Goal: Task Accomplishment & Management: Complete application form

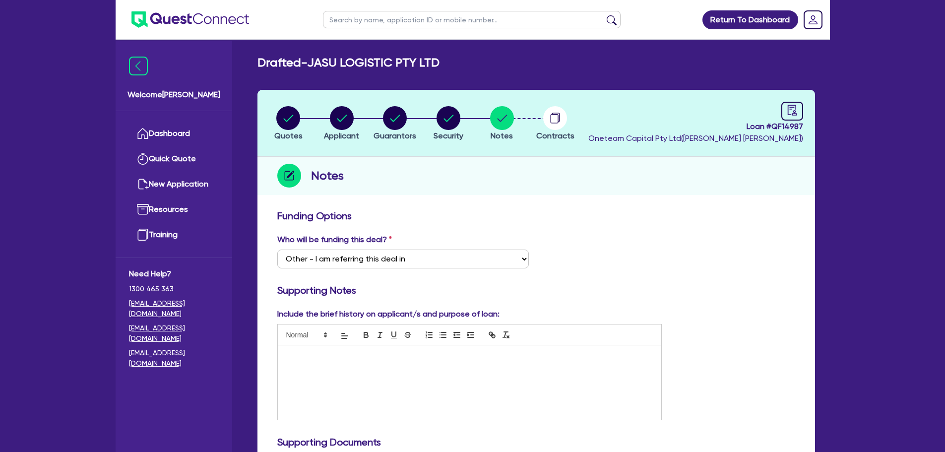
select select "Other"
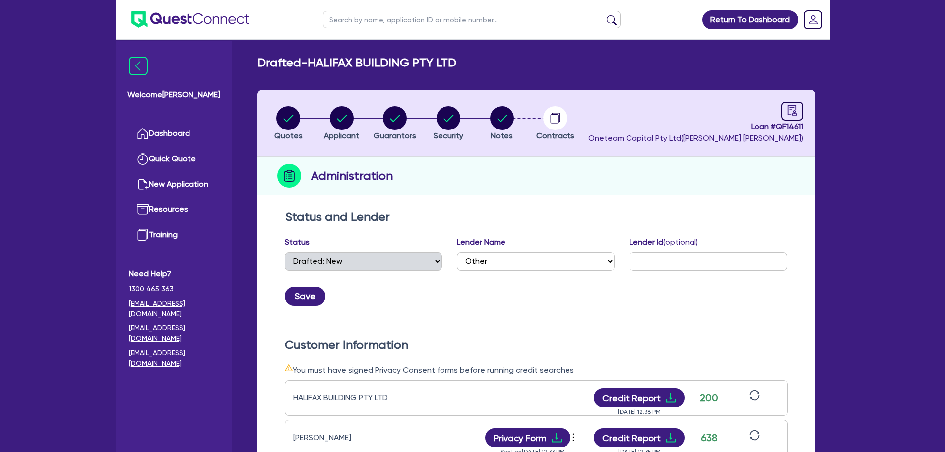
select select "DRAFTED_NEW"
select select "Other"
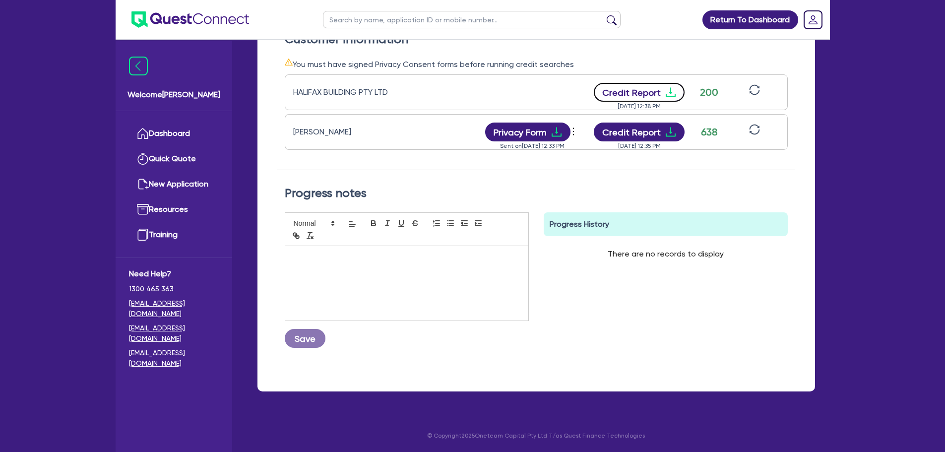
click at [620, 95] on button "Credit Report" at bounding box center [639, 92] width 91 height 19
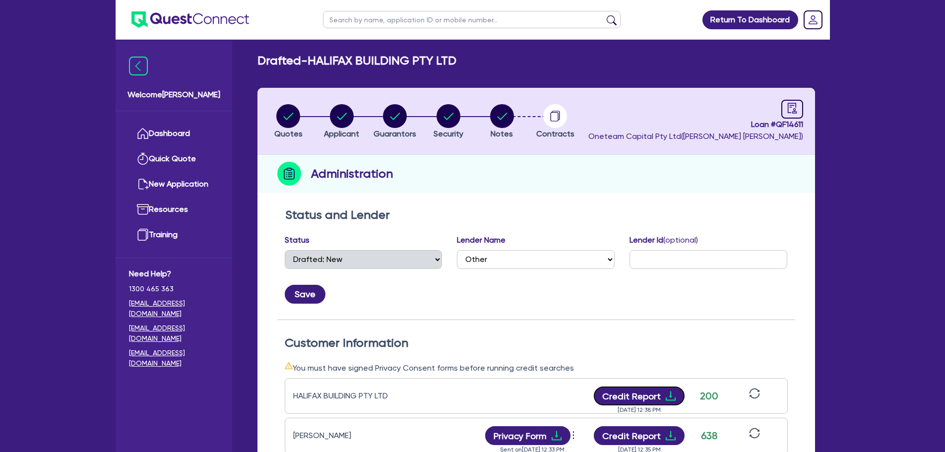
scroll to position [0, 0]
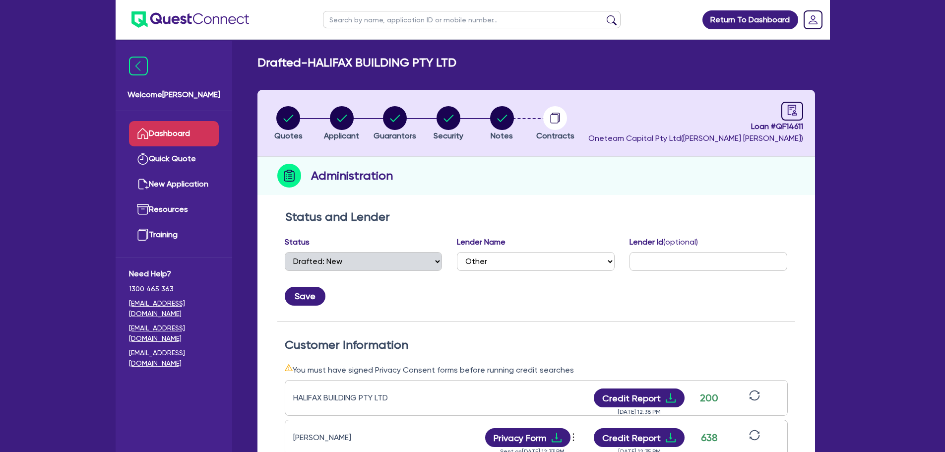
click at [195, 132] on link "Dashboard" at bounding box center [174, 133] width 90 height 25
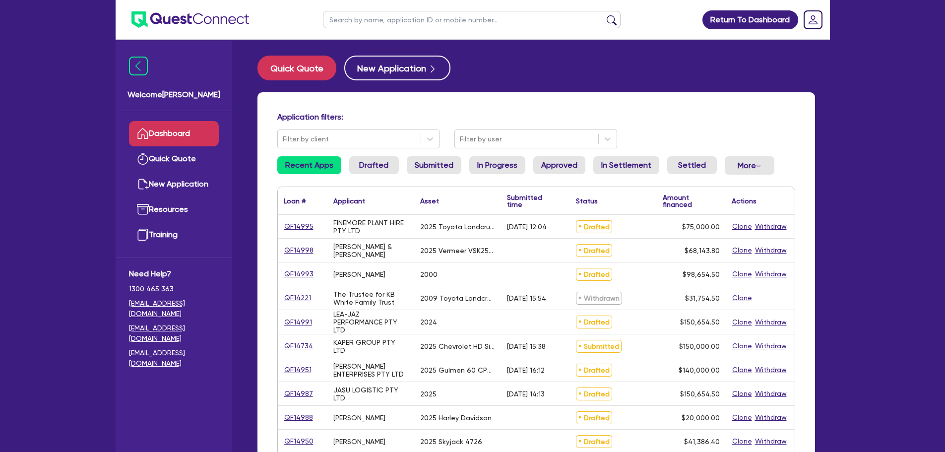
drag, startPoint x: 359, startPoint y: 9, endPoint x: 353, endPoint y: 9, distance: 6.0
click at [358, 9] on ul at bounding box center [471, 19] width 317 height 39
click at [350, 24] on input "text" at bounding box center [471, 19] width 297 height 17
type input "black diamond"
click at [603, 15] on button "submit" at bounding box center [611, 22] width 16 height 14
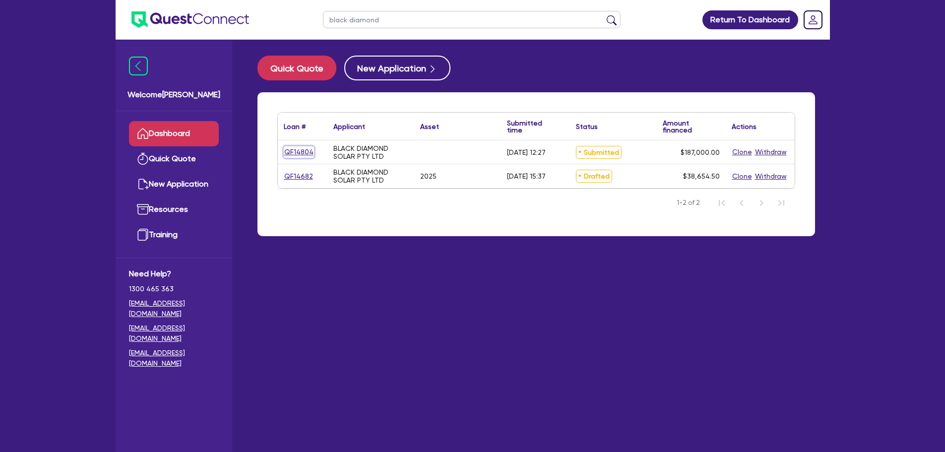
click at [296, 155] on link "QF14804" at bounding box center [299, 151] width 30 height 11
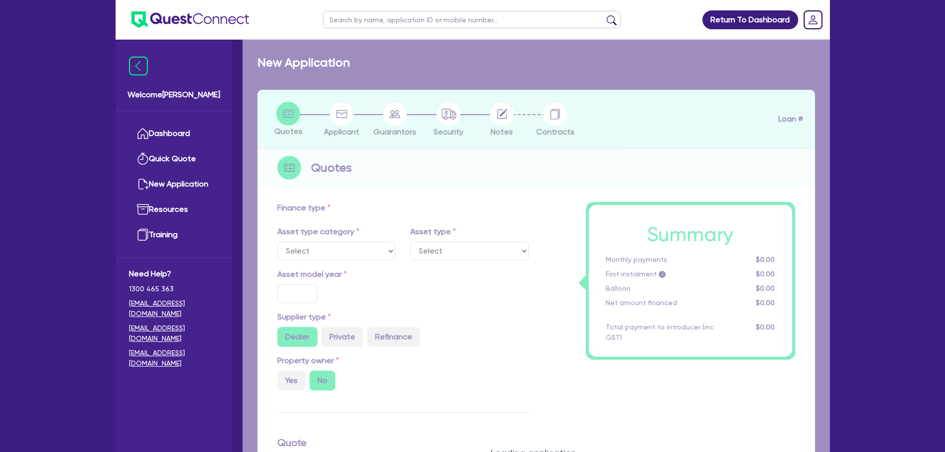
type input "187,000"
type input "10"
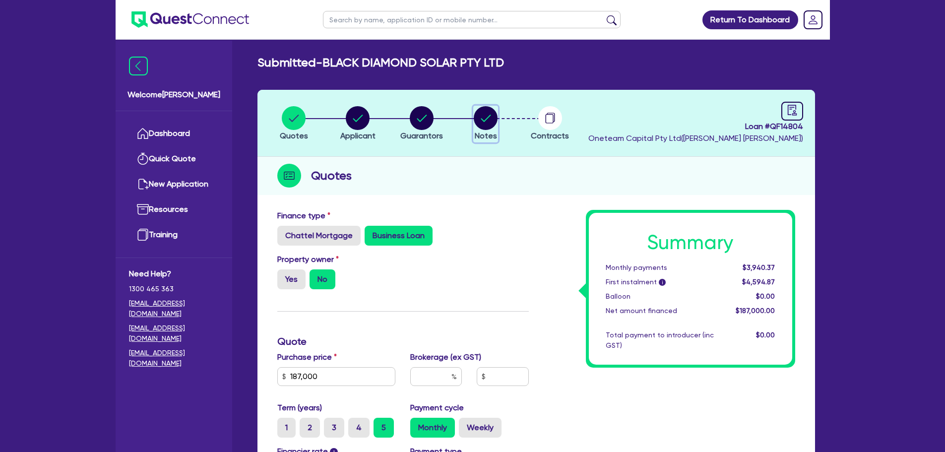
click at [497, 114] on icon "button" at bounding box center [486, 118] width 24 height 24
select select "Other"
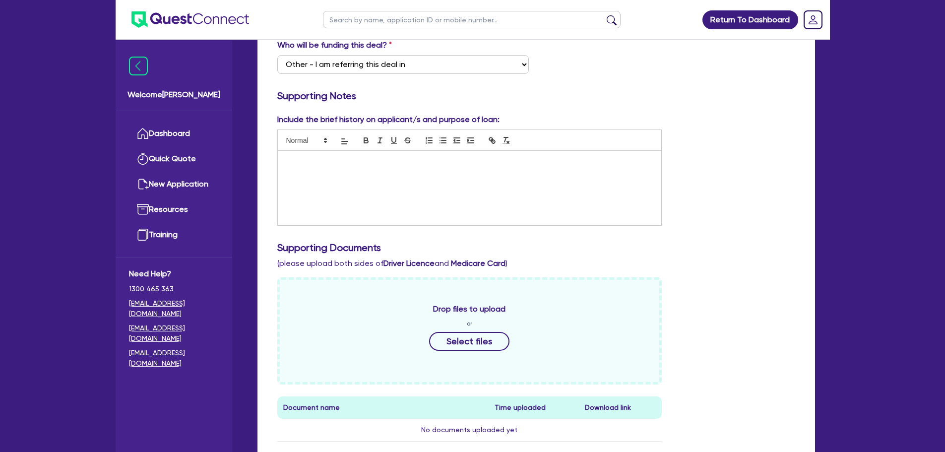
scroll to position [193, 0]
click at [385, 23] on input "text" at bounding box center [471, 19] width 297 height 17
type input "black"
click button "submit" at bounding box center [611, 22] width 16 height 14
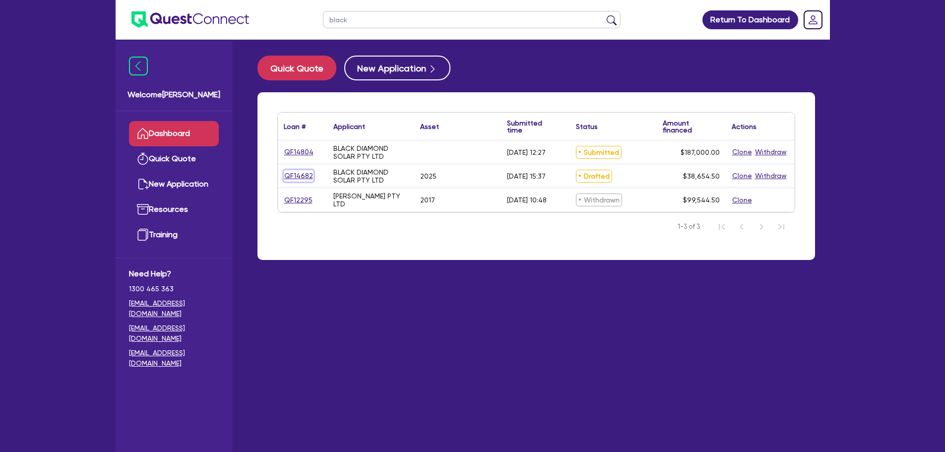
click at [298, 175] on link "QF14682" at bounding box center [299, 175] width 30 height 11
select select "CARS_AND_LIGHT_TRUCKS"
select select "PASSENGER_VEHICLES"
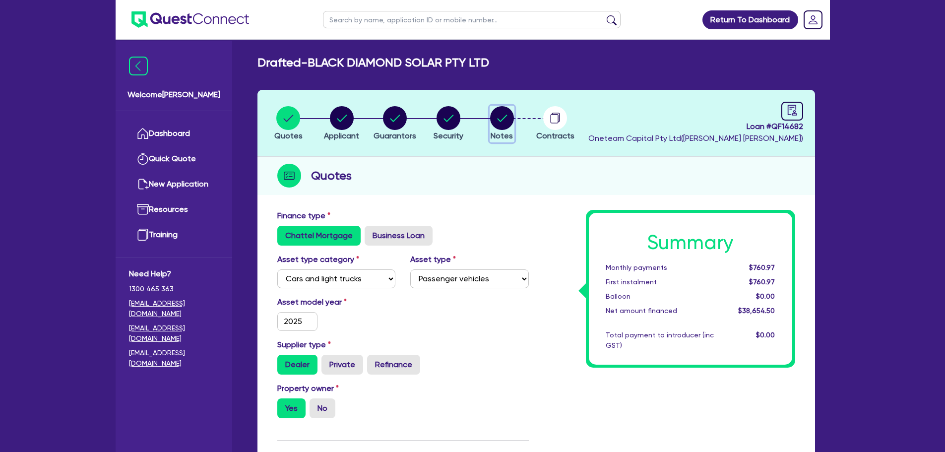
click at [498, 120] on circle "button" at bounding box center [502, 118] width 24 height 24
select select "Other"
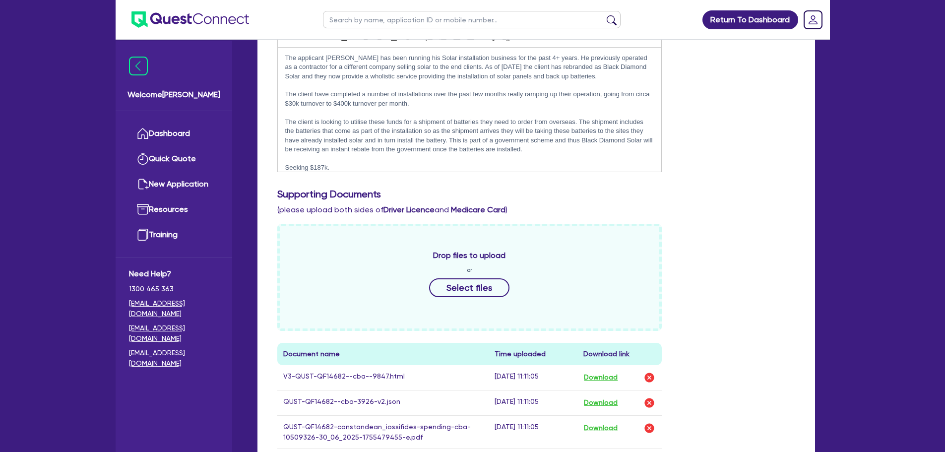
scroll to position [545, 0]
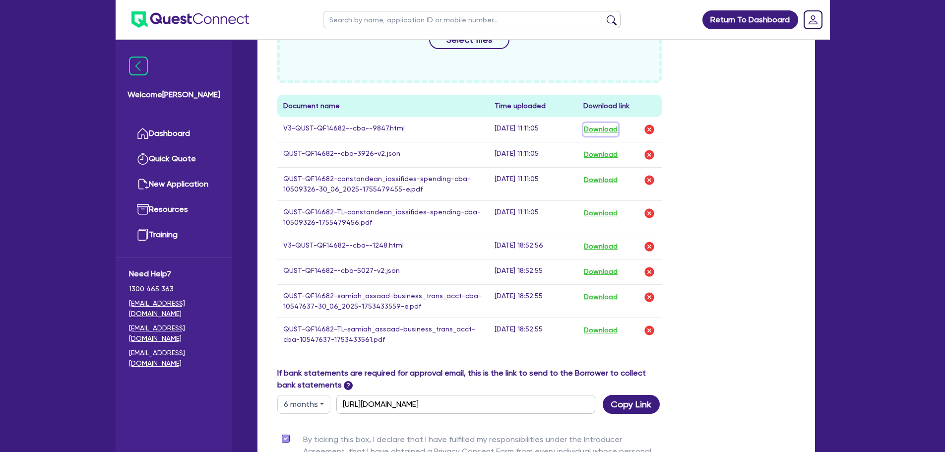
click at [608, 123] on button "Download" at bounding box center [600, 129] width 35 height 13
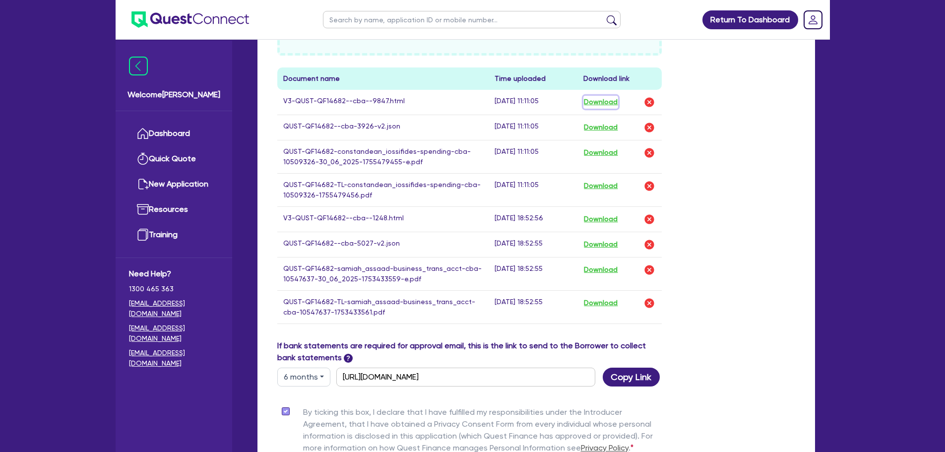
scroll to position [702, 0]
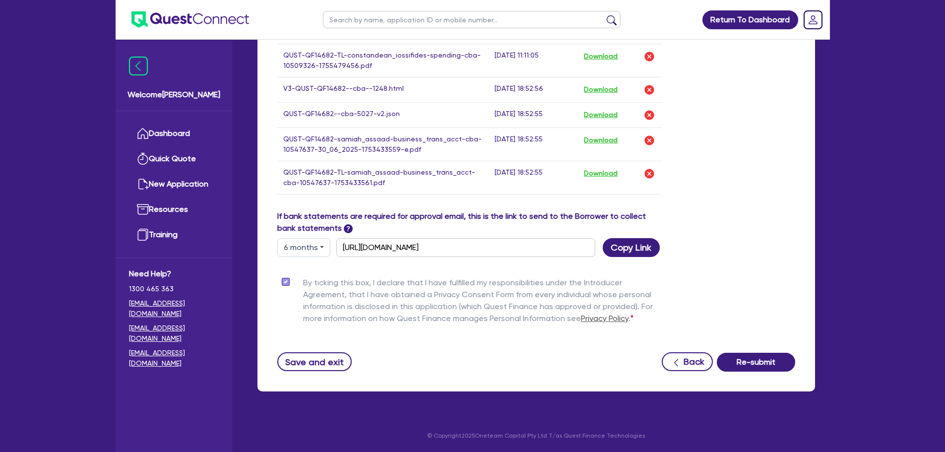
drag, startPoint x: 318, startPoint y: 242, endPoint x: 316, endPoint y: 255, distance: 13.0
click at [317, 242] on button "6 months" at bounding box center [303, 247] width 53 height 19
click at [308, 268] on link "3 months" at bounding box center [317, 270] width 78 height 18
type input "https://scv.bankstatements.com.au/QUSE-QF14682"
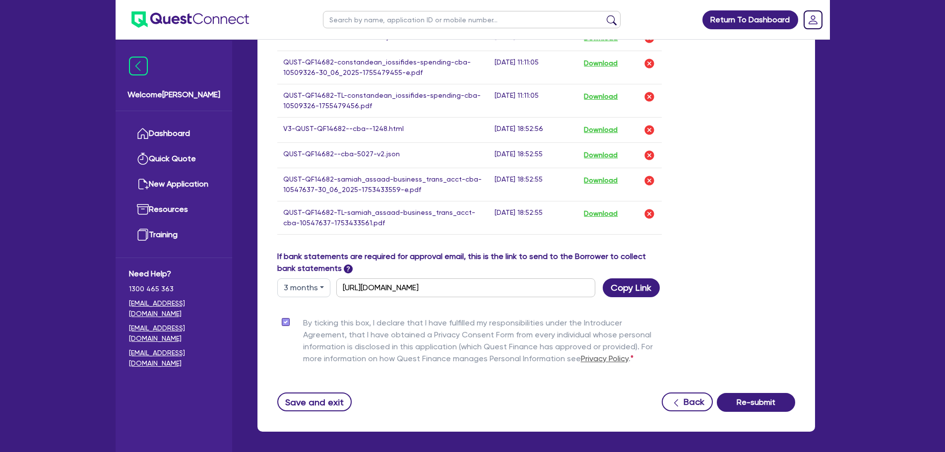
scroll to position [603, 0]
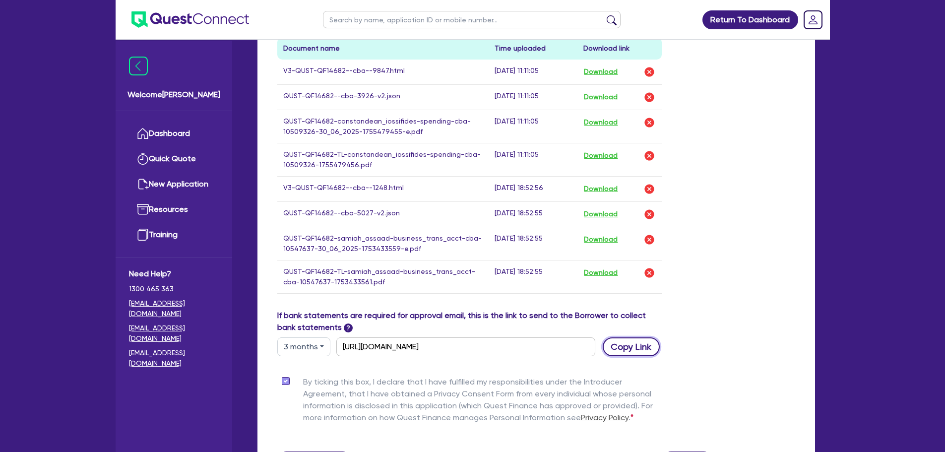
click at [620, 350] on button "Copy Link" at bounding box center [630, 346] width 57 height 19
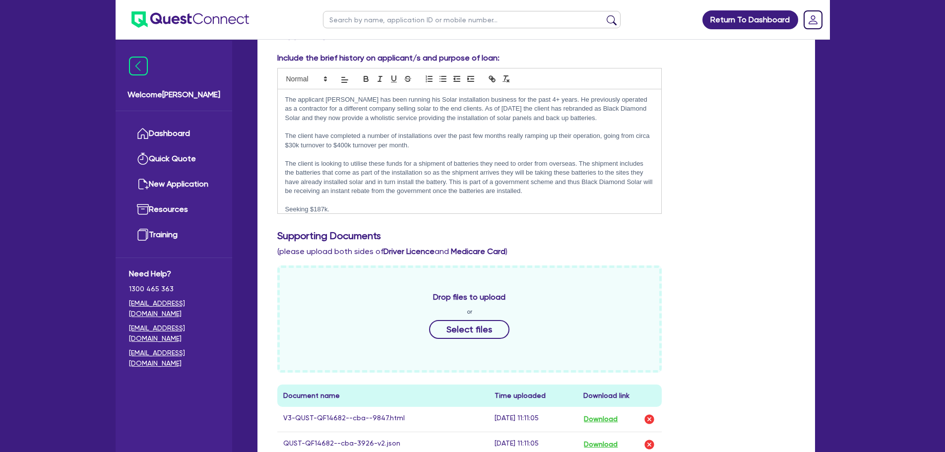
click at [725, 164] on div "Include the brief history on applicant/s and purpose of loan: The applicant Mic…" at bounding box center [536, 137] width 533 height 170
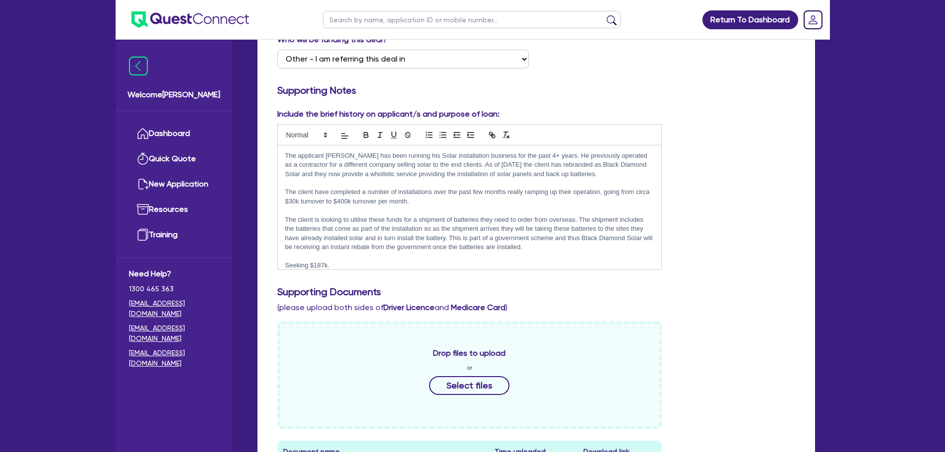
scroll to position [0, 0]
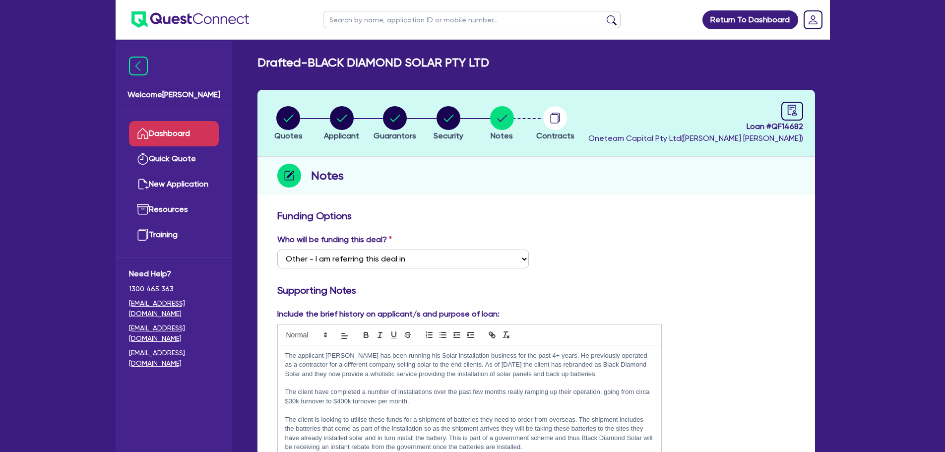
click at [170, 134] on link "Dashboard" at bounding box center [174, 133] width 90 height 25
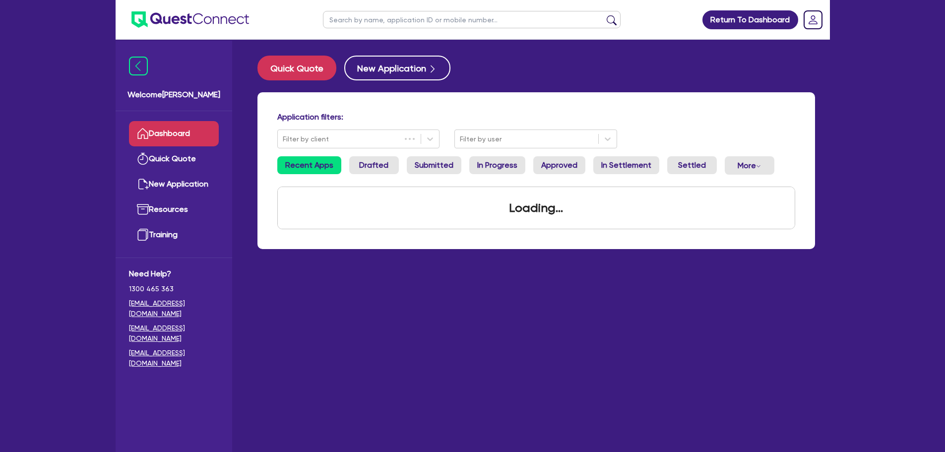
click at [348, 23] on input "text" at bounding box center [471, 19] width 297 height 17
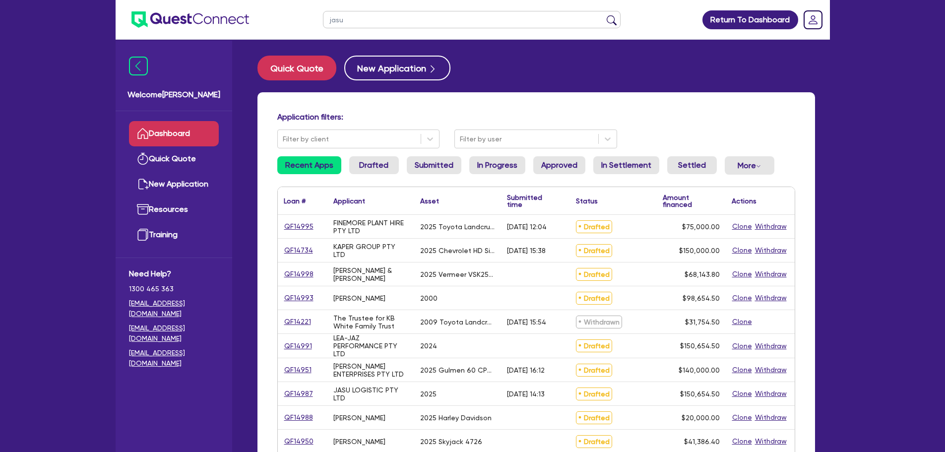
type input "jasu"
click at [603, 15] on button "submit" at bounding box center [611, 22] width 16 height 14
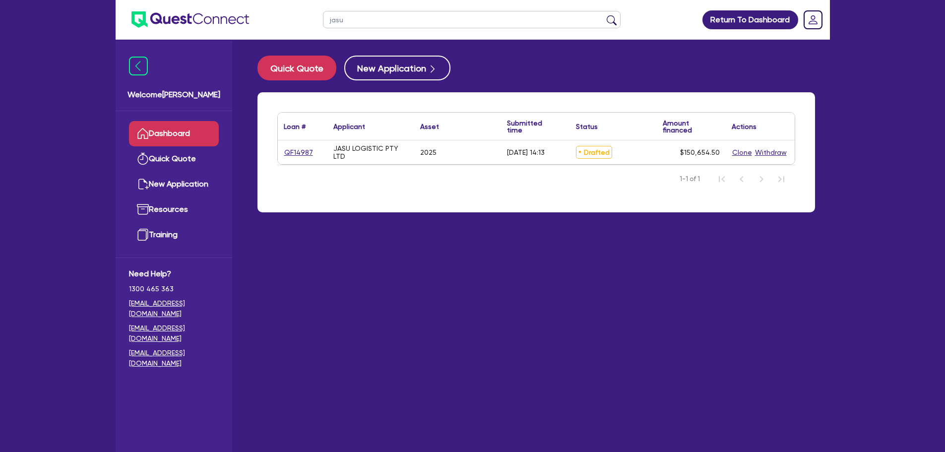
click at [312, 152] on div "QF14987" at bounding box center [302, 152] width 37 height 11
click at [308, 154] on link "QF14987" at bounding box center [299, 152] width 30 height 11
select select "PRIMARY_ASSETS"
select select "TRAILERS"
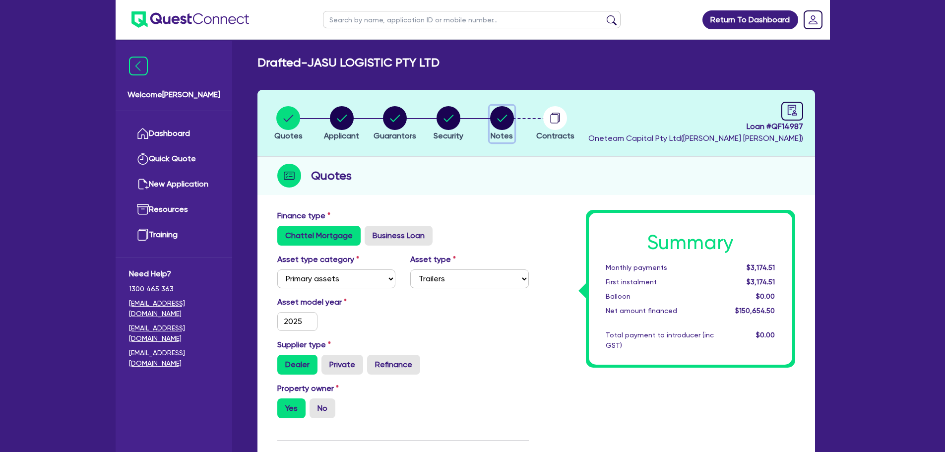
click at [510, 124] on circle "button" at bounding box center [502, 118] width 24 height 24
select select "Other"
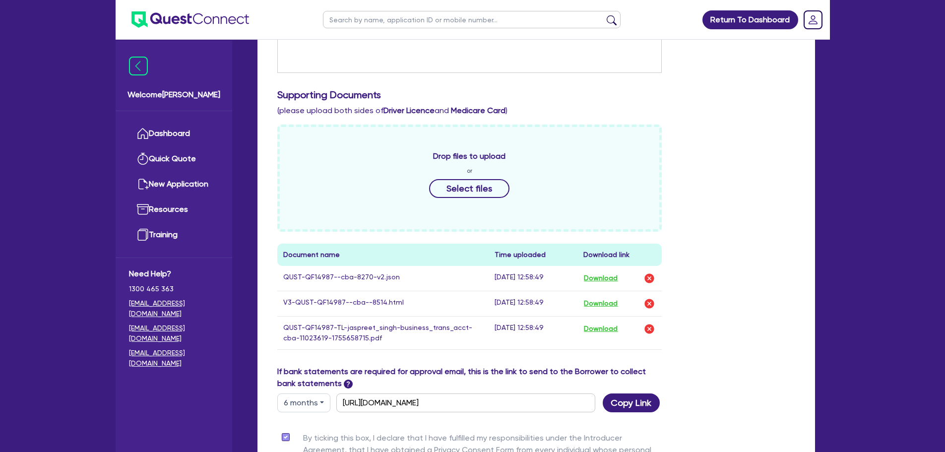
scroll to position [446, 0]
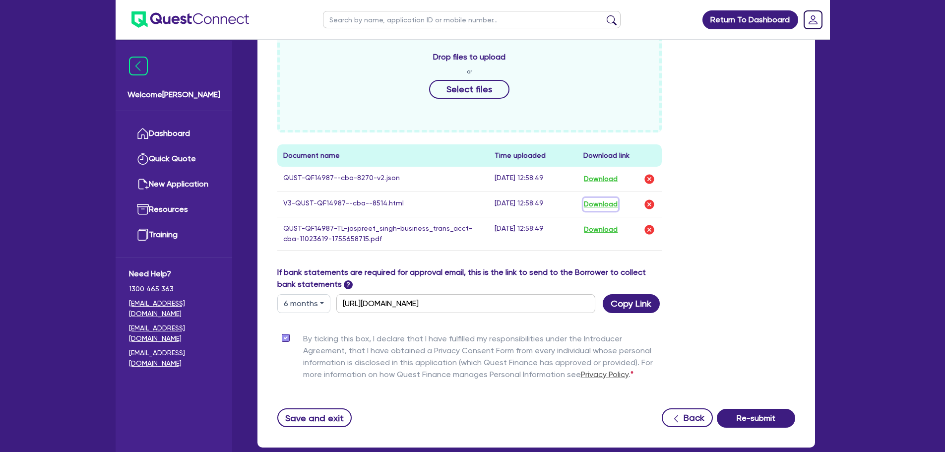
click at [603, 206] on button "Download" at bounding box center [600, 204] width 35 height 13
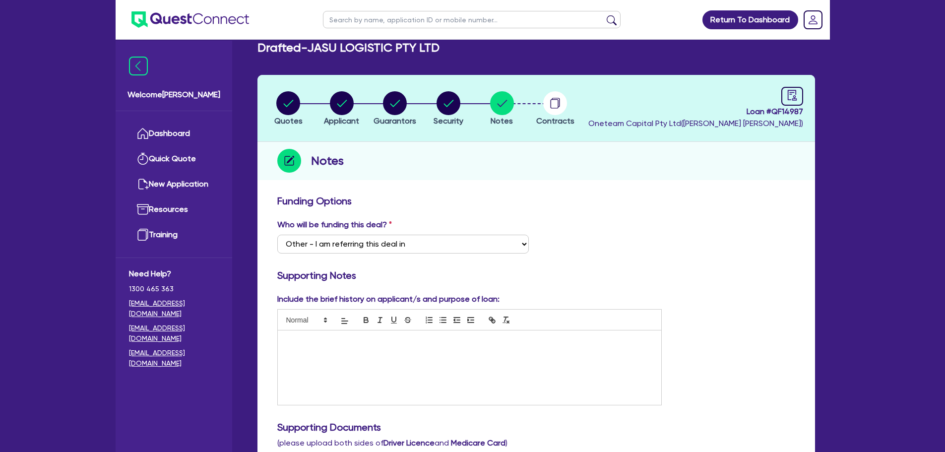
scroll to position [0, 0]
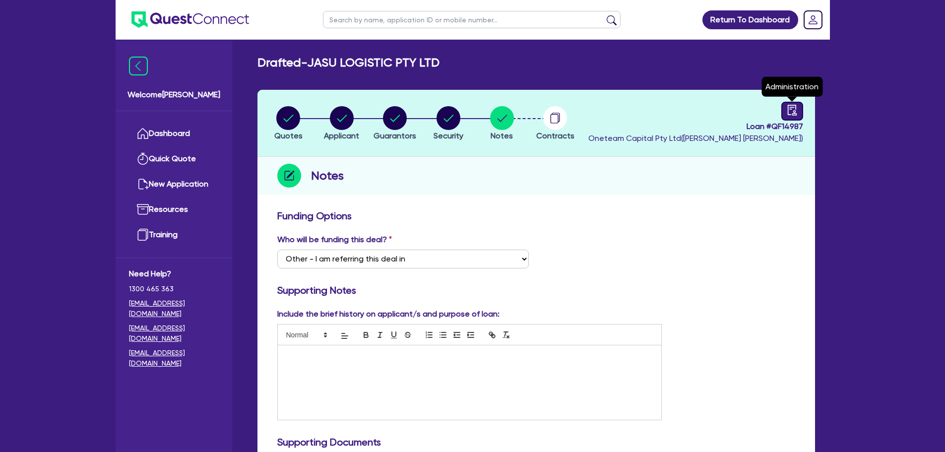
click at [791, 115] on icon "audit" at bounding box center [791, 110] width 11 height 11
select select "DRAFTED_AMENDED"
select select "Other"
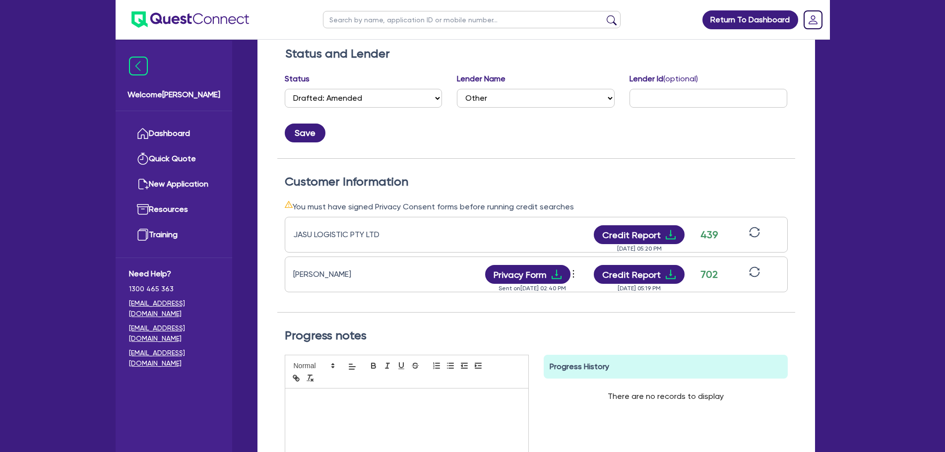
scroll to position [248, 0]
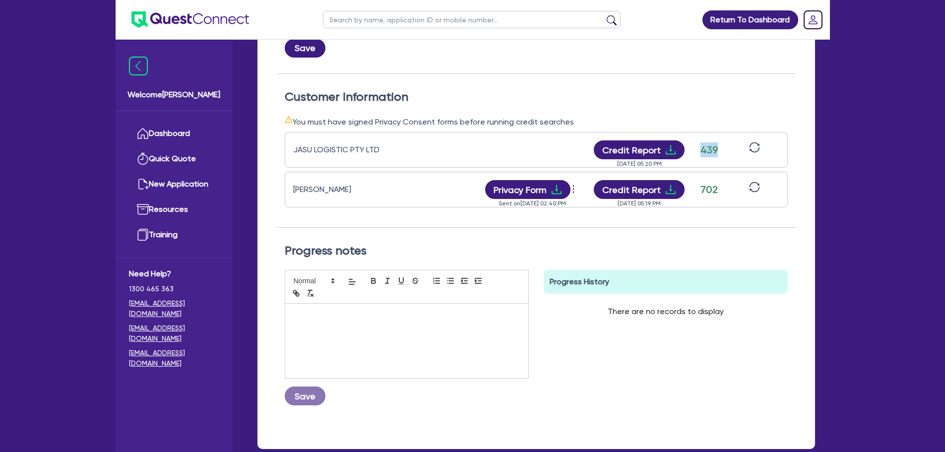
drag, startPoint x: 699, startPoint y: 149, endPoint x: 719, endPoint y: 149, distance: 19.8
click at [719, 149] on div "439" at bounding box center [709, 149] width 25 height 15
click at [714, 104] on h2 "Customer Information" at bounding box center [536, 97] width 503 height 14
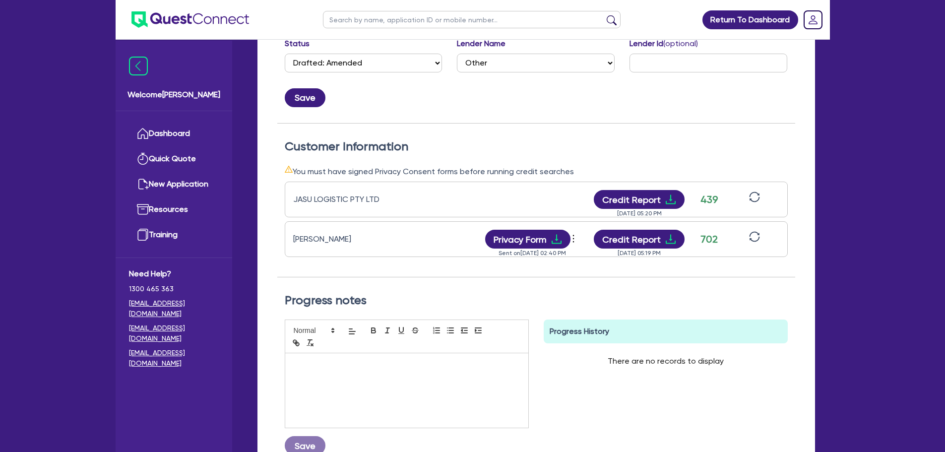
scroll to position [149, 0]
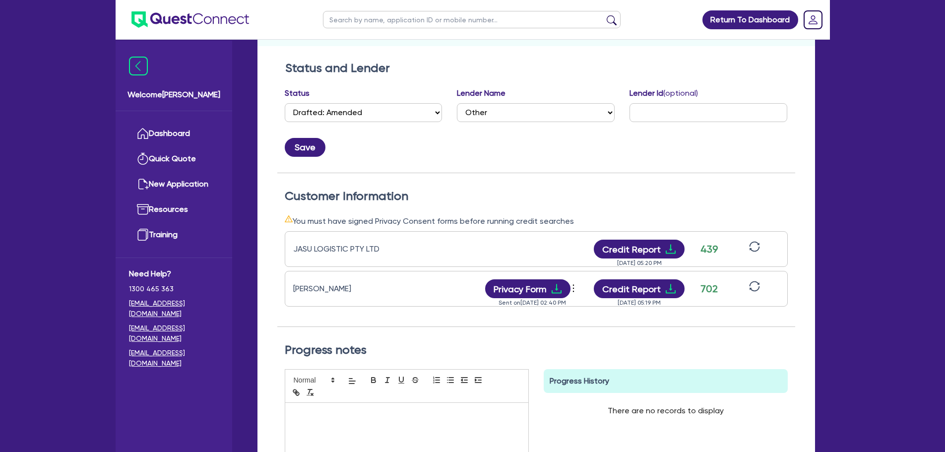
drag, startPoint x: 570, startPoint y: 219, endPoint x: 296, endPoint y: 219, distance: 274.7
click at [296, 219] on div "You must have signed Privacy Consent forms before running credit searches" at bounding box center [536, 221] width 503 height 12
click at [401, 194] on h2 "Customer Information" at bounding box center [536, 196] width 503 height 14
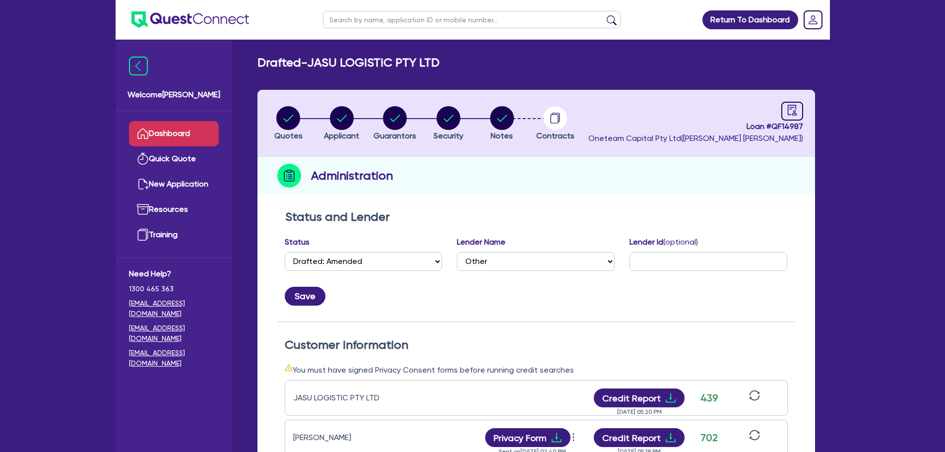
click at [185, 132] on link "Dashboard" at bounding box center [174, 133] width 90 height 25
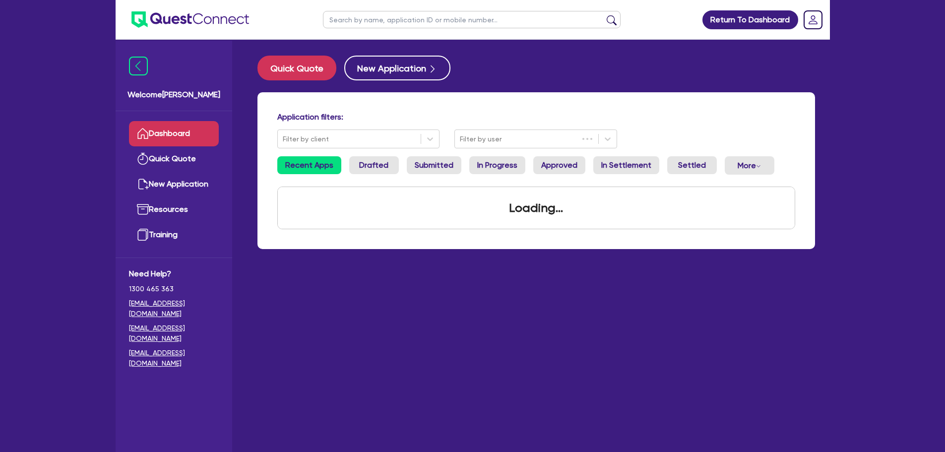
click at [353, 26] on input "text" at bounding box center [471, 19] width 297 height 17
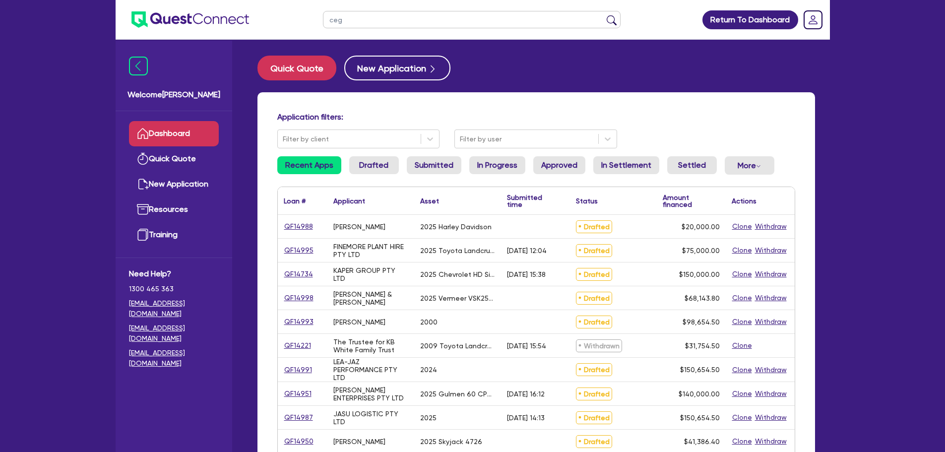
type input "ceg"
click at [603, 15] on button "submit" at bounding box center [611, 22] width 16 height 14
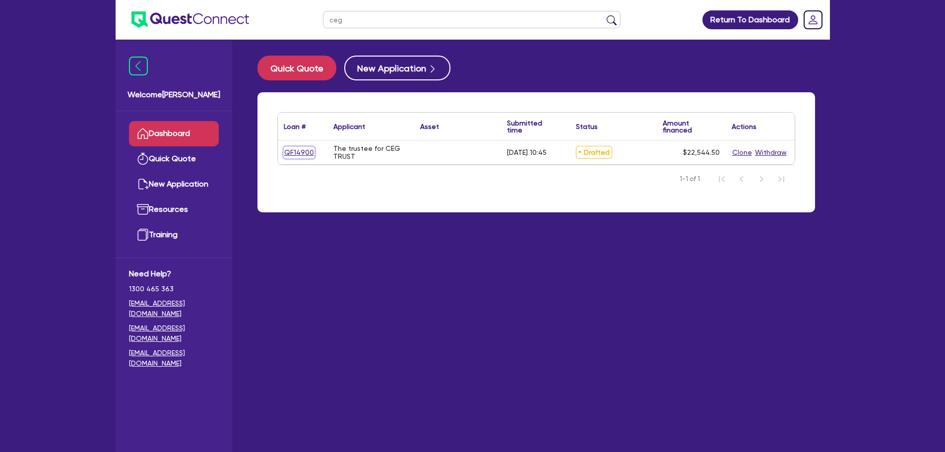
click at [294, 153] on link "QF14900" at bounding box center [299, 152] width 31 height 11
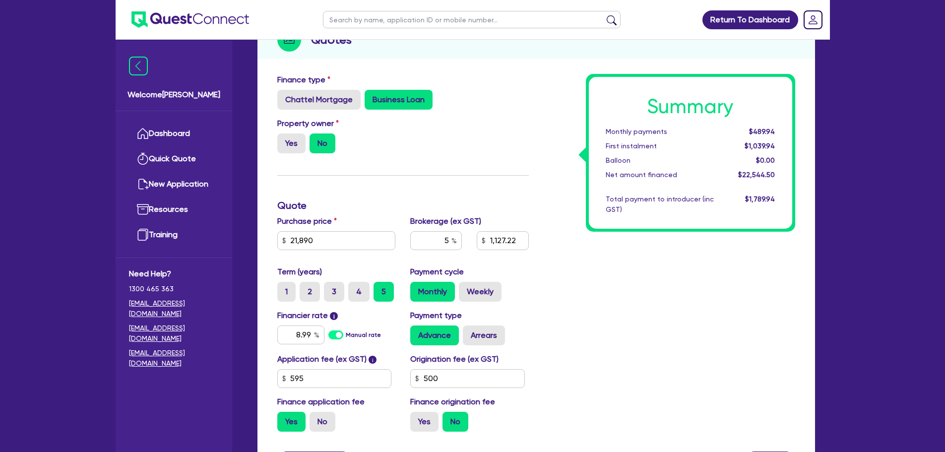
scroll to position [135, 0]
drag, startPoint x: 443, startPoint y: 239, endPoint x: 459, endPoint y: 240, distance: 15.9
click at [459, 240] on input "5" at bounding box center [436, 241] width 52 height 19
type input "1"
type input "21,890"
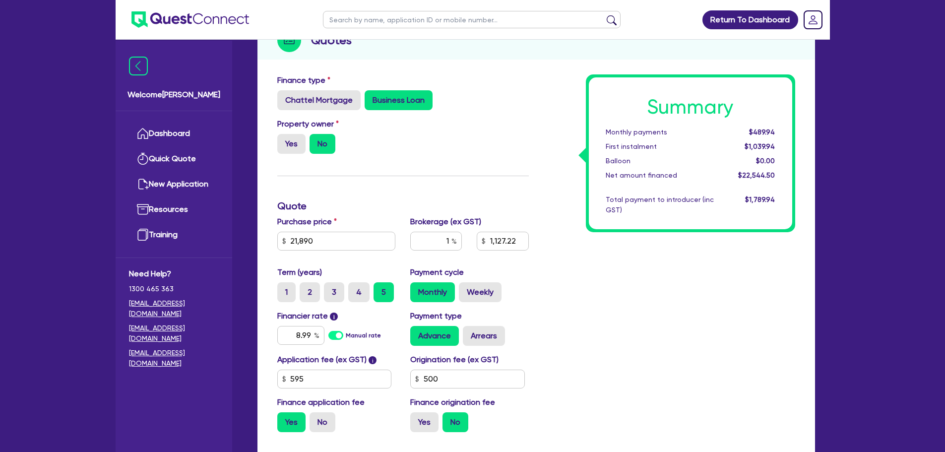
type input "1,127.22"
click at [683, 318] on div "Summary Monthly payments $489.94 First instalment $1,039.94 Balloon $0.00 Net a…" at bounding box center [669, 256] width 266 height 365
type input "21,890"
type input "225.45"
click at [443, 244] on input "1" at bounding box center [436, 241] width 52 height 19
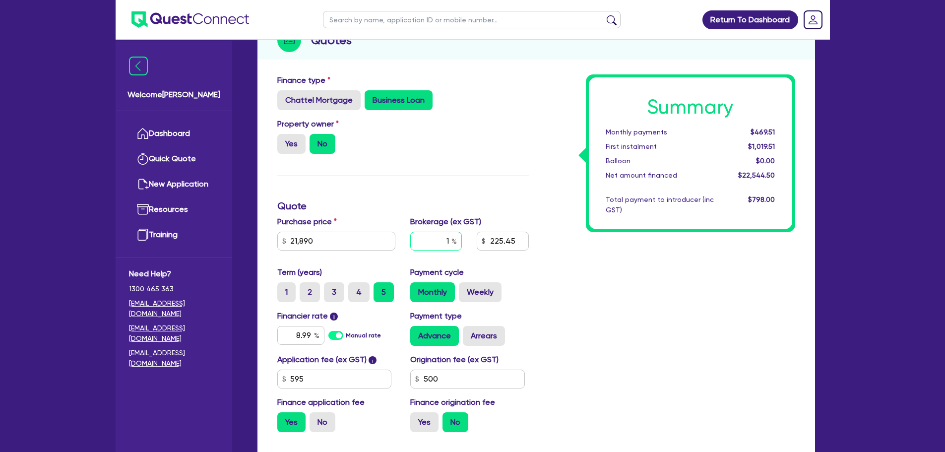
drag, startPoint x: 445, startPoint y: 243, endPoint x: 456, endPoint y: 241, distance: 11.1
click at [448, 242] on input "1" at bounding box center [436, 241] width 52 height 19
type input "5"
click at [598, 247] on div "Summary Monthly payments Calculating... First instalment Calculating... Balloon…" at bounding box center [669, 256] width 266 height 365
type input "21,890"
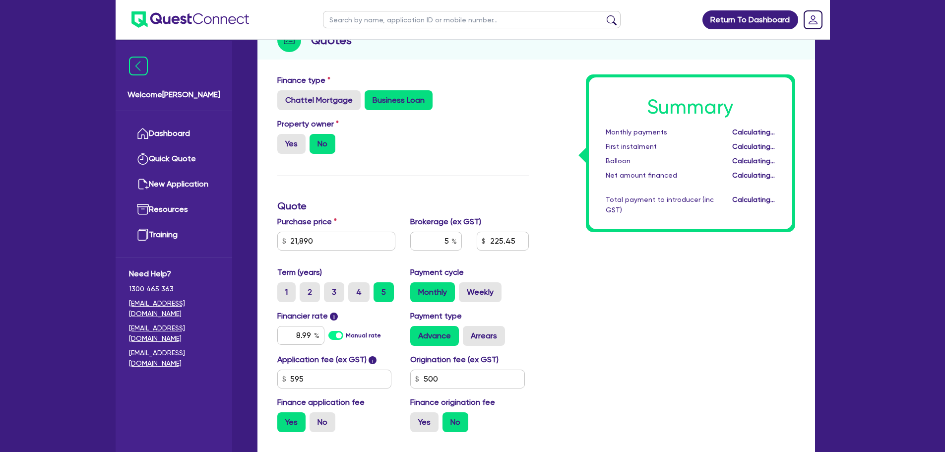
type input "1,127.22"
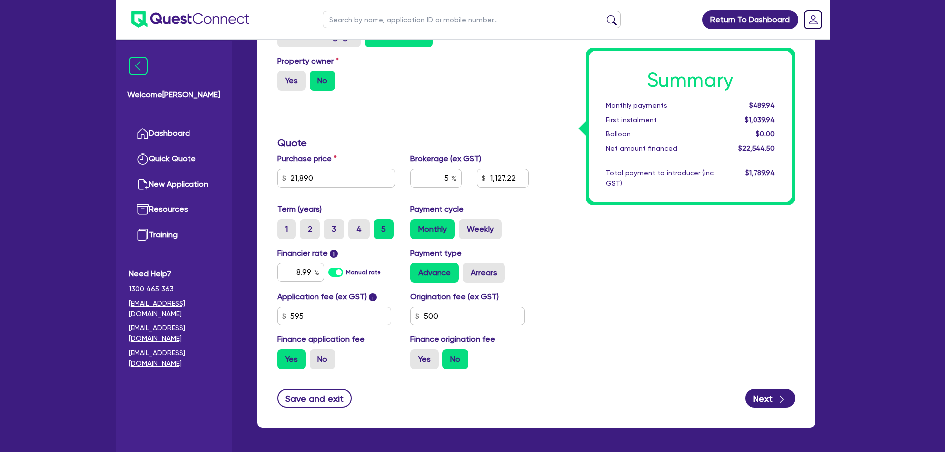
scroll to position [235, 0]
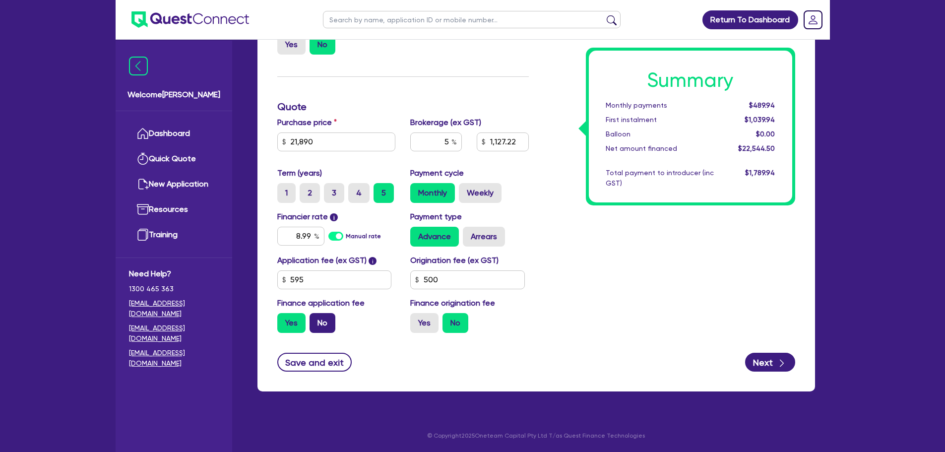
click at [316, 325] on label "No" at bounding box center [322, 323] width 26 height 20
click at [316, 319] on input "No" at bounding box center [312, 316] width 6 height 6
radio input "true"
type input "21,890"
type input "1,127.22"
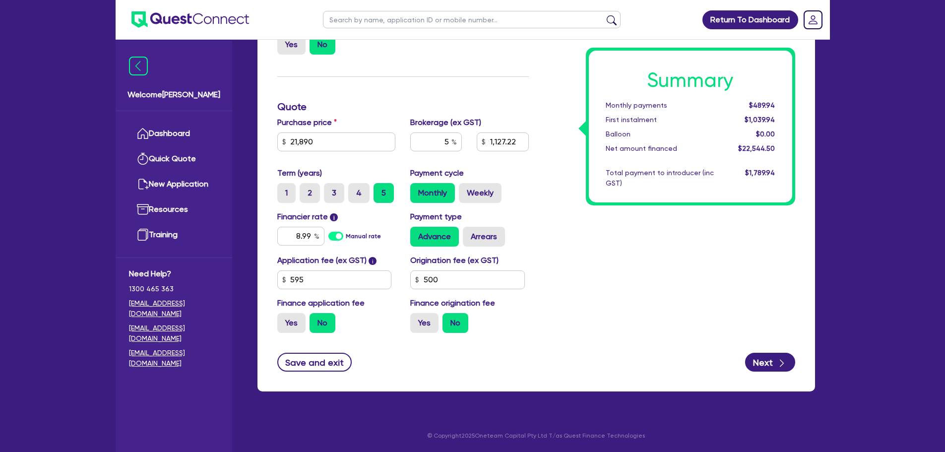
type input "21,890"
type input "1,094.5"
click at [290, 323] on label "Yes" at bounding box center [291, 323] width 28 height 20
click at [284, 319] on input "Yes" at bounding box center [280, 316] width 6 height 6
radio input "true"
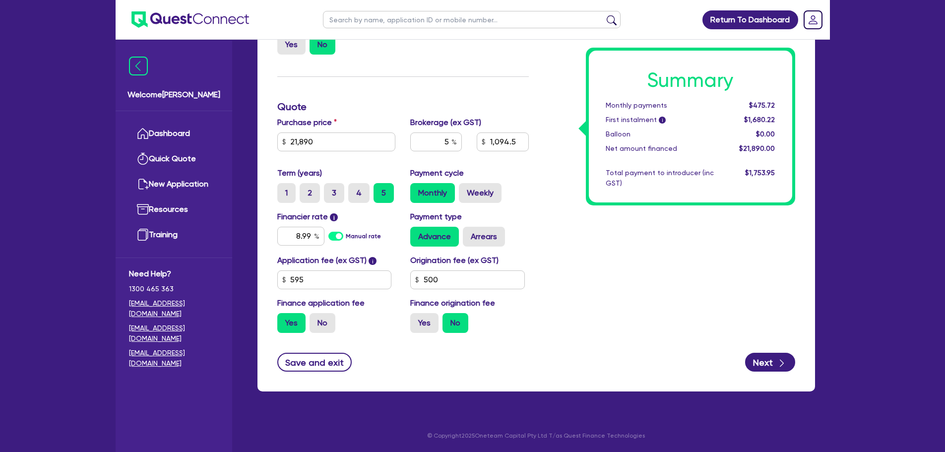
type input "21,890"
type input "1,094.5"
type input "21,890"
type input "1,127.22"
click at [322, 324] on label "No" at bounding box center [322, 323] width 26 height 20
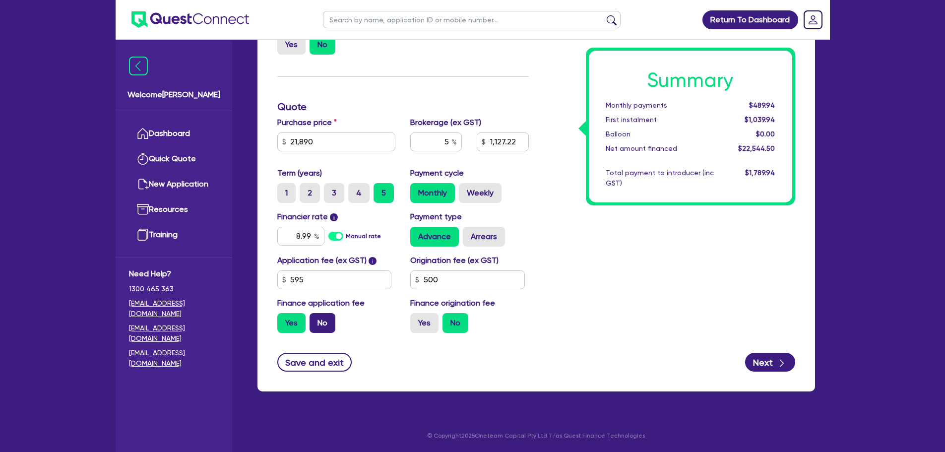
click at [316, 319] on input "No" at bounding box center [312, 316] width 6 height 6
radio input "true"
type input "21,890"
type input "1,127.22"
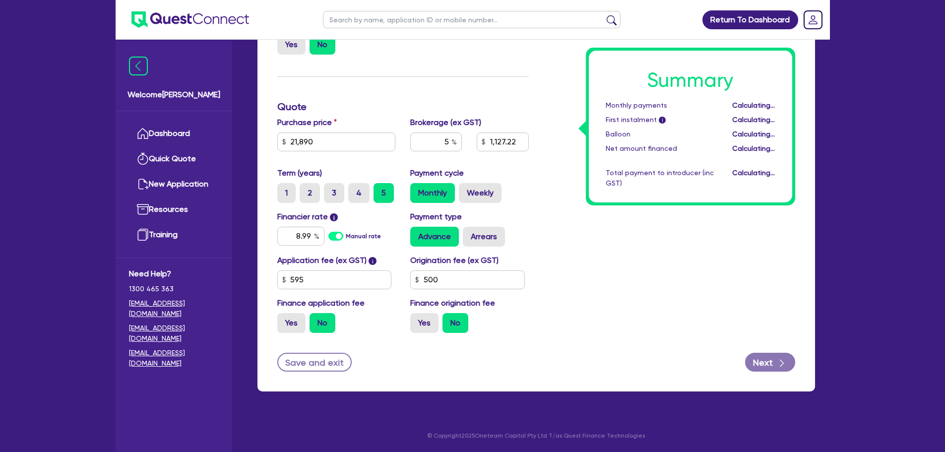
type input "21,890"
type input "1,094.5"
drag, startPoint x: 444, startPoint y: 141, endPoint x: 459, endPoint y: 139, distance: 14.5
click at [453, 140] on div "5" at bounding box center [436, 141] width 52 height 19
type input "3"
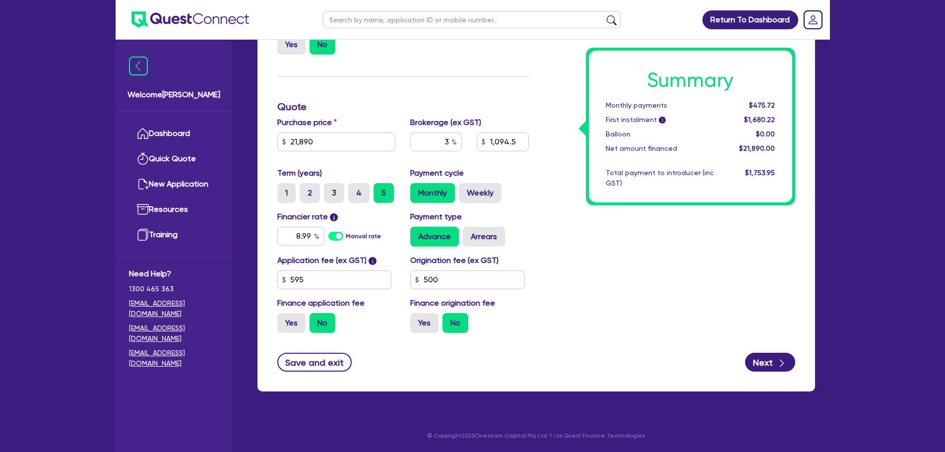
type input "21,890"
type input "1,094.5"
click at [572, 202] on div "Summary Monthly payments $475.72 First instalment i $1,680.22 Balloon $0.00 Net…" at bounding box center [669, 157] width 266 height 365
type input "21,890"
type input "656.7"
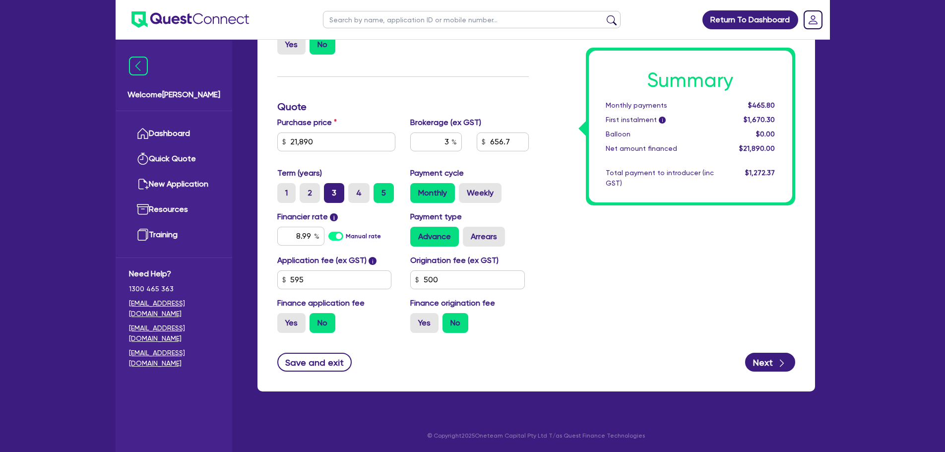
click at [331, 197] on label "3" at bounding box center [334, 193] width 20 height 20
click at [330, 189] on input "3" at bounding box center [327, 186] width 6 height 6
radio input "true"
drag, startPoint x: 438, startPoint y: 145, endPoint x: 468, endPoint y: 142, distance: 29.4
click at [468, 142] on div "3" at bounding box center [436, 145] width 66 height 27
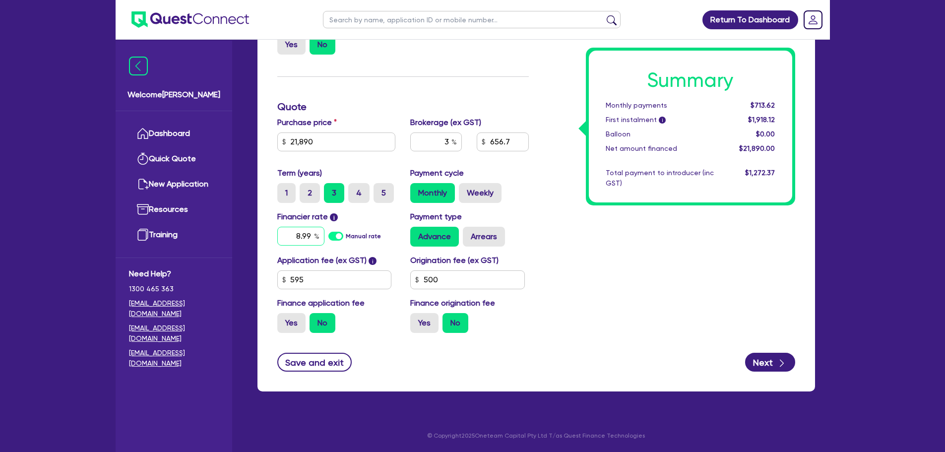
drag, startPoint x: 289, startPoint y: 236, endPoint x: 348, endPoint y: 234, distance: 59.0
click at [346, 234] on div "8.99 Manual rate" at bounding box center [336, 236] width 119 height 19
type input "21,890"
type input "7"
type input "21,890"
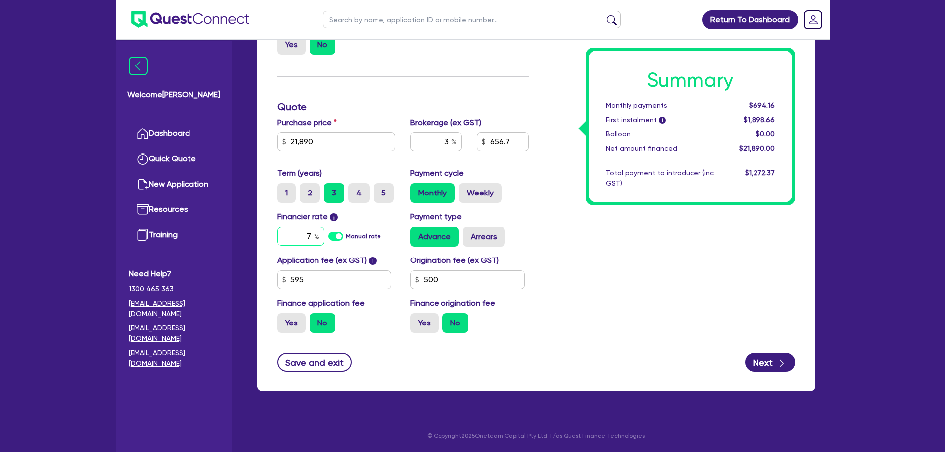
type input "7"
drag, startPoint x: 536, startPoint y: 203, endPoint x: 531, endPoint y: 196, distance: 8.8
click at [537, 203] on div "Summary Monthly payments $694.16 First instalment i $1,898.66 Balloon $0.00 Net…" at bounding box center [669, 157] width 266 height 365
drag, startPoint x: 448, startPoint y: 141, endPoint x: 441, endPoint y: 143, distance: 7.1
click at [441, 143] on input "3" at bounding box center [436, 141] width 52 height 19
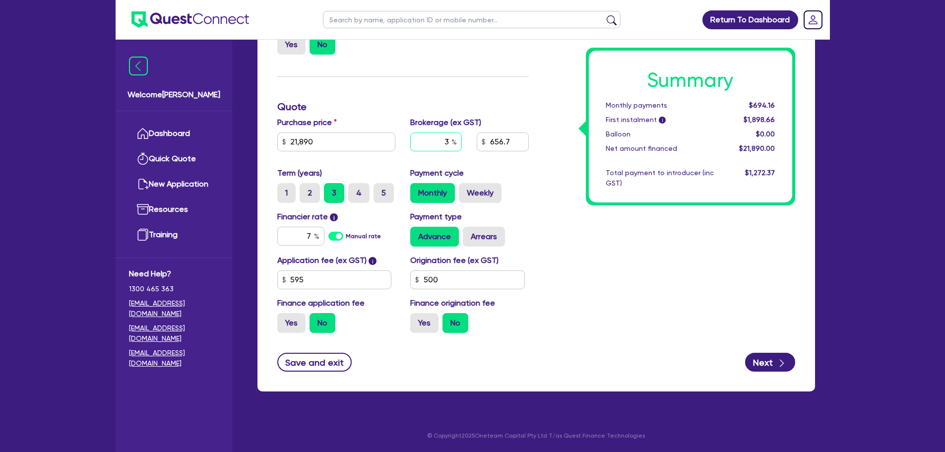
type input "21,890"
type input "0"
type input "21,890"
type input "0"
click at [566, 198] on div "Summary Monthly payments Calculating... First instalment i Calculating... Ballo…" at bounding box center [669, 157] width 266 height 365
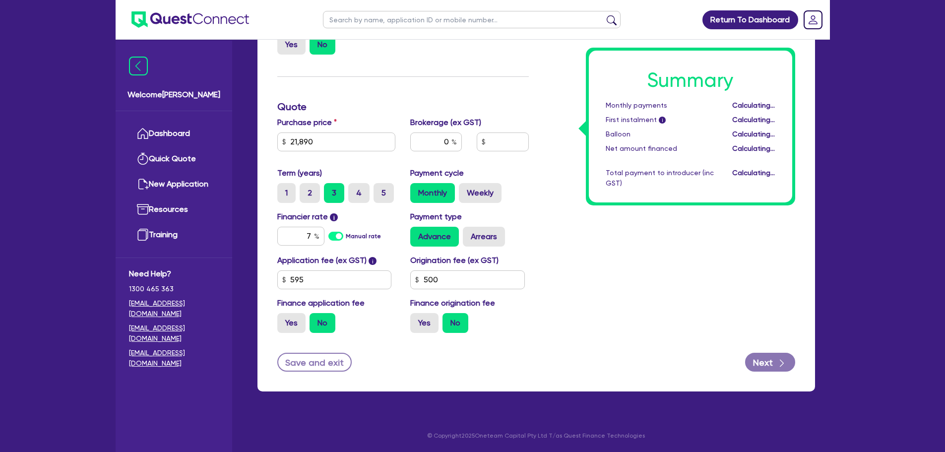
type input "21,890"
click at [378, 196] on label "5" at bounding box center [383, 193] width 20 height 20
click at [378, 189] on input "5" at bounding box center [376, 186] width 6 height 6
radio input "true"
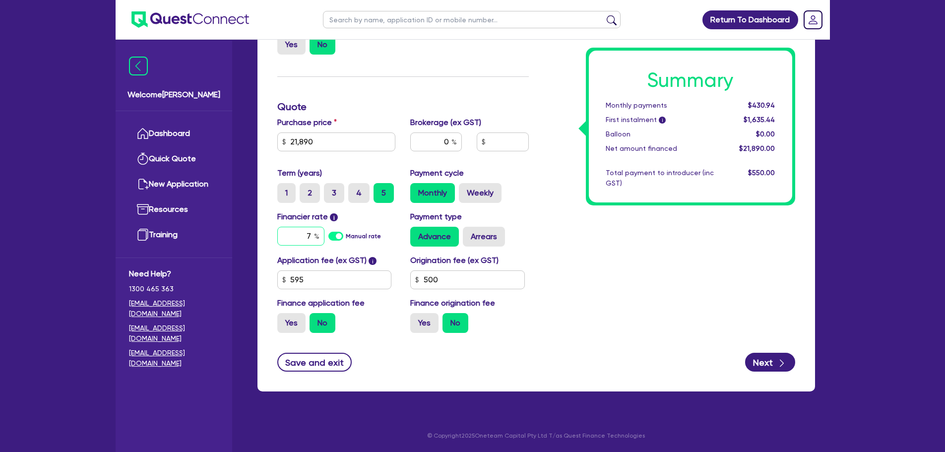
drag, startPoint x: 312, startPoint y: 233, endPoint x: 298, endPoint y: 232, distance: 14.4
click at [298, 232] on input "7" at bounding box center [300, 236] width 47 height 19
drag, startPoint x: 626, startPoint y: 183, endPoint x: 591, endPoint y: 136, distance: 58.8
click at [590, 138] on div "Summary Monthly payments $430.94 First instalment i $1,635.44 Balloon $0.00 Net…" at bounding box center [690, 127] width 203 height 152
click at [609, 178] on div "Total payment to introducer (inc GST)" at bounding box center [659, 178] width 123 height 21
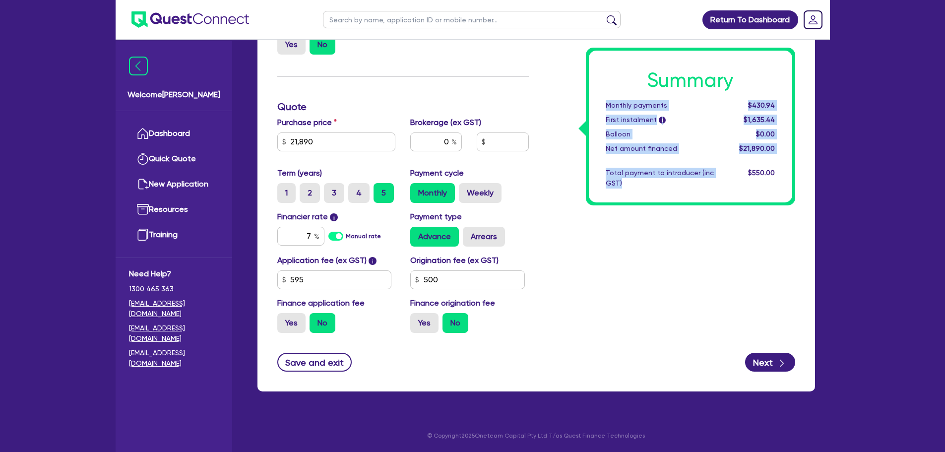
drag, startPoint x: 624, startPoint y: 182, endPoint x: 601, endPoint y: 100, distance: 84.8
click at [601, 100] on div "Summary Monthly payments $430.94 First instalment i $1,635.44 Balloon $0.00 Net…" at bounding box center [690, 127] width 203 height 152
drag, startPoint x: 635, startPoint y: 186, endPoint x: 670, endPoint y: 193, distance: 35.8
click at [635, 187] on div "Total payment to introducer (inc GST)" at bounding box center [659, 178] width 123 height 21
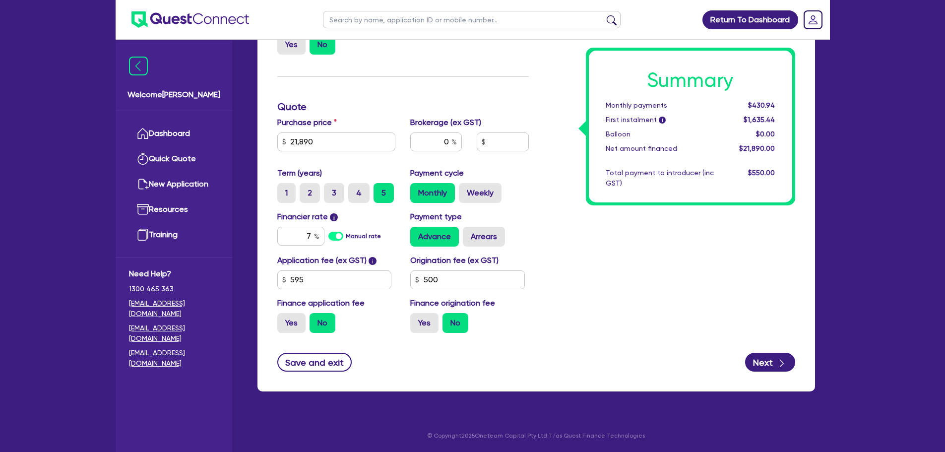
click at [744, 171] on div "$550.00" at bounding box center [751, 178] width 61 height 21
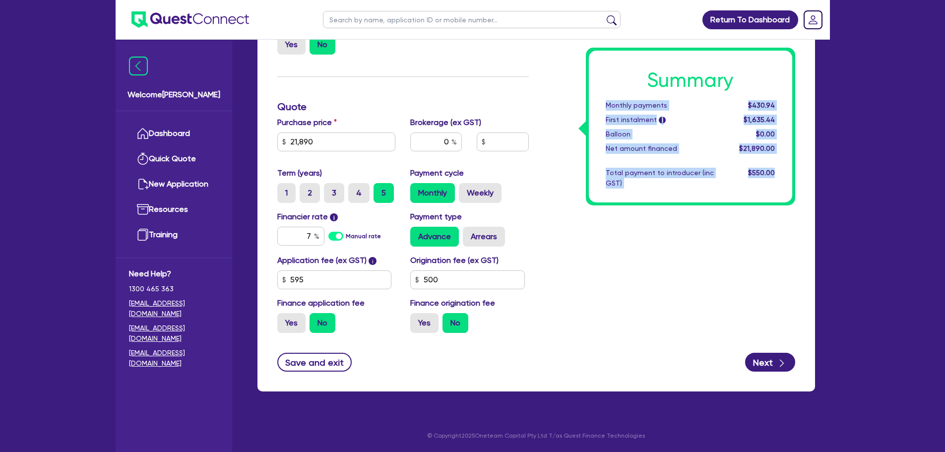
drag, startPoint x: 775, startPoint y: 173, endPoint x: 601, endPoint y: 101, distance: 188.0
click at [601, 101] on div "Summary Monthly payments $430.94 First instalment i $1,635.44 Balloon $0.00 Net…" at bounding box center [690, 127] width 203 height 152
click at [637, 189] on div "Summary Monthly payments $430.94 First instalment i $1,635.44 Balloon $0.00 Net…" at bounding box center [690, 127] width 203 height 152
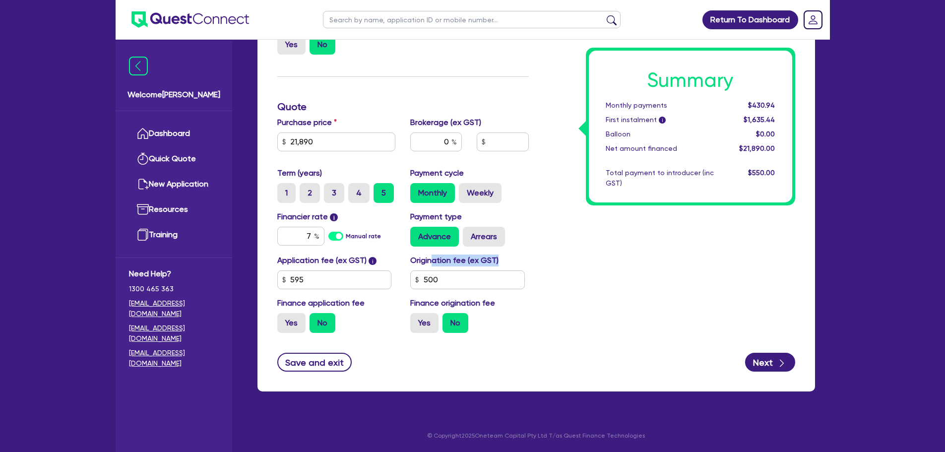
drag, startPoint x: 426, startPoint y: 268, endPoint x: 472, endPoint y: 289, distance: 49.9
click at [426, 269] on div "Origination fee (ex GST) 500" at bounding box center [469, 271] width 133 height 35
drag, startPoint x: 472, startPoint y: 287, endPoint x: 455, endPoint y: 283, distance: 17.9
click at [455, 283] on input "500" at bounding box center [467, 279] width 115 height 19
drag, startPoint x: 463, startPoint y: 277, endPoint x: 336, endPoint y: 269, distance: 126.7
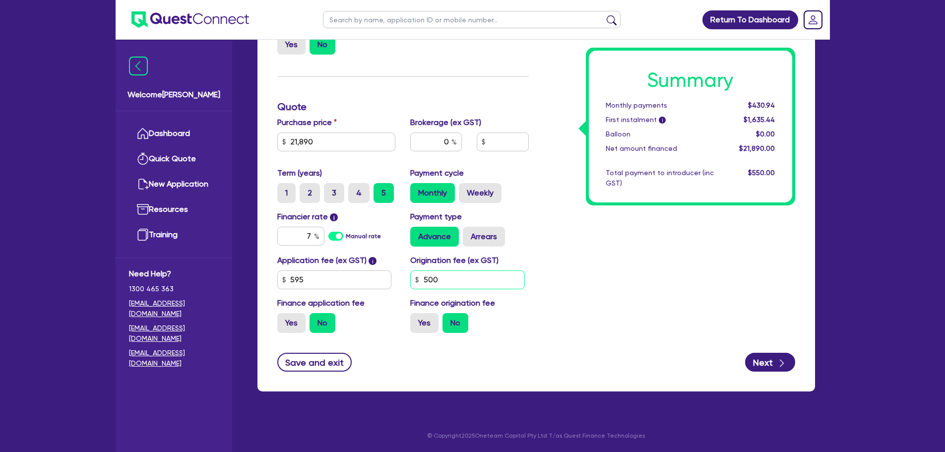
click at [334, 269] on div "Application fee (ex GST) i 595 Origination fee (ex GST) 500 Finance application…" at bounding box center [403, 297] width 266 height 86
type input "21,890"
type input "0"
type input "21,890"
type input "0"
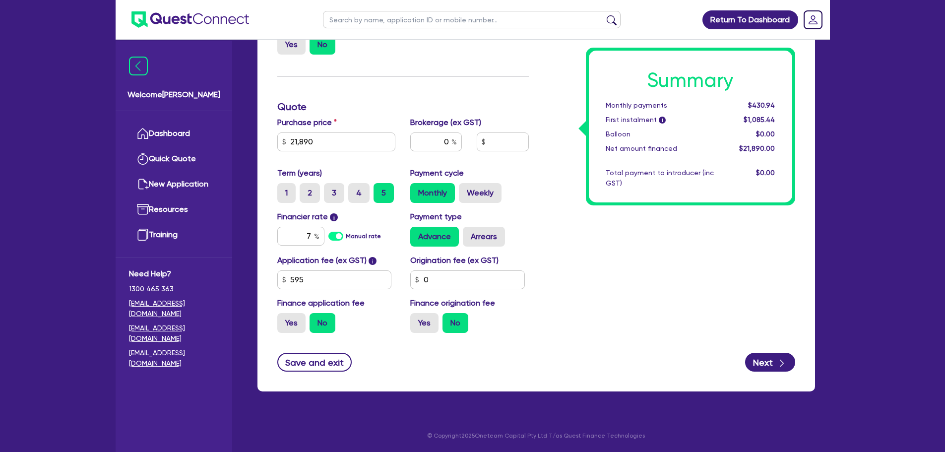
click at [688, 289] on div "Summary Monthly payments $430.94 First instalment i $1,085.44 Balloon $0.00 Net…" at bounding box center [669, 157] width 266 height 365
drag, startPoint x: 312, startPoint y: 236, endPoint x: 285, endPoint y: 235, distance: 27.3
click at [285, 235] on input "7" at bounding box center [300, 236] width 47 height 19
type input "21,890"
type input "8"
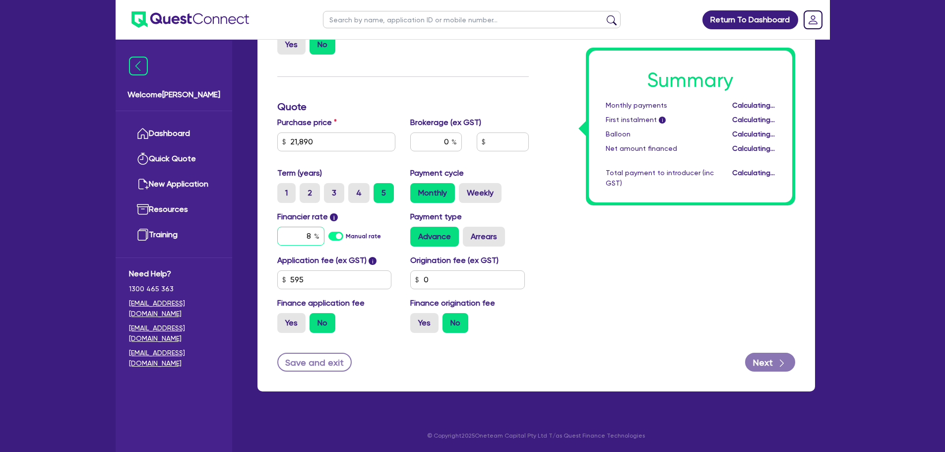
type input "21,890"
type input "8.99"
click at [560, 246] on div "Summary Monthly payments $440.92 First instalment i $1,095.42 Balloon $0.00 Net…" at bounding box center [669, 157] width 266 height 365
type input "21,890"
drag, startPoint x: 439, startPoint y: 140, endPoint x: 461, endPoint y: 136, distance: 22.3
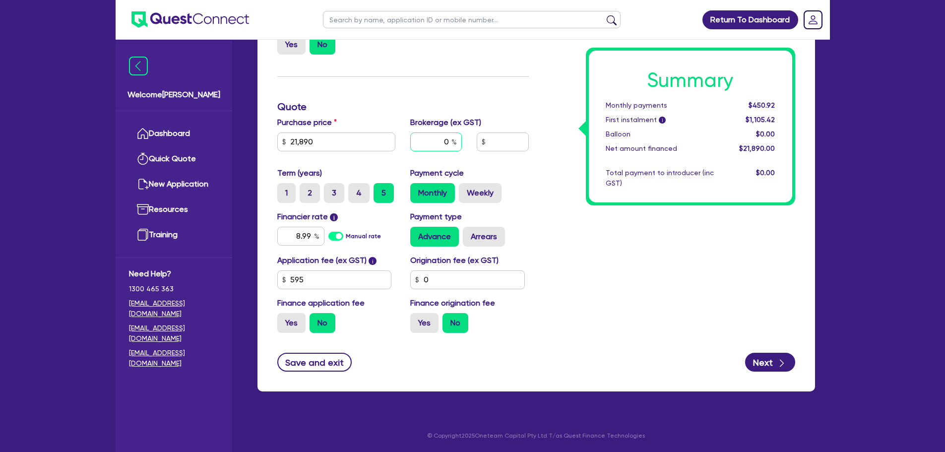
click at [442, 139] on input "0" at bounding box center [436, 141] width 52 height 19
drag, startPoint x: 584, startPoint y: 199, endPoint x: 579, endPoint y: 205, distance: 7.7
click at [582, 201] on div "Summary Monthly payments $450.92 First instalment i $1,105.42 Balloon $0.00 Net…" at bounding box center [669, 157] width 266 height 365
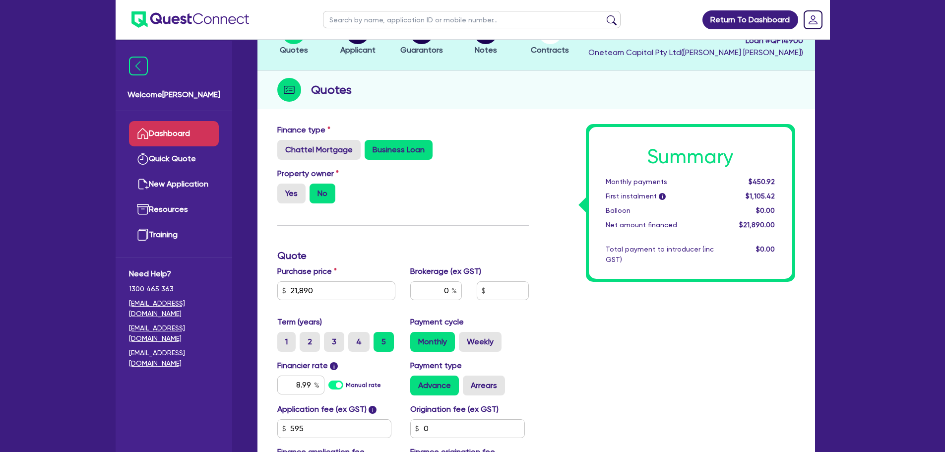
click at [189, 130] on link "Dashboard" at bounding box center [174, 133] width 90 height 25
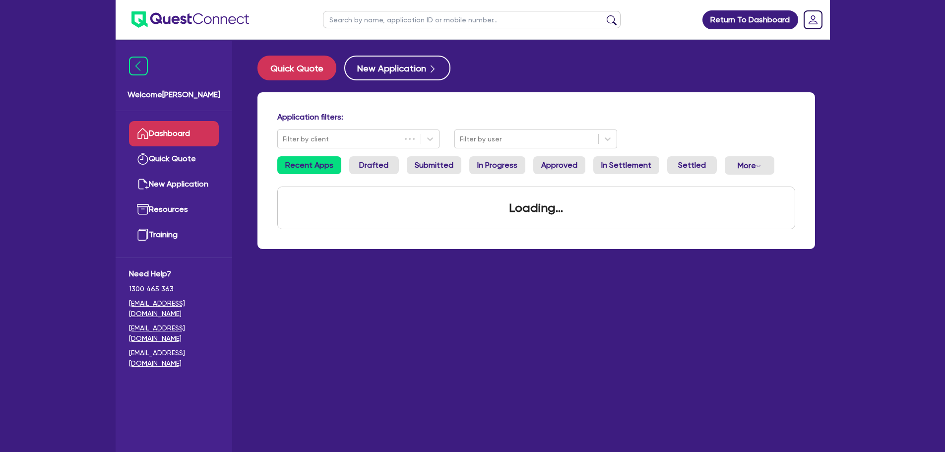
click at [351, 26] on input "text" at bounding box center [471, 19] width 297 height 17
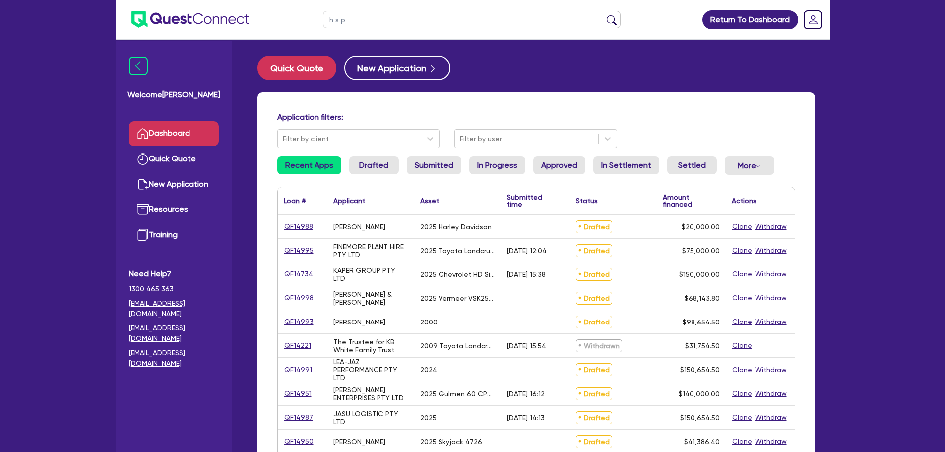
type input "h s p"
click at [603, 15] on button "submit" at bounding box center [611, 22] width 16 height 14
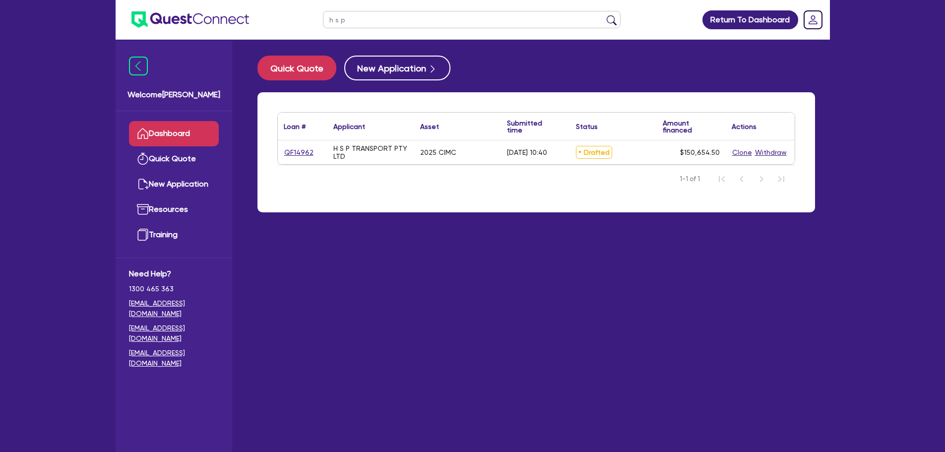
click at [288, 145] on div "QF14962" at bounding box center [303, 152] width 50 height 24
click at [291, 147] on link "QF14962" at bounding box center [299, 152] width 30 height 11
select select "PRIMARY_ASSETS"
select select "TRAILERS"
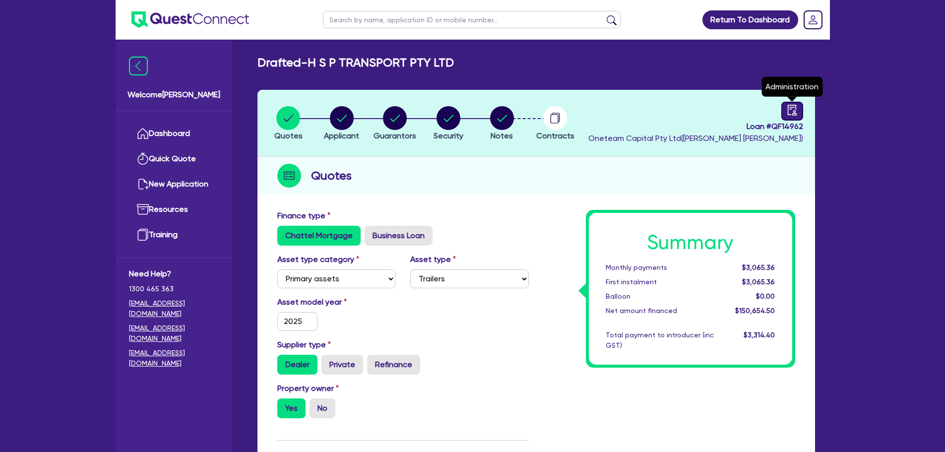
click at [797, 114] on link at bounding box center [792, 111] width 22 height 19
select select "DRAFTED_AMENDED"
select select "Other"
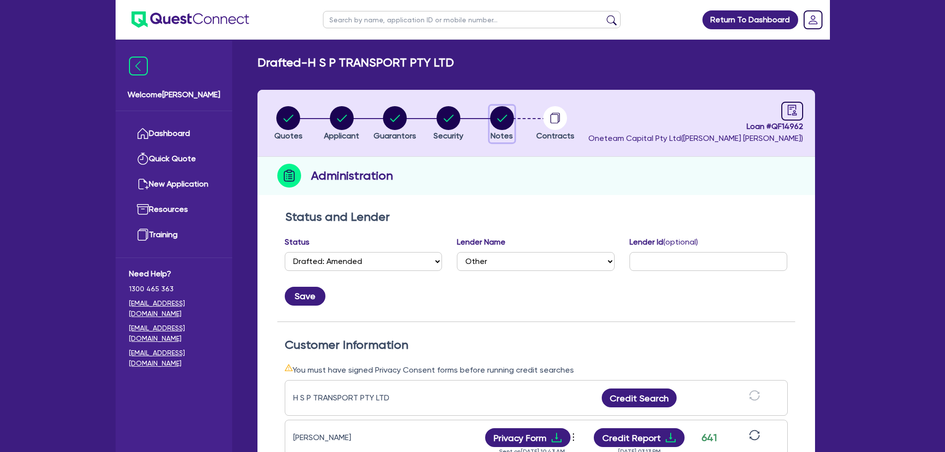
click at [500, 123] on circle "button" at bounding box center [502, 118] width 24 height 24
select select "Other"
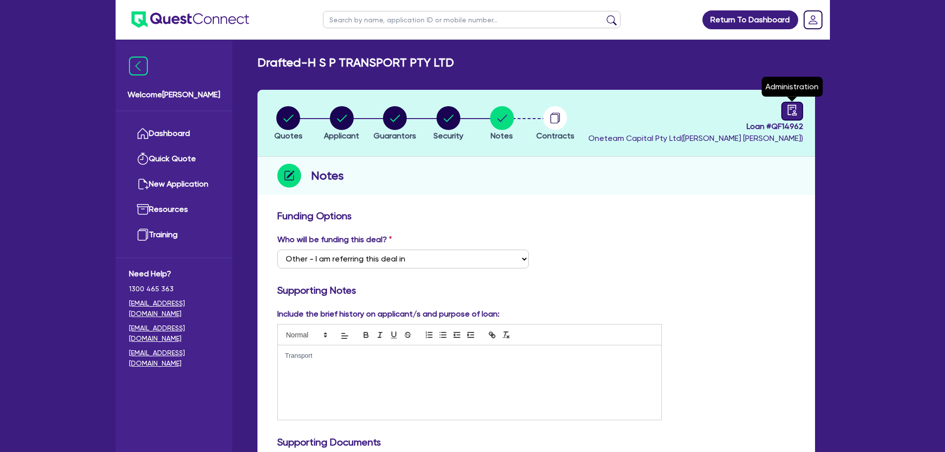
click at [794, 115] on icon "audit" at bounding box center [791, 110] width 9 height 10
select select "DRAFTED_AMENDED"
select select "Other"
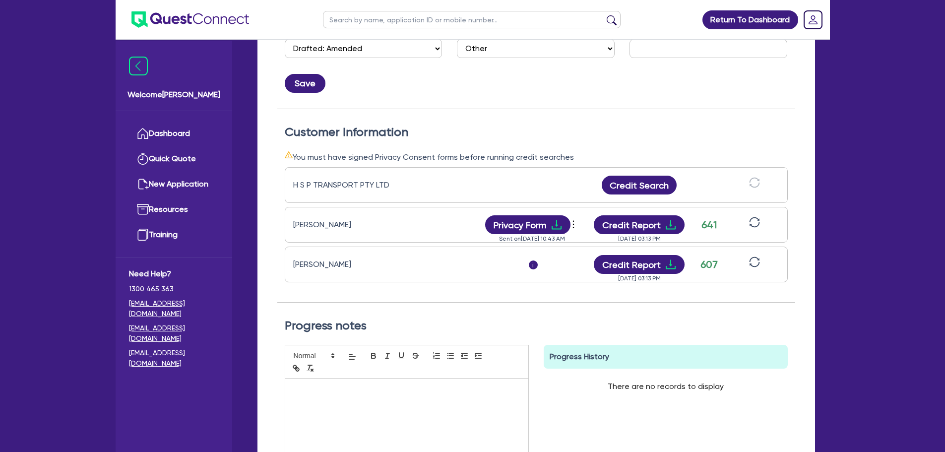
scroll to position [297, 0]
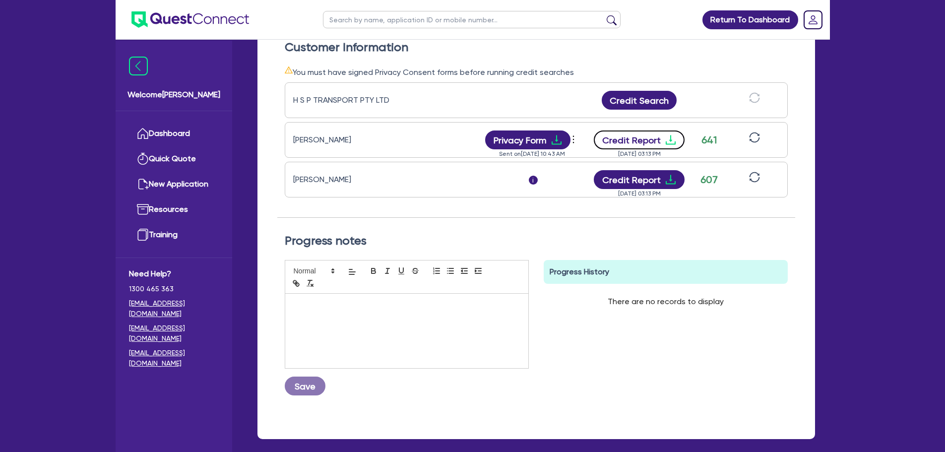
click at [638, 141] on button "Credit Report" at bounding box center [639, 139] width 91 height 19
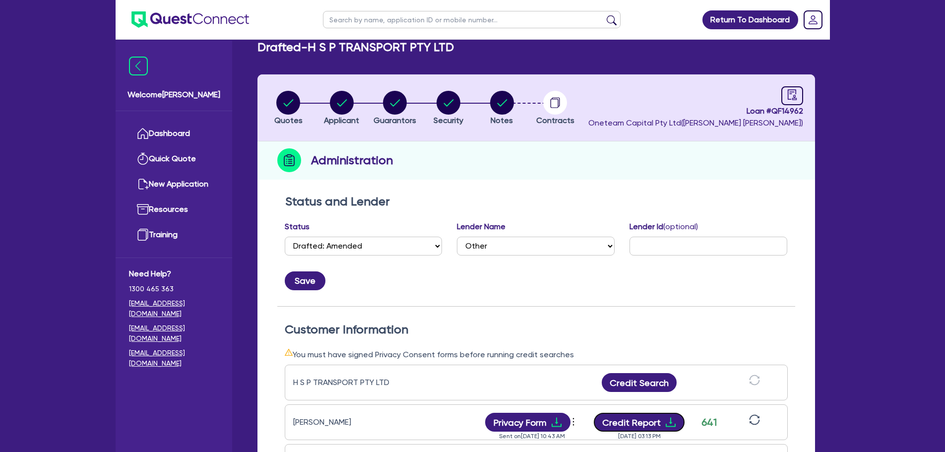
scroll to position [0, 0]
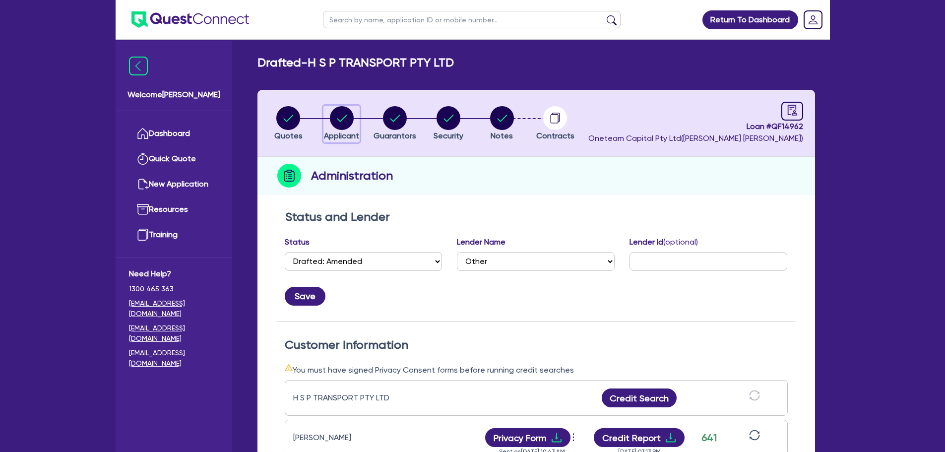
click at [339, 130] on button "Applicant" at bounding box center [341, 124] width 36 height 37
select select "COMPANY"
select select "TRANSPORT_WAREHOUSING"
select select "PASSENGERS_FREIGHT_TRANSPORT"
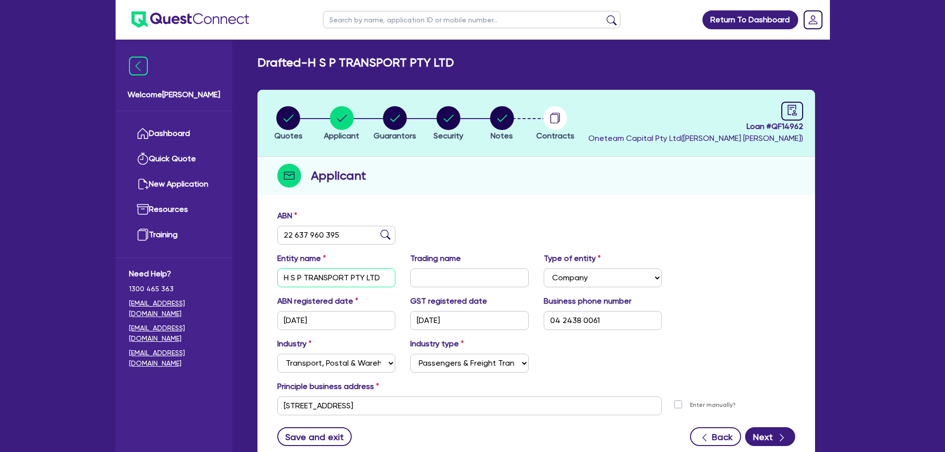
drag, startPoint x: 386, startPoint y: 283, endPoint x: 258, endPoint y: 278, distance: 127.5
click at [259, 278] on div "ABN 22 637 960 395 Entity name H S P TRANSPORT PTY LTD Trading name Type of ent…" at bounding box center [535, 335] width 557 height 261
drag, startPoint x: 399, startPoint y: 119, endPoint x: 415, endPoint y: 186, distance: 69.2
click at [399, 119] on circle "button" at bounding box center [395, 118] width 24 height 24
select select "MR"
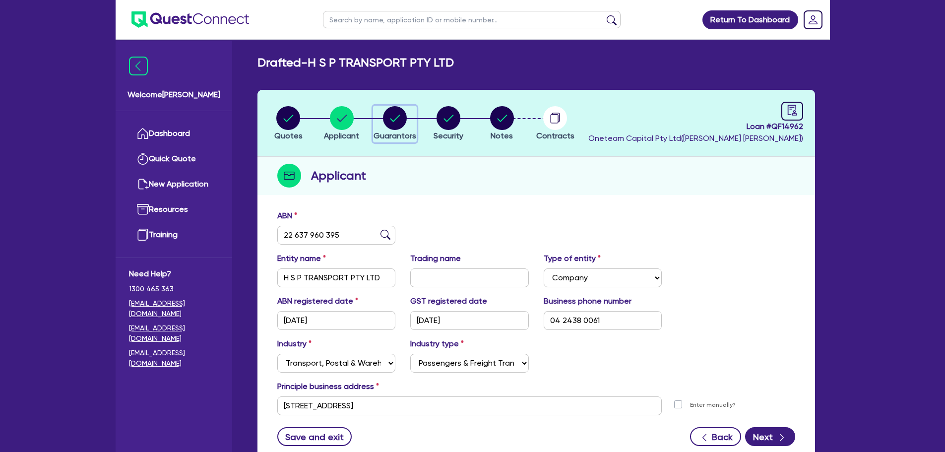
select select "VIC"
select select "SINGLE"
select select "MRS"
select select "VIC"
select select "MARRIED"
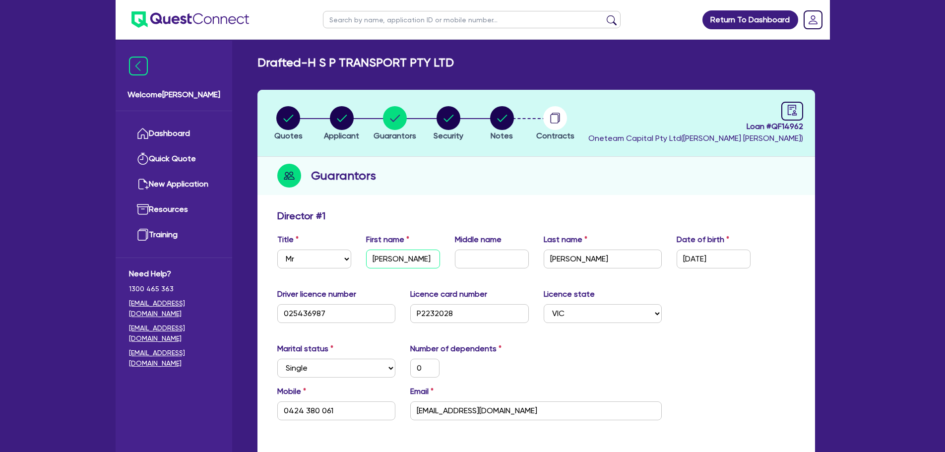
click at [408, 256] on input "Harjeet" at bounding box center [403, 258] width 74 height 19
click at [357, 123] on div "button" at bounding box center [341, 118] width 35 height 24
select select "COMPANY"
select select "TRANSPORT_WAREHOUSING"
select select "PASSENGERS_FREIGHT_TRANSPORT"
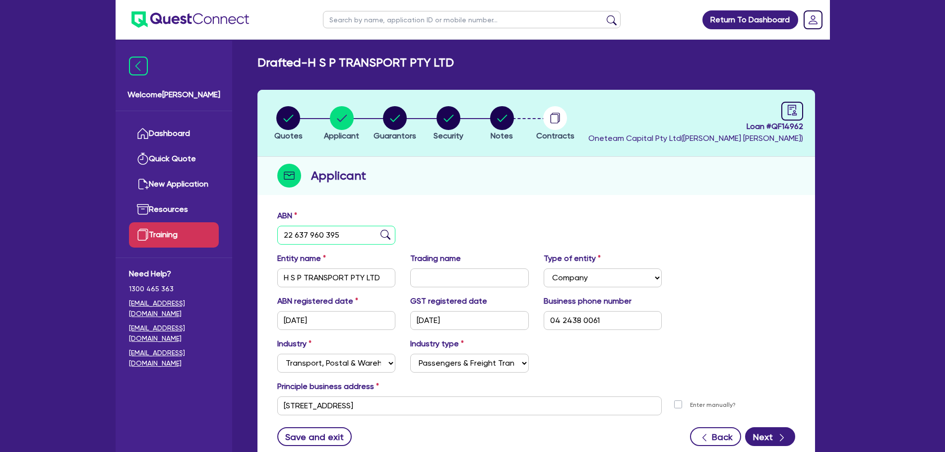
drag, startPoint x: 287, startPoint y: 238, endPoint x: 191, endPoint y: 244, distance: 95.9
click at [191, 244] on div "Welcome Rob Dashboard Quick Quote New Application Ref Company Ref Salesperson R…" at bounding box center [473, 263] width 714 height 526
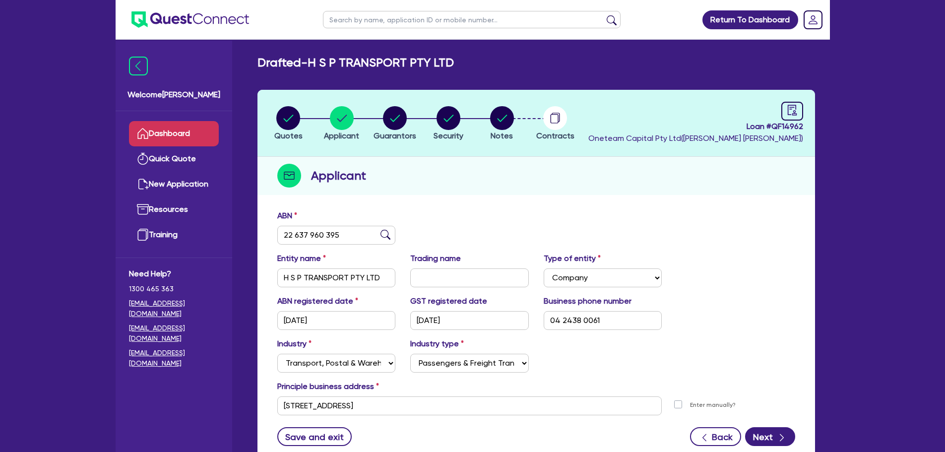
click at [184, 130] on link "Dashboard" at bounding box center [174, 133] width 90 height 25
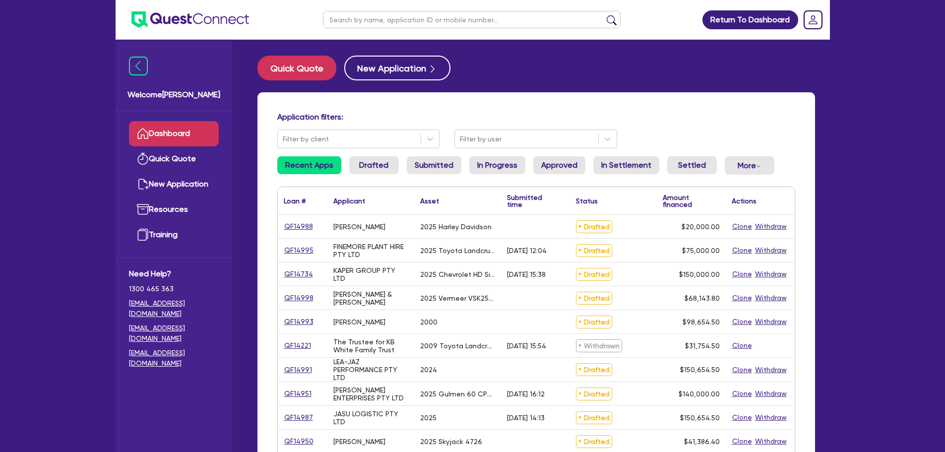
click at [403, 14] on input "text" at bounding box center [471, 19] width 297 height 17
type input "jasu"
click at [603, 15] on button "submit" at bounding box center [611, 22] width 16 height 14
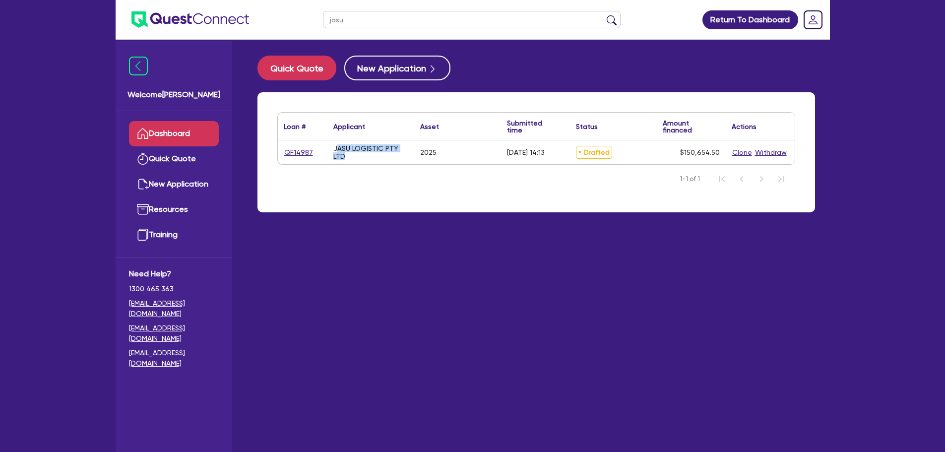
drag, startPoint x: 347, startPoint y: 157, endPoint x: 339, endPoint y: 152, distance: 9.4
click at [339, 152] on div "JASU LOGISTIC PTY LTD" at bounding box center [370, 152] width 75 height 16
click at [308, 149] on link "QF14987" at bounding box center [299, 152] width 30 height 11
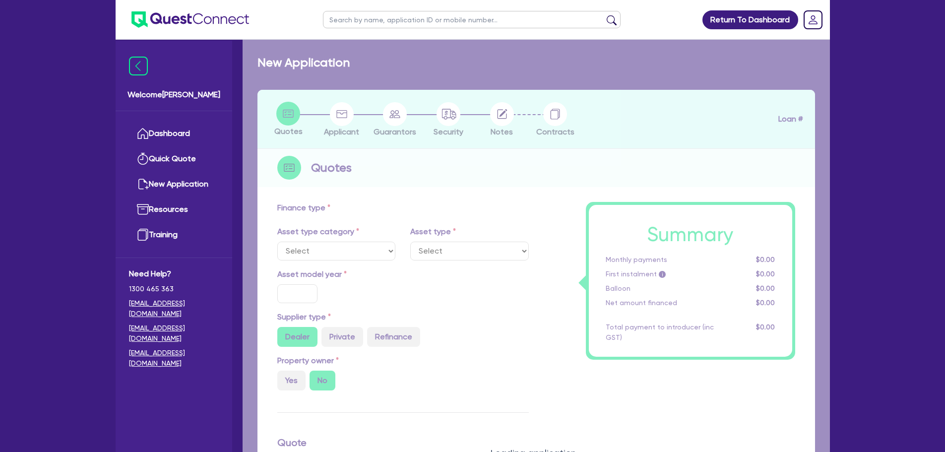
select select "PRIMARY_ASSETS"
type input "2025"
radio input "true"
type input "150,000"
type input "10"
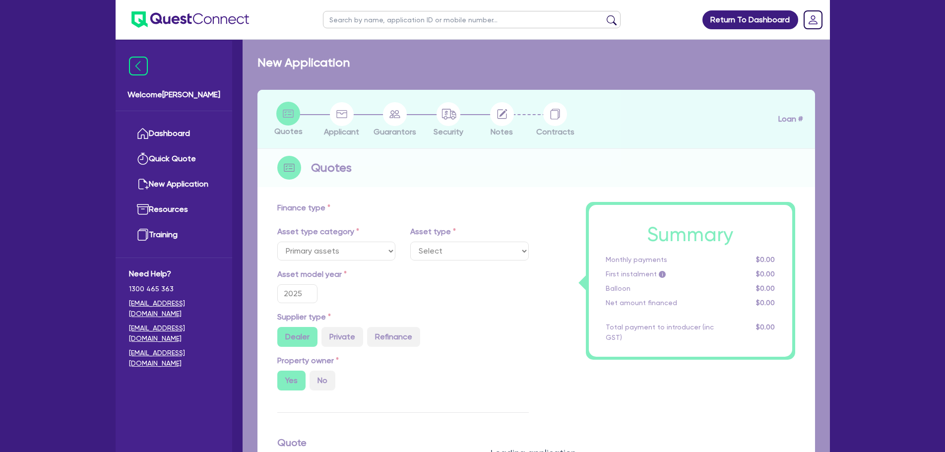
select select "TRAILERS"
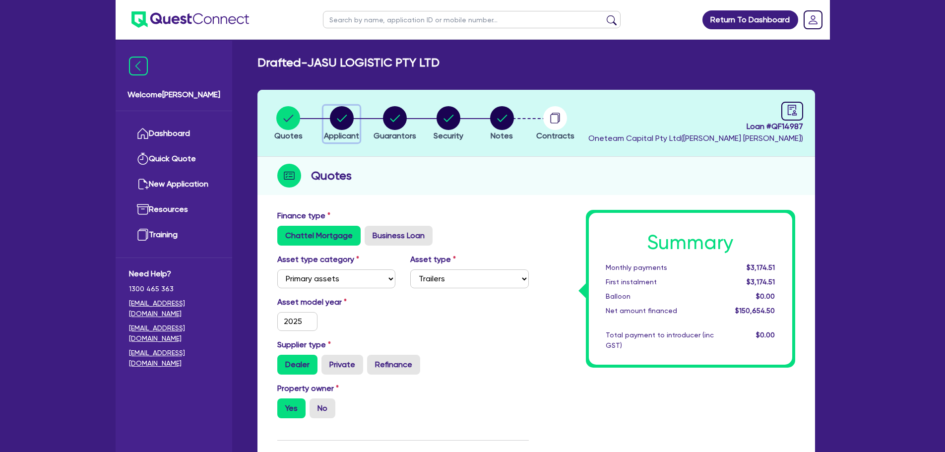
click at [341, 130] on button "Applicant" at bounding box center [341, 124] width 36 height 37
select select "COMPANY"
select select "TRANSPORT_WAREHOUSING"
select select "TAXI_LUXURY_CAR_SERVICES"
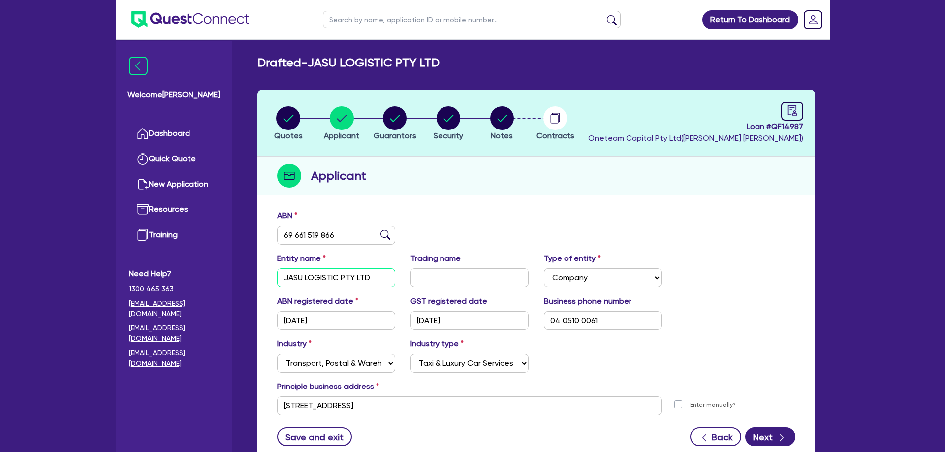
drag, startPoint x: 370, startPoint y: 276, endPoint x: 193, endPoint y: 266, distance: 177.3
click at [193, 266] on div "Welcome Rob Dashboard Quick Quote New Application Ref Company Ref Salesperson R…" at bounding box center [473, 263] width 714 height 526
drag, startPoint x: 339, startPoint y: 236, endPoint x: 257, endPoint y: 230, distance: 82.5
click at [257, 230] on div "ABN 69 661 519 866 Entity name JASU LOGISTIC PTY LTD Trading name Type of entit…" at bounding box center [535, 335] width 557 height 261
click at [383, 223] on div "ABN 69 661 519 866" at bounding box center [336, 227] width 133 height 35
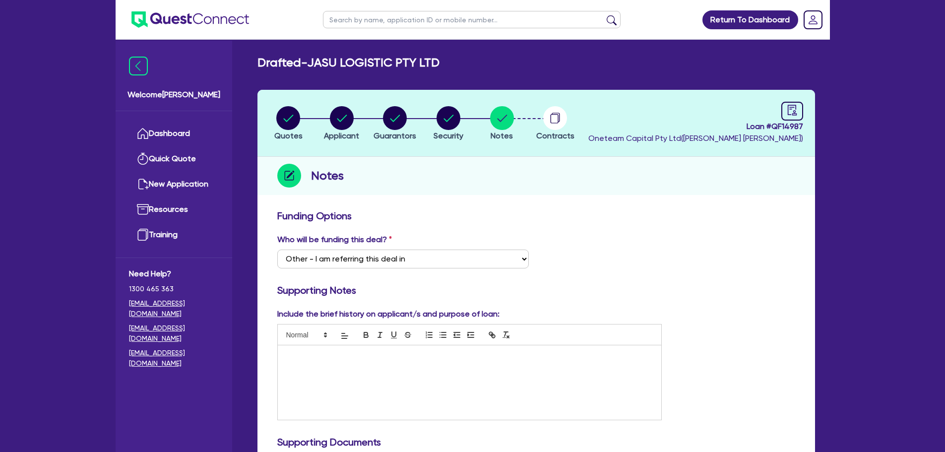
select select "Other"
drag, startPoint x: 400, startPoint y: 22, endPoint x: 410, endPoint y: 21, distance: 10.0
click at [400, 21] on input "text" at bounding box center [471, 19] width 297 height 17
type input "newcastle"
click button "submit" at bounding box center [611, 22] width 16 height 14
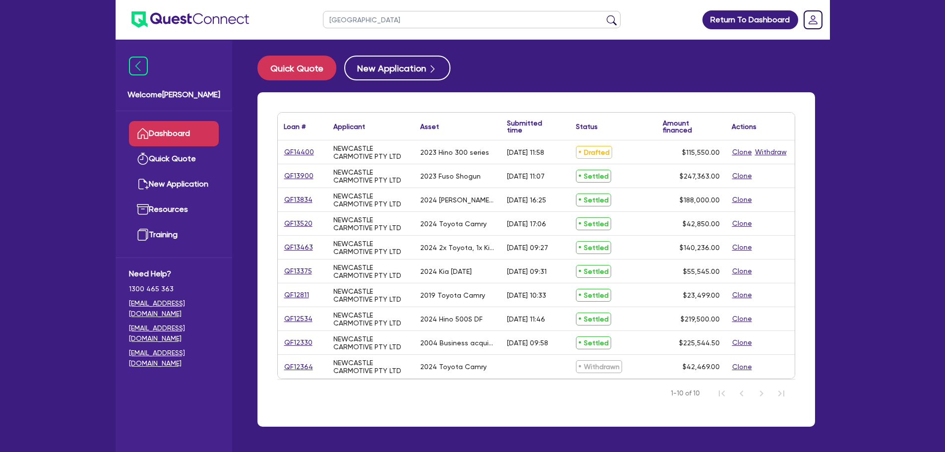
select select "PRIMARY_ASSETS"
select select "HEAVY_TRUCKS"
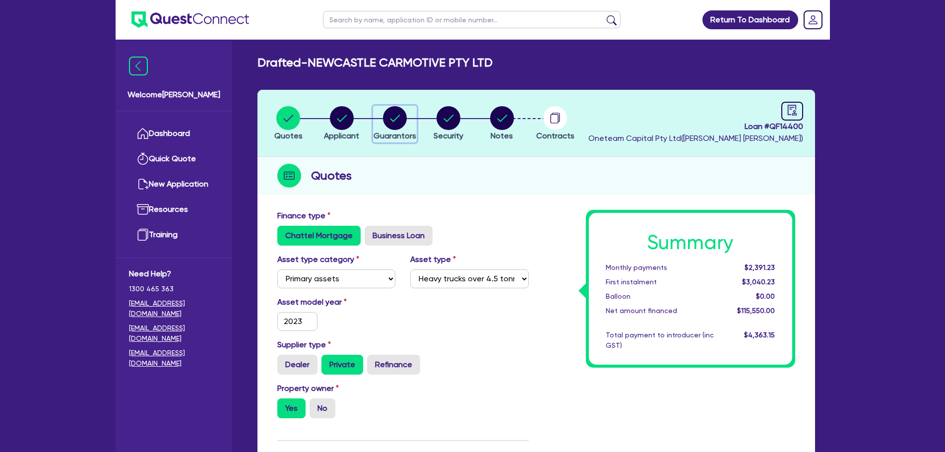
click at [390, 117] on circle "button" at bounding box center [395, 118] width 24 height 24
select select "MRS"
select select "[GEOGRAPHIC_DATA]"
select select "MARRIED"
select select "PROPERTY"
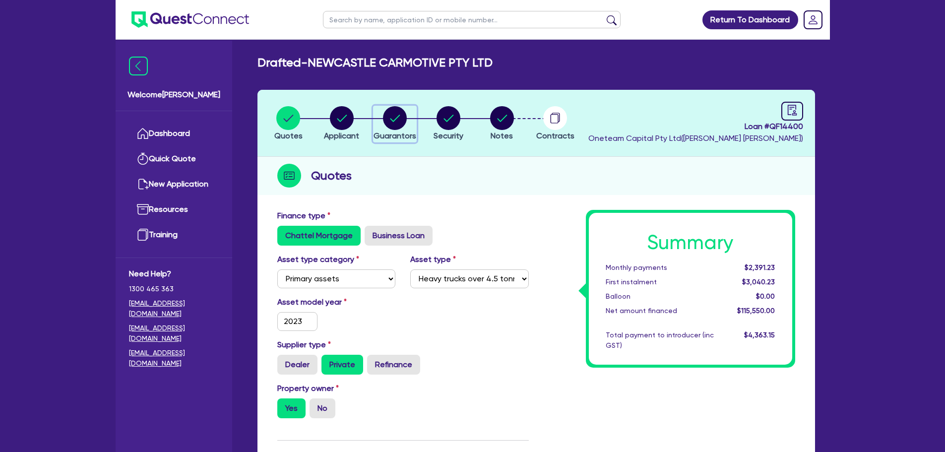
select select "CASH"
select select "TRUCK"
select select "VEHICLE"
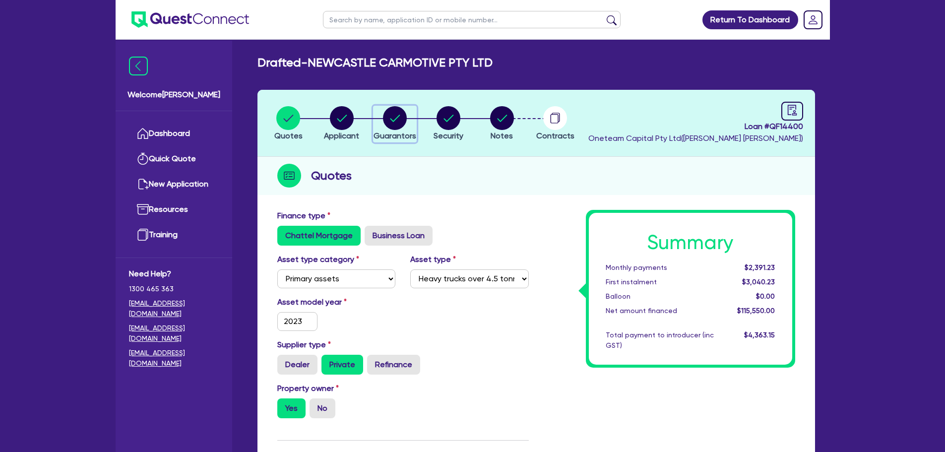
select select "TRUCK"
select select "VEHICLE"
select select "PROPERTY"
select select "TRUCK_LOAN"
select select "VEHICLE_LOAN"
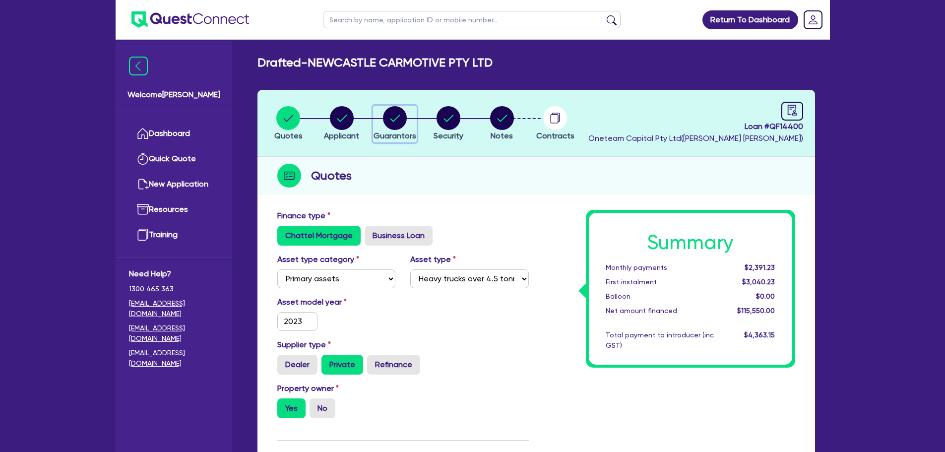
select select "MORTGAGE"
select select "EQUIPMENT_LOAN"
select select "TRUCK_LOAN"
select select "VEHICLE_LOAN"
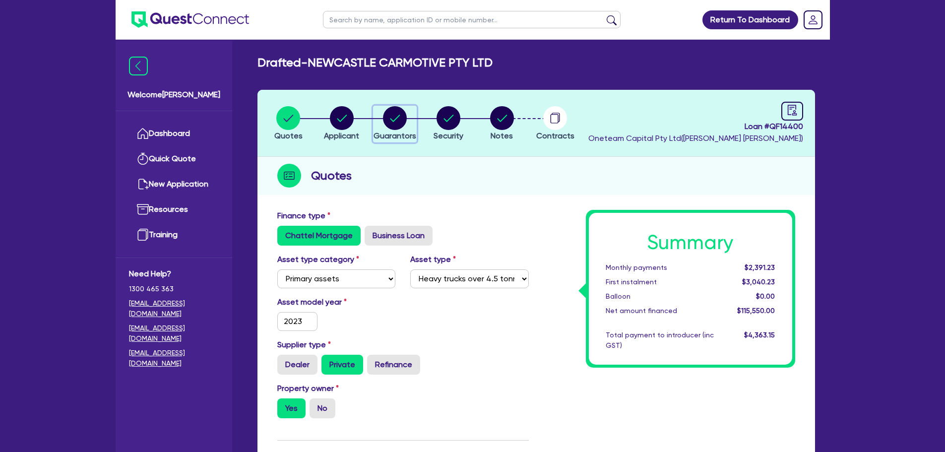
select select "MORTGAGE"
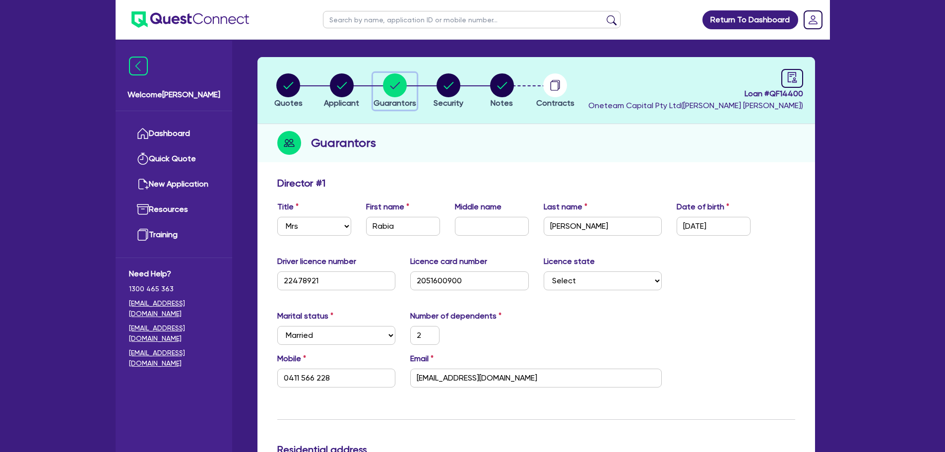
scroll to position [50, 0]
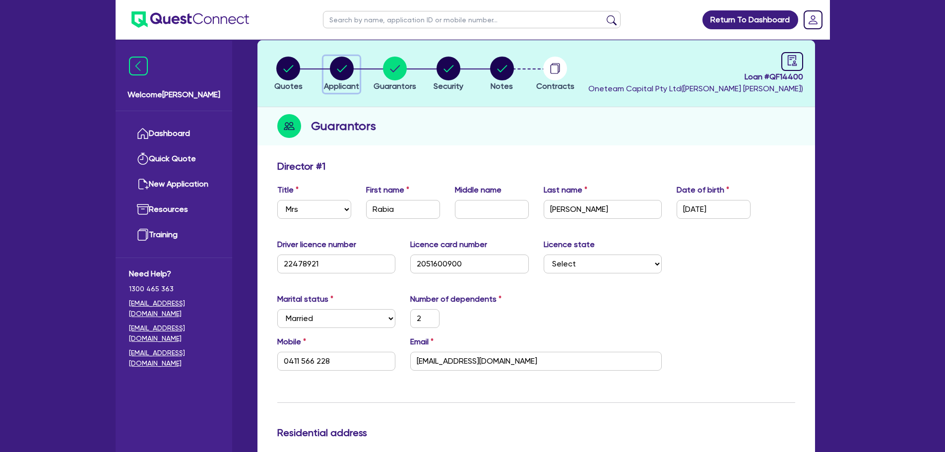
click at [347, 76] on circle "button" at bounding box center [342, 69] width 24 height 24
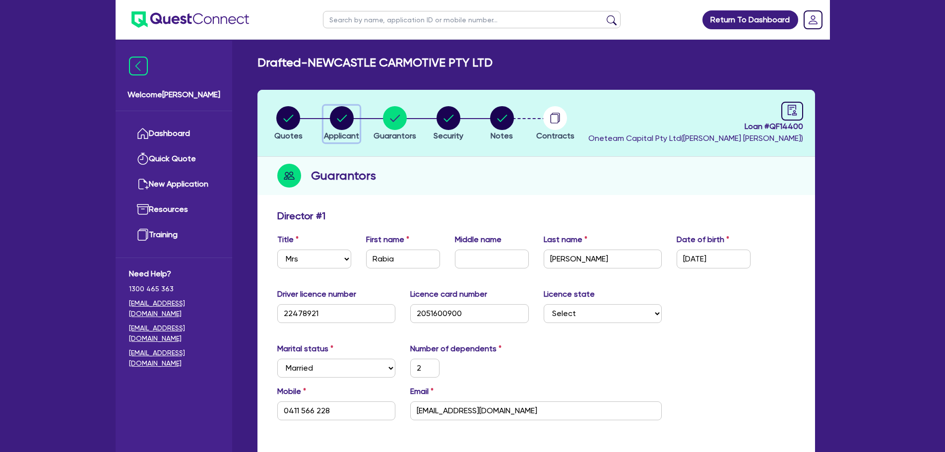
select select "COMPANY"
select select "RETAIL_WHOLESALE_TRADE"
select select "MOTOR_VEHICLES"
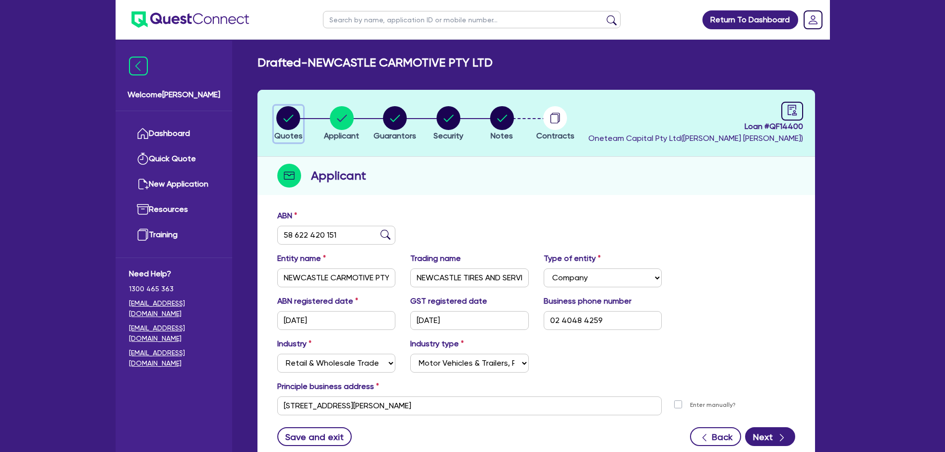
click at [295, 125] on circle "button" at bounding box center [288, 118] width 24 height 24
select select "PRIMARY_ASSETS"
select select "HEAVY_TRUCKS"
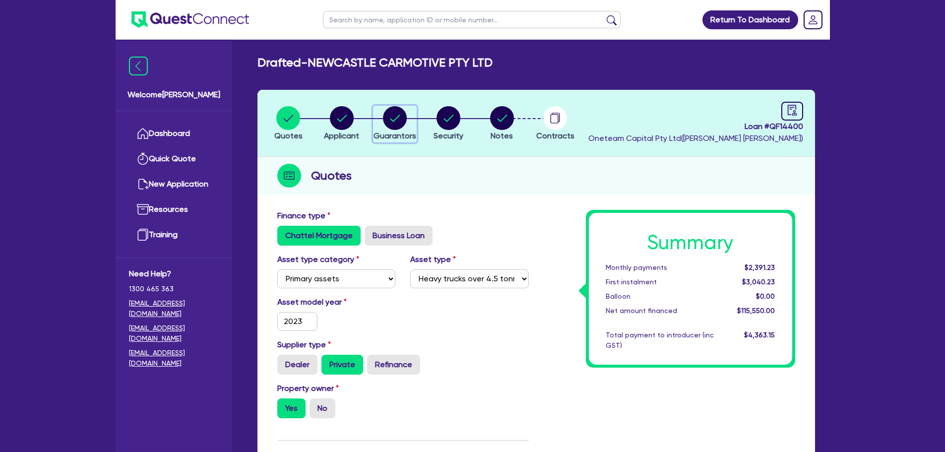
click at [394, 124] on circle "button" at bounding box center [395, 118] width 24 height 24
select select "MRS"
select select "[GEOGRAPHIC_DATA]"
select select "MARRIED"
select select "PROPERTY"
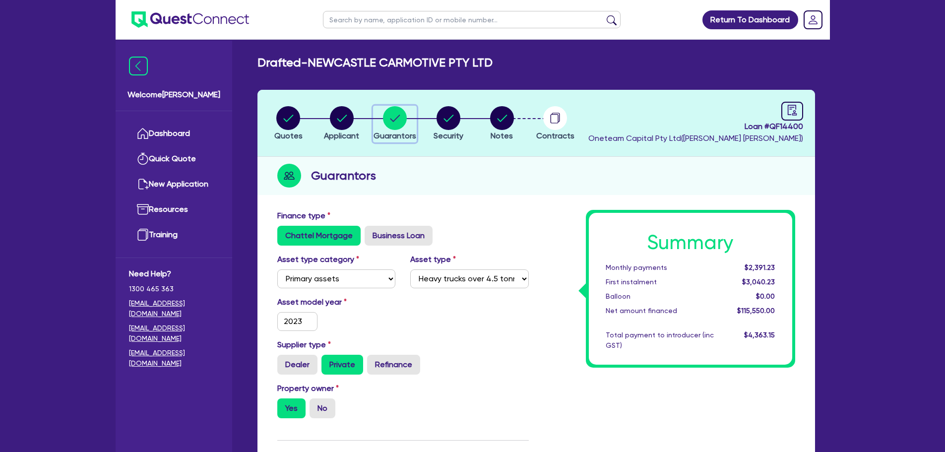
select select "CASH"
select select "TRUCK"
select select "VEHICLE"
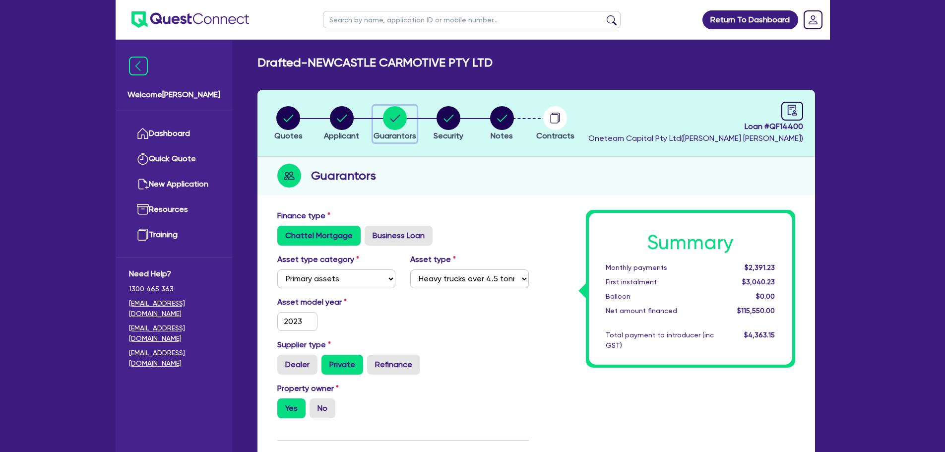
select select "TRUCK"
select select "VEHICLE"
select select "PROPERTY"
select select "TRUCK_LOAN"
select select "VEHICLE_LOAN"
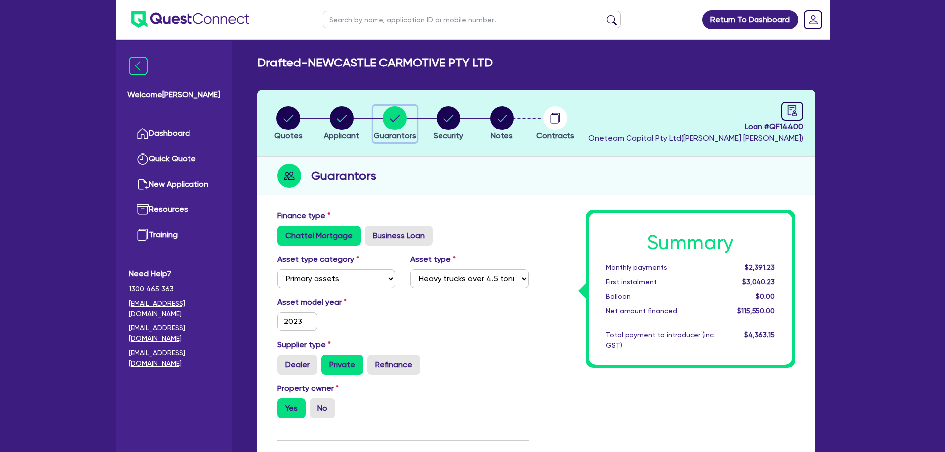
select select "MORTGAGE"
select select "EQUIPMENT_LOAN"
select select "TRUCK_LOAN"
select select "VEHICLE_LOAN"
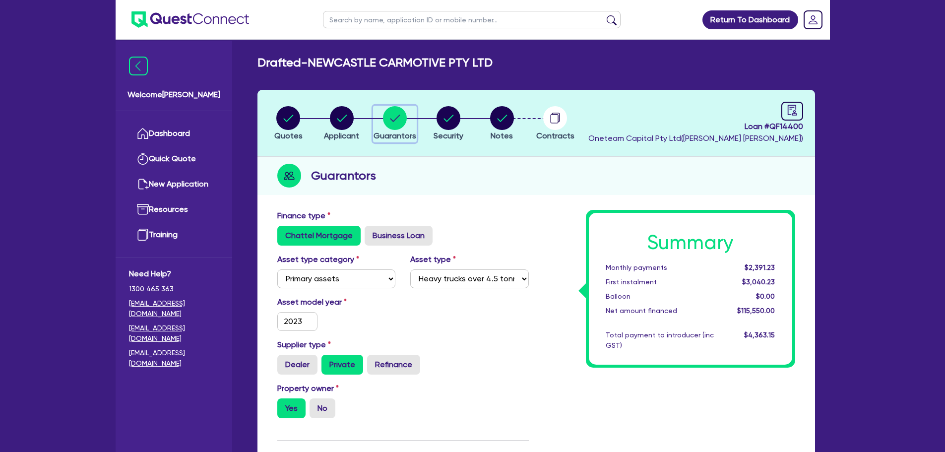
select select "MORTGAGE"
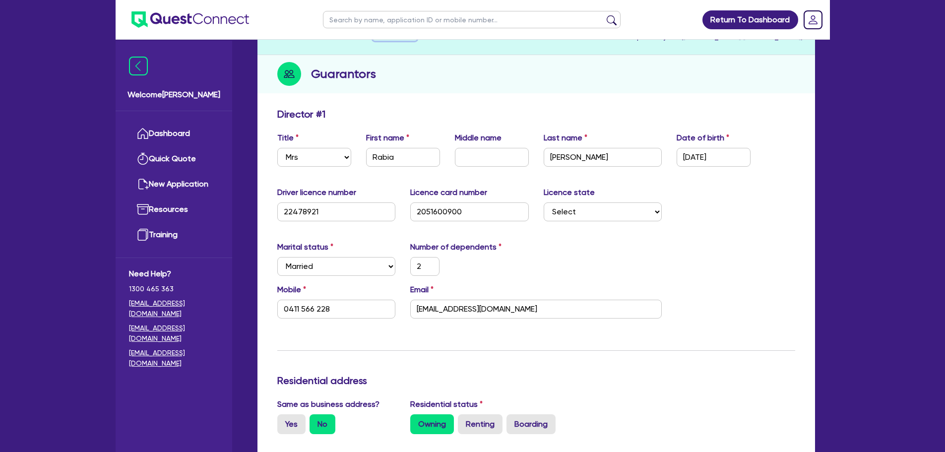
scroll to position [149, 0]
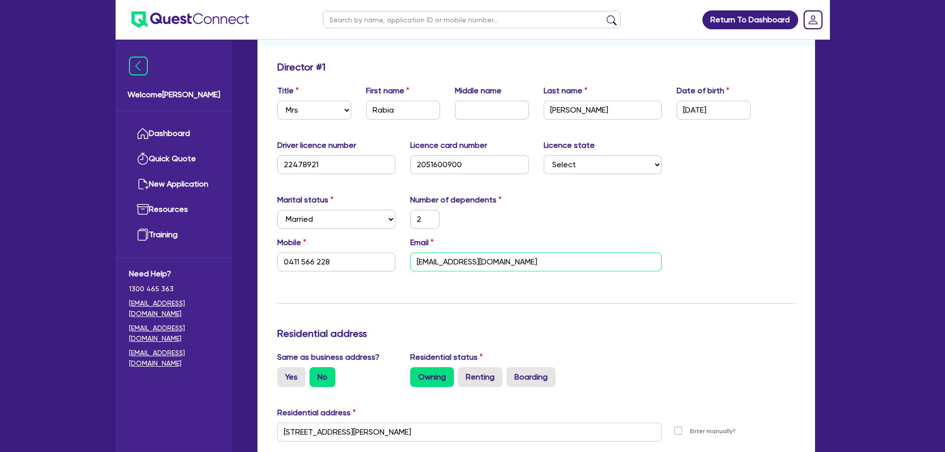
click at [525, 260] on input "admin@ncmtowing.com.au" at bounding box center [535, 261] width 251 height 19
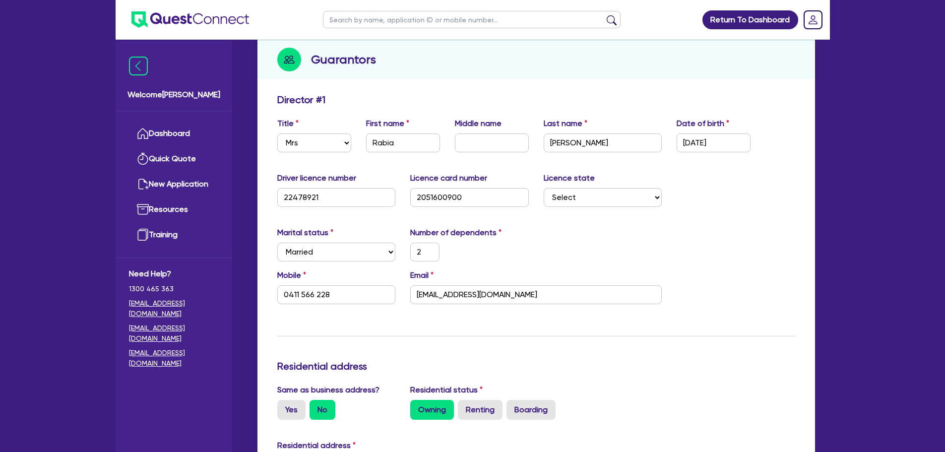
scroll to position [0, 0]
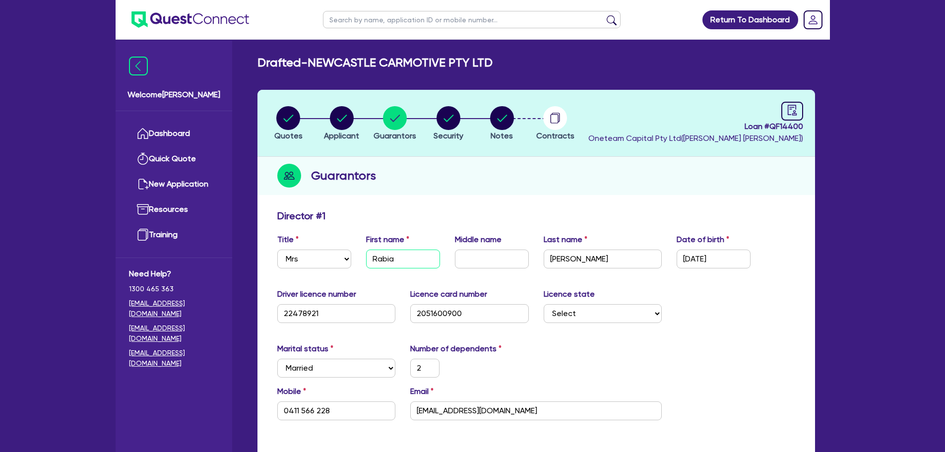
click at [404, 254] on input "Rabia" at bounding box center [403, 258] width 74 height 19
click at [450, 121] on circle "button" at bounding box center [448, 118] width 24 height 24
select select "PRIMARY_ASSETS"
select select "HEAVY_TRUCKS"
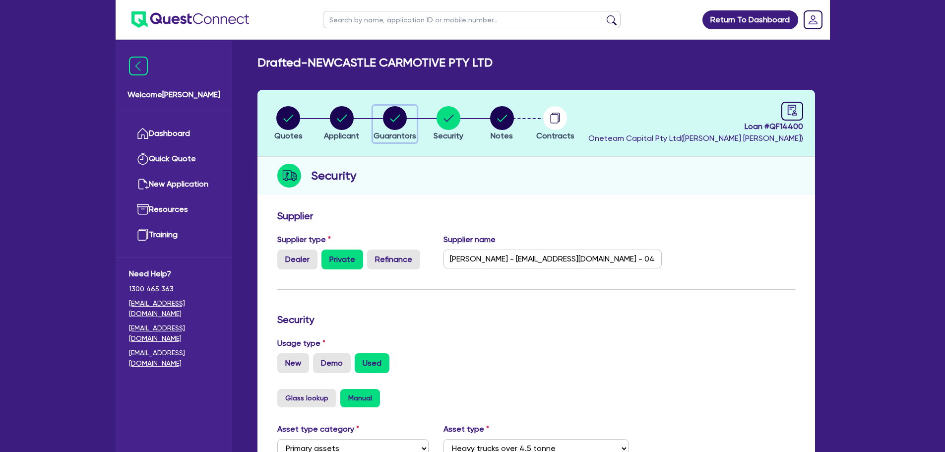
click at [393, 117] on circle "button" at bounding box center [395, 118] width 24 height 24
select select "MRS"
select select "[GEOGRAPHIC_DATA]"
select select "MARRIED"
select select "PROPERTY"
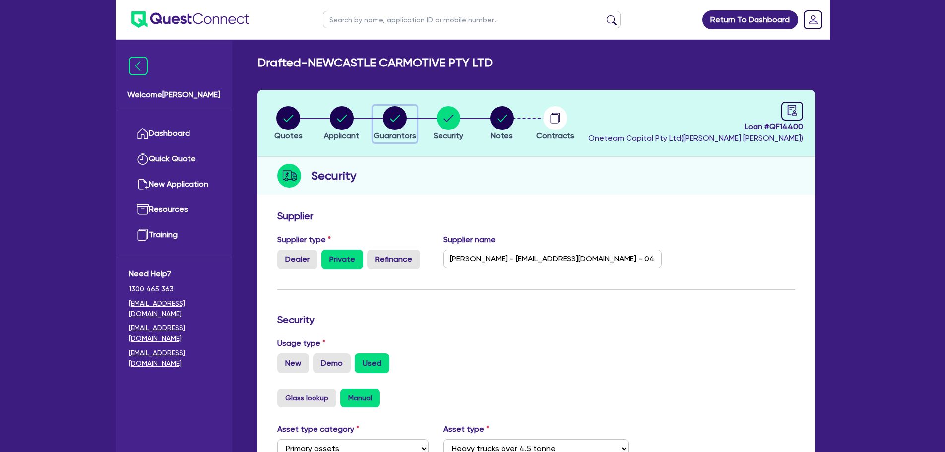
select select "CASH"
select select "TRUCK"
select select "VEHICLE"
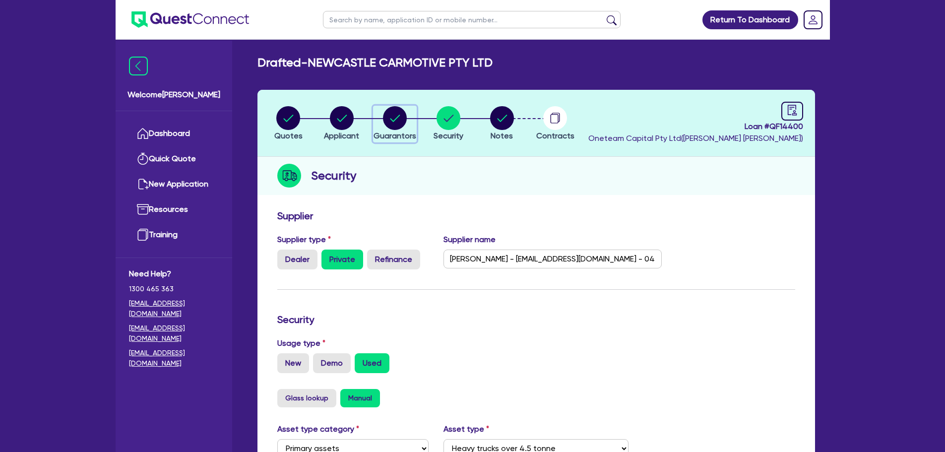
select select "TRUCK"
select select "VEHICLE"
select select "PROPERTY"
select select "TRUCK_LOAN"
select select "VEHICLE_LOAN"
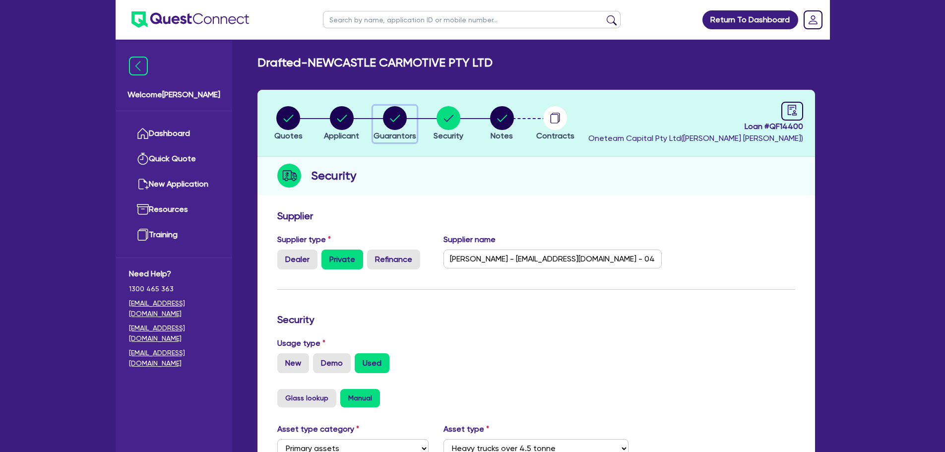
select select "MORTGAGE"
select select "EQUIPMENT_LOAN"
select select "TRUCK_LOAN"
select select "VEHICLE_LOAN"
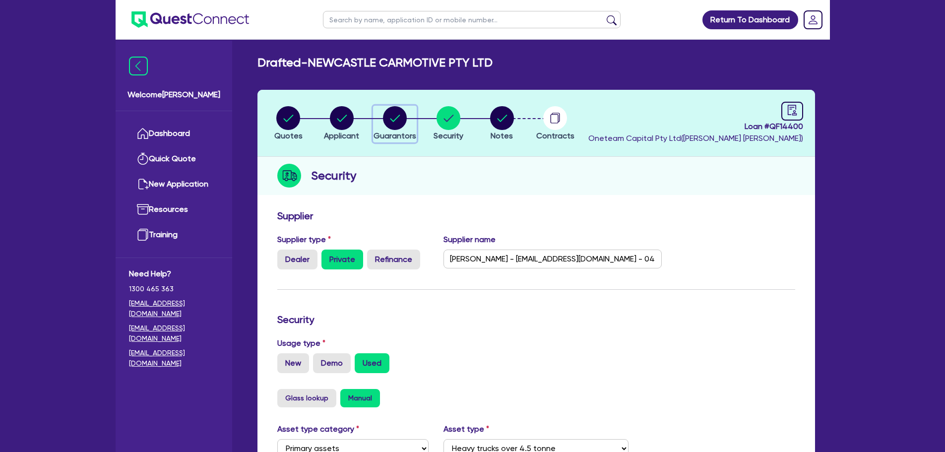
select select "MORTGAGE"
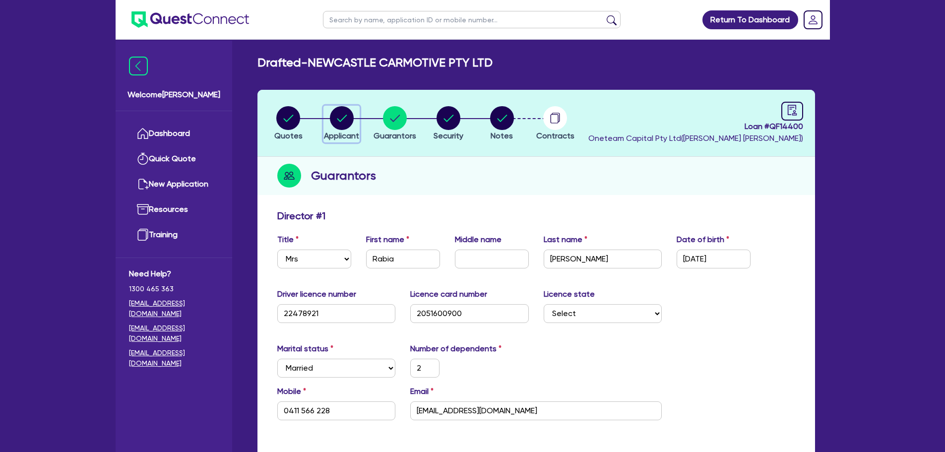
click at [352, 118] on circle "button" at bounding box center [342, 118] width 24 height 24
select select "COMPANY"
select select "RETAIL_WHOLESALE_TRADE"
select select "MOTOR_VEHICLES"
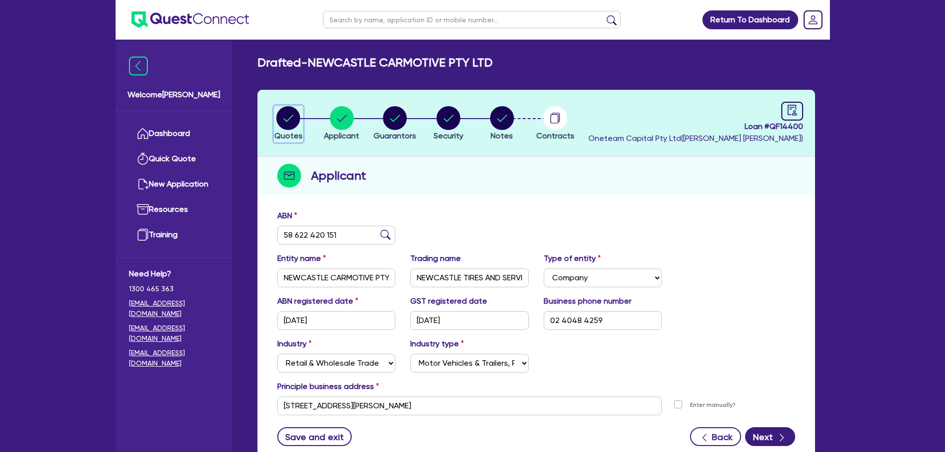
click at [289, 120] on circle "button" at bounding box center [288, 118] width 24 height 24
select select "PRIMARY_ASSETS"
select select "HEAVY_TRUCKS"
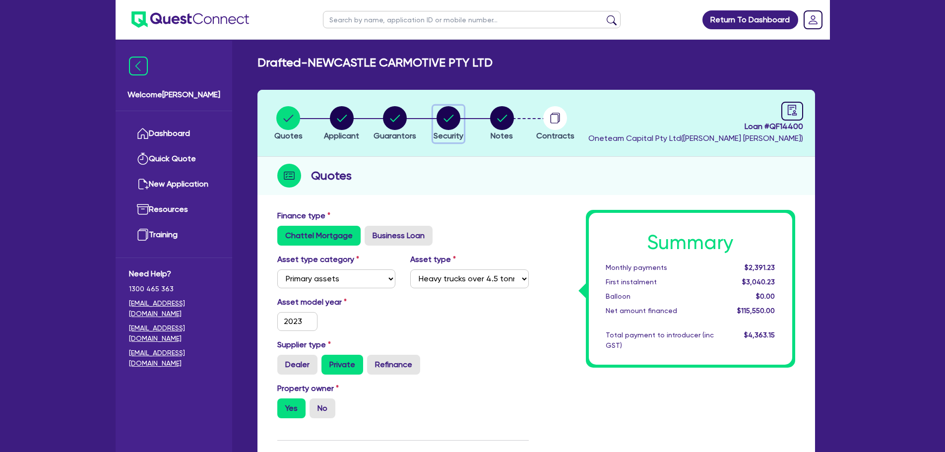
click at [443, 119] on circle "button" at bounding box center [448, 118] width 24 height 24
select select "PRIMARY_ASSETS"
select select "HEAVY_TRUCKS"
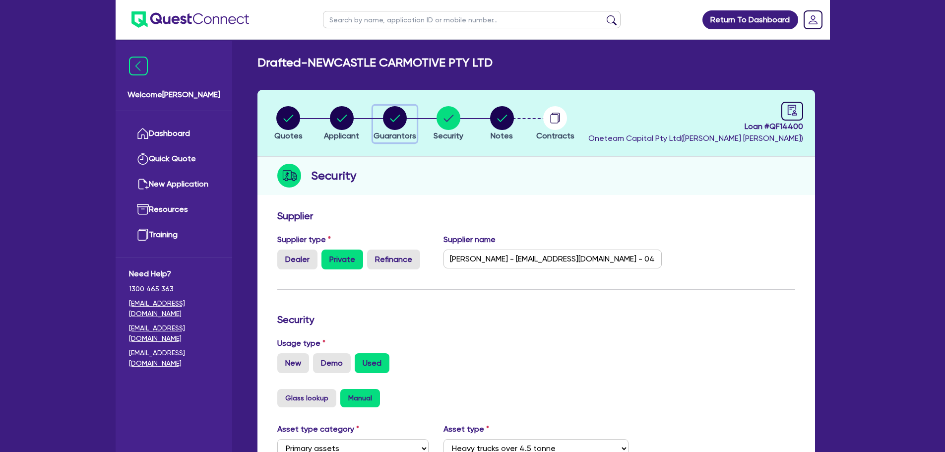
click at [388, 121] on circle "button" at bounding box center [395, 118] width 24 height 24
select select "MRS"
select select "NSW"
select select "MARRIED"
select select "PROPERTY"
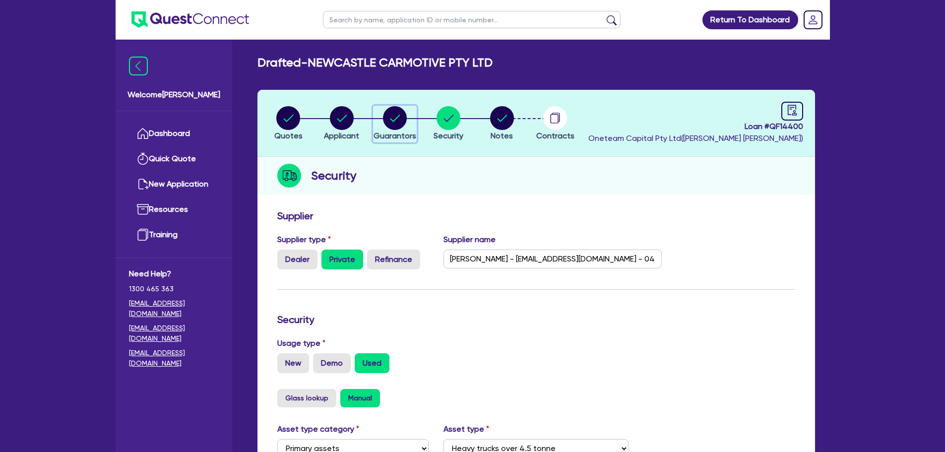
select select "CASH"
select select "TRUCK"
select select "VEHICLE"
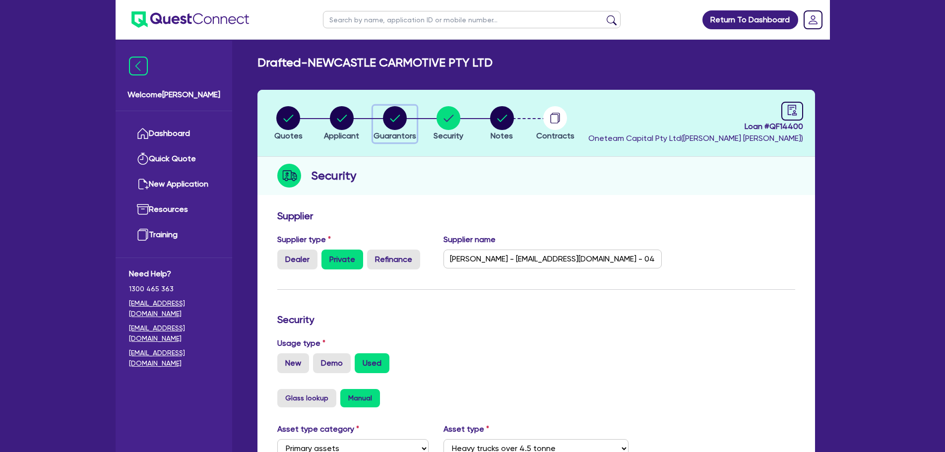
select select "TRUCK"
select select "VEHICLE"
select select "PROPERTY"
select select "TRUCK_LOAN"
select select "VEHICLE_LOAN"
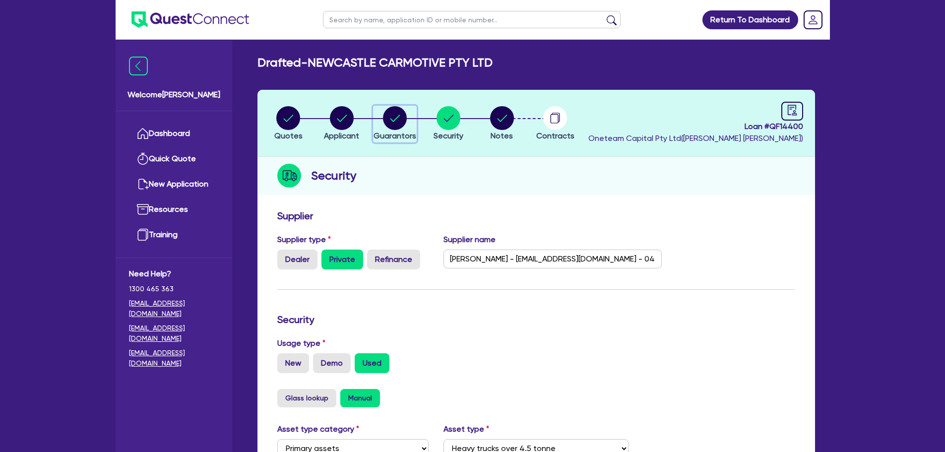
select select "MORTGAGE"
select select "EQUIPMENT_LOAN"
select select "TRUCK_LOAN"
select select "VEHICLE_LOAN"
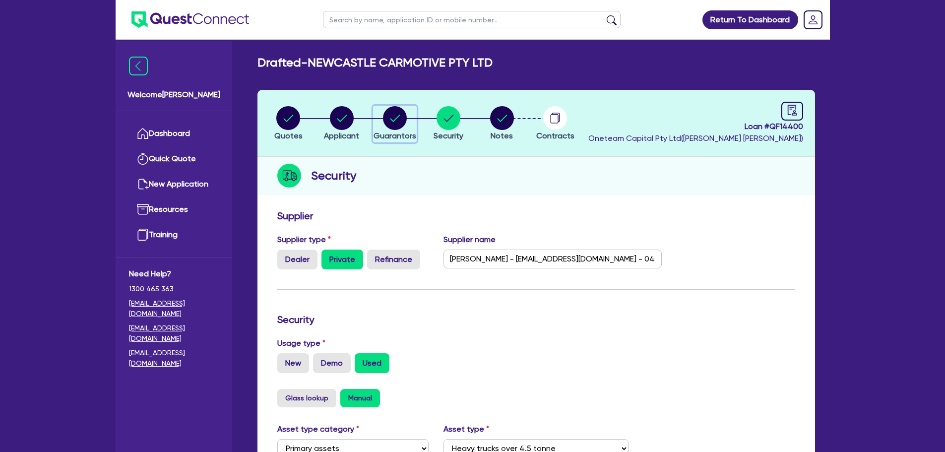
select select "MORTGAGE"
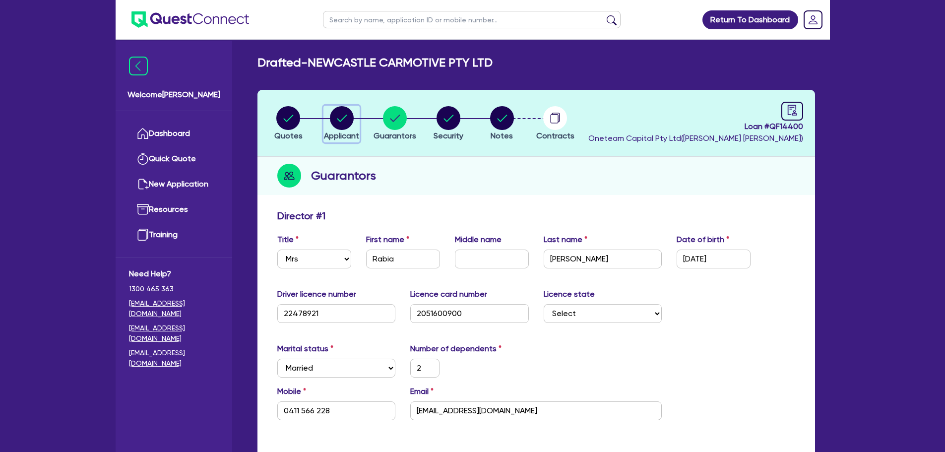
click at [335, 113] on circle "button" at bounding box center [342, 118] width 24 height 24
select select "COMPANY"
select select "RETAIL_WHOLESALE_TRADE"
select select "MOTOR_VEHICLES"
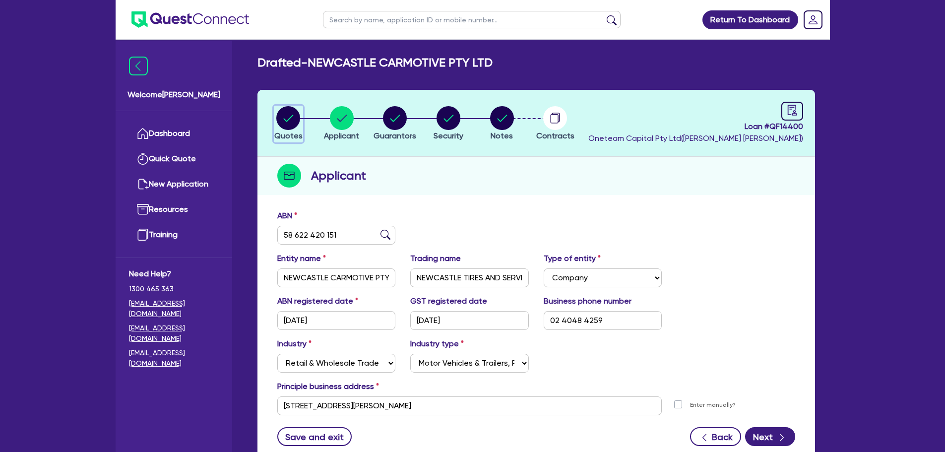
click at [285, 117] on circle "button" at bounding box center [288, 118] width 24 height 24
select select "PRIMARY_ASSETS"
select select "HEAVY_TRUCKS"
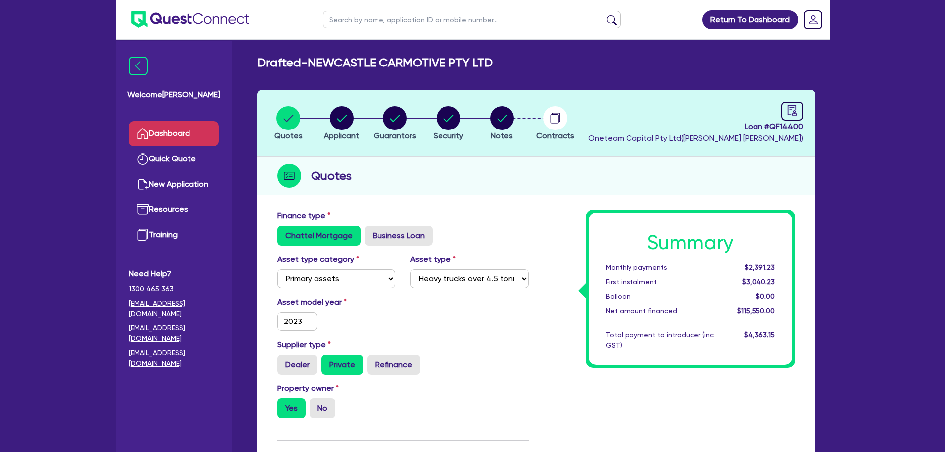
click at [178, 138] on link "Dashboard" at bounding box center [174, 133] width 90 height 25
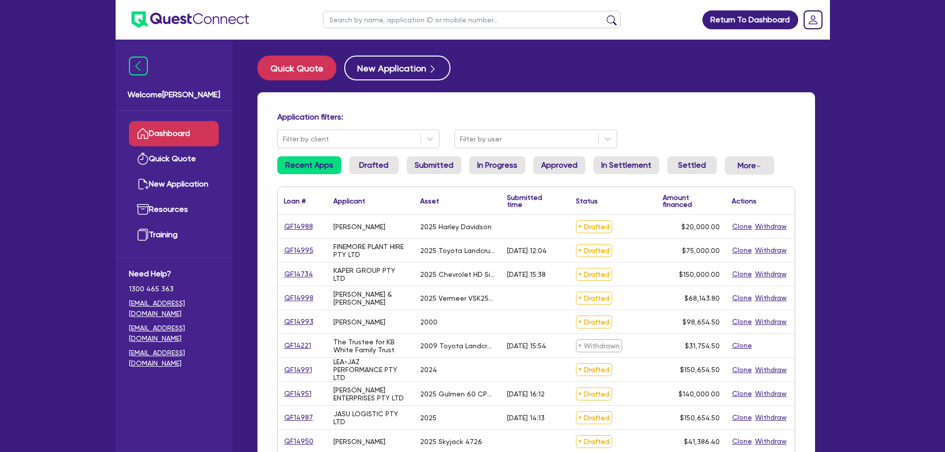
click at [372, 17] on input "text" at bounding box center [471, 19] width 297 height 17
type input "h s p"
click at [603, 15] on button "submit" at bounding box center [611, 22] width 16 height 14
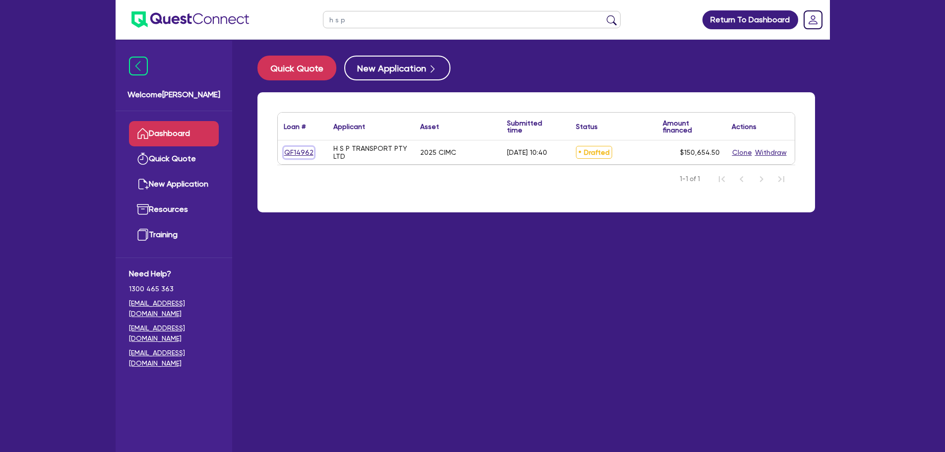
click at [296, 149] on link "QF14962" at bounding box center [299, 152] width 30 height 11
select select "PRIMARY_ASSETS"
select select "TRAILERS"
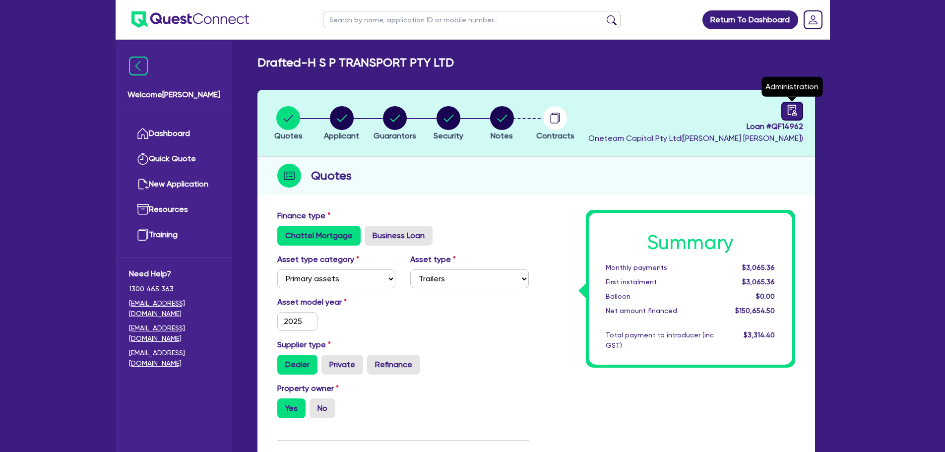
click at [784, 110] on link at bounding box center [792, 111] width 22 height 19
select select "DRAFTED_AMENDED"
select select "Other"
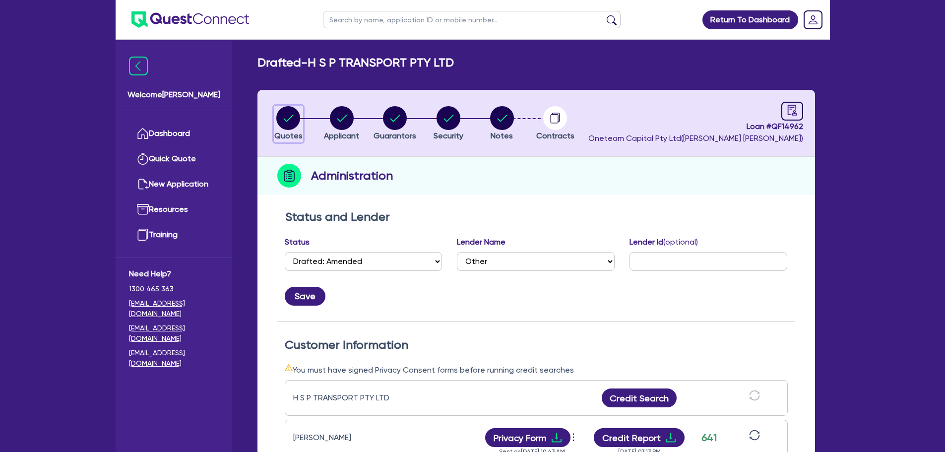
click at [298, 119] on circle "button" at bounding box center [288, 118] width 24 height 24
select select "PRIMARY_ASSETS"
select select "TRAILERS"
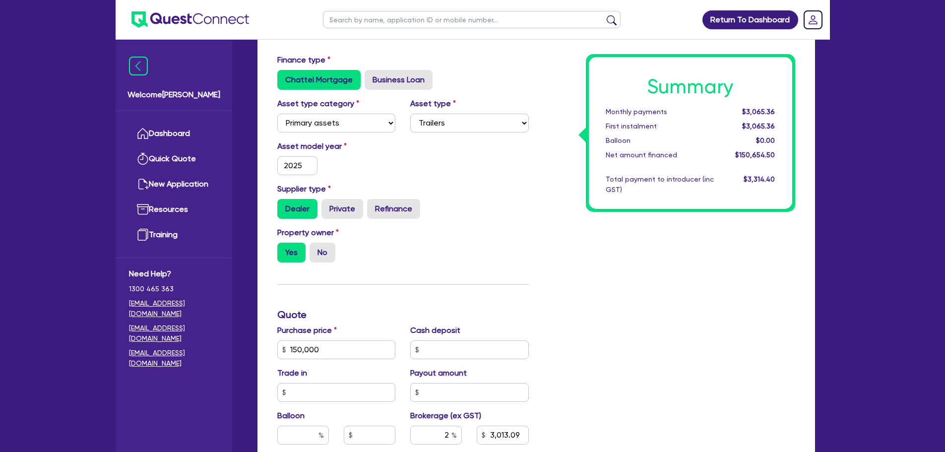
scroll to position [248, 0]
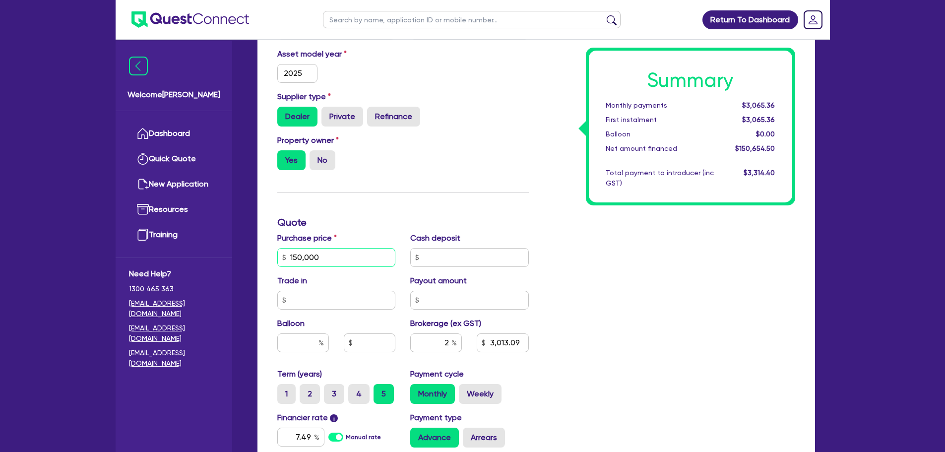
drag, startPoint x: 353, startPoint y: 265, endPoint x: 189, endPoint y: 249, distance: 164.9
click at [177, 249] on div "Welcome Rob Dashboard Quick Quote New Application Ref Company Ref Salesperson R…" at bounding box center [473, 202] width 714 height 900
type input "5,000"
click at [476, 213] on div "Finance type Chattel Mortgage Business Loan Asset type category Select Cars and…" at bounding box center [403, 252] width 266 height 580
type input "113.09"
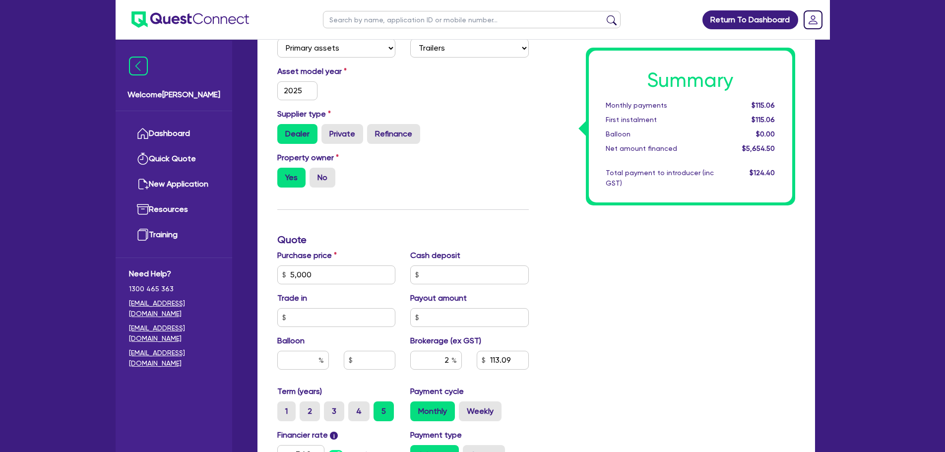
scroll to position [449, 0]
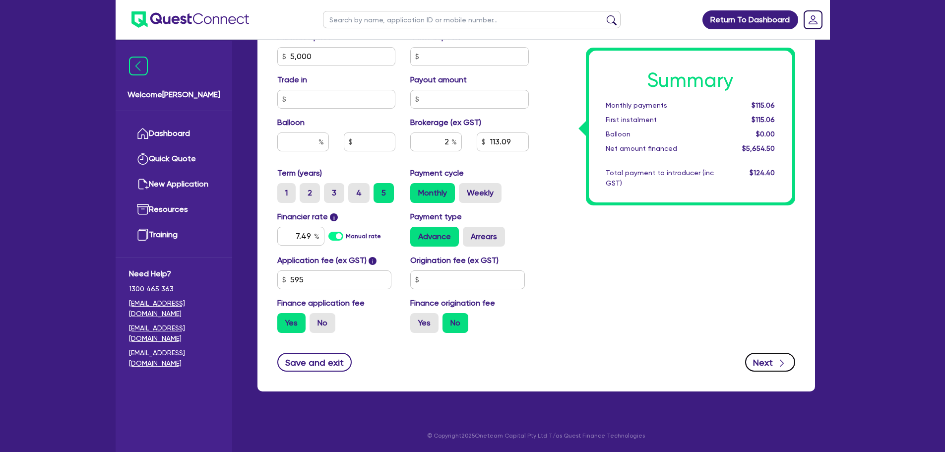
click at [771, 368] on button "Next" at bounding box center [770, 362] width 50 height 19
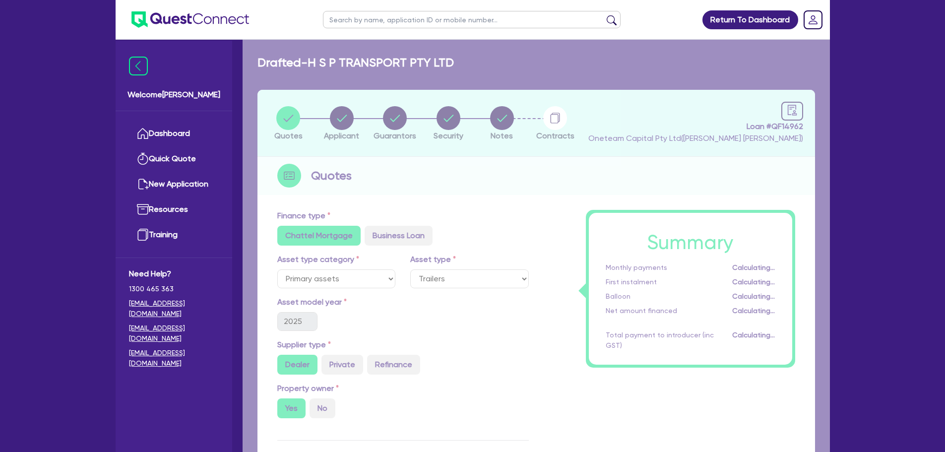
select select "COMPANY"
select select "TRANSPORT_WAREHOUSING"
select select "PASSENGERS_FREIGHT_TRANSPORT"
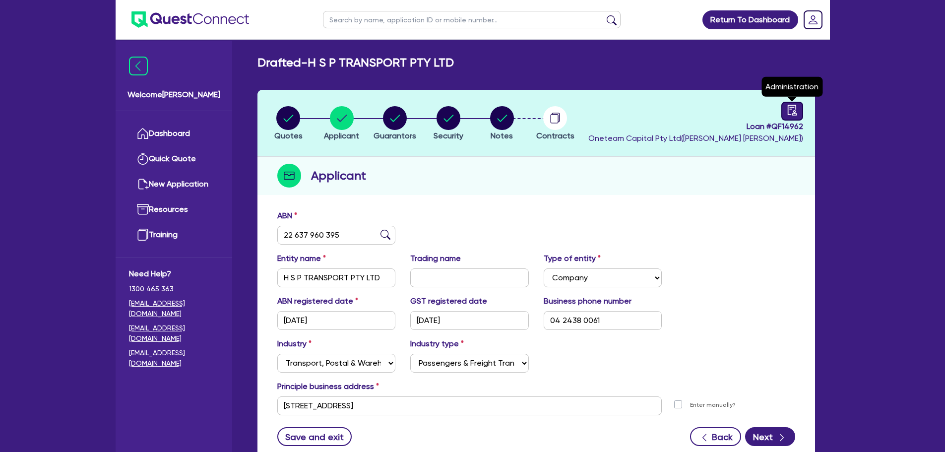
click at [791, 113] on icon "audit" at bounding box center [791, 110] width 11 height 11
select select "DRAFTED_AMENDED"
select select "Other"
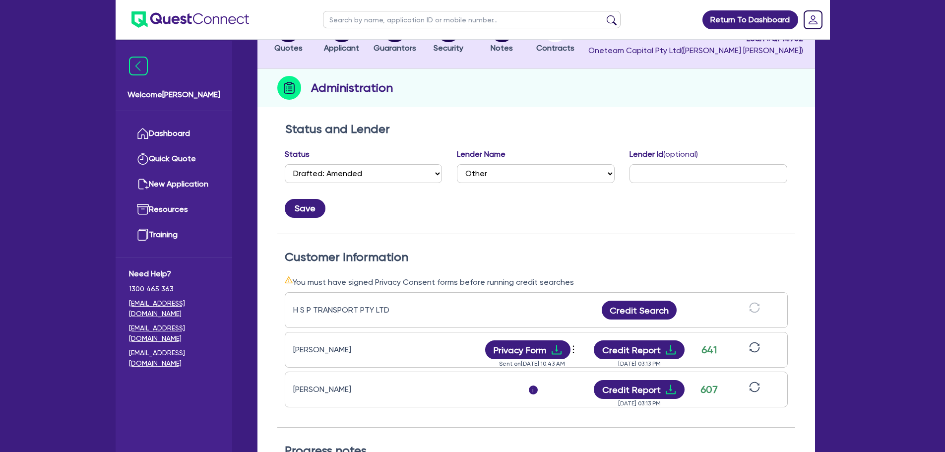
scroll to position [149, 0]
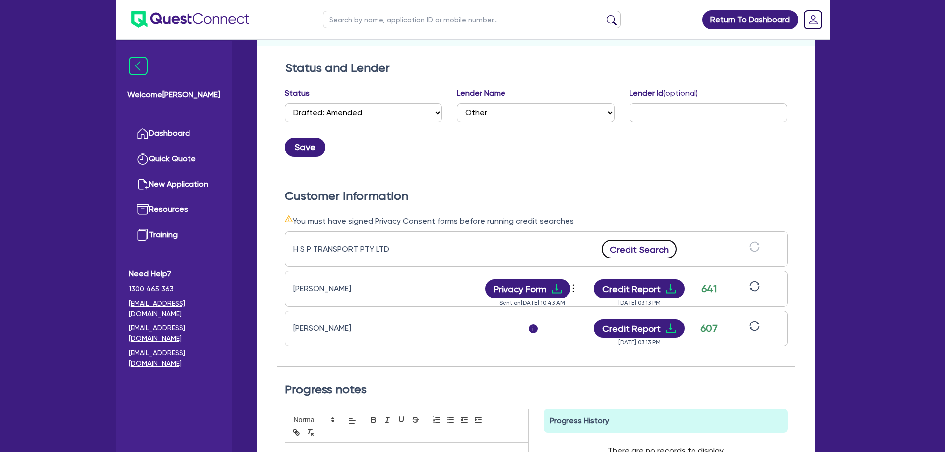
click at [639, 245] on button "Credit Search" at bounding box center [638, 248] width 75 height 19
drag, startPoint x: 573, startPoint y: 221, endPoint x: 316, endPoint y: 221, distance: 256.8
click at [294, 202] on div "Customer Information You must have signed Privacy Consent forms before running …" at bounding box center [536, 278] width 518 height 178
click at [331, 207] on div "Customer Information You must have signed Privacy Consent forms before running …" at bounding box center [536, 278] width 518 height 178
click at [324, 219] on div "You must have signed Privacy Consent forms before running credit searches" at bounding box center [536, 221] width 503 height 12
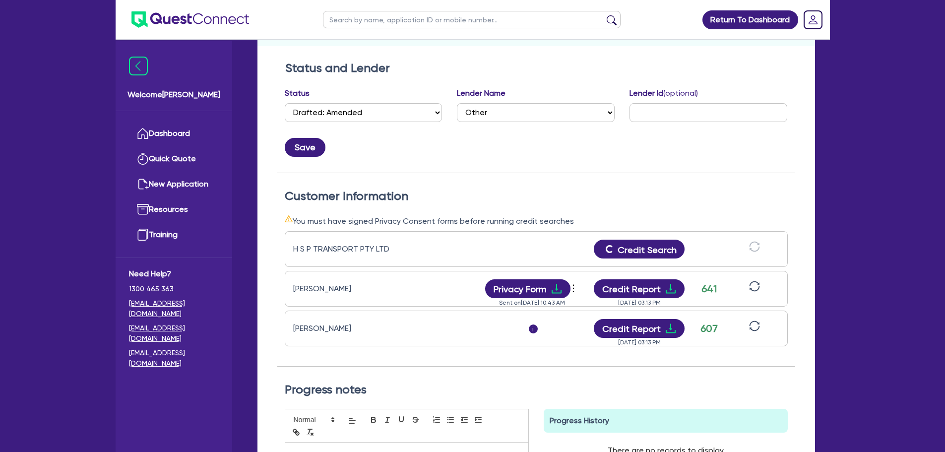
drag, startPoint x: 575, startPoint y: 222, endPoint x: 282, endPoint y: 200, distance: 293.9
click at [283, 199] on div "Customer Information You must have signed Privacy Consent forms before running …" at bounding box center [536, 278] width 518 height 178
click at [282, 215] on div "Customer Information You must have signed Privacy Consent forms before running …" at bounding box center [536, 278] width 518 height 178
click at [293, 223] on div "You must have signed Privacy Consent forms before running credit searches" at bounding box center [536, 221] width 503 height 12
click at [296, 223] on div "You must have signed Privacy Consent forms before running credit searches" at bounding box center [536, 221] width 503 height 12
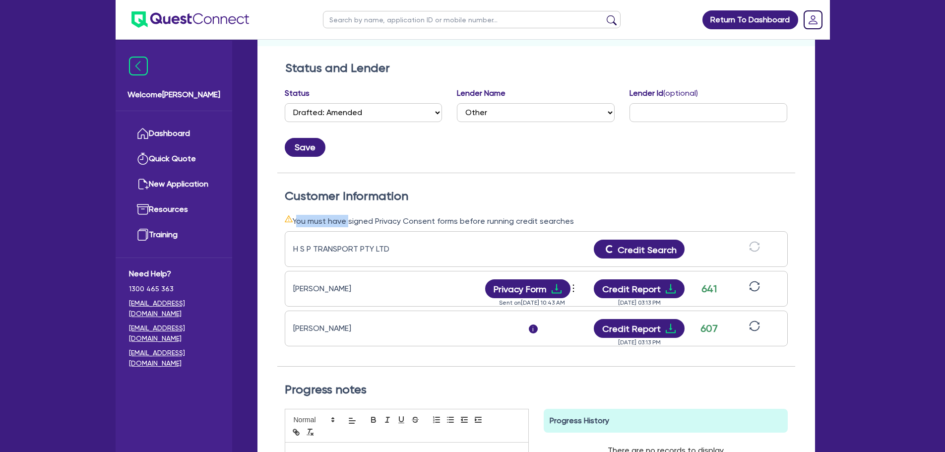
drag, startPoint x: 296, startPoint y: 223, endPoint x: 345, endPoint y: 220, distance: 49.1
click at [345, 220] on div "You must have signed Privacy Consent forms before running credit searches" at bounding box center [536, 221] width 503 height 12
click at [447, 202] on h2 "Customer Information" at bounding box center [536, 196] width 503 height 14
click at [668, 251] on icon "download" at bounding box center [670, 249] width 12 height 12
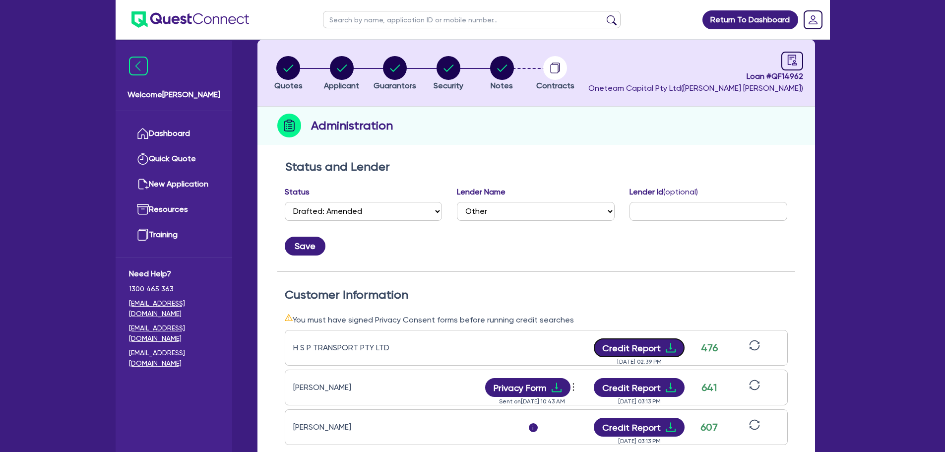
scroll to position [50, 0]
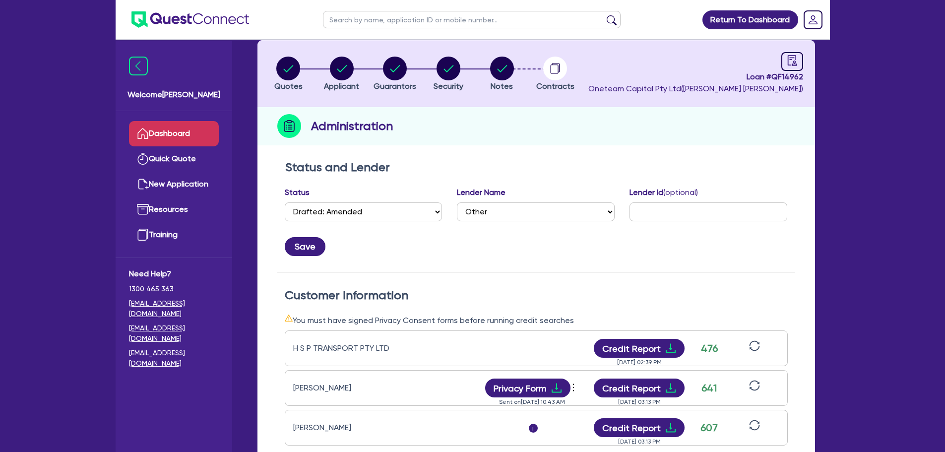
click at [175, 134] on link "Dashboard" at bounding box center [174, 133] width 90 height 25
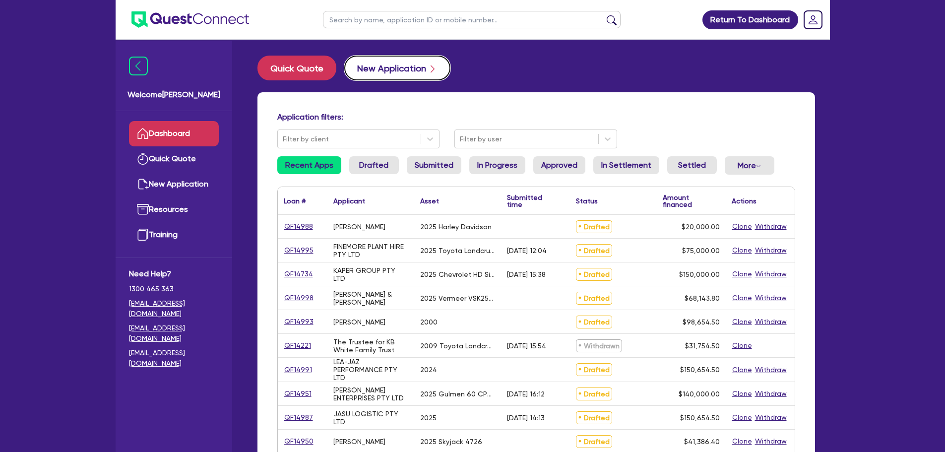
click at [366, 74] on button "New Application" at bounding box center [397, 68] width 106 height 25
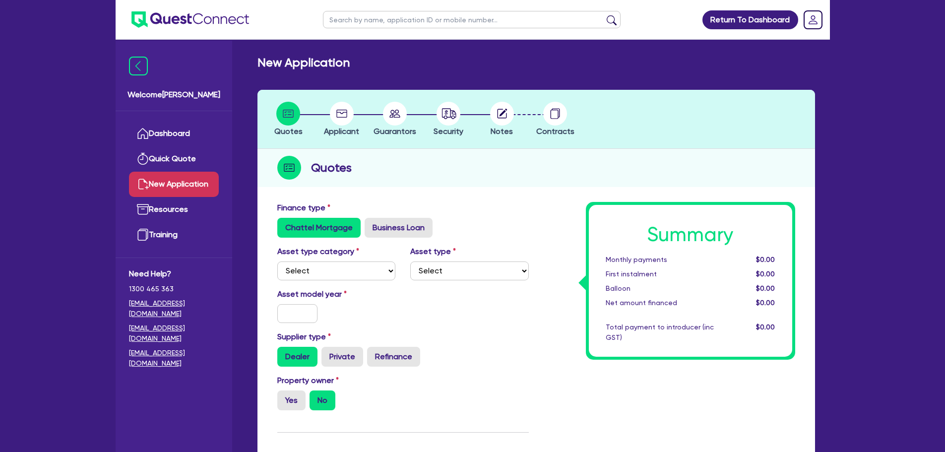
click at [352, 260] on div "Asset type category Select Cars and light trucks Primary assets Secondary asset…" at bounding box center [336, 262] width 133 height 35
click at [358, 277] on select "Select Cars and light trucks Primary assets Secondary assets Tertiary assets" at bounding box center [336, 270] width 119 height 19
select select "CARS_AND_LIGHT_TRUCKS"
click at [277, 261] on select "Select Cars and light trucks Primary assets Secondary assets Tertiary assets" at bounding box center [336, 270] width 119 height 19
drag, startPoint x: 443, startPoint y: 269, endPoint x: 445, endPoint y: 276, distance: 7.2
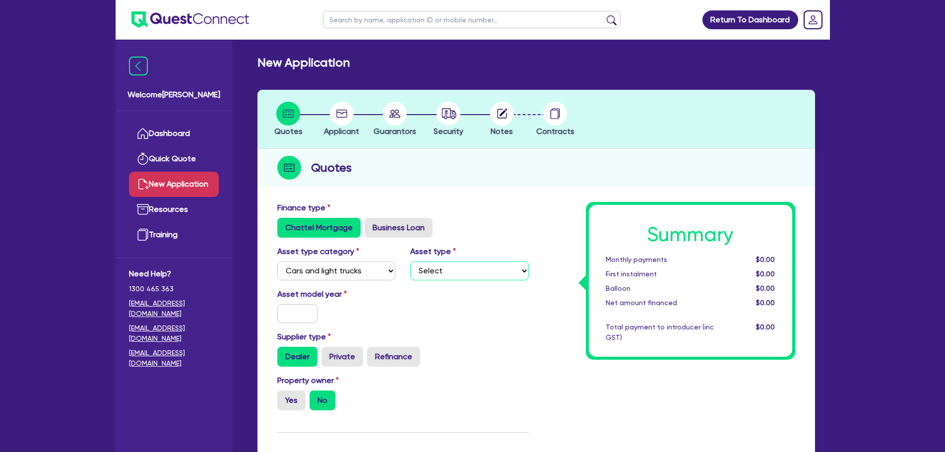
click at [443, 269] on select "Select Passenger vehicles Vans and utes Light trucks up to 4.5 tonne" at bounding box center [469, 270] width 119 height 19
select select "PASSENGER_VEHICLES"
click at [410, 261] on select "Select Passenger vehicles Vans and utes Light trucks up to 4.5 tonne" at bounding box center [469, 270] width 119 height 19
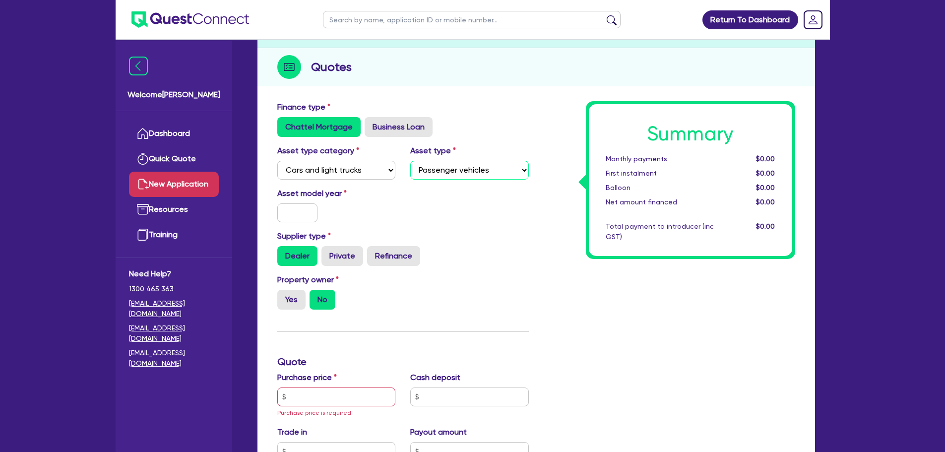
scroll to position [149, 0]
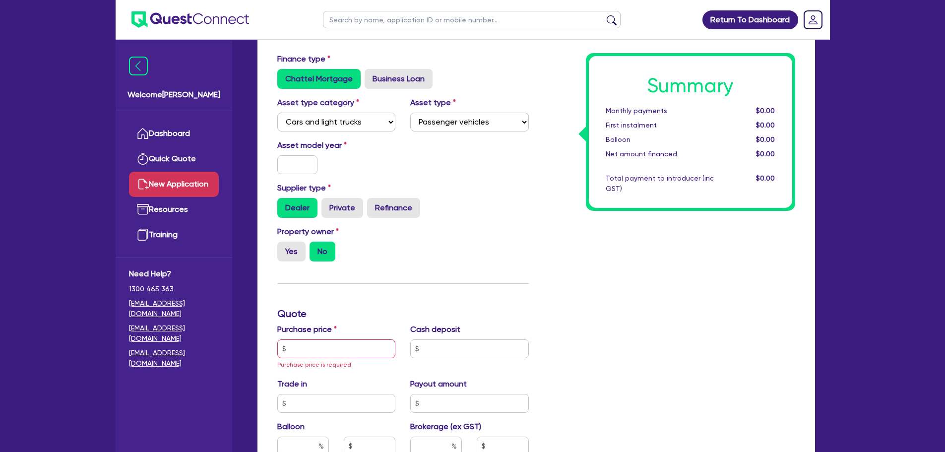
click at [296, 154] on div "Asset model year" at bounding box center [336, 156] width 133 height 35
click at [300, 163] on input "text" at bounding box center [297, 164] width 41 height 19
type input "2025"
click at [286, 255] on label "Yes" at bounding box center [291, 251] width 28 height 20
click at [284, 248] on input "Yes" at bounding box center [280, 244] width 6 height 6
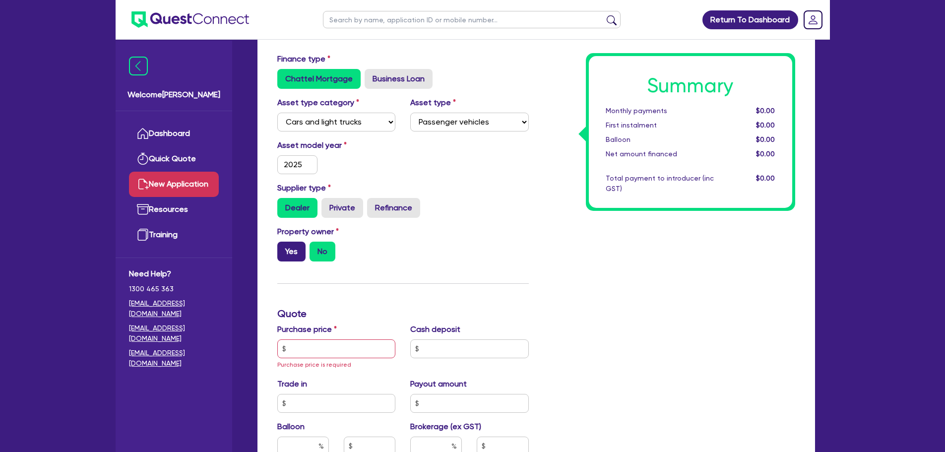
radio input "true"
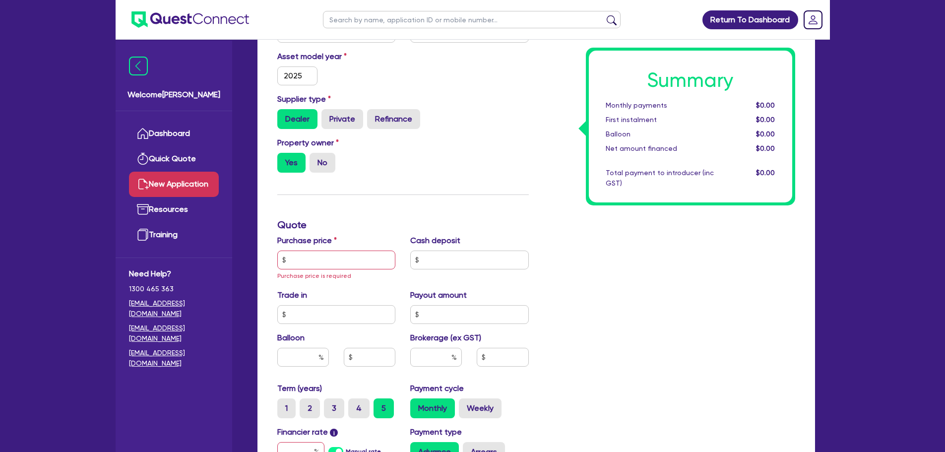
scroll to position [297, 0]
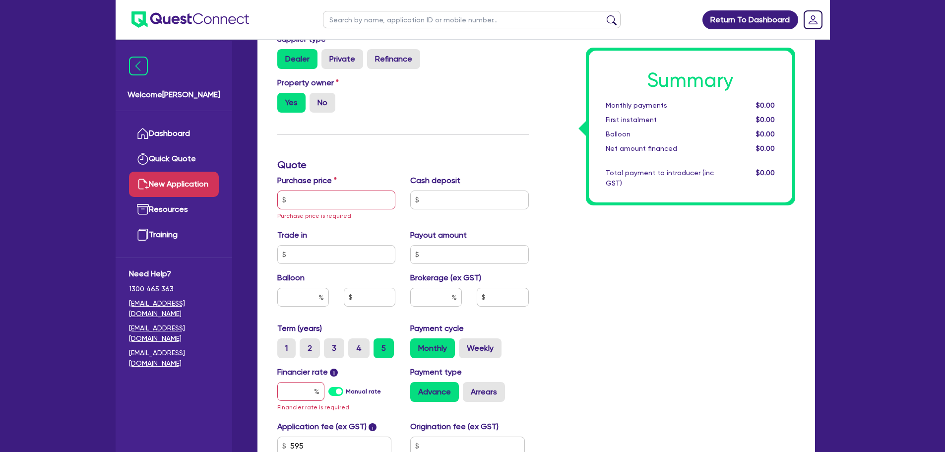
click at [321, 185] on label "Purchase price" at bounding box center [306, 181] width 59 height 12
click at [323, 195] on input "text" at bounding box center [336, 199] width 119 height 19
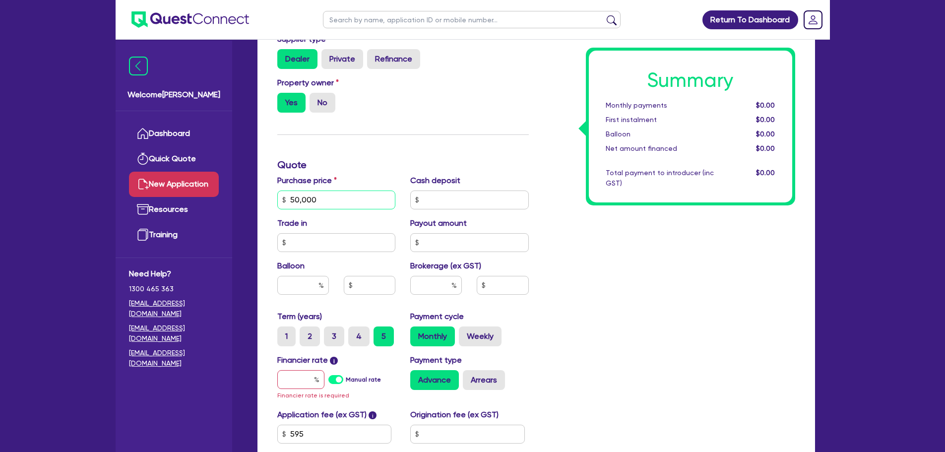
type input "50,000"
click at [569, 231] on div "Summary Monthly payments $0.00 First instalment $0.00 Balloon $0.00 Net amount …" at bounding box center [669, 199] width 266 height 591
drag, startPoint x: 325, startPoint y: 200, endPoint x: 264, endPoint y: 203, distance: 61.6
click at [264, 203] on div "Finance type Chattel Mortgage Business Loan Asset type category Select Cars and…" at bounding box center [535, 234] width 557 height 671
click at [303, 255] on div "Purchase price 50,000 Cash deposit Trade in Payout amount Balloon Brokerage (ex…" at bounding box center [403, 243] width 266 height 136
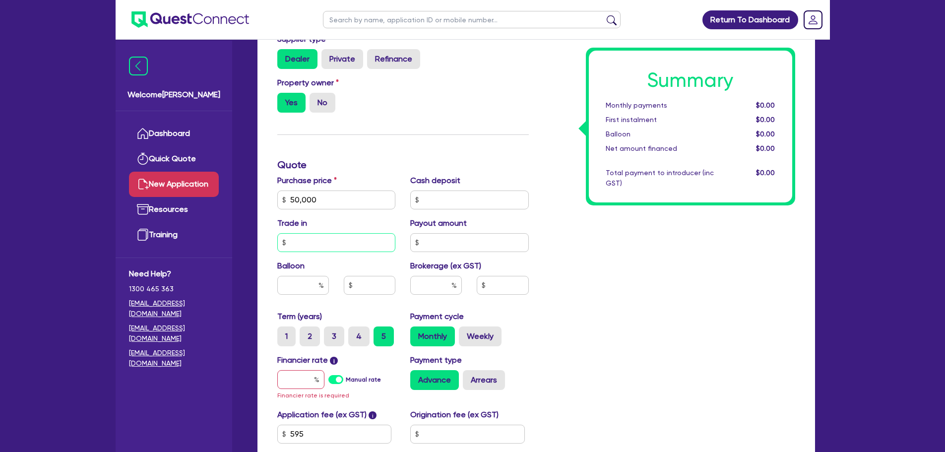
click at [304, 243] on input "text" at bounding box center [336, 242] width 119 height 19
click at [307, 284] on input "text" at bounding box center [303, 285] width 52 height 19
click at [303, 389] on div "Financier rate i Manual rate Financier rate is required" at bounding box center [336, 377] width 133 height 47
click at [303, 380] on input "text" at bounding box center [300, 379] width 47 height 19
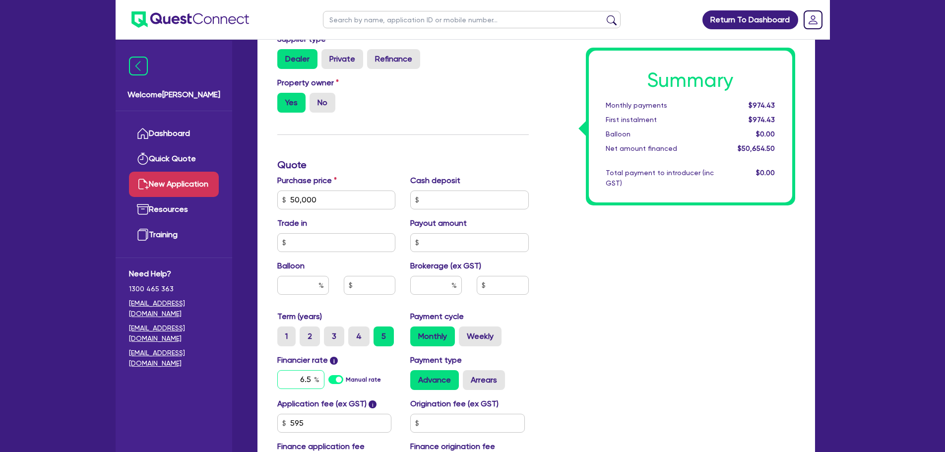
type input "6.5"
click at [654, 270] on div "Summary Monthly payments $974.43 First instalment $974.43 Balloon $0.00 Net amo…" at bounding box center [669, 194] width 266 height 580
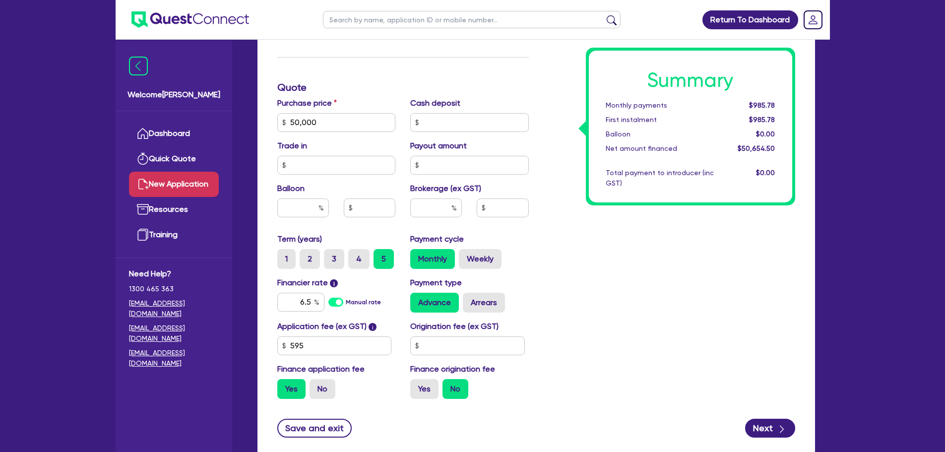
scroll to position [441, 0]
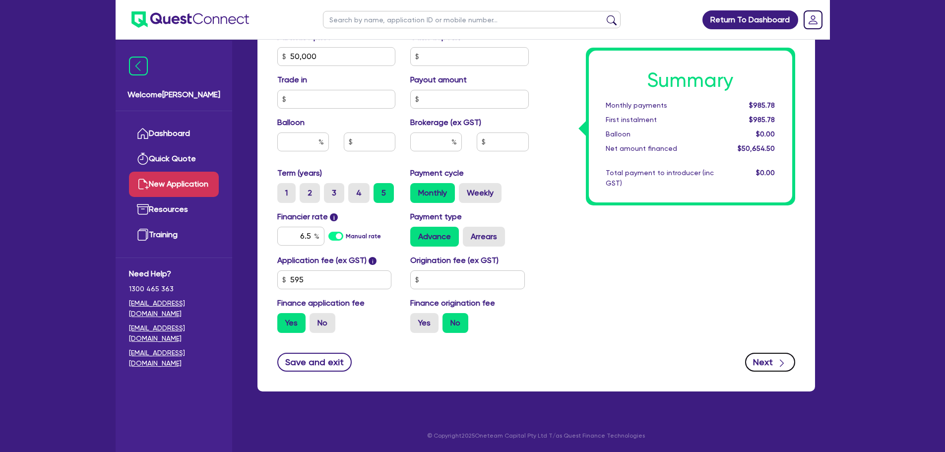
click at [770, 360] on button "Next" at bounding box center [770, 362] width 50 height 19
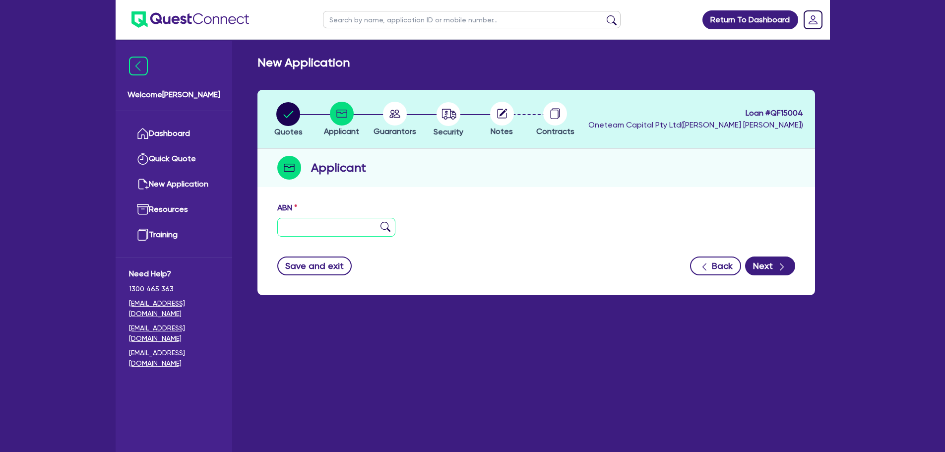
click at [348, 227] on input "text" at bounding box center [336, 227] width 119 height 19
click at [347, 227] on input "text" at bounding box center [336, 227] width 119 height 19
type input "95 641 039 036"
click at [389, 224] on img at bounding box center [385, 227] width 10 height 10
type input "AM NEWCASTLE PTY LTD"
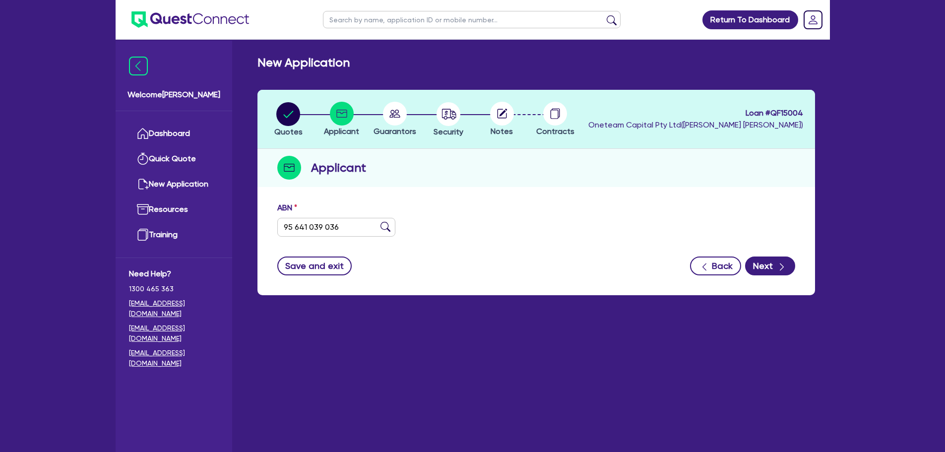
select select "COMPANY"
type input "19/05/2020"
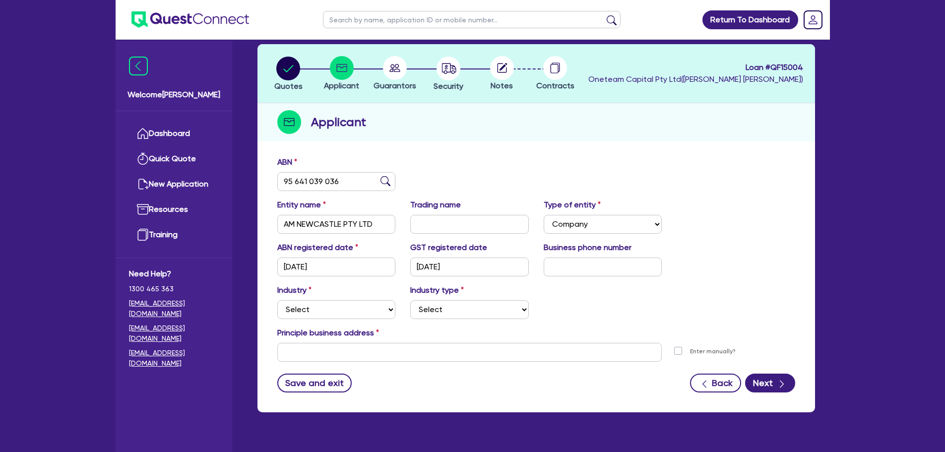
scroll to position [66, 0]
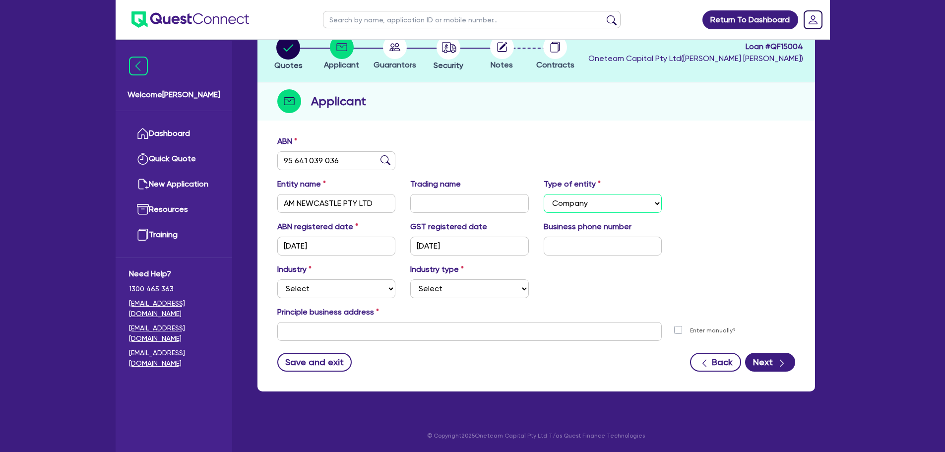
drag, startPoint x: 601, startPoint y: 204, endPoint x: 605, endPoint y: 209, distance: 6.0
click at [602, 204] on select "Select Sole Trader Company Partnership Trust" at bounding box center [602, 203] width 119 height 19
click at [685, 211] on div "Entity name AM NEWCASTLE PTY LTD Trading name Type of entity Select Sole Trader…" at bounding box center [536, 199] width 533 height 43
click at [566, 252] on input "text" at bounding box center [602, 246] width 119 height 19
type input "04 9962 4930"
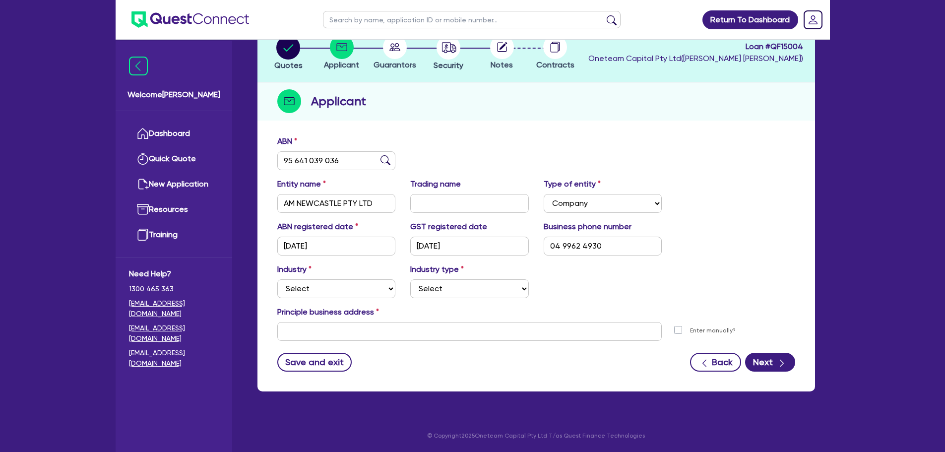
click at [395, 281] on div "Industry Select Accomodation & Food Services Administrative & Support Services …" at bounding box center [336, 280] width 133 height 35
drag, startPoint x: 389, startPoint y: 283, endPoint x: 390, endPoint y: 300, distance: 17.4
click at [389, 283] on select "Select Accomodation & Food Services Administrative & Support Services Agricultu…" at bounding box center [336, 288] width 119 height 19
click at [277, 279] on select "Select Accomodation & Food Services Administrative & Support Services Agricultu…" at bounding box center [336, 288] width 119 height 19
click at [365, 288] on select "Select Accomodation & Food Services Administrative & Support Services Agricultu…" at bounding box center [336, 288] width 119 height 19
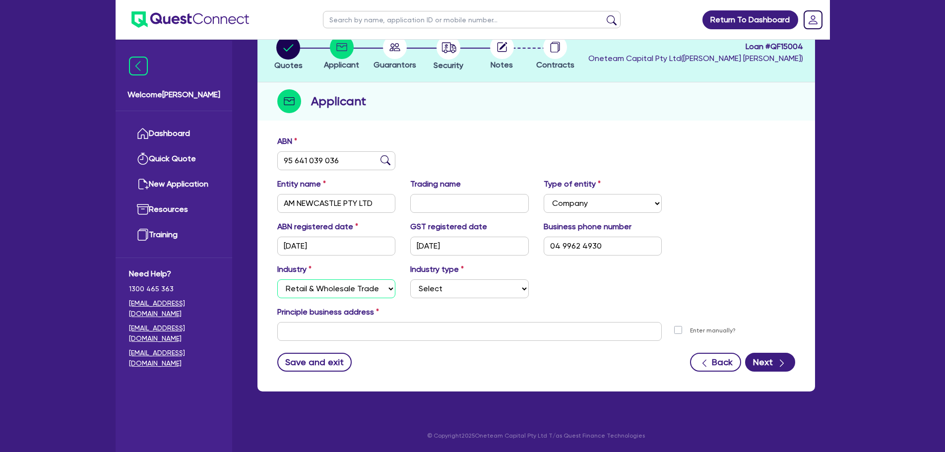
click at [277, 279] on select "Select Accomodation & Food Services Administrative & Support Services Agricultu…" at bounding box center [336, 288] width 119 height 19
click at [369, 289] on select "Select Accomodation & Food Services Administrative & Support Services Agricultu…" at bounding box center [336, 288] width 119 height 19
select select "RENTAL_REAL_ESTATE"
click at [277, 279] on select "Select Accomodation & Food Services Administrative & Support Services Agricultu…" at bounding box center [336, 288] width 119 height 19
click at [446, 294] on select "Select Property operators Real estate services Motor vehicles Transport equipme…" at bounding box center [469, 288] width 119 height 19
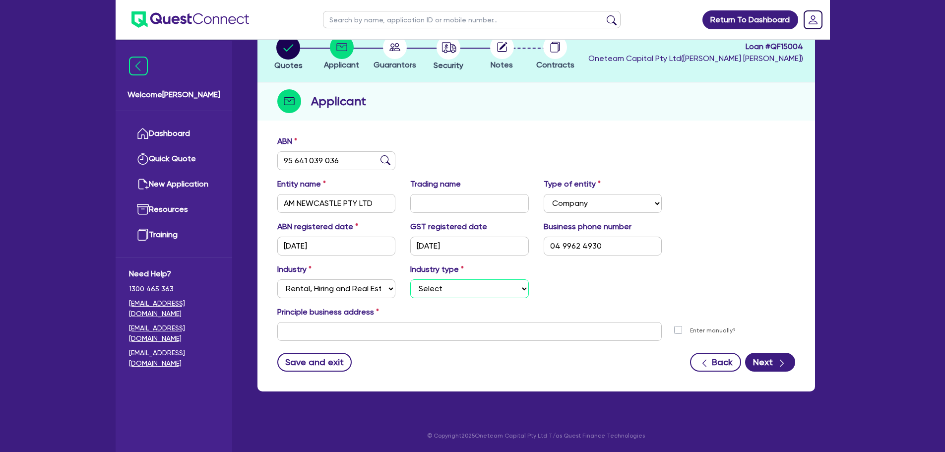
select select "MOTOR_VEHICLES"
click at [410, 279] on select "Select Property operators Real estate services Motor vehicles Transport equipme…" at bounding box center [469, 288] width 119 height 19
click at [417, 331] on input "text" at bounding box center [469, 331] width 385 height 19
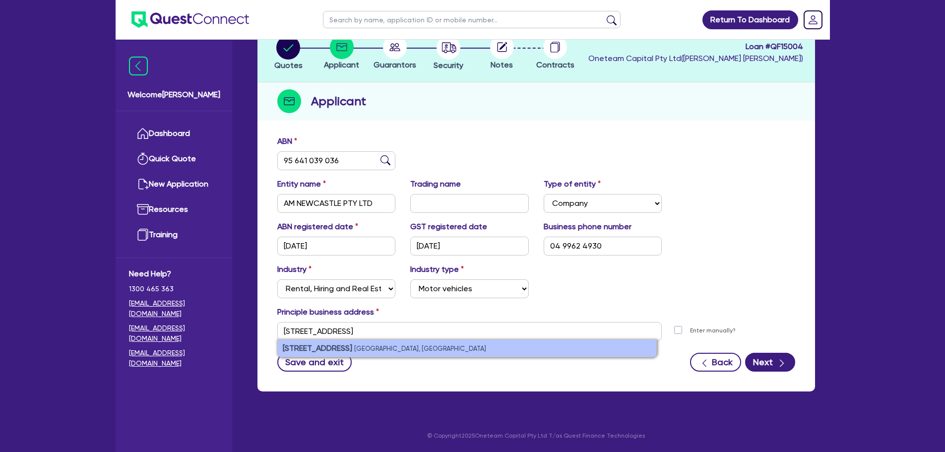
click at [471, 350] on li "36 Calancra Avenue Cameron Park NSW, Australia" at bounding box center [467, 348] width 378 height 17
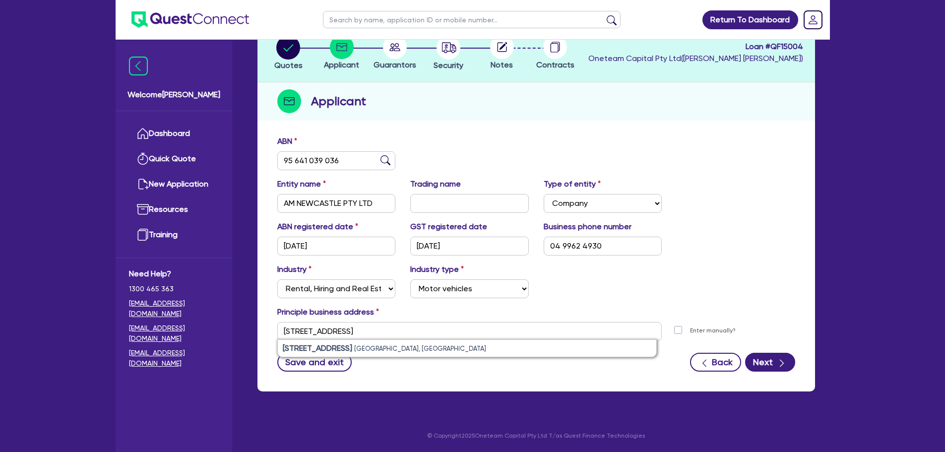
type input "36 Calancra Ave Cameron Park NSW 2285"
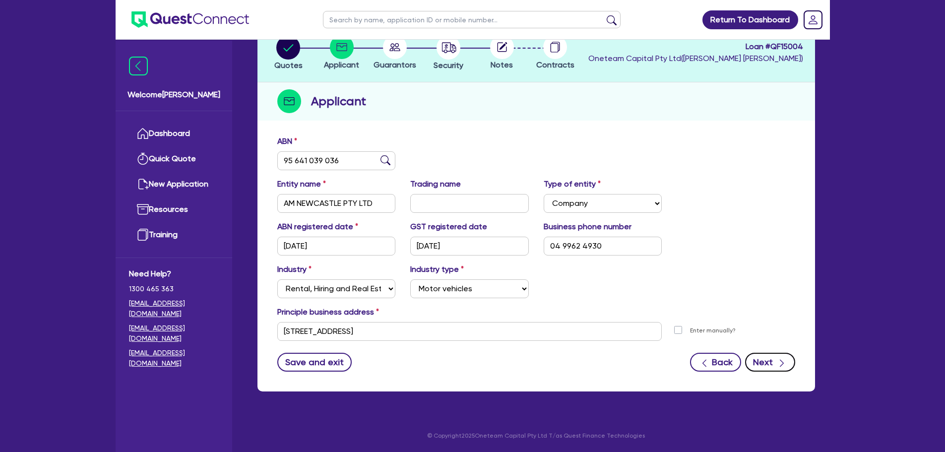
click at [777, 358] on icon "button" at bounding box center [781, 363] width 10 height 10
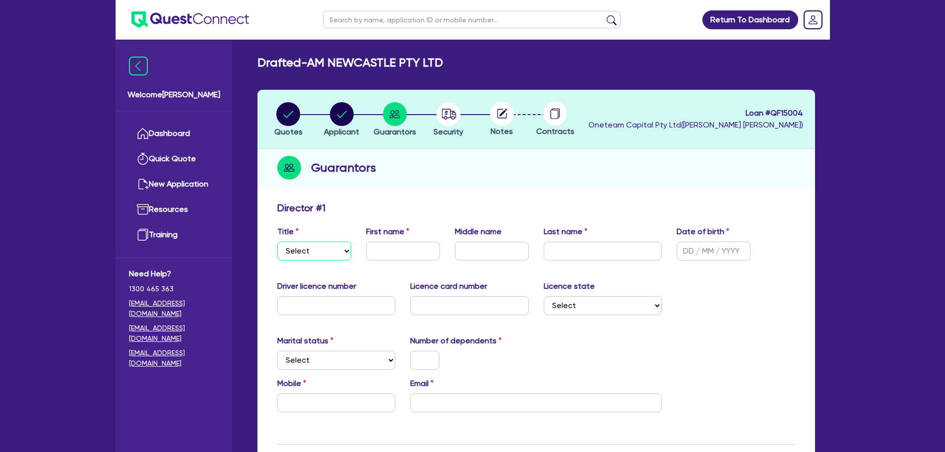
click at [308, 247] on select "Select Mr Mrs Ms Miss Dr" at bounding box center [314, 250] width 74 height 19
select select "MR"
click at [277, 241] on select "Select Mr Mrs Ms Miss Dr" at bounding box center [314, 250] width 74 height 19
click at [396, 258] on input "text" at bounding box center [403, 250] width 74 height 19
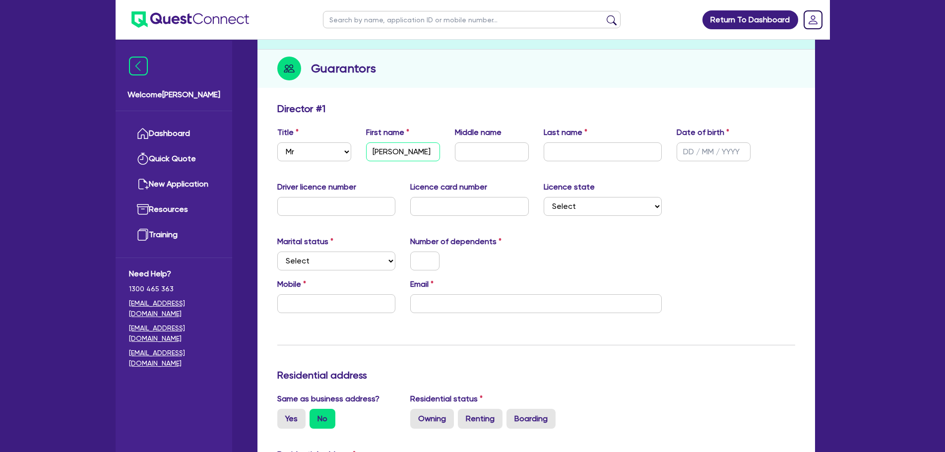
type input "Shah"
click at [490, 150] on input "text" at bounding box center [492, 151] width 74 height 19
click at [566, 162] on div "Title Select Mr Mrs Ms Miss Dr First name Shah Middle name Last name Date of bi…" at bounding box center [536, 147] width 533 height 43
click at [567, 157] on input "text" at bounding box center [602, 151] width 119 height 19
click at [687, 150] on input "text" at bounding box center [713, 151] width 74 height 19
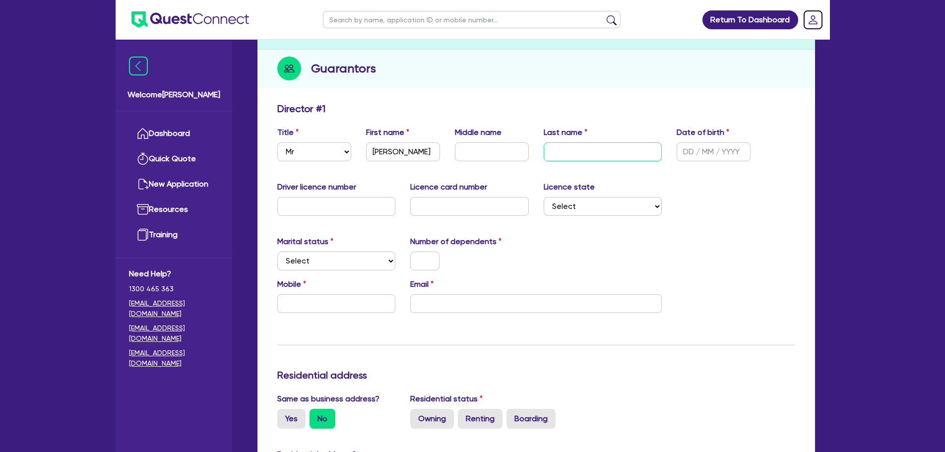
click at [560, 151] on input "text" at bounding box center [602, 151] width 119 height 19
click at [319, 302] on input "text" at bounding box center [336, 303] width 119 height 19
type input "0499 624 930"
drag, startPoint x: 393, startPoint y: 154, endPoint x: 368, endPoint y: 152, distance: 24.9
click at [368, 152] on input "Shah" at bounding box center [403, 151] width 74 height 19
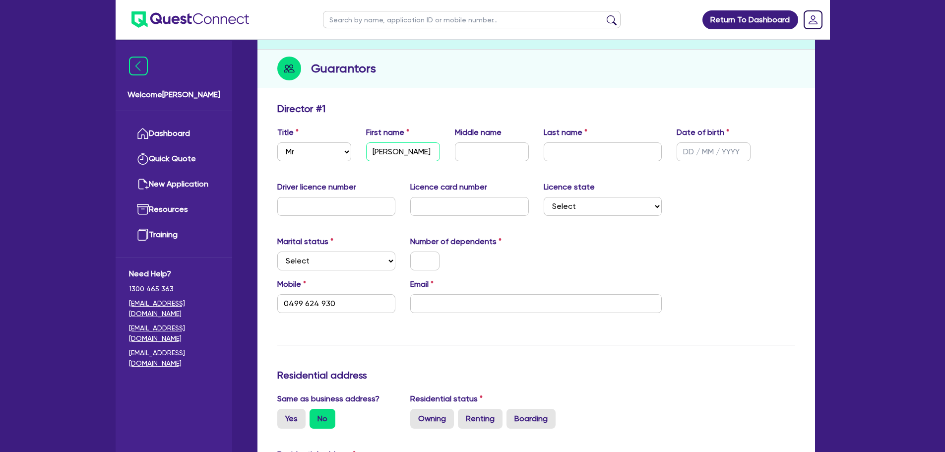
type input "0499 624 930"
click at [467, 163] on div "Title Select Mr Mrs Ms Miss Dr First name Middle name Last name Date of birth" at bounding box center [536, 147] width 533 height 43
click at [468, 156] on input "text" at bounding box center [492, 151] width 74 height 19
paste input "Shah"
type input "Shah"
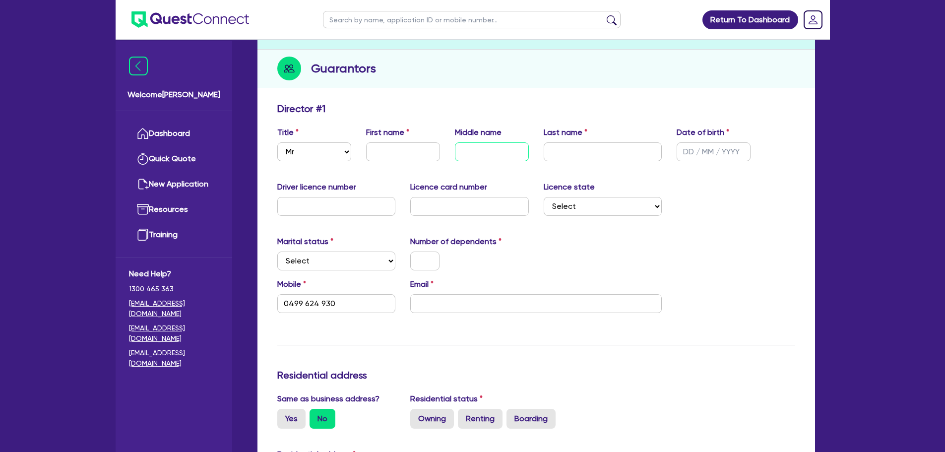
type input "0499 624 930"
type input "Shah"
click at [400, 153] on input "text" at bounding box center [403, 151] width 74 height 19
type input "A"
type input "0499 624 930"
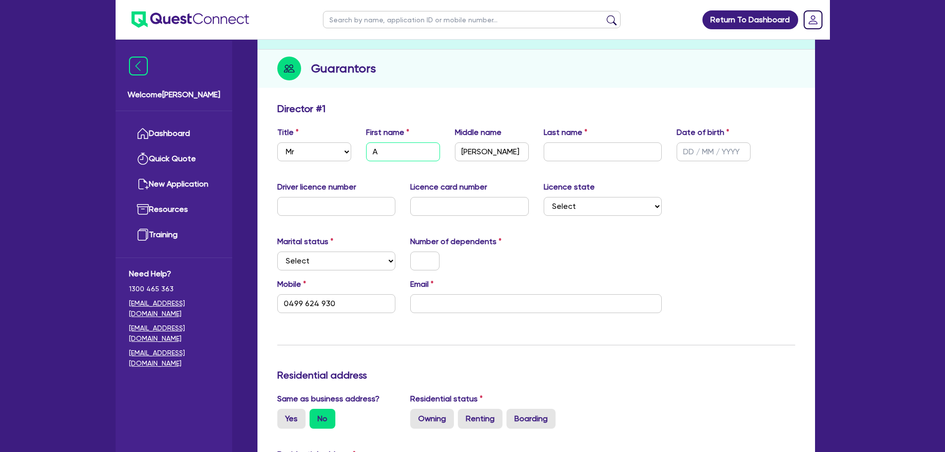
type input "Ak"
type input "0499 624 930"
type input "Aki"
type input "0499 624 930"
type input "Akif"
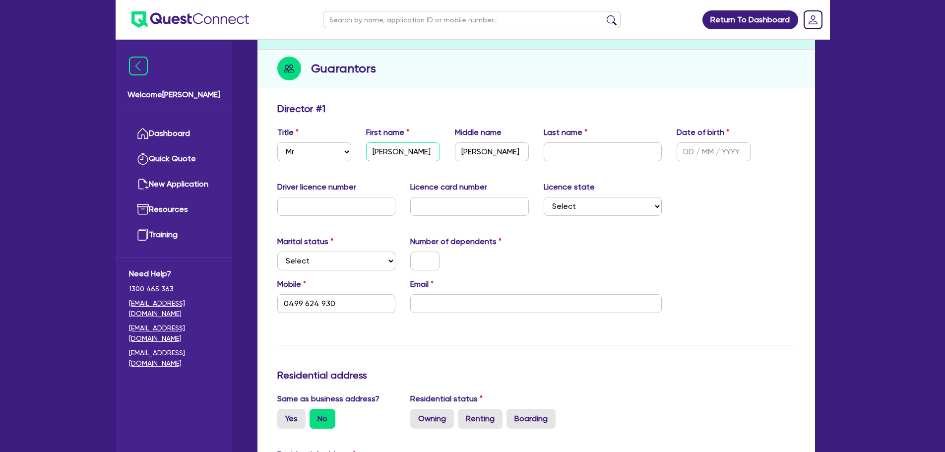
type input "0499 624 930"
type input "Akif"
click at [560, 145] on input "text" at bounding box center [602, 151] width 119 height 19
type input "a"
type input "0499 624 930"
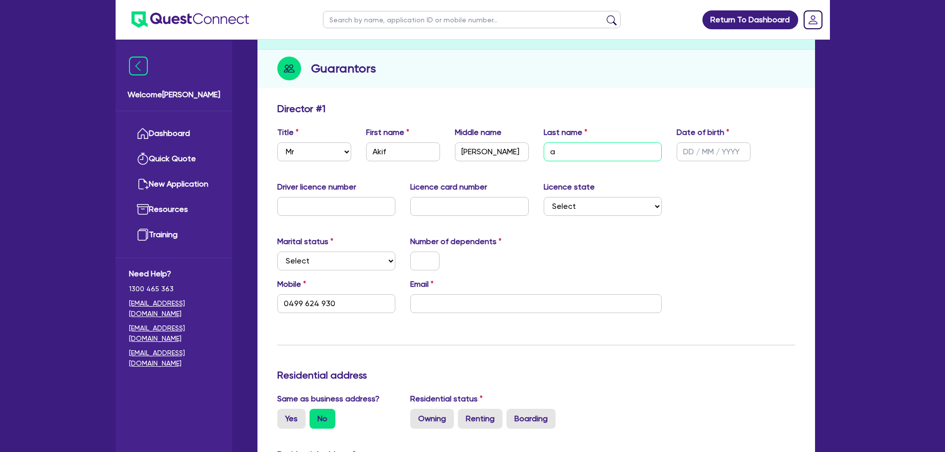
type input "ak"
type input "0499 624 930"
type input "aki"
type input "0499 624 930"
type input "akif"
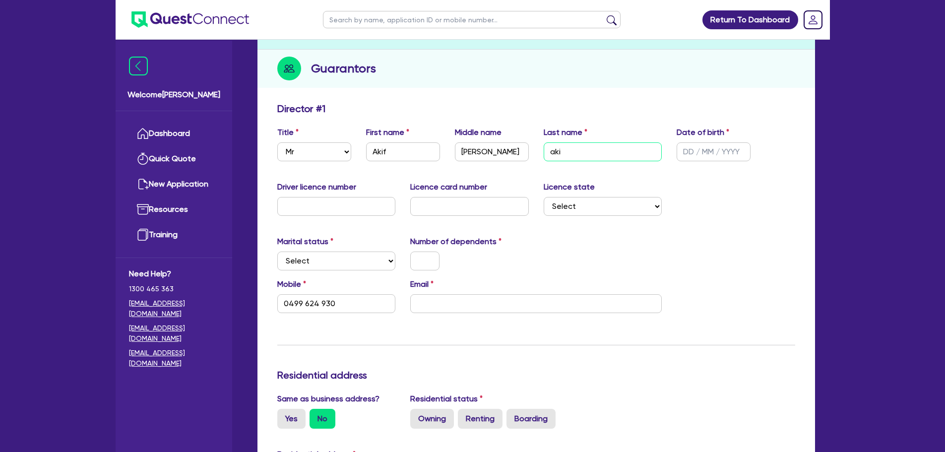
type input "0499 624 930"
drag, startPoint x: 555, startPoint y: 154, endPoint x: 540, endPoint y: 159, distance: 15.5
click at [540, 158] on div "Last name akif" at bounding box center [602, 143] width 133 height 35
type input "s"
type input "0499 624 930"
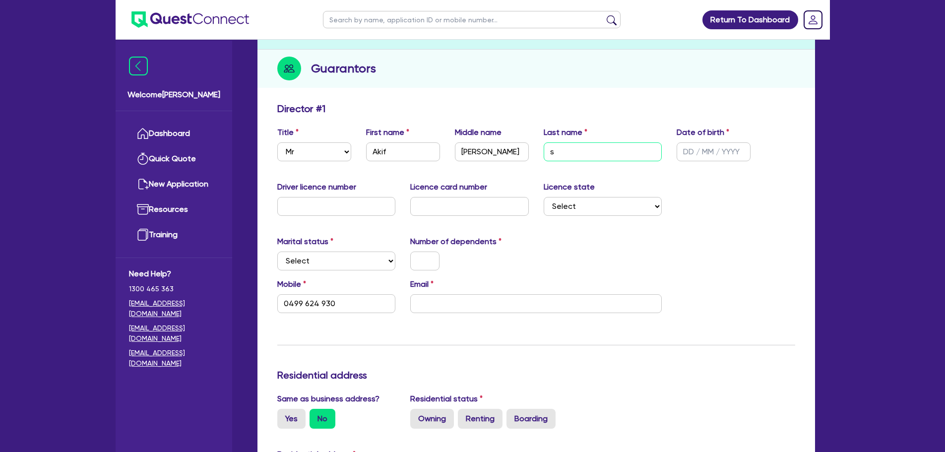
type input "sy"
type input "0499 624 930"
type input "sye"
type input "0499 624 930"
type input "syed"
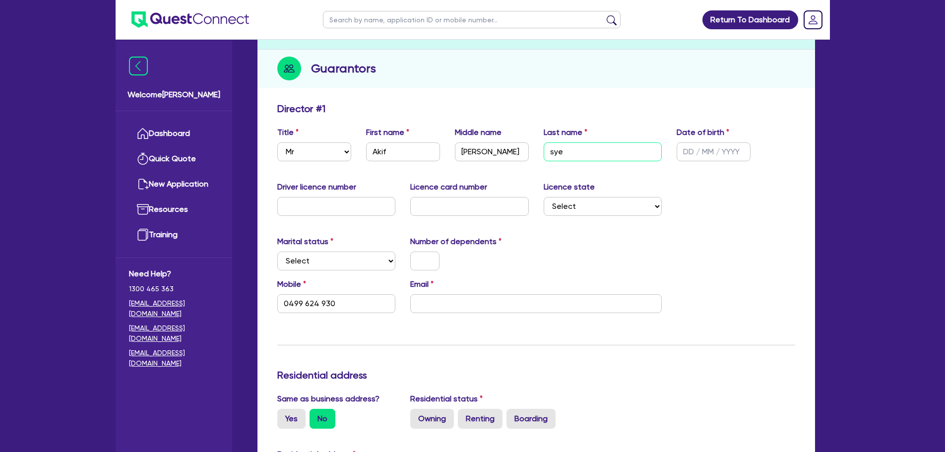
type input "0499 624 930"
type input "syed"
click at [695, 148] on input "text" at bounding box center [713, 151] width 74 height 19
click at [690, 149] on input "text" at bounding box center [713, 151] width 74 height 19
type input "3 / /"
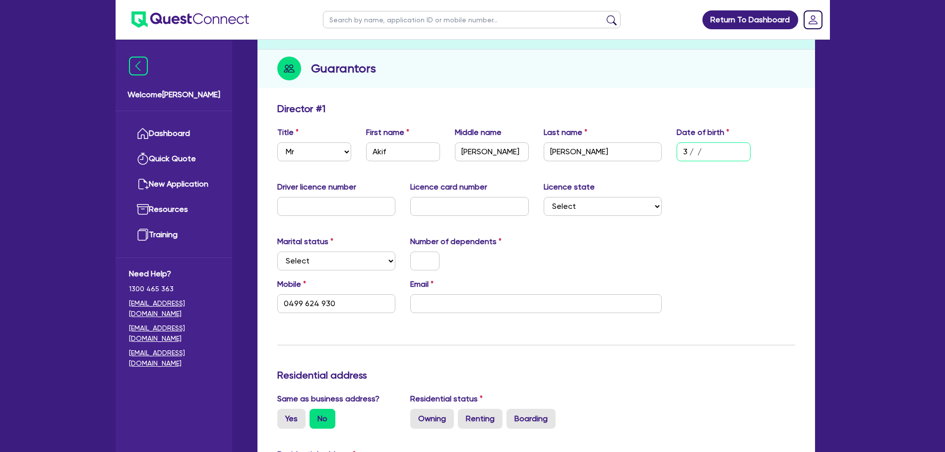
type input "0499 624 930"
type input "31/ /"
type input "0499 624 930"
type input "31/0 /"
type input "0499 624 930"
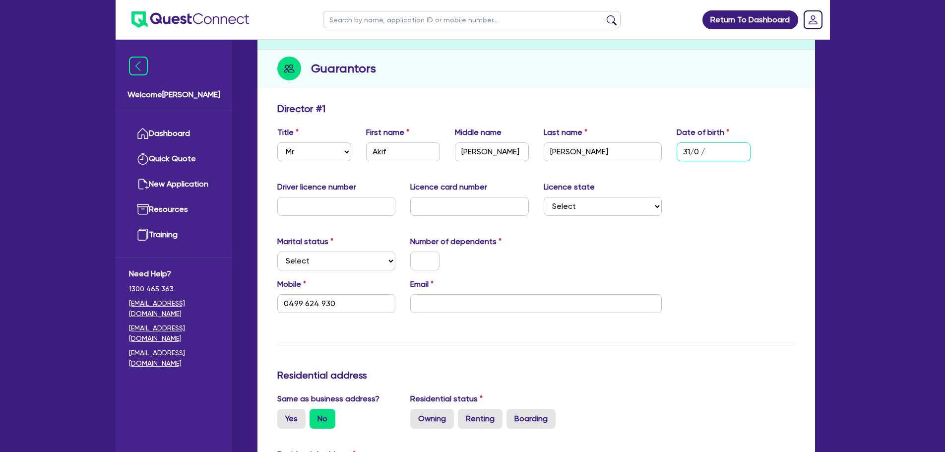
type input "31/08/"
type input "0499 624 930"
type input "31/08/1"
type input "0499 624 930"
type input "31/08/19"
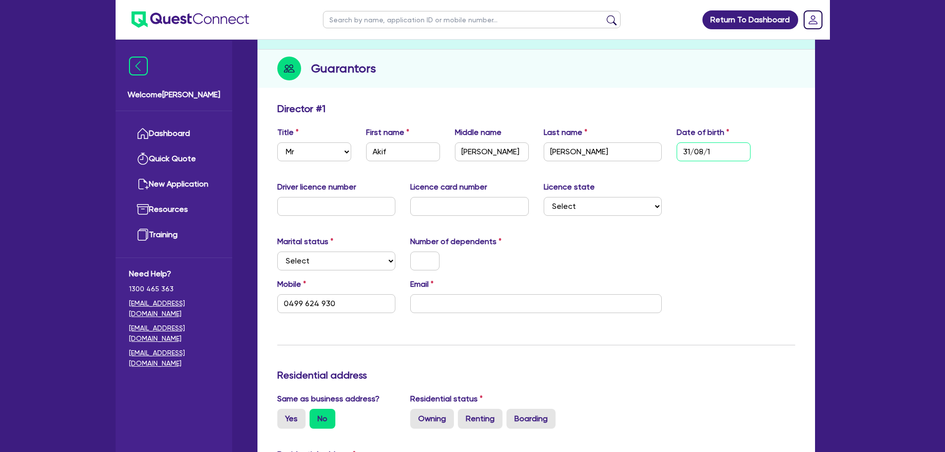
type input "0499 624 930"
type input "31/08/198"
type input "0499 624 930"
type input "31/08/1980"
type input "0499 624 930"
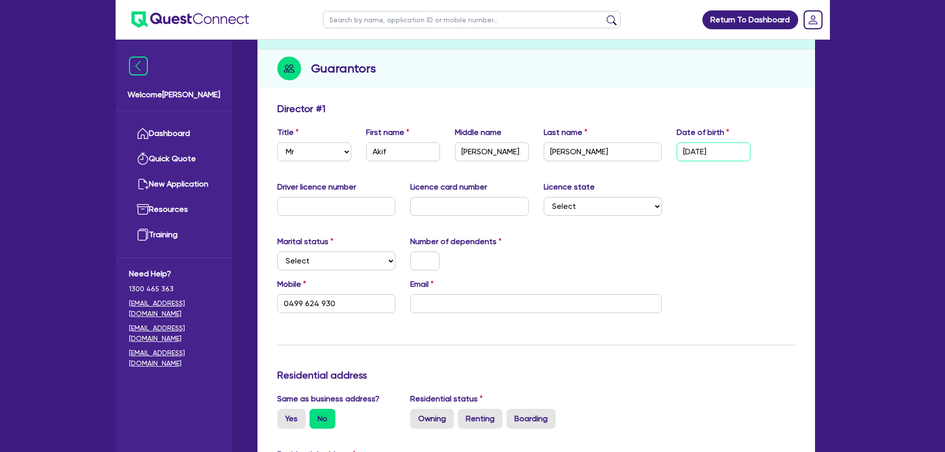
type input "31/08/1980"
click at [494, 147] on input "Shah" at bounding box center [492, 151] width 74 height 19
click at [555, 152] on input "syed" at bounding box center [602, 151] width 119 height 19
type input "yed"
type input "0499 624 930"
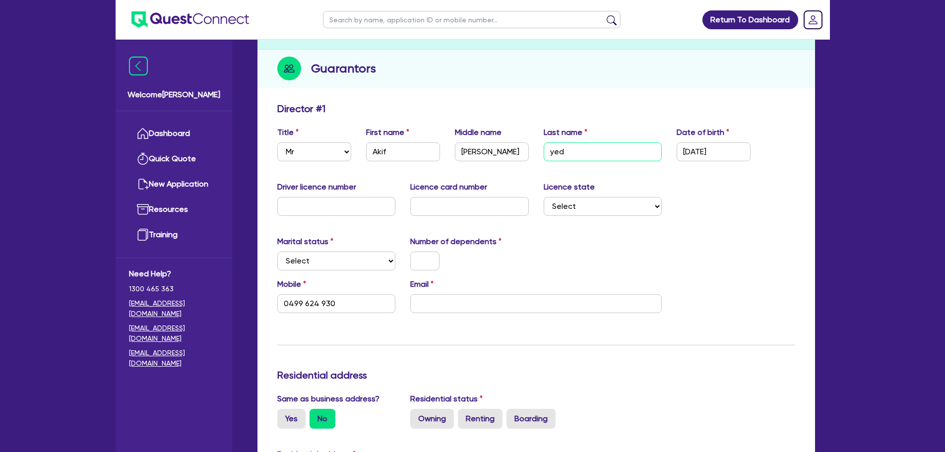
type input "Syed"
type input "0499 624 930"
type input "Syed"
click at [312, 212] on input "text" at bounding box center [336, 206] width 119 height 19
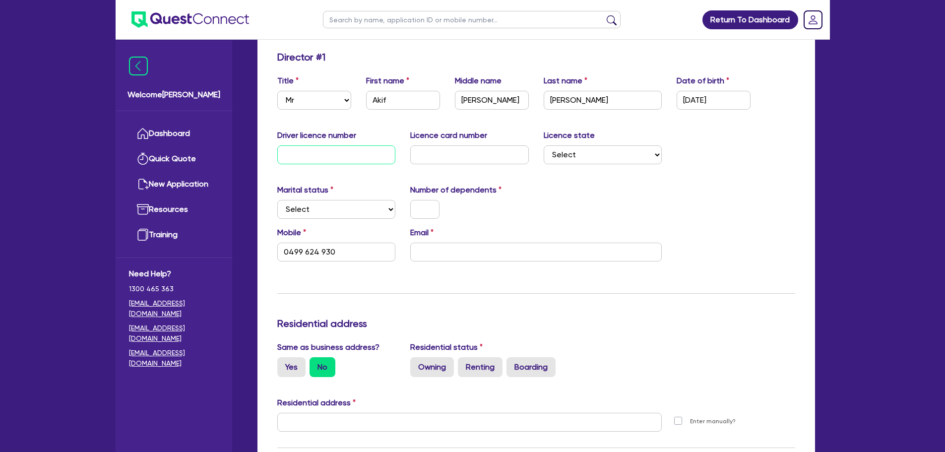
scroll to position [198, 0]
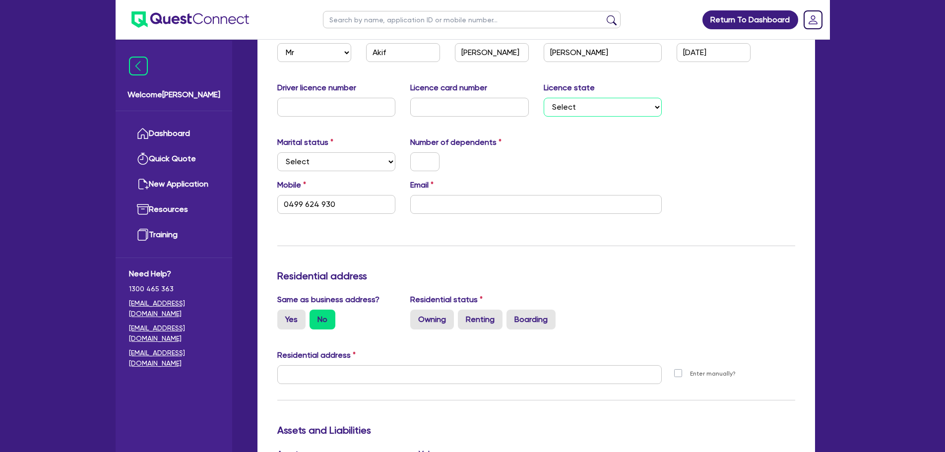
click at [591, 105] on select "Select NSW VIC QLD TAS ACT SA NT WA" at bounding box center [602, 107] width 119 height 19
click at [704, 127] on div "Update residential status for Director #1 Boarding is only acceptable when the …" at bounding box center [536, 369] width 518 height 733
drag, startPoint x: 560, startPoint y: 89, endPoint x: 564, endPoint y: 97, distance: 9.3
click at [561, 88] on label "Licence state" at bounding box center [568, 88] width 51 height 12
click at [569, 109] on select "Select NSW VIC QLD TAS ACT SA NT WA" at bounding box center [602, 107] width 119 height 19
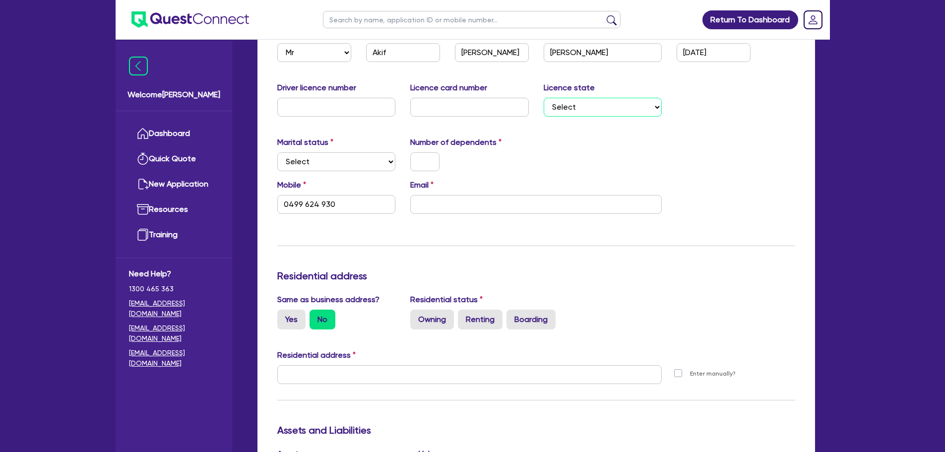
select select "NSW"
click at [543, 98] on select "Select NSW VIC QLD TAS ACT SA NT WA" at bounding box center [602, 107] width 119 height 19
type input "0499 624 930"
click at [348, 169] on select "Select Single Married De Facto / Partner" at bounding box center [336, 161] width 119 height 19
select select "SINGLE"
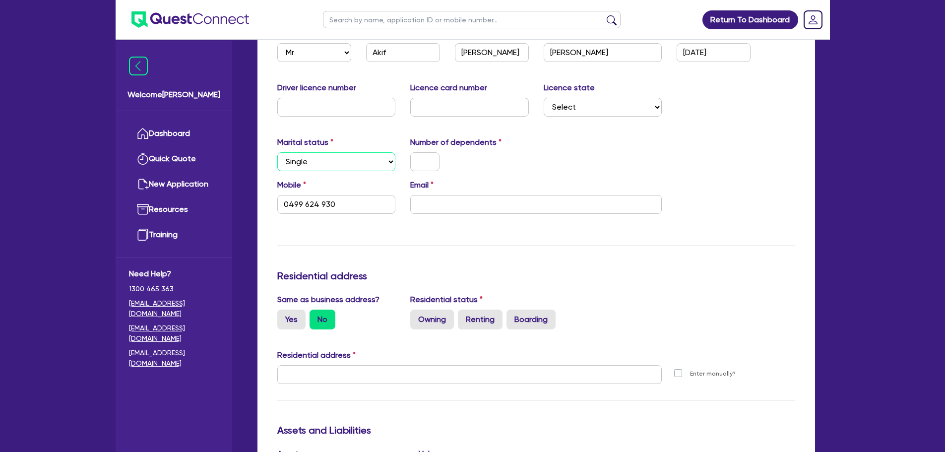
click at [277, 152] on select "Select Single Married De Facto / Partner" at bounding box center [336, 161] width 119 height 19
type input "0499 624 930"
click at [410, 158] on div at bounding box center [425, 161] width 44 height 19
click at [420, 158] on input "text" at bounding box center [424, 161] width 29 height 19
click at [386, 160] on select "Select Single Married De Facto / Partner" at bounding box center [336, 161] width 119 height 19
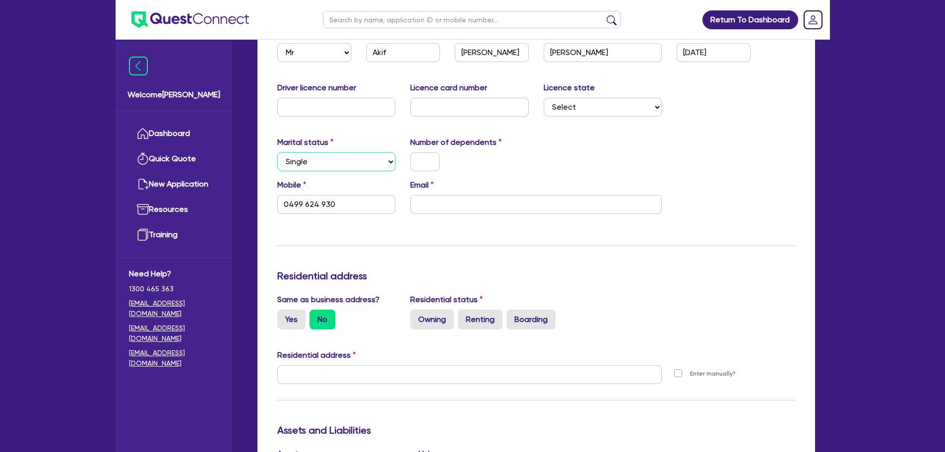
click at [277, 152] on select "Select Single Married De Facto / Partner" at bounding box center [336, 161] width 119 height 19
click at [432, 163] on input "text" at bounding box center [424, 161] width 29 height 19
type input "0"
type input "0499 624 930"
type input "0"
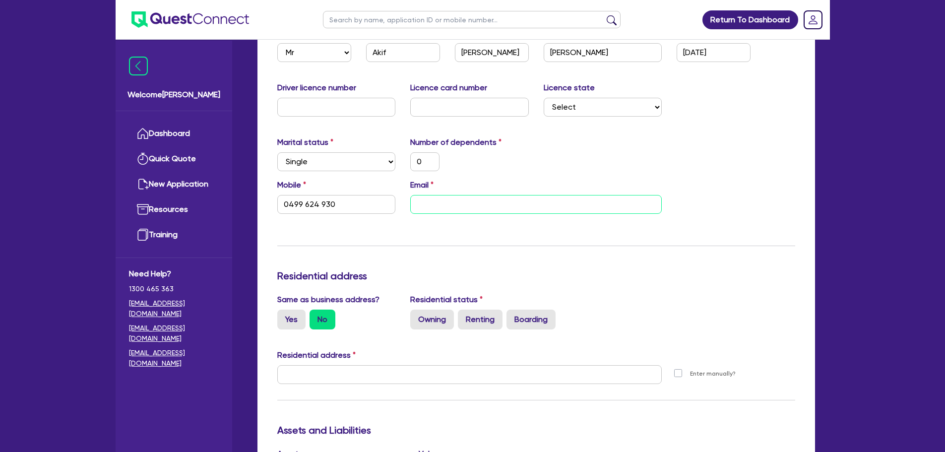
click at [449, 200] on input "email" at bounding box center [535, 204] width 251 height 19
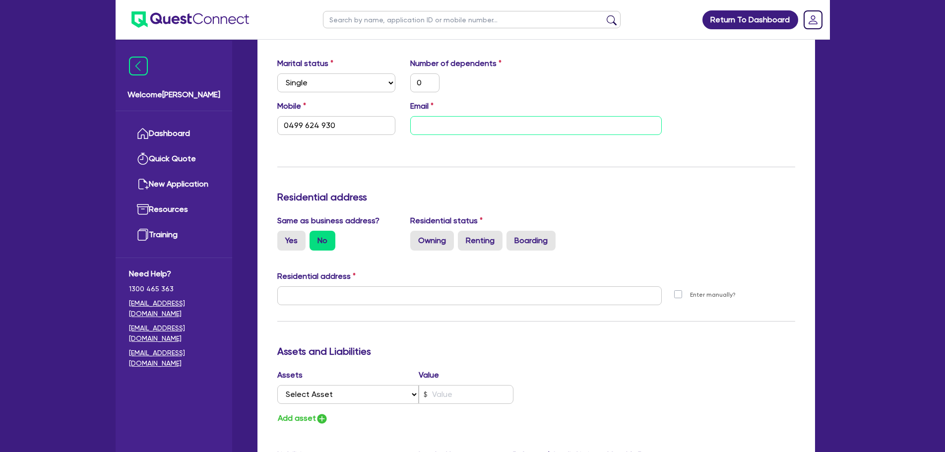
scroll to position [347, 0]
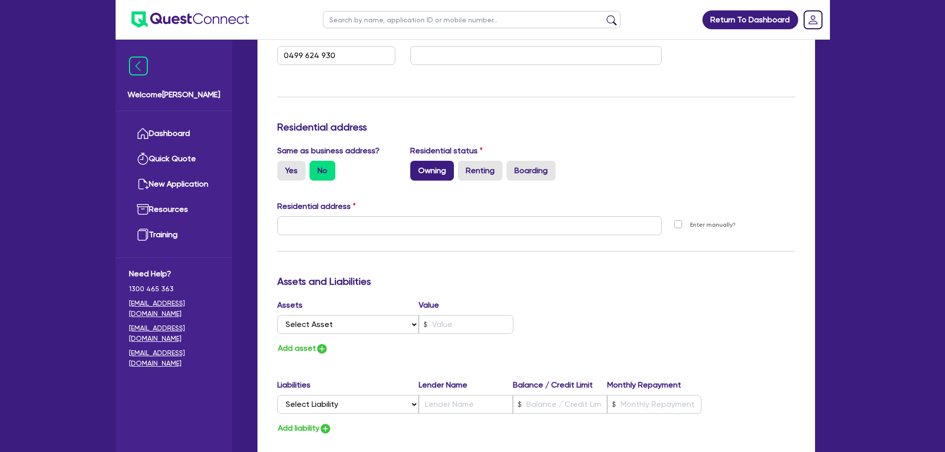
click at [432, 174] on label "Owning" at bounding box center [432, 171] width 44 height 20
click at [416, 167] on input "Owning" at bounding box center [413, 164] width 6 height 6
radio input "true"
type input "0"
type input "0499 624 930"
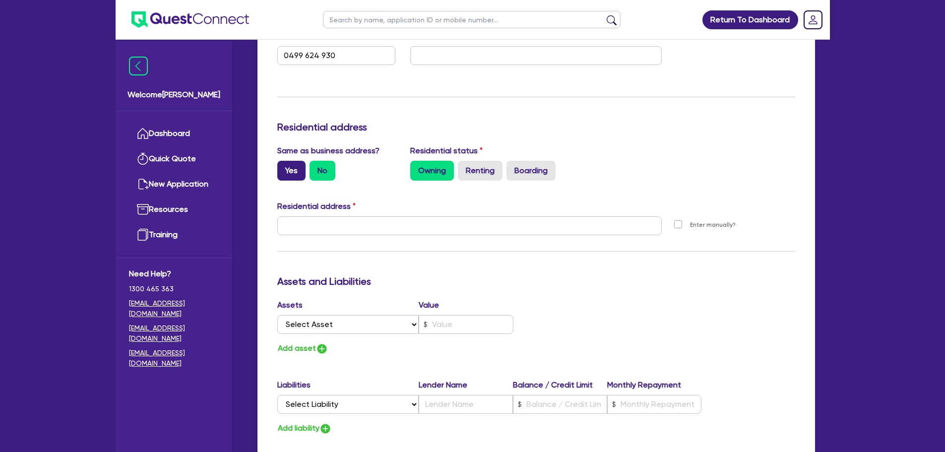
click at [292, 173] on label "Yes" at bounding box center [291, 171] width 28 height 20
click at [284, 167] on input "Yes" at bounding box center [280, 164] width 6 height 6
radio input "true"
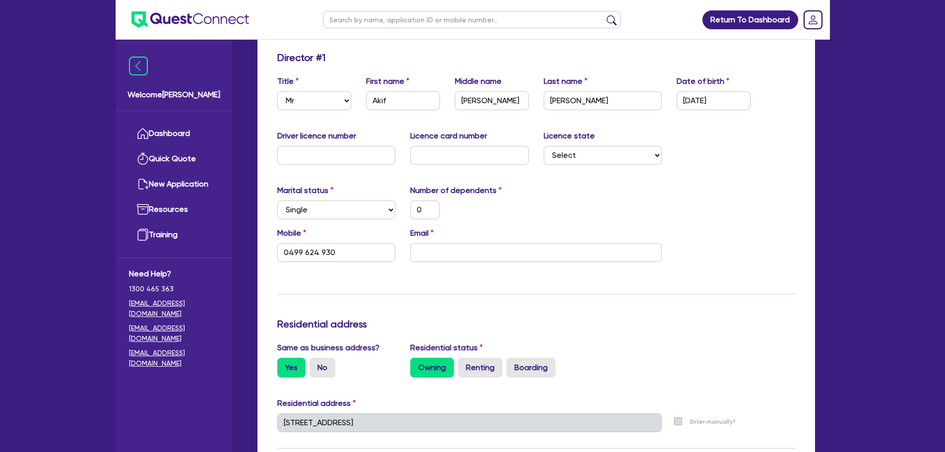
scroll to position [149, 0]
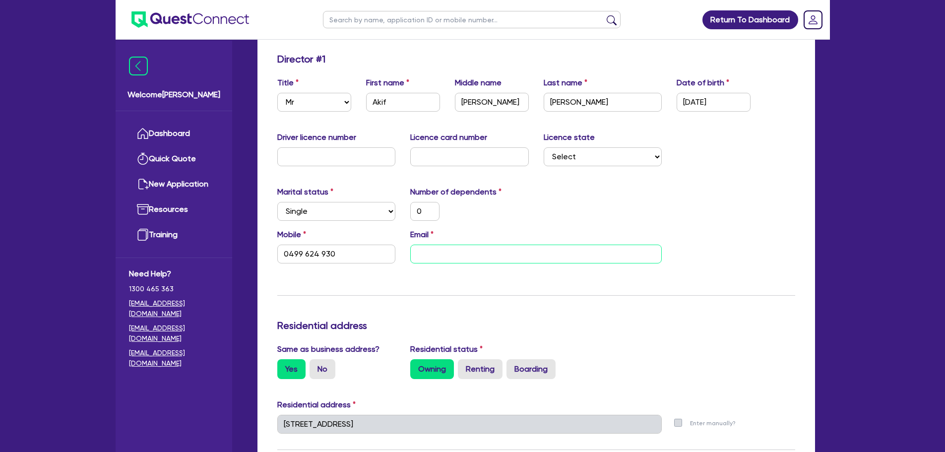
click at [439, 260] on input "email" at bounding box center [535, 253] width 251 height 19
click at [456, 253] on input "amnewcastleservices@gmail.com" at bounding box center [535, 253] width 251 height 19
click at [563, 250] on input "amnewcastleservices@gmail.com" at bounding box center [535, 253] width 251 height 19
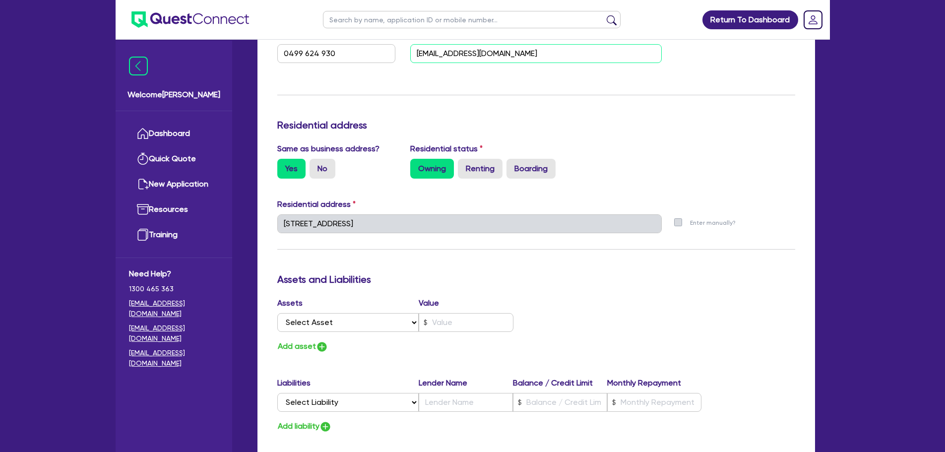
scroll to position [397, 0]
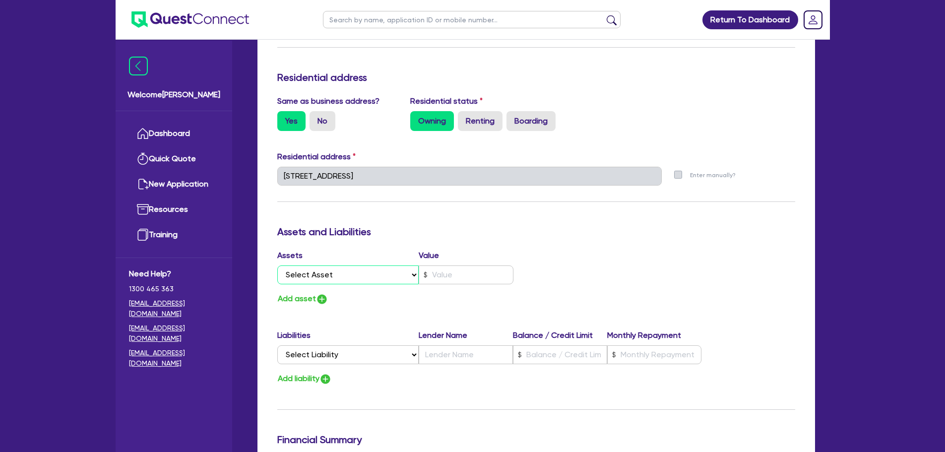
click at [323, 270] on select "Select Asset Cash Property Investment property Vehicle Truck Trailer Equipment …" at bounding box center [348, 274] width 142 height 19
click at [277, 265] on select "Select Asset Cash Property Investment property Vehicle Truck Trailer Equipment …" at bounding box center [348, 274] width 142 height 19
click at [443, 283] on input "text" at bounding box center [465, 274] width 95 height 19
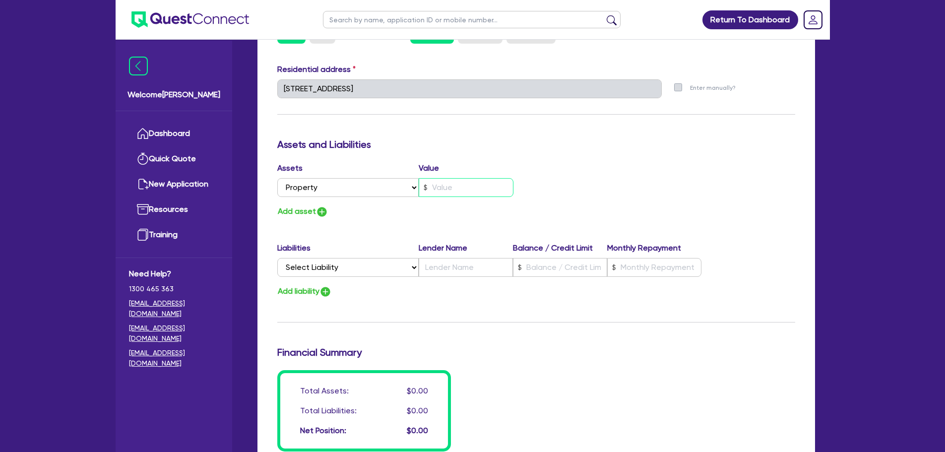
scroll to position [496, 0]
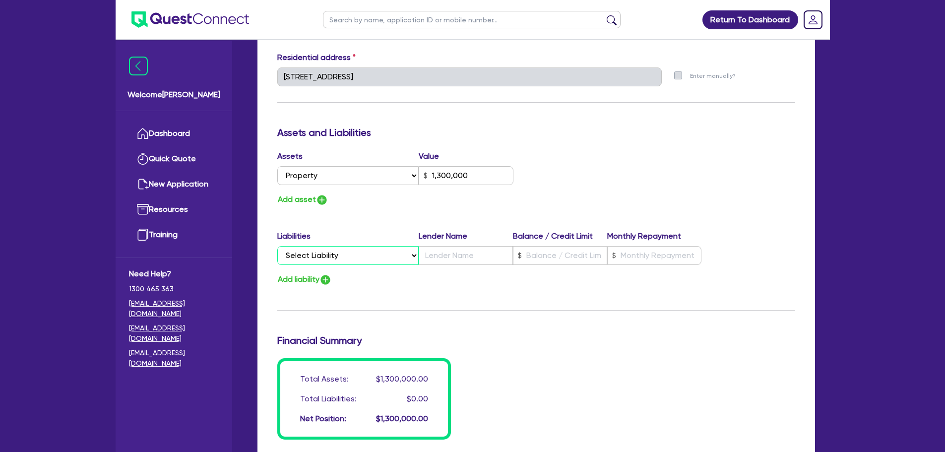
click at [332, 255] on select "Select Liability Credit card Mortgage Investment property loan Vehicle loan Tru…" at bounding box center [347, 255] width 141 height 19
click at [277, 246] on select "Select Liability Credit card Mortgage Investment property loan Vehicle loan Tru…" at bounding box center [347, 255] width 141 height 19
click at [453, 257] on input "text" at bounding box center [465, 255] width 94 height 19
click at [545, 249] on input "text" at bounding box center [560, 255] width 94 height 19
click at [537, 257] on input "720,000" at bounding box center [560, 255] width 94 height 19
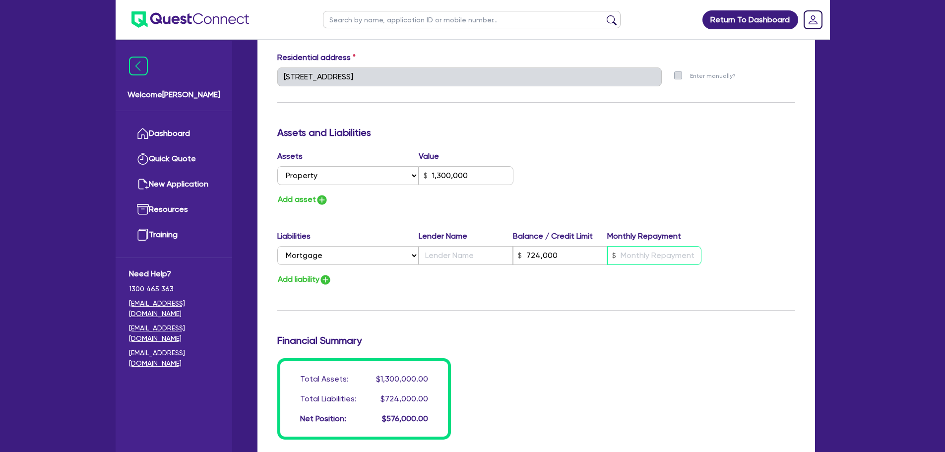
click at [641, 255] on input "text" at bounding box center [654, 255] width 94 height 19
click at [506, 260] on input "text" at bounding box center [465, 255] width 94 height 19
click at [553, 262] on input "724,000" at bounding box center [560, 255] width 94 height 19
click at [652, 254] on input "4,200" at bounding box center [654, 255] width 94 height 19
click at [315, 203] on button "Add asset" at bounding box center [302, 199] width 51 height 13
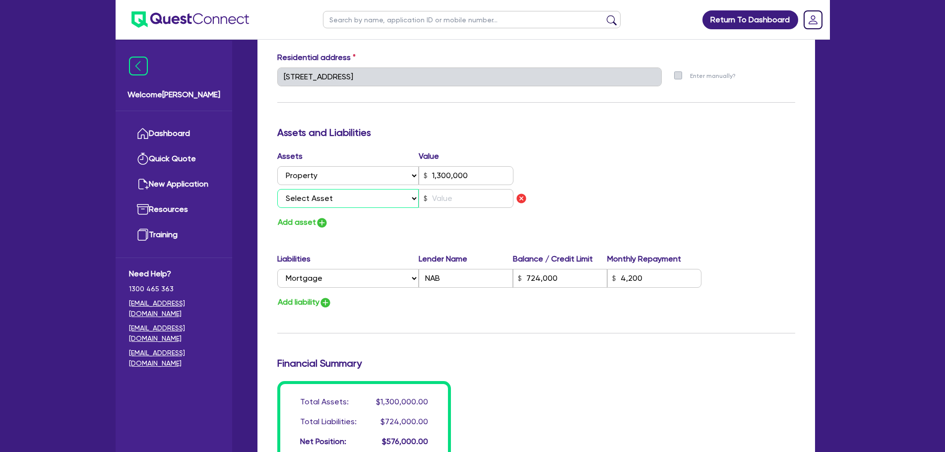
click at [330, 197] on select "Select Asset Cash Property Investment property Vehicle Truck Trailer Equipment …" at bounding box center [348, 198] width 142 height 19
click at [277, 189] on select "Select Asset Cash Property Investment property Vehicle Truck Trailer Equipment …" at bounding box center [348, 198] width 142 height 19
click at [433, 200] on input "text" at bounding box center [465, 198] width 95 height 19
click at [459, 199] on input "text" at bounding box center [465, 198] width 95 height 19
drag, startPoint x: 475, startPoint y: 199, endPoint x: 433, endPoint y: 202, distance: 41.8
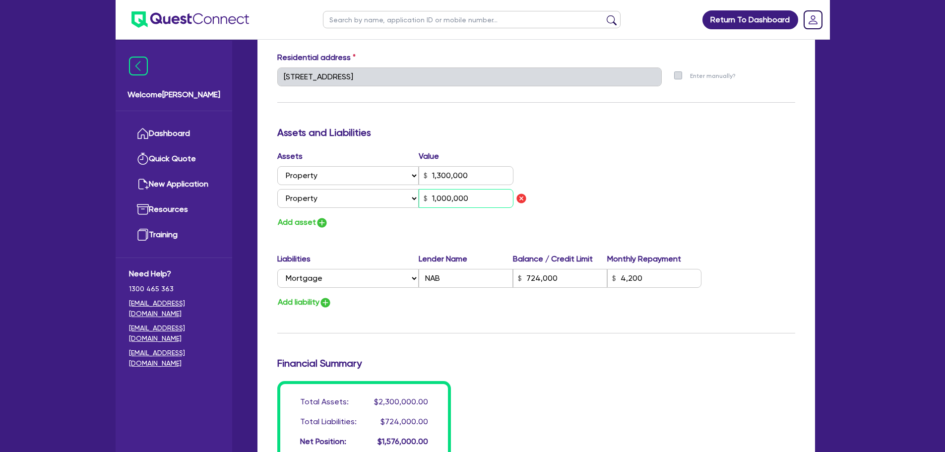
click at [433, 202] on input "1,000,000" at bounding box center [465, 198] width 95 height 19
click at [436, 220] on div "Add asset" at bounding box center [403, 222] width 266 height 13
drag, startPoint x: 451, startPoint y: 197, endPoint x: 412, endPoint y: 199, distance: 39.7
click at [412, 199] on div "Select Asset Cash Property Investment property Vehicle Truck Trailer Equipment …" at bounding box center [395, 198] width 237 height 19
click at [327, 299] on img "button" at bounding box center [325, 303] width 12 height 12
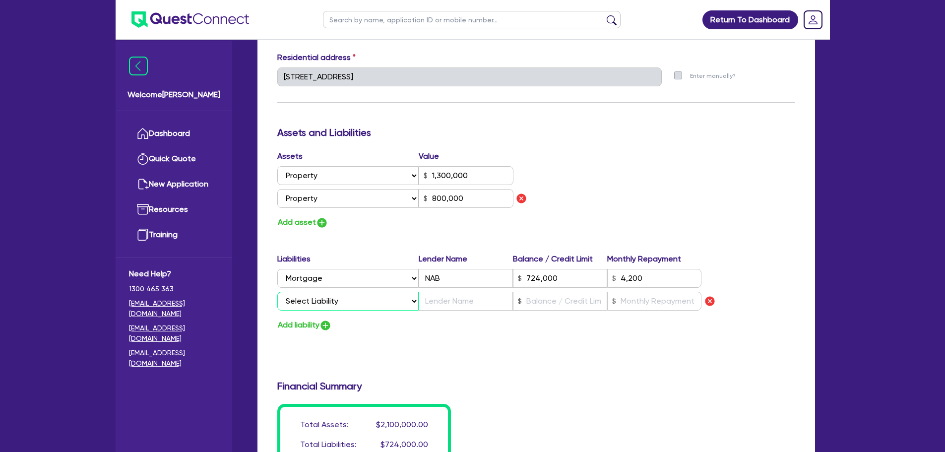
drag, startPoint x: 327, startPoint y: 300, endPoint x: 332, endPoint y: 305, distance: 7.0
click at [327, 300] on select "Select Liability Credit card Mortgage Investment property loan Vehicle loan Tru…" at bounding box center [347, 301] width 141 height 19
drag, startPoint x: 509, startPoint y: 359, endPoint x: 515, endPoint y: 351, distance: 10.3
click at [511, 359] on div "Update residential status for Director #1 Boarding is only acceptable when the …" at bounding box center [536, 95] width 518 height 779
click at [707, 300] on img "button" at bounding box center [710, 301] width 12 height 12
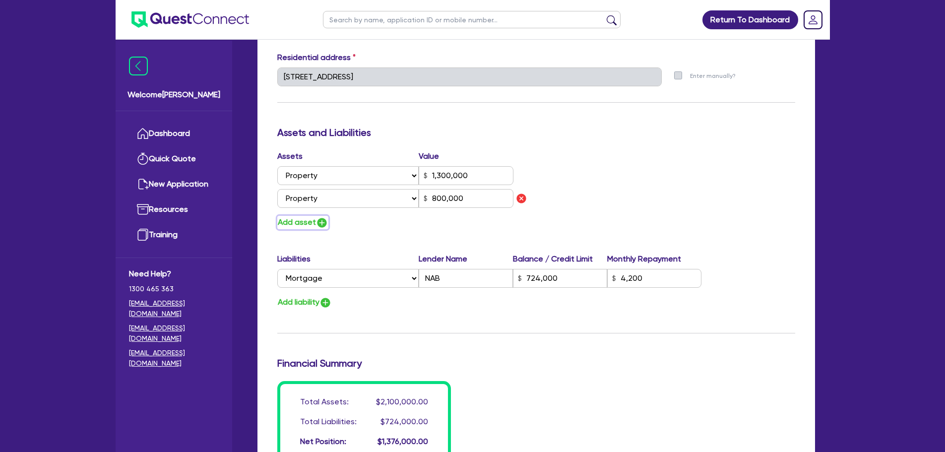
click at [295, 222] on button "Add asset" at bounding box center [302, 222] width 51 height 13
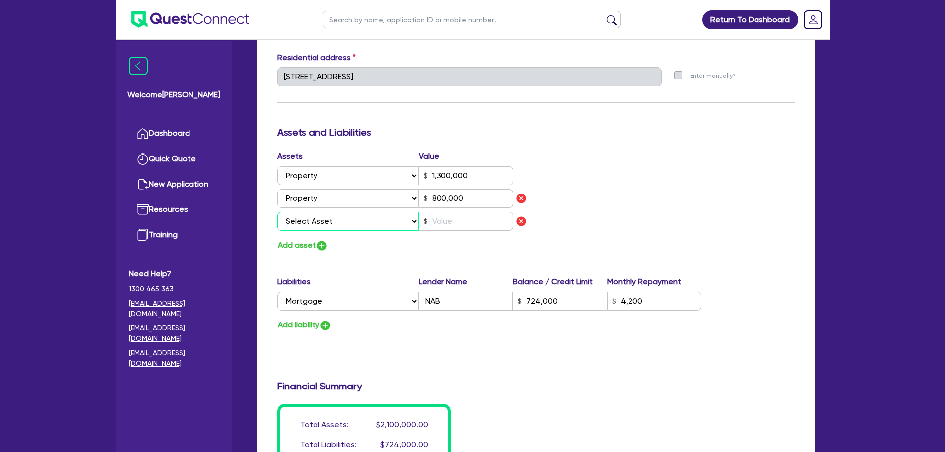
click at [319, 224] on select "Select Asset Cash Property Investment property Vehicle Truck Trailer Equipment …" at bounding box center [348, 221] width 142 height 19
click at [277, 212] on select "Select Asset Cash Property Investment property Vehicle Truck Trailer Equipment …" at bounding box center [348, 221] width 142 height 19
click at [442, 215] on input "text" at bounding box center [465, 221] width 95 height 19
click at [443, 222] on input "text" at bounding box center [465, 221] width 95 height 19
click at [330, 328] on img "button" at bounding box center [325, 325] width 12 height 12
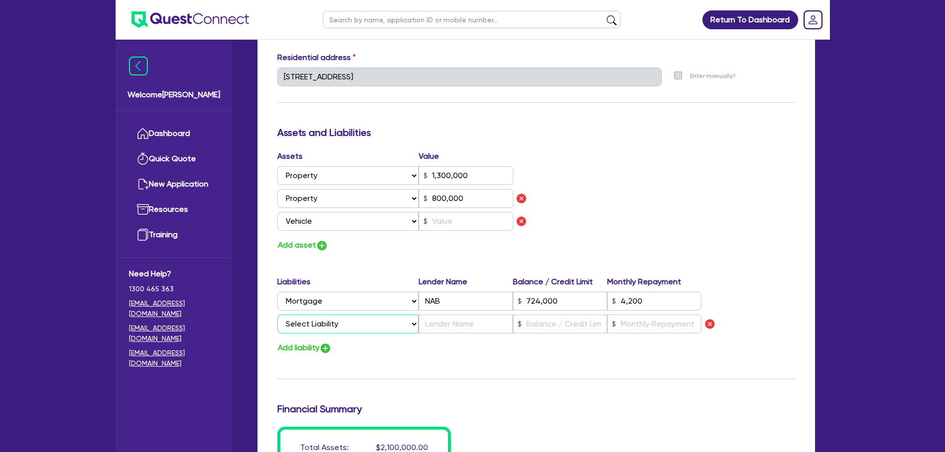
click at [334, 320] on select "Select Liability Credit card Mortgage Investment property loan Vehicle loan Tru…" at bounding box center [347, 323] width 141 height 19
click at [460, 245] on div "Add asset" at bounding box center [403, 244] width 266 height 13
click at [710, 325] on img "button" at bounding box center [710, 324] width 12 height 12
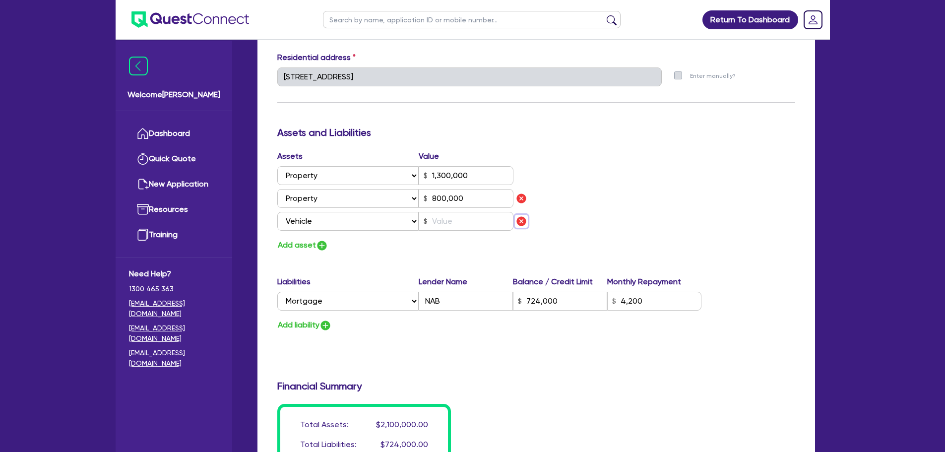
click at [520, 221] on img "button" at bounding box center [521, 221] width 12 height 12
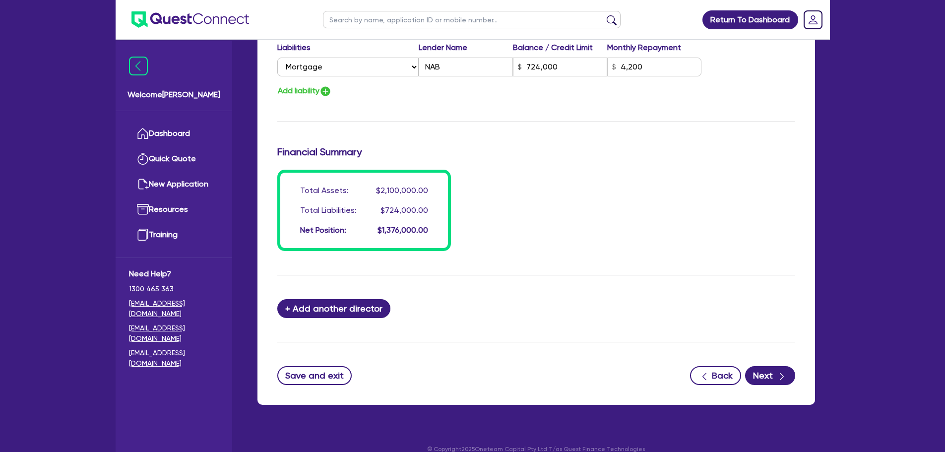
scroll to position [720, 0]
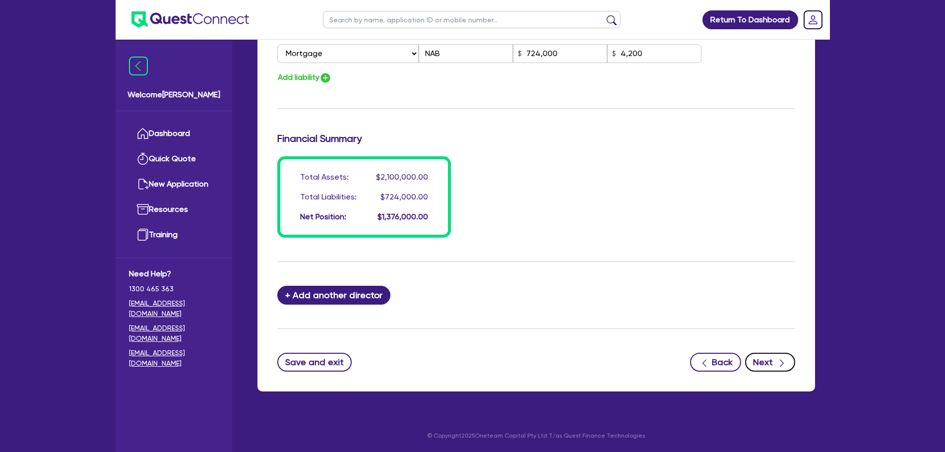
click at [766, 359] on button "Next" at bounding box center [770, 362] width 50 height 19
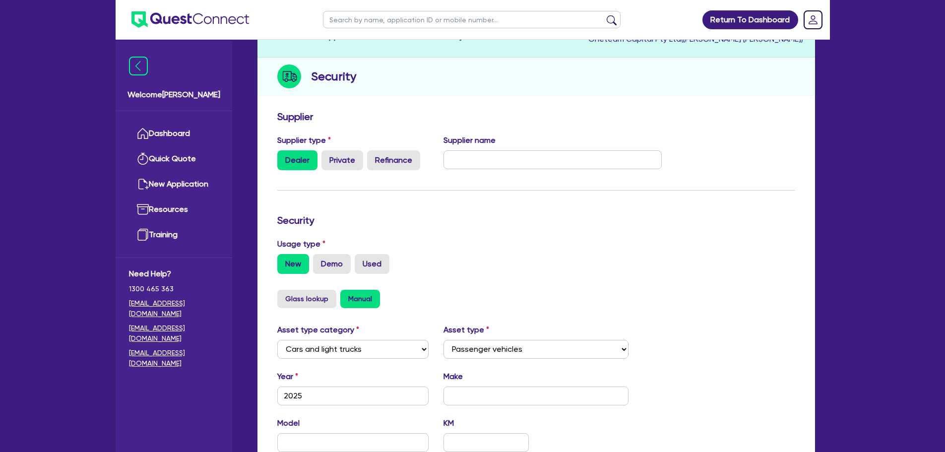
scroll to position [248, 0]
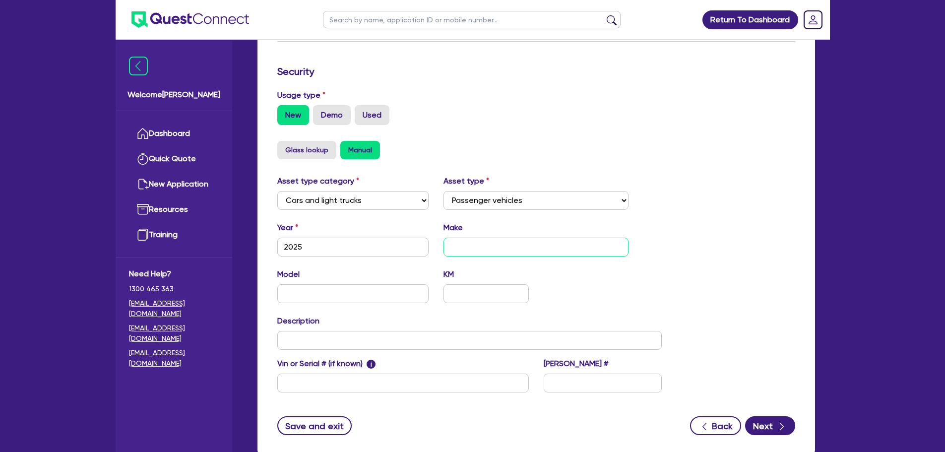
click at [480, 249] on input "text" at bounding box center [535, 247] width 185 height 19
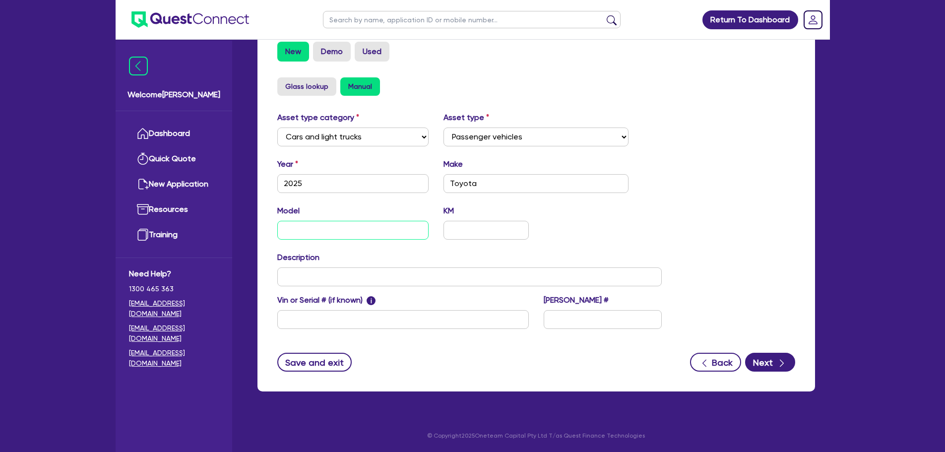
click at [345, 226] on input "text" at bounding box center [353, 230] width 152 height 19
click at [459, 240] on div "Model Camry KM" at bounding box center [470, 226] width 400 height 43
click at [463, 231] on input "text" at bounding box center [485, 230] width 85 height 19
click at [778, 366] on icon "button" at bounding box center [781, 363] width 10 height 10
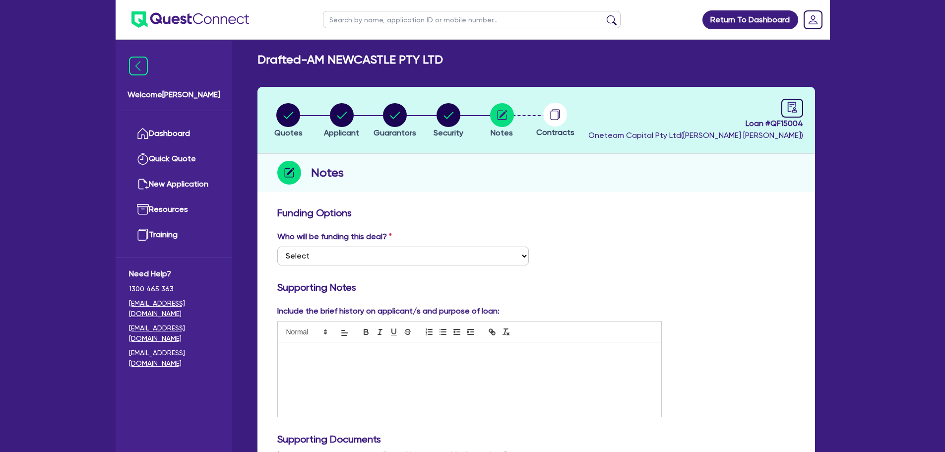
scroll to position [198, 0]
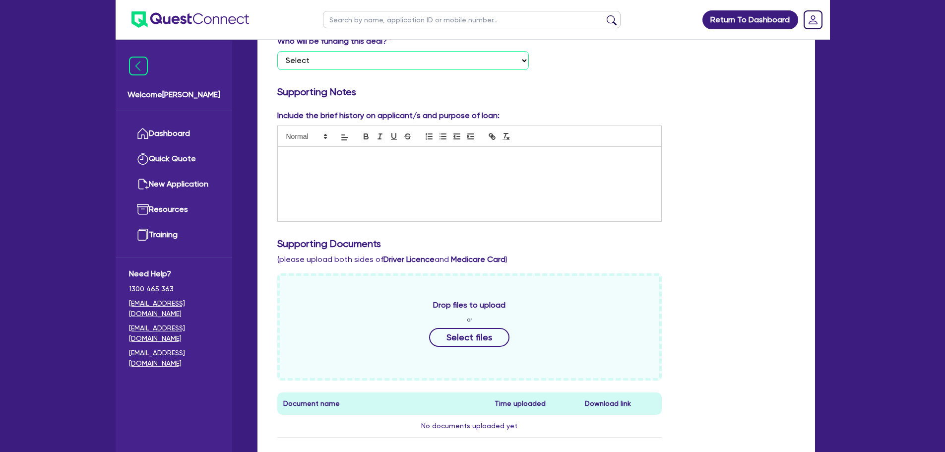
click at [426, 52] on select "Select I want Quest to fund 100% I will fund 100% I will co-fund with Quest Oth…" at bounding box center [402, 60] width 251 height 19
click at [277, 51] on select "Select I want Quest to fund 100% I will fund 100% I will co-fund with Quest Oth…" at bounding box center [402, 60] width 251 height 19
click at [394, 185] on div at bounding box center [470, 184] width 384 height 74
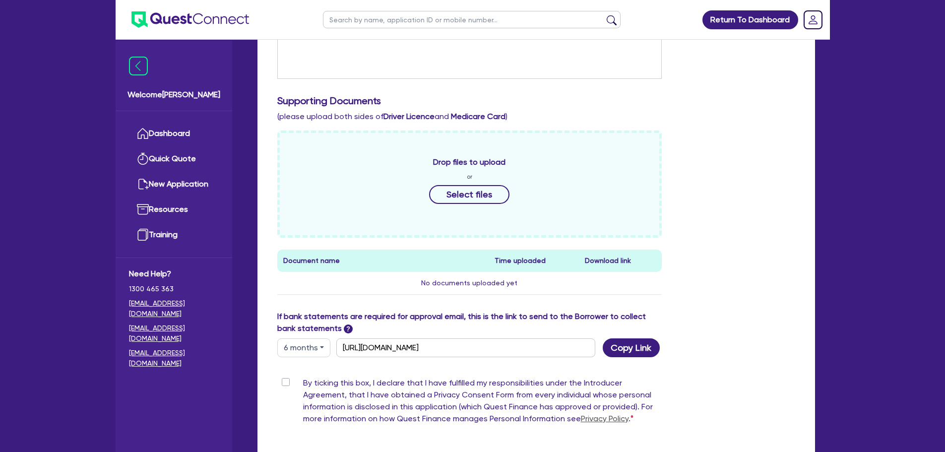
scroll to position [441, 0]
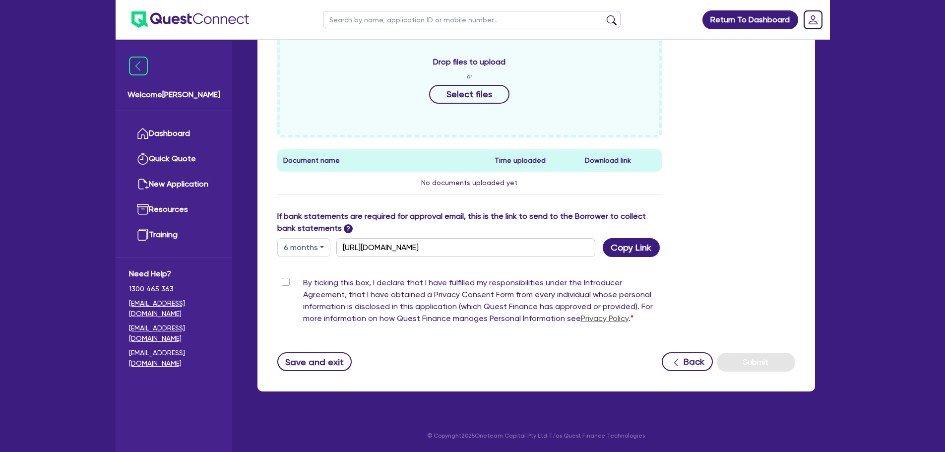
click at [303, 283] on label "By ticking this box, I declare that I have fulfilled my responsibilities under …" at bounding box center [482, 303] width 359 height 52
click at [283, 283] on input "By ticking this box, I declare that I have fulfilled my responsibilities under …" at bounding box center [281, 281] width 8 height 9
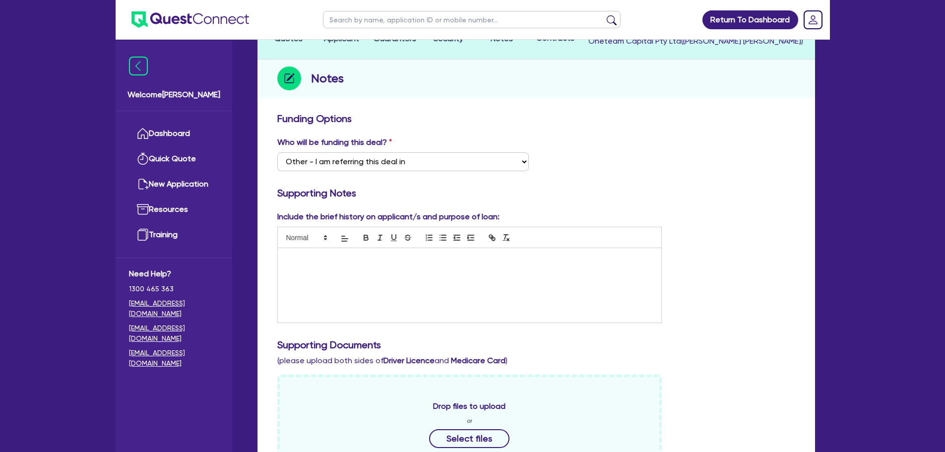
scroll to position [198, 0]
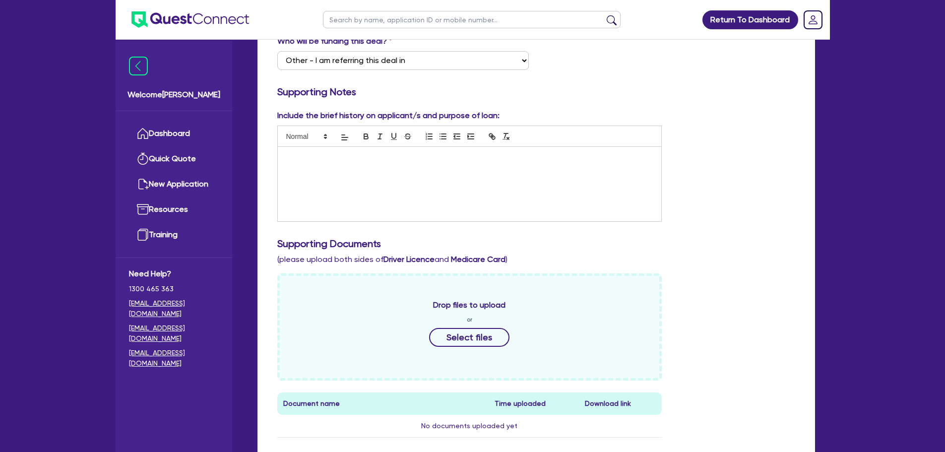
click at [481, 186] on div at bounding box center [470, 184] width 384 height 74
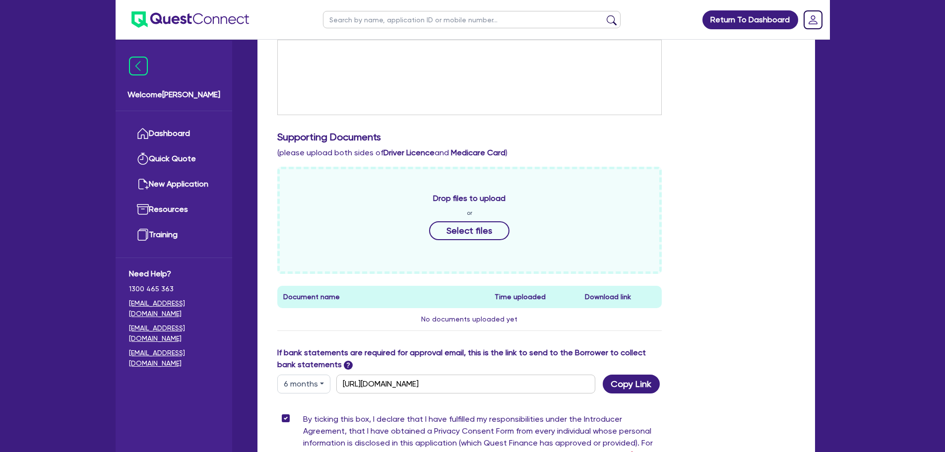
scroll to position [441, 0]
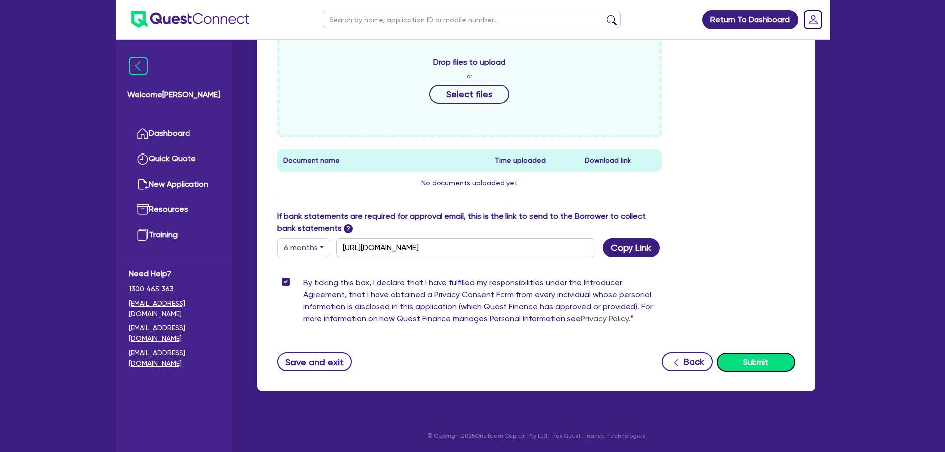
click at [747, 358] on button "Submit" at bounding box center [755, 362] width 78 height 19
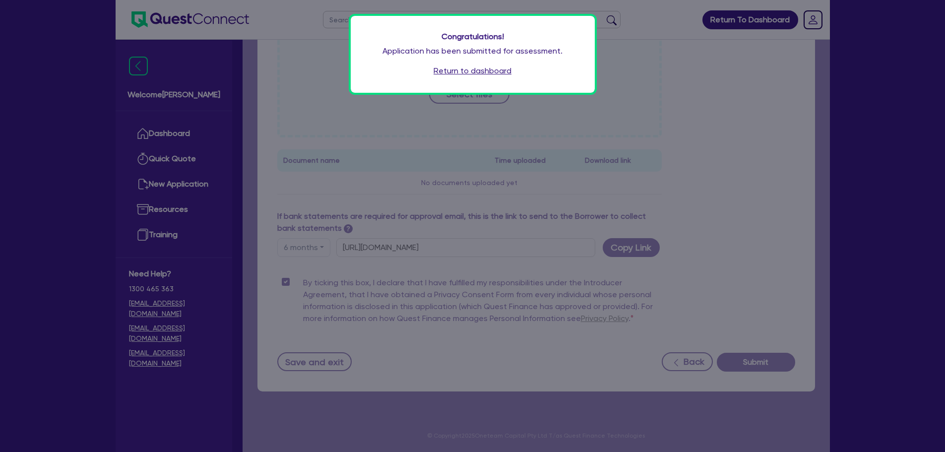
click at [458, 71] on link "Return to dashboard" at bounding box center [472, 71] width 78 height 12
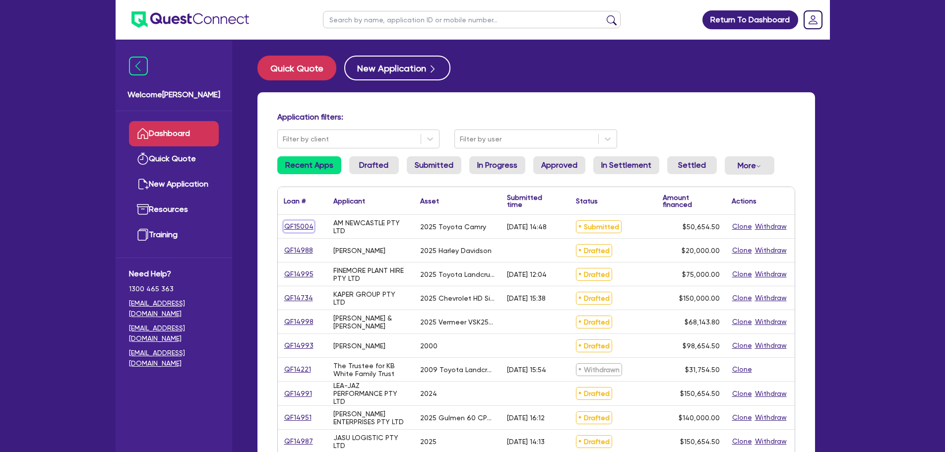
click at [301, 222] on link "QF15004" at bounding box center [299, 226] width 30 height 11
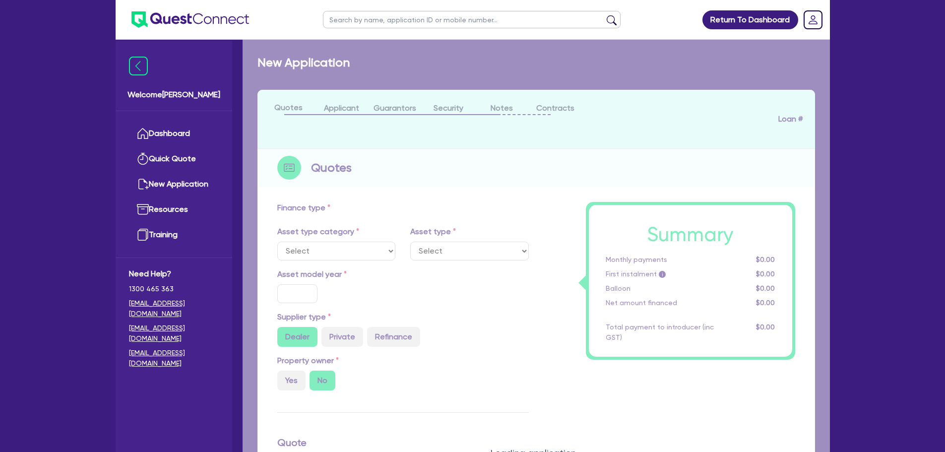
select select "CARS_AND_LIGHT_TRUCKS"
type input "2025"
radio input "true"
type input "50,000"
type input "6.5"
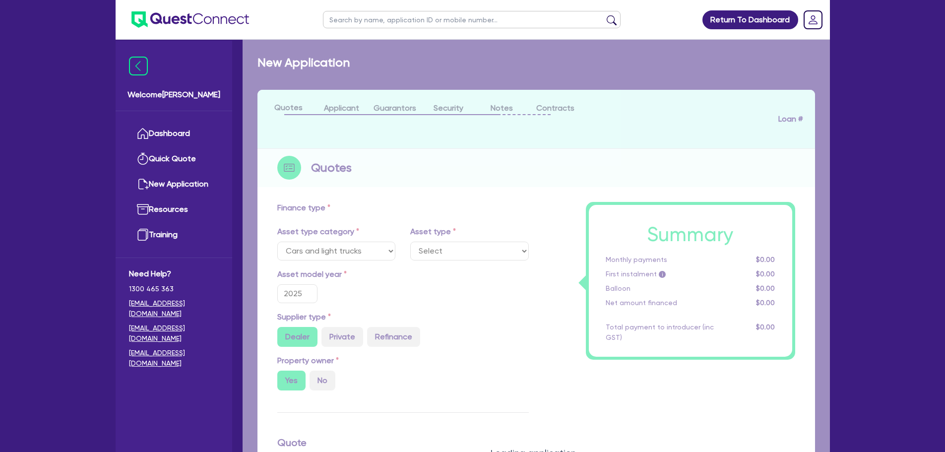
select select "PASSENGER_VEHICLES"
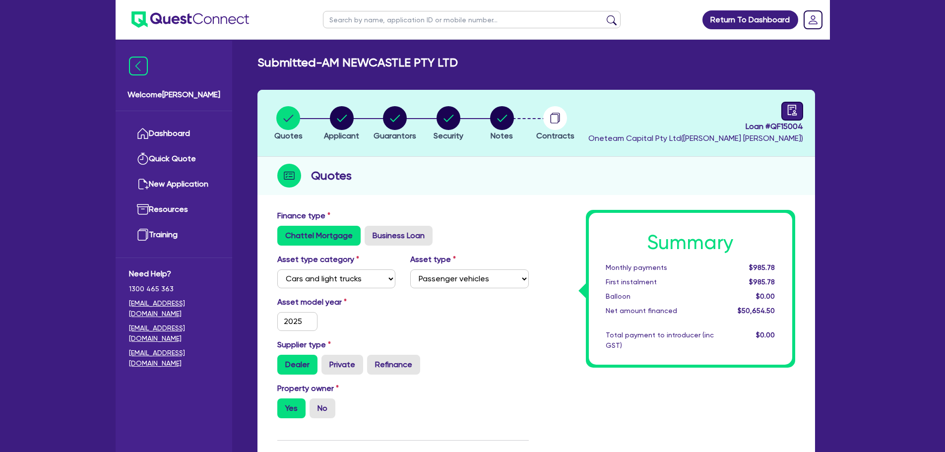
click at [780, 107] on div "Loan # QF15004 Oneteam Capital Pty Ltd ( Rob Matheson )" at bounding box center [695, 123] width 215 height 43
click at [782, 108] on link at bounding box center [792, 111] width 22 height 19
select select "SUBMITTED_NEW"
select select "Other"
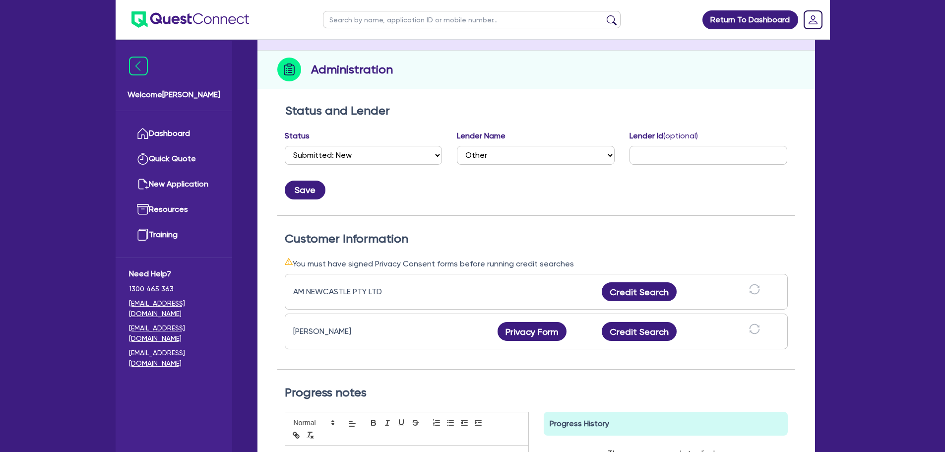
scroll to position [198, 0]
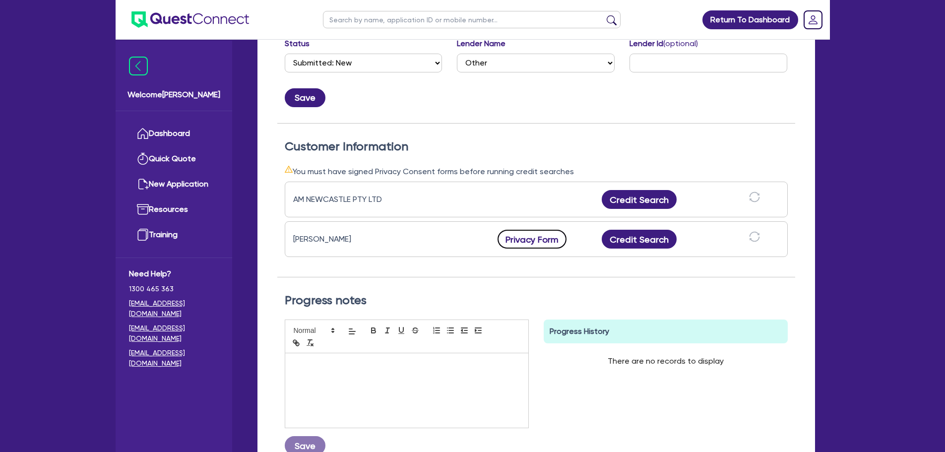
click at [530, 241] on button "Privacy Form" at bounding box center [531, 239] width 69 height 19
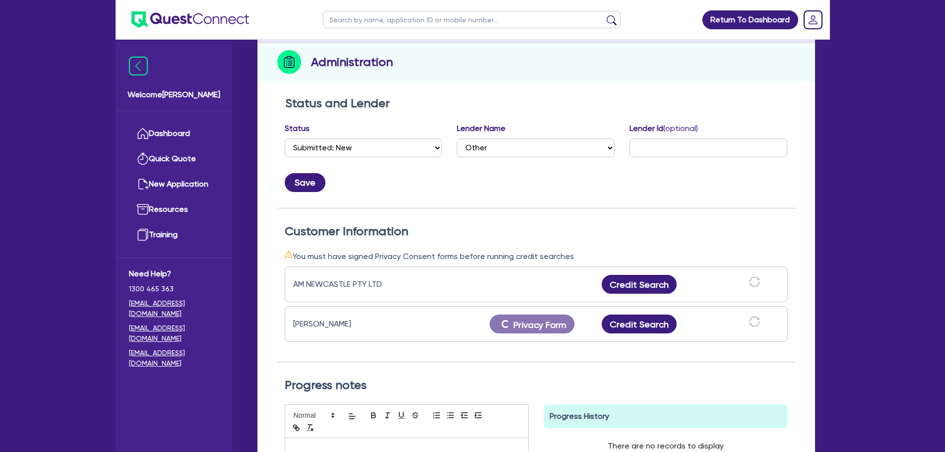
scroll to position [0, 0]
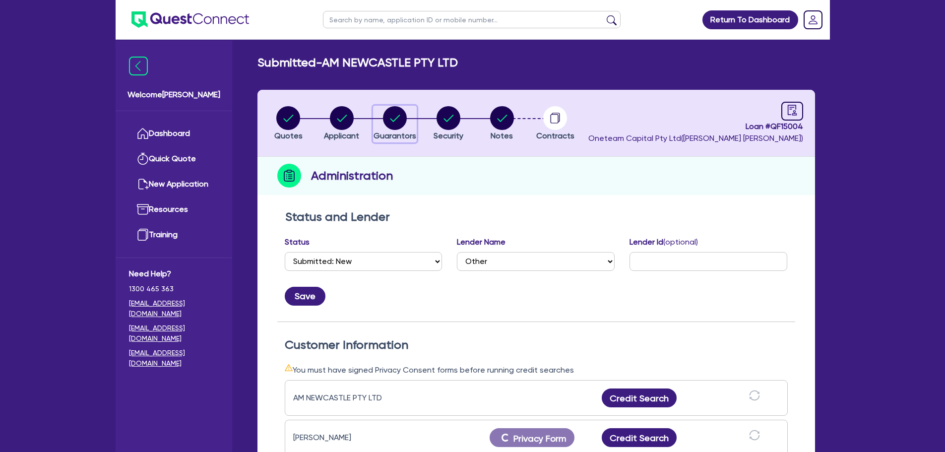
click at [392, 120] on icon "button" at bounding box center [395, 118] width 10 height 7
select select "MR"
select select "NSW"
select select "SINGLE"
select select "PROPERTY"
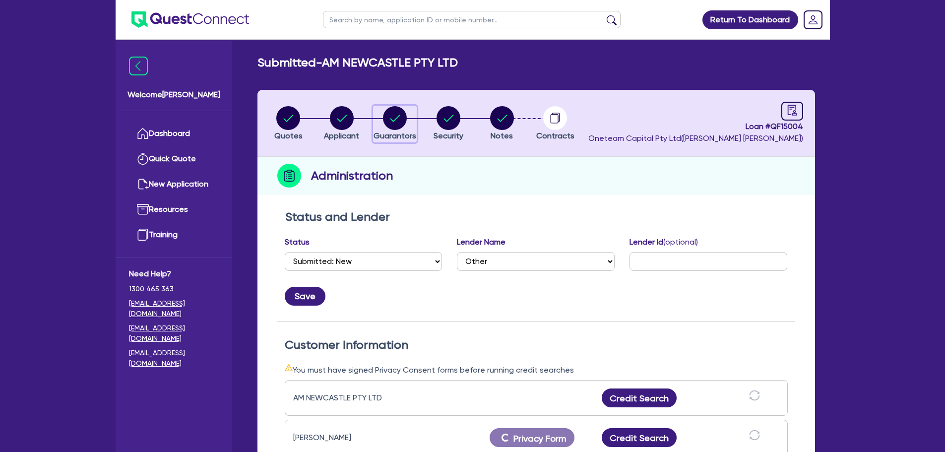
select select "PROPERTY"
select select "MORTGAGE"
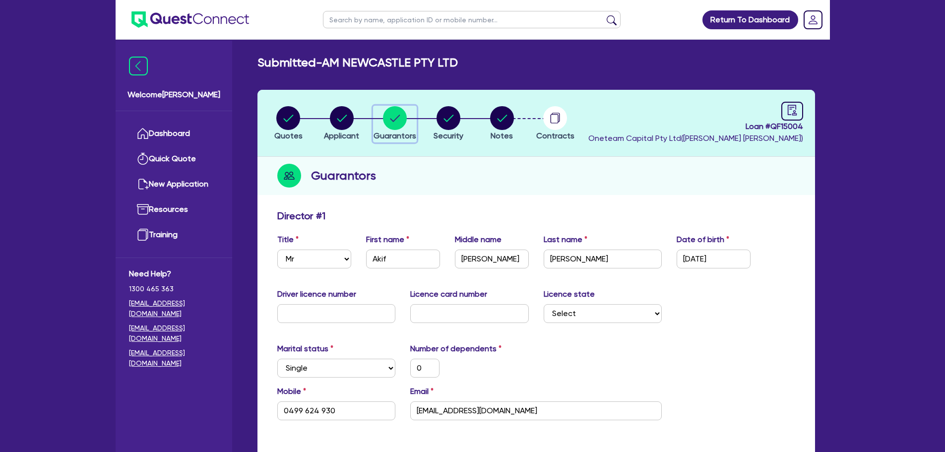
scroll to position [99, 0]
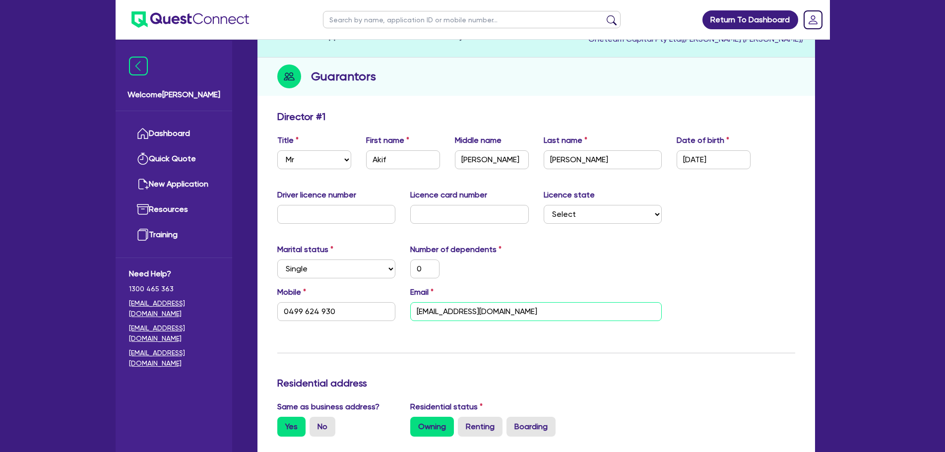
drag, startPoint x: 567, startPoint y: 308, endPoint x: 388, endPoint y: 314, distance: 178.6
click at [388, 314] on div "Mobile 0499 624 930 Email amnewcastleservices@gmail.com" at bounding box center [536, 307] width 533 height 43
click at [626, 228] on div "Driver licence number Licence card number Licence state Select NSW VIC QLD TAS …" at bounding box center [536, 210] width 533 height 43
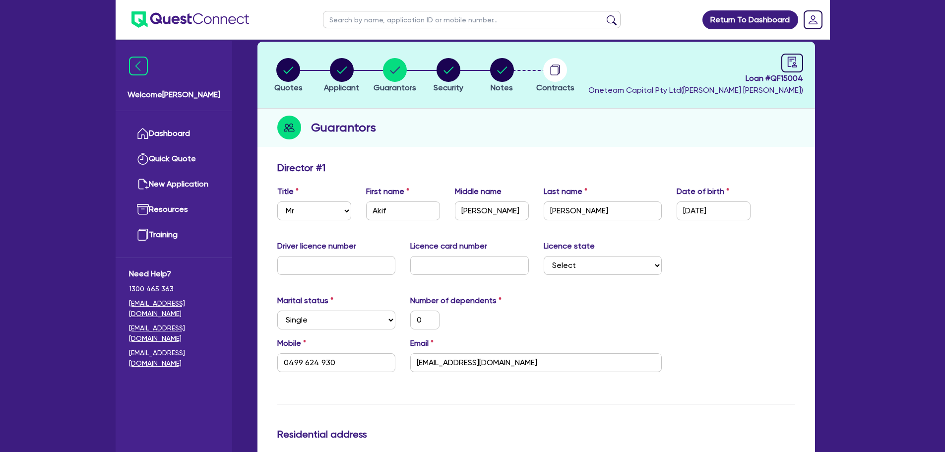
scroll to position [0, 0]
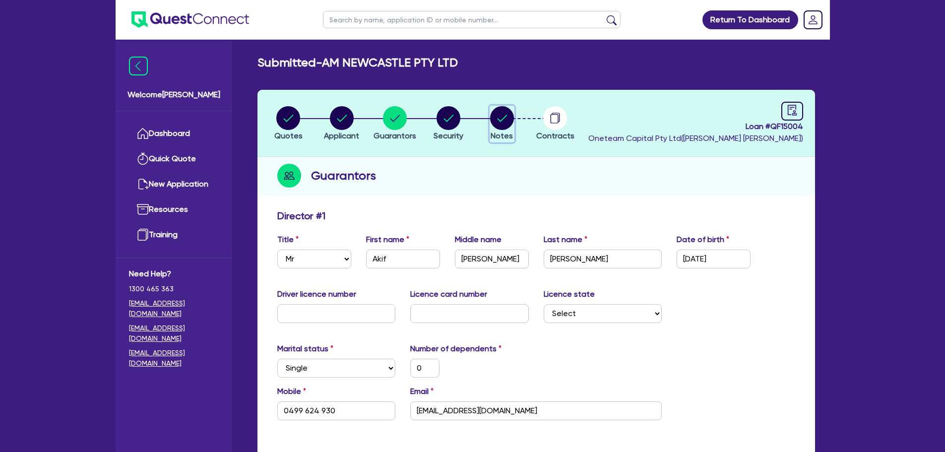
click at [506, 125] on circle "button" at bounding box center [502, 118] width 24 height 24
select select "Other"
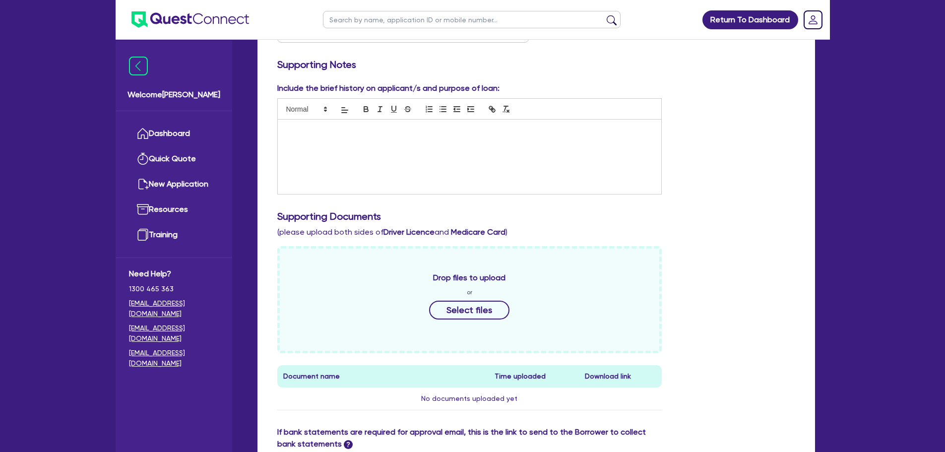
scroll to position [397, 0]
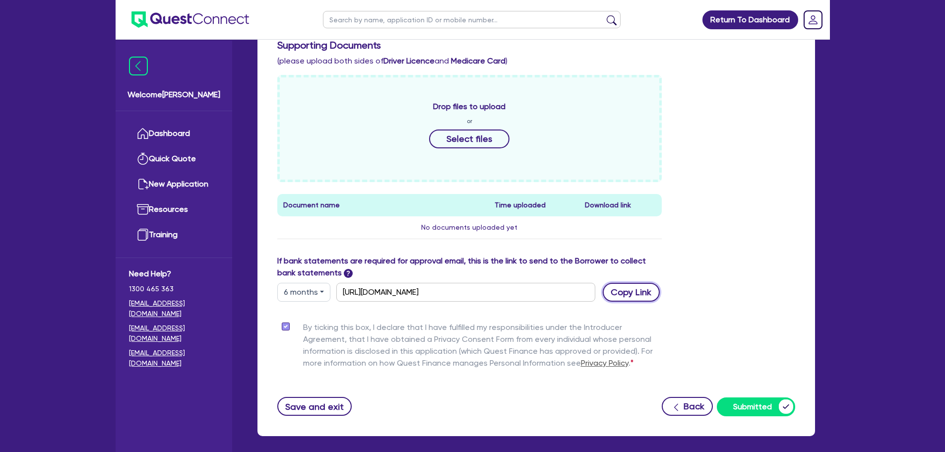
click at [622, 293] on button "Copy Link" at bounding box center [630, 292] width 57 height 19
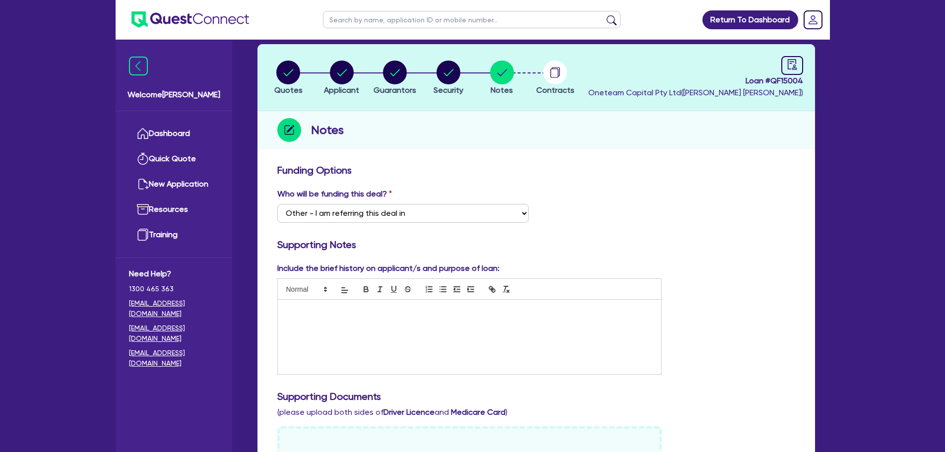
scroll to position [0, 0]
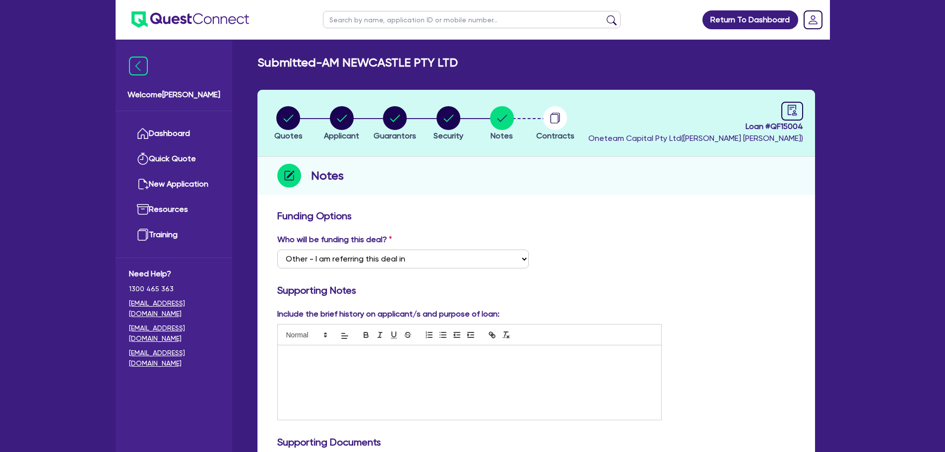
click at [693, 219] on h3 "Funding Options" at bounding box center [536, 216] width 518 height 12
click at [470, 358] on p at bounding box center [469, 355] width 369 height 9
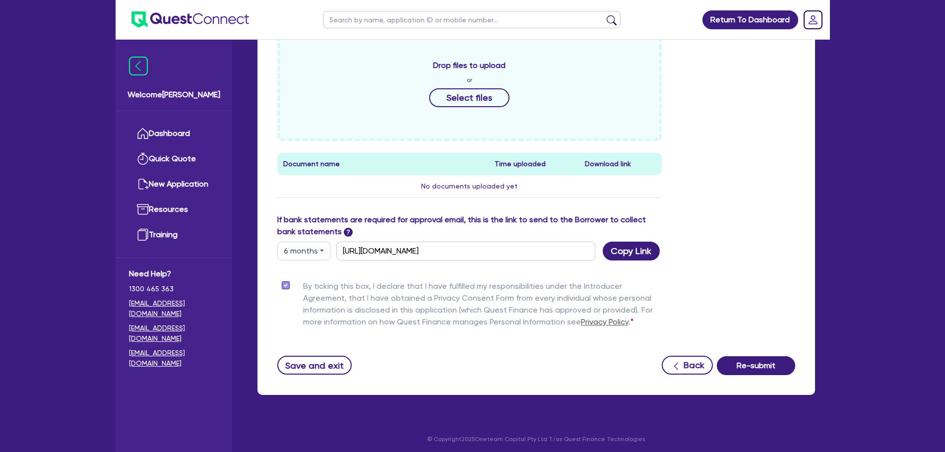
scroll to position [441, 0]
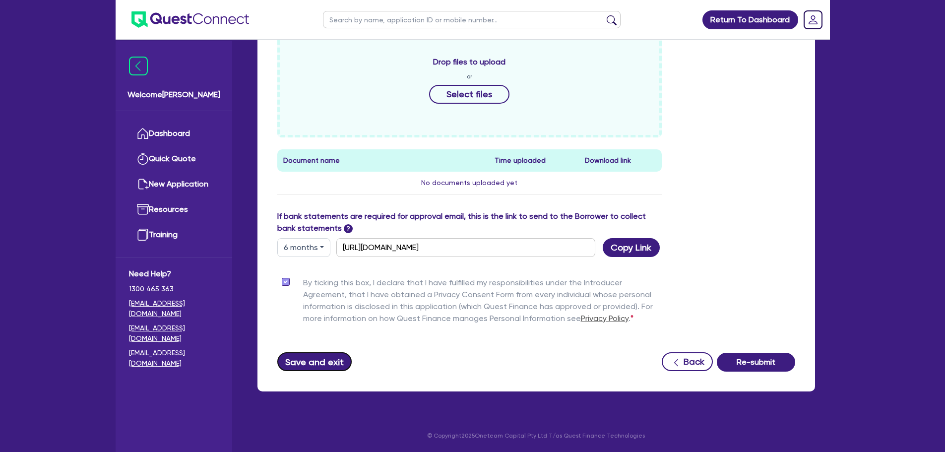
click at [327, 362] on button "Save and exit" at bounding box center [314, 361] width 75 height 19
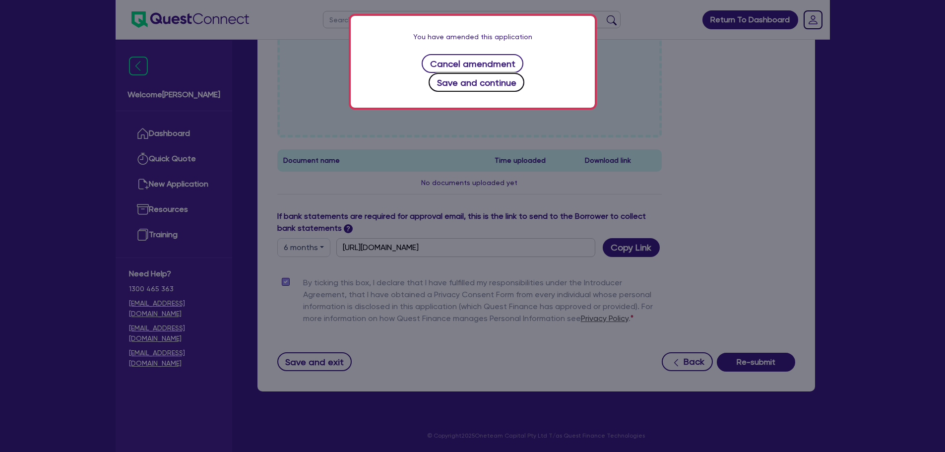
click at [524, 73] on button "Save and continue" at bounding box center [476, 82] width 96 height 19
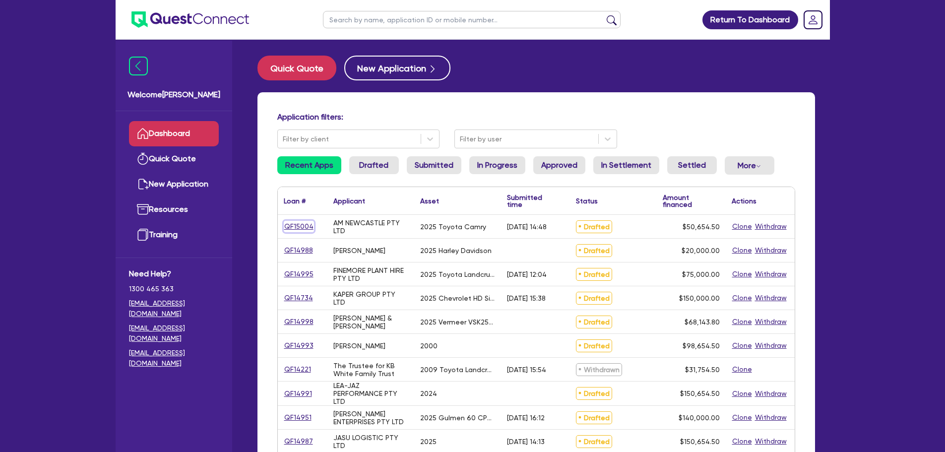
click at [295, 225] on link "QF15004" at bounding box center [299, 226] width 30 height 11
select select "CARS_AND_LIGHT_TRUCKS"
select select "PASSENGER_VEHICLES"
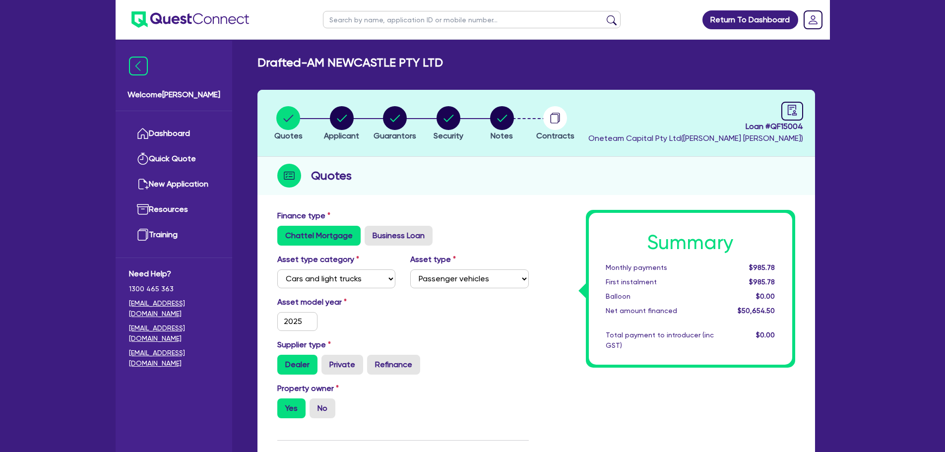
click at [354, 95] on header "Quotes Applicant Guarantors Security Notes Contracts Loan # QF15004 Oneteam Cap…" at bounding box center [535, 123] width 557 height 67
click at [351, 121] on circle "button" at bounding box center [342, 118] width 24 height 24
select select "COMPANY"
select select "RENTAL_REAL_ESTATE"
select select "MOTOR_VEHICLES"
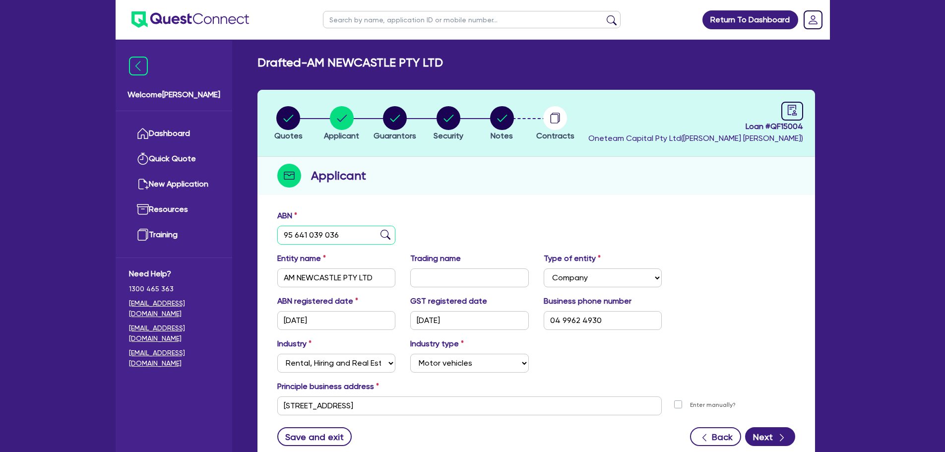
drag, startPoint x: 353, startPoint y: 232, endPoint x: 250, endPoint y: 234, distance: 102.6
click at [250, 234] on div "Quotes Applicant Guarantors Security Notes Contracts Loan # QF15004 Oneteam Cap…" at bounding box center [536, 284] width 572 height 388
click at [440, 206] on div "ABN 95 641 039 036 Entity name AM NEWCASTLE PTY LTD Trading name Type of entity…" at bounding box center [535, 335] width 557 height 261
click at [198, 136] on link "Dashboard" at bounding box center [174, 133] width 90 height 25
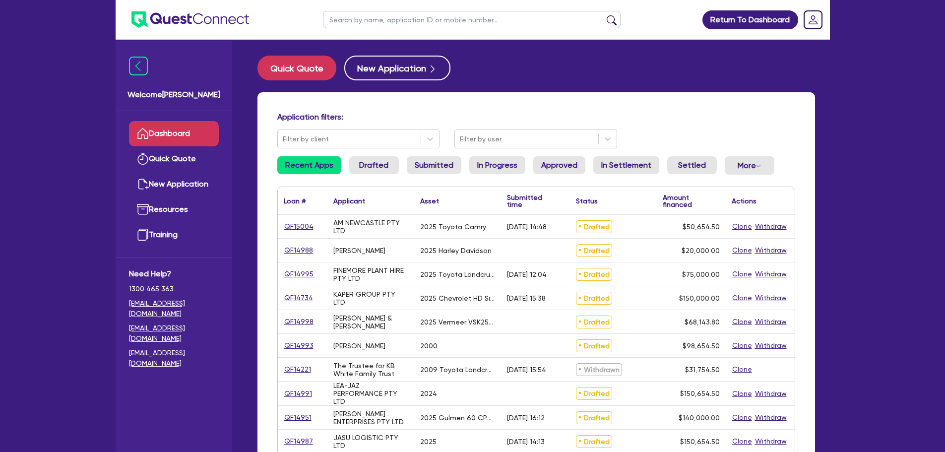
scroll to position [149, 0]
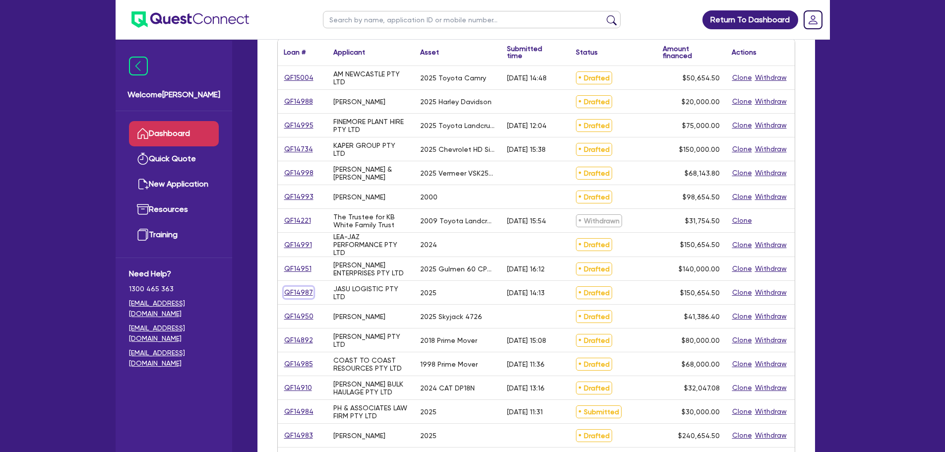
click at [301, 292] on link "QF14987" at bounding box center [299, 292] width 30 height 11
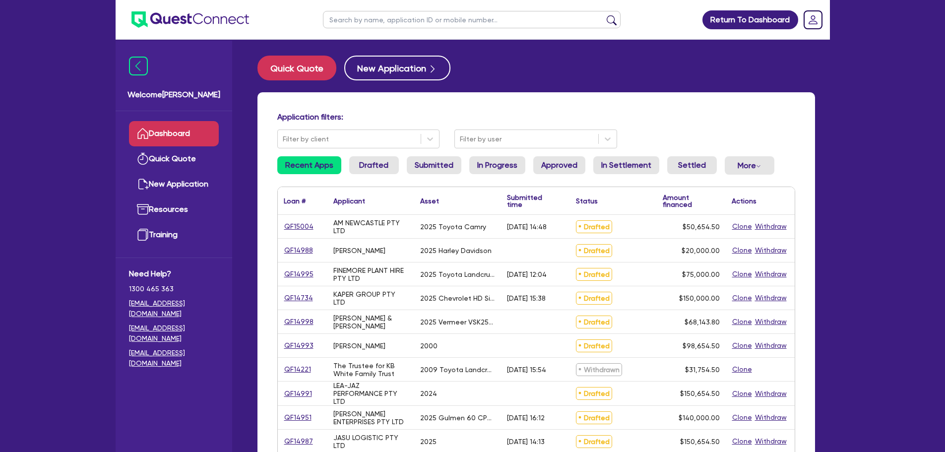
select select "PRIMARY_ASSETS"
select select "TRAILERS"
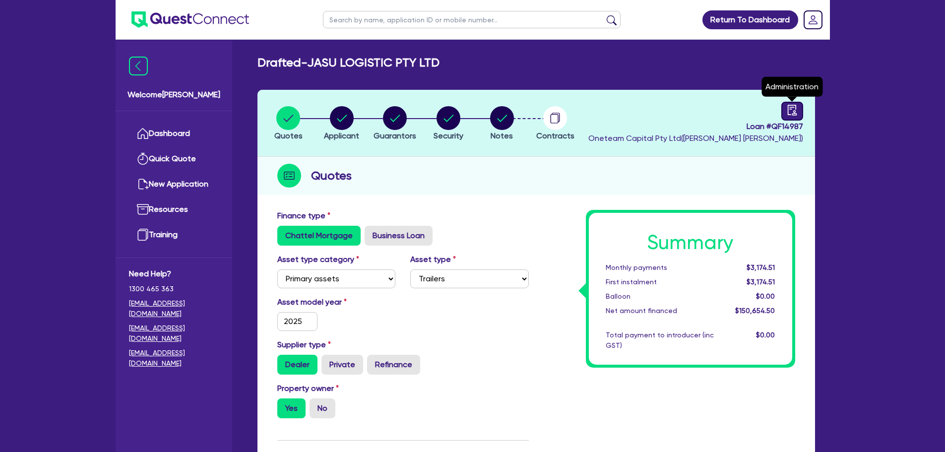
click at [791, 107] on icon "audit" at bounding box center [791, 110] width 11 height 11
select select "DRAFTED_AMENDED"
select select "Other"
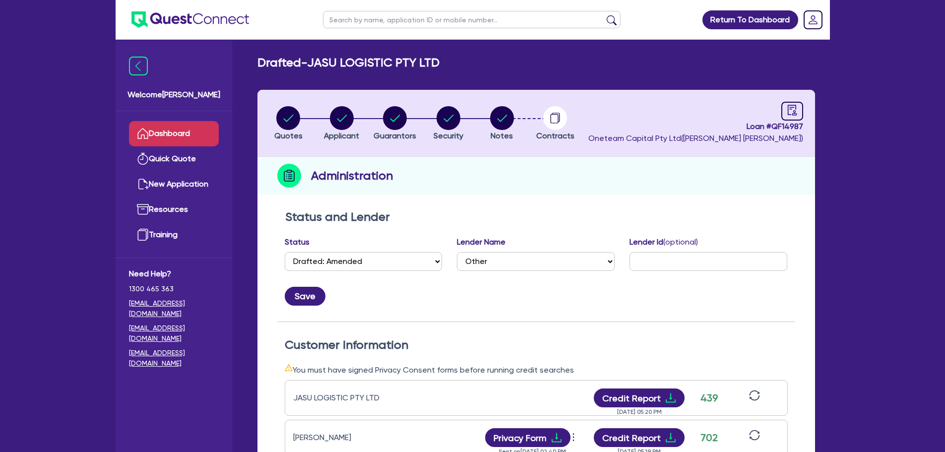
click at [201, 128] on link "Dashboard" at bounding box center [174, 133] width 90 height 25
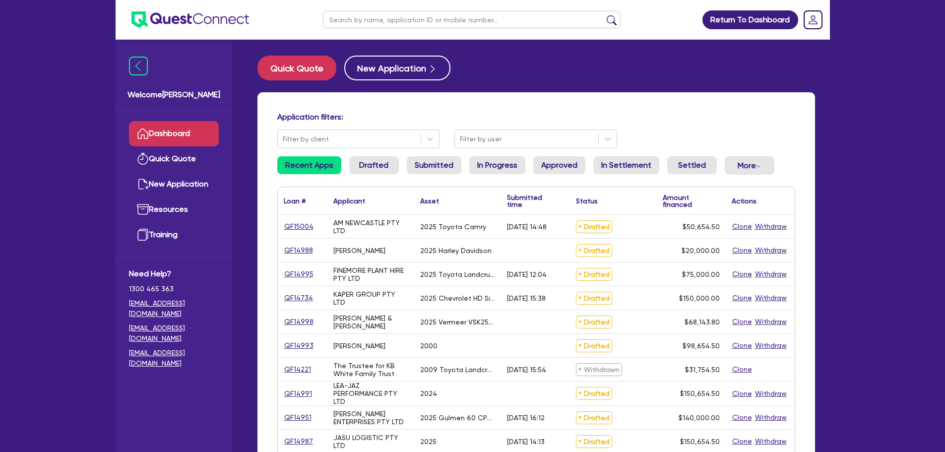
click at [397, 23] on input "text" at bounding box center [471, 19] width 297 height 17
type input "h s"
click at [603, 15] on button "submit" at bounding box center [611, 22] width 16 height 14
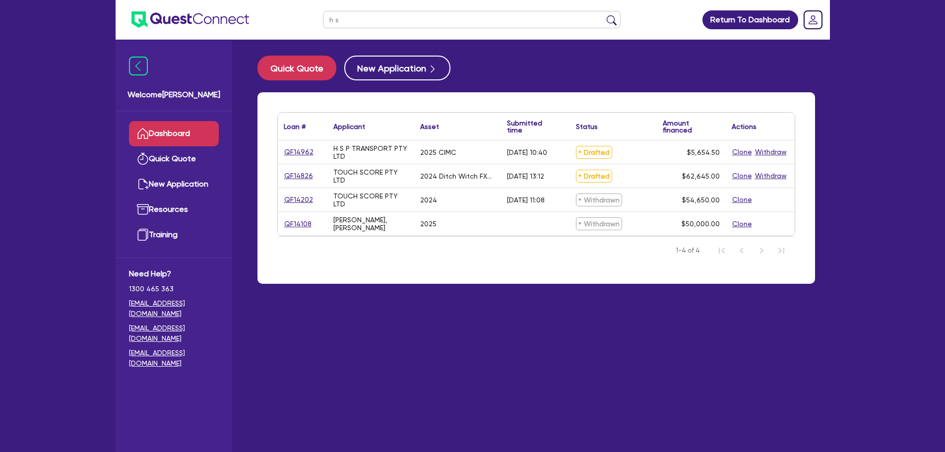
click at [289, 160] on div "QF14962" at bounding box center [303, 151] width 50 height 23
click at [293, 155] on link "QF14962" at bounding box center [299, 151] width 30 height 11
select select "PRIMARY_ASSETS"
select select "TRAILERS"
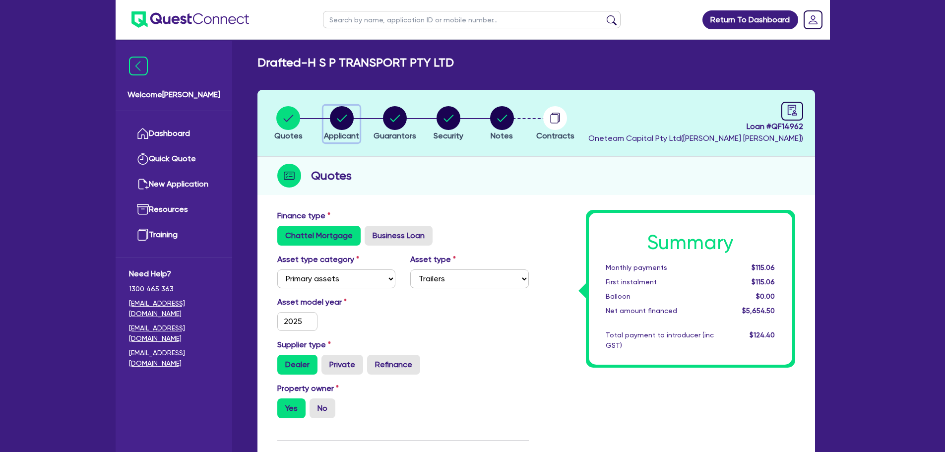
click at [337, 124] on circle "button" at bounding box center [342, 118] width 24 height 24
select select "COMPANY"
select select "TRANSPORT_WAREHOUSING"
select select "PASSENGERS_FREIGHT_TRANSPORT"
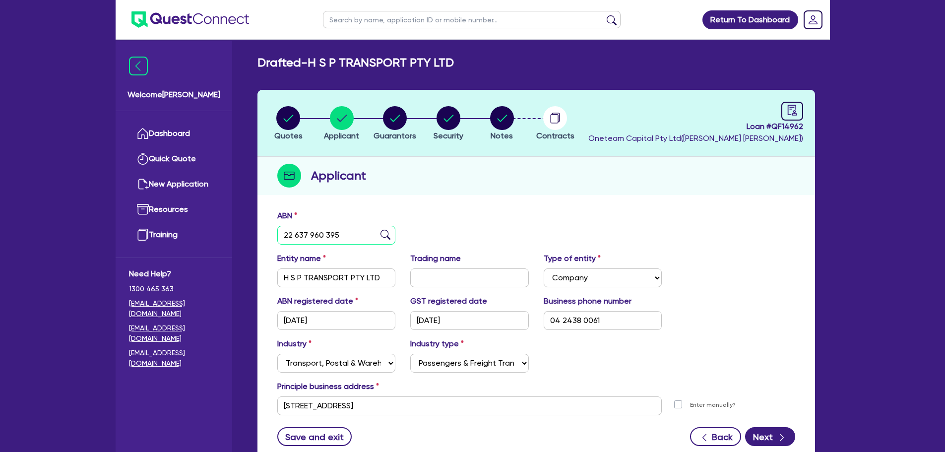
drag, startPoint x: 360, startPoint y: 238, endPoint x: 252, endPoint y: 239, distance: 108.1
click at [252, 239] on div "Quotes Applicant Guarantors Security Notes Contracts Loan # QF14962 Oneteam Cap…" at bounding box center [536, 284] width 572 height 388
click at [788, 106] on icon "audit" at bounding box center [791, 110] width 11 height 11
select select "DRAFTED_AMENDED"
select select "Other"
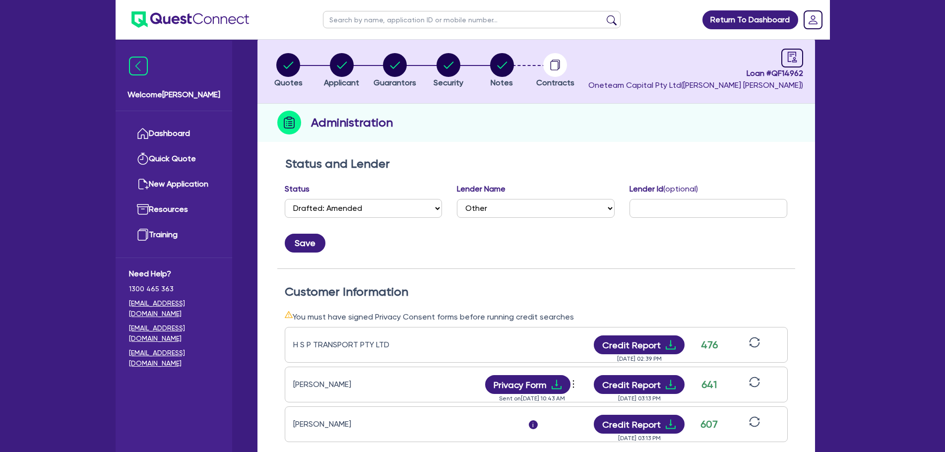
scroll to position [99, 0]
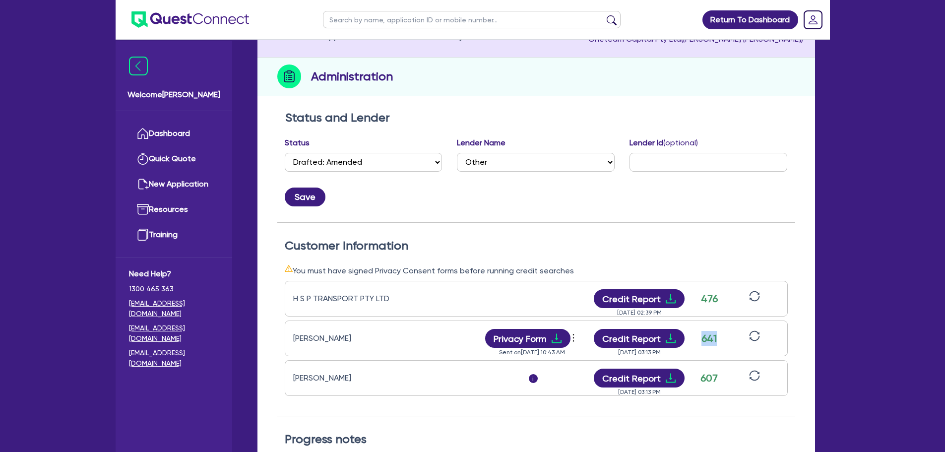
drag, startPoint x: 704, startPoint y: 336, endPoint x: 725, endPoint y: 334, distance: 20.9
click at [725, 334] on div "Harjeet Singh Privacy Form View log Send new privacy form Sent on Aug 18, 2025 …" at bounding box center [536, 338] width 503 height 36
click at [726, 337] on div "Harjeet Singh Privacy Form View log Send new privacy form Sent on Aug 18, 2025 …" at bounding box center [536, 338] width 503 height 36
drag, startPoint x: 703, startPoint y: 380, endPoint x: 729, endPoint y: 379, distance: 26.8
click at [729, 379] on div "Sarabjeet Kaur i Credit Report Aug 18, 2025 03:13 PM 607" at bounding box center [536, 378] width 503 height 36
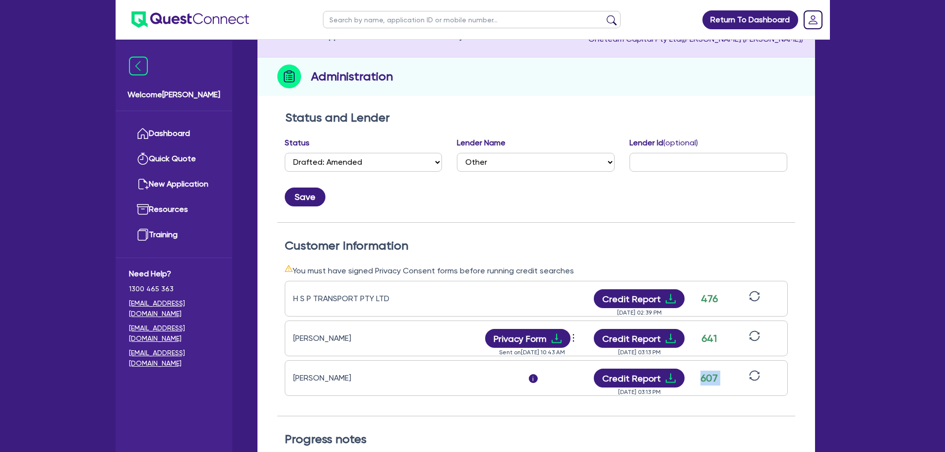
click at [725, 379] on div "Sarabjeet Kaur i Credit Report Aug 18, 2025 03:13 PM 607" at bounding box center [536, 378] width 503 height 36
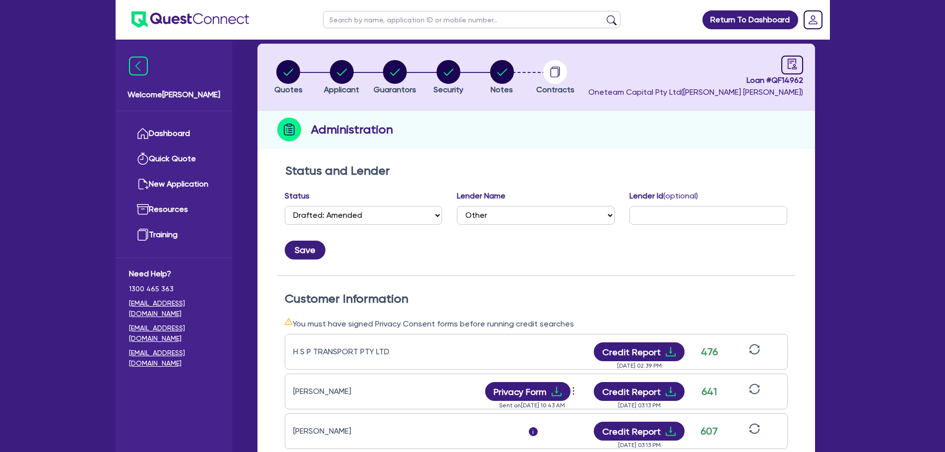
scroll to position [0, 0]
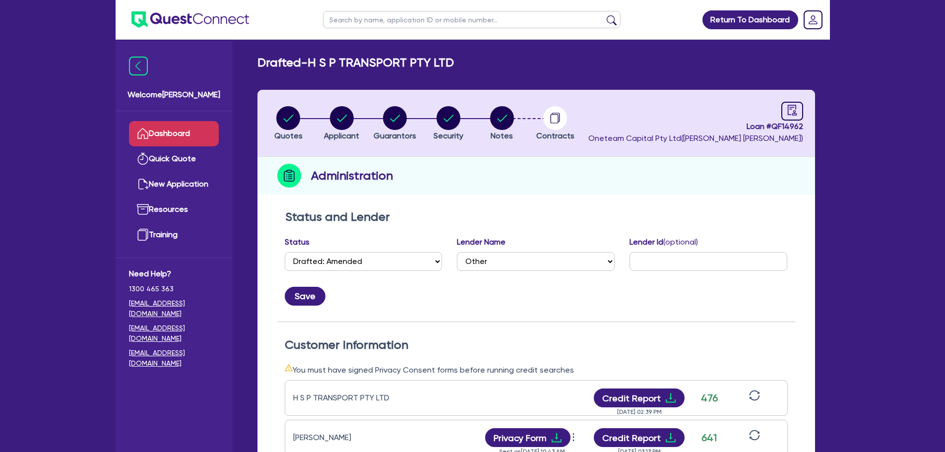
click at [204, 129] on link "Dashboard" at bounding box center [174, 133] width 90 height 25
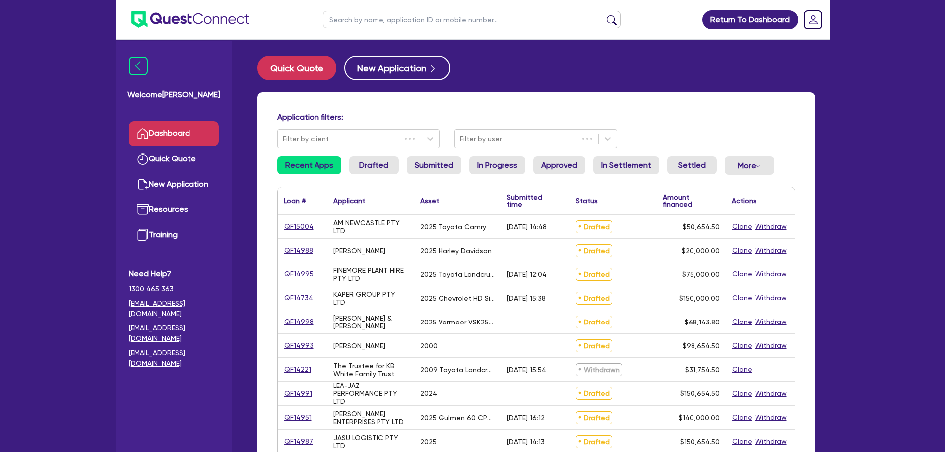
click at [404, 28] on ul at bounding box center [471, 19] width 317 height 39
click at [405, 24] on input "text" at bounding box center [471, 19] width 297 height 17
type input "woodlock"
click at [603, 15] on button "submit" at bounding box center [611, 22] width 16 height 14
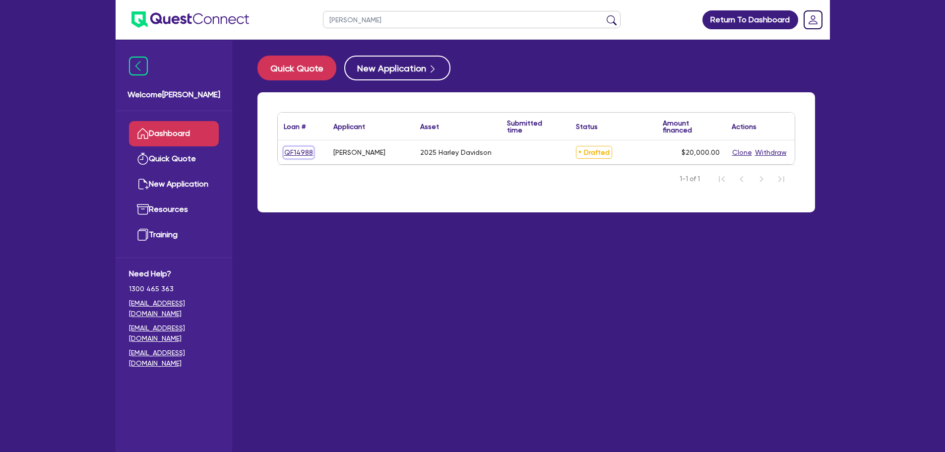
click at [308, 154] on link "QF14988" at bounding box center [299, 152] width 30 height 11
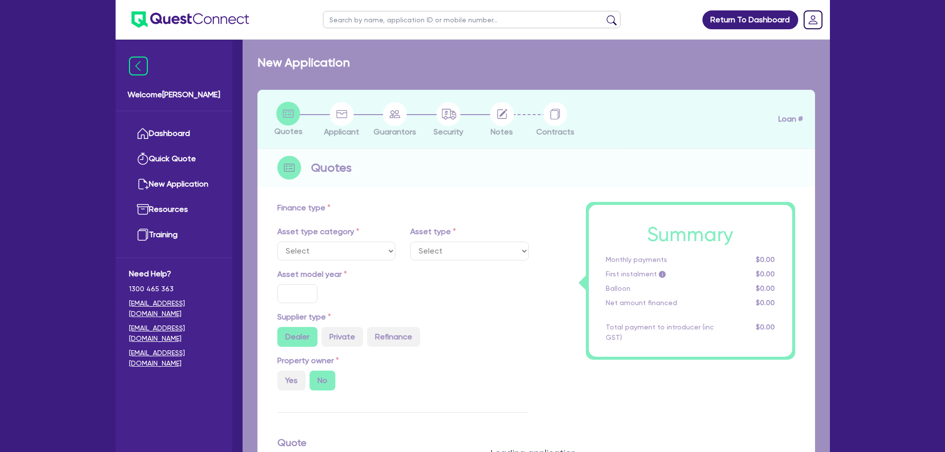
select select "CARS_AND_LIGHT_TRUCKS"
type input "2025"
radio input "true"
type input "25,000"
type input "5,000"
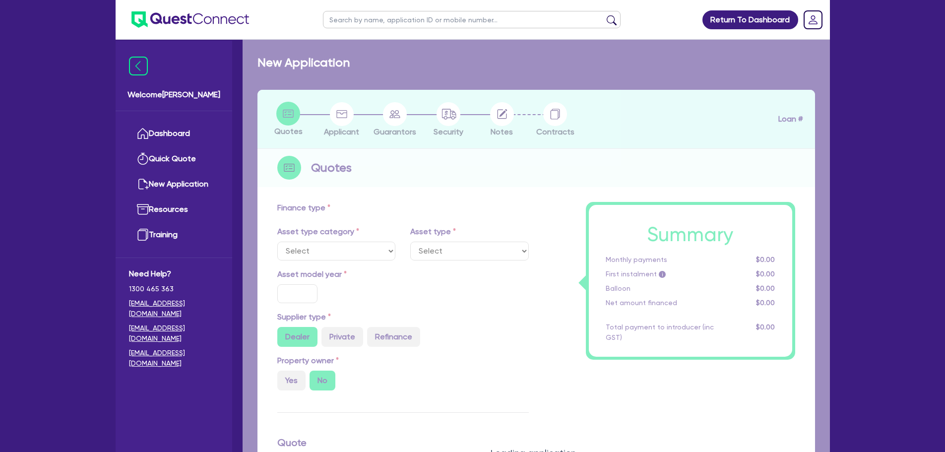
type input "9"
select select "PASSENGER_VEHICLES"
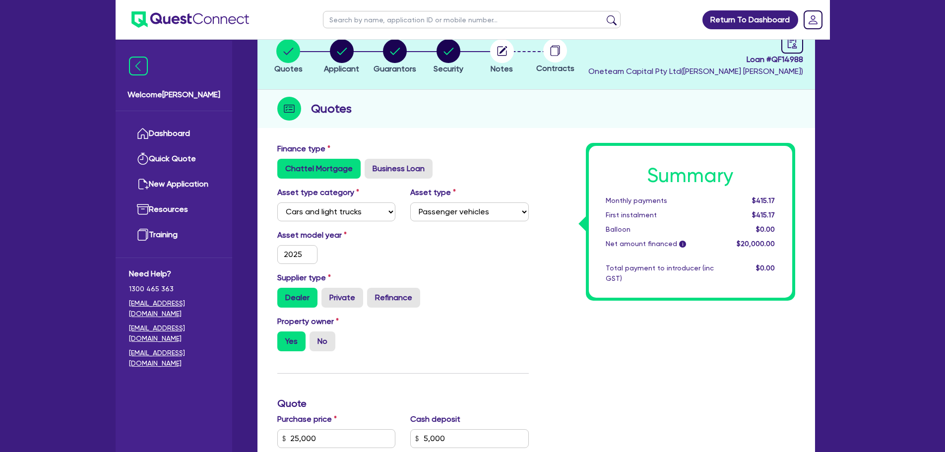
scroll to position [52, 0]
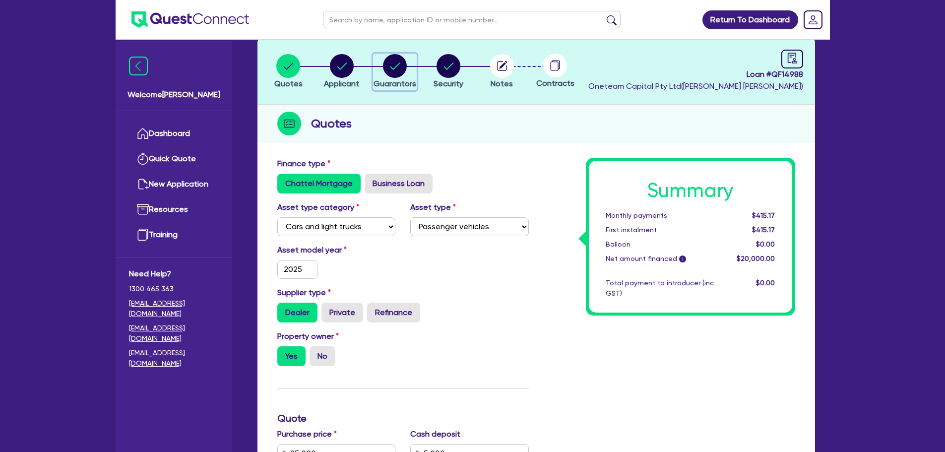
click at [395, 67] on icon "button" at bounding box center [395, 66] width 24 height 24
select select "MR"
select select "SA"
select select "SINGLE"
select select "PROPERTY"
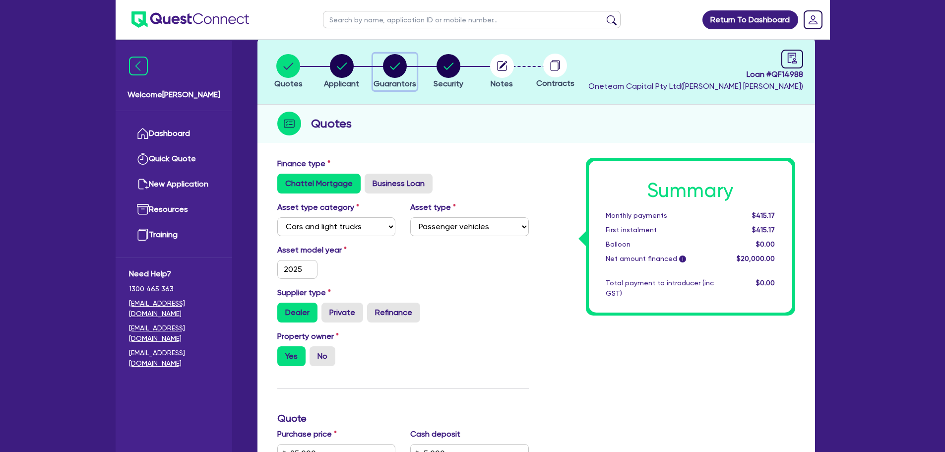
select select "HOUSEHOLD_PERSONAL"
select select "VEHICLE"
select select "CASH"
select select "MORTGAGE"
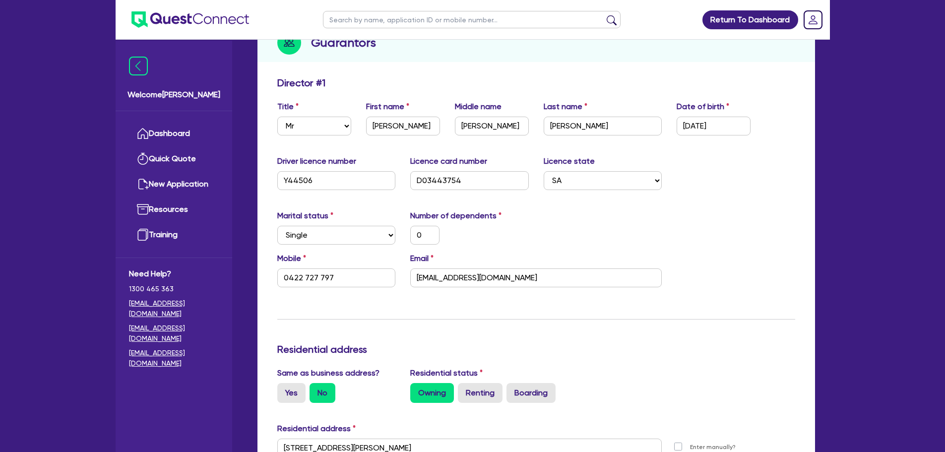
scroll to position [248, 0]
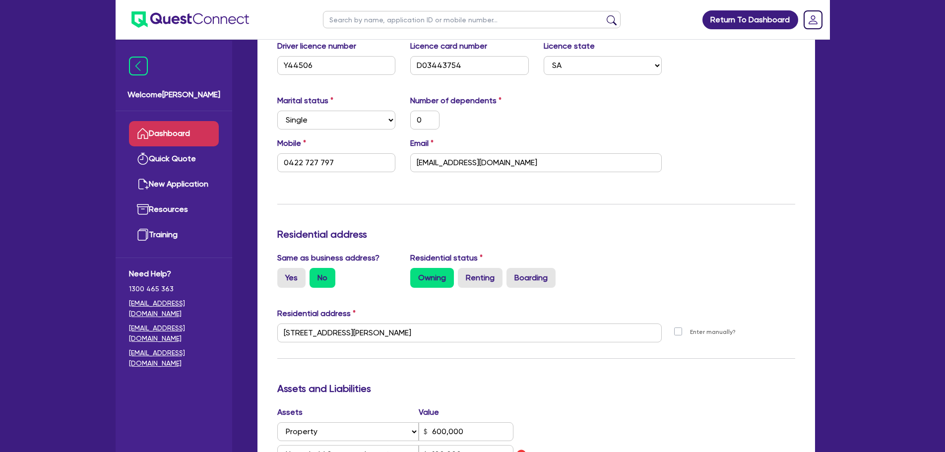
click at [192, 130] on link "Dashboard" at bounding box center [174, 133] width 90 height 25
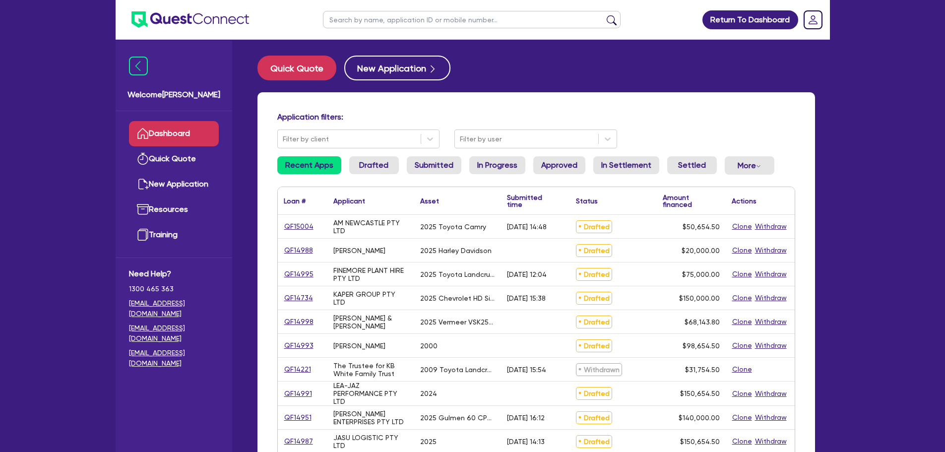
click at [418, 23] on input "text" at bounding box center [471, 19] width 297 height 17
click at [603, 15] on button "submit" at bounding box center [611, 22] width 16 height 14
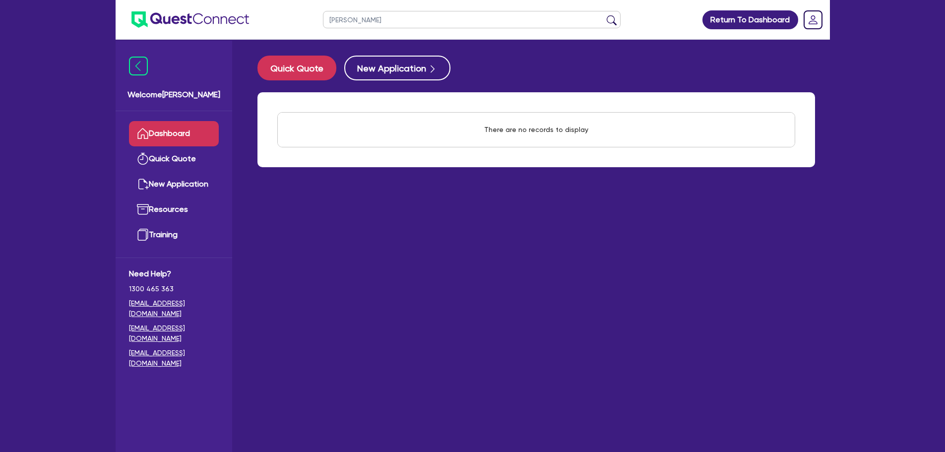
drag, startPoint x: 400, startPoint y: 14, endPoint x: 303, endPoint y: 21, distance: 96.9
click at [304, 21] on header "harry Return To Dashboard Edit Profile Logout" at bounding box center [473, 20] width 714 height 40
type input "harjeet"
click at [603, 15] on button "submit" at bounding box center [611, 22] width 16 height 14
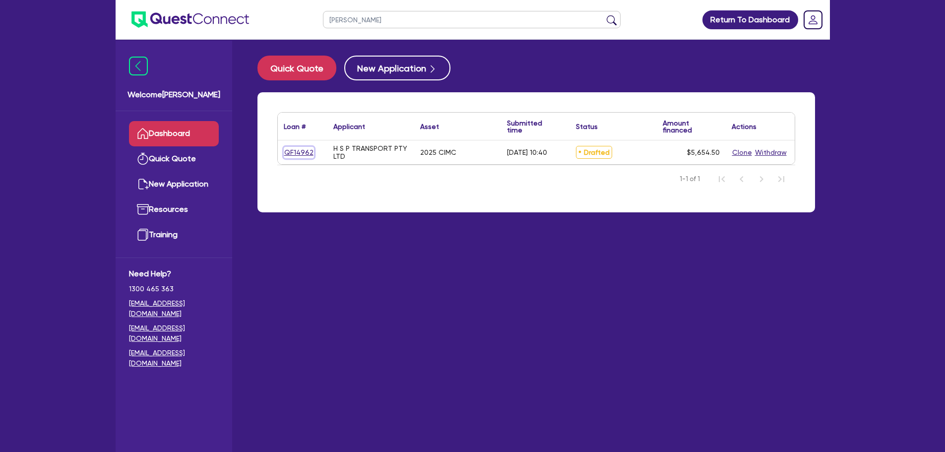
click at [292, 151] on link "QF14962" at bounding box center [299, 152] width 30 height 11
select select "PRIMARY_ASSETS"
select select "TRAILERS"
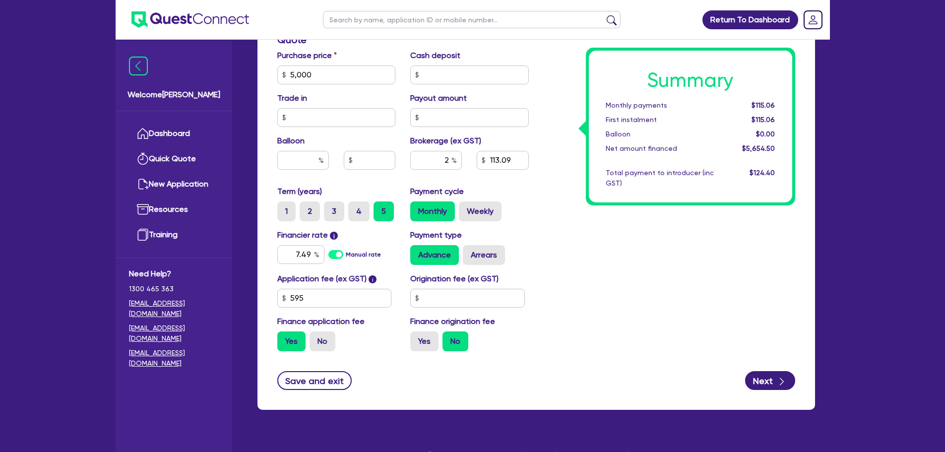
scroll to position [446, 0]
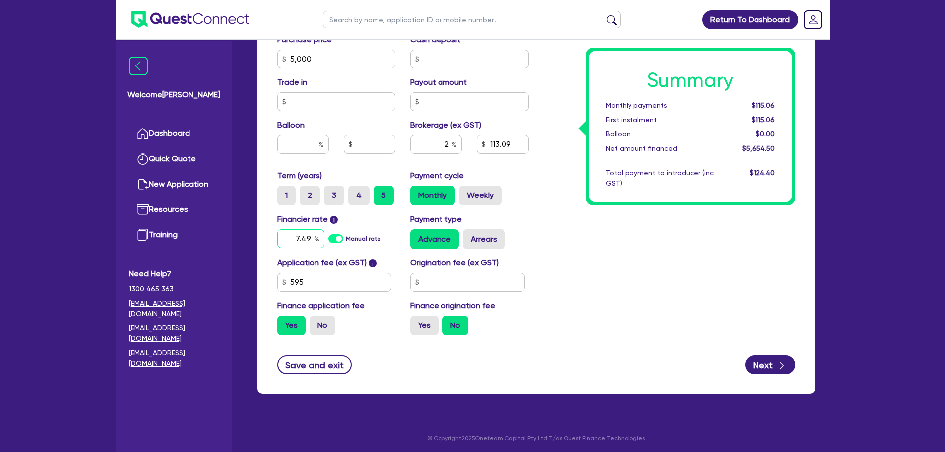
drag, startPoint x: 314, startPoint y: 241, endPoint x: 283, endPoint y: 233, distance: 31.9
click at [283, 234] on div "7.49" at bounding box center [300, 238] width 47 height 19
type input "8.74"
click at [563, 231] on div "Summary Monthly payments $115.06 First instalment $115.06 Balloon $0.00 Net amo…" at bounding box center [669, 53] width 266 height 580
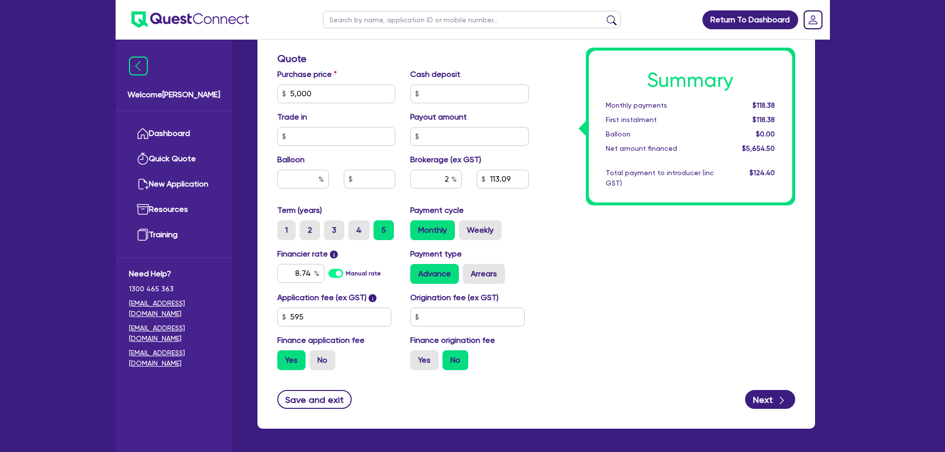
scroll to position [397, 0]
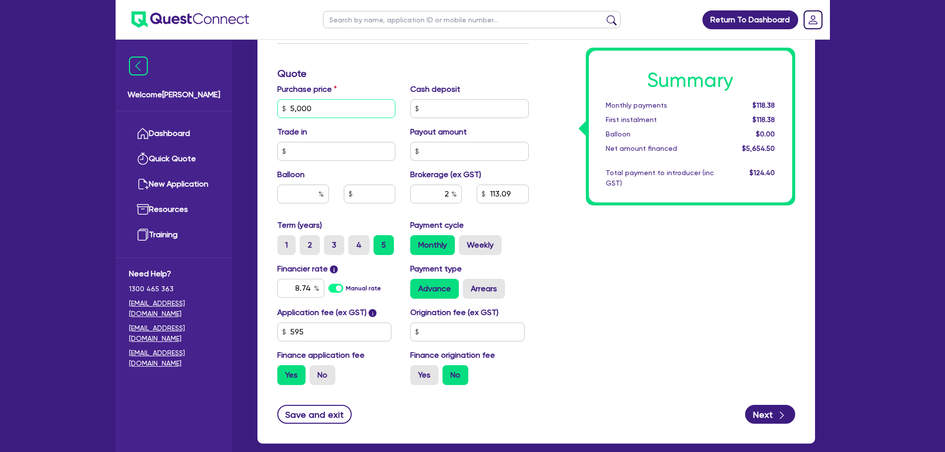
click at [270, 106] on div "Purchase price 5,000" at bounding box center [336, 100] width 133 height 35
type input "210,000"
click at [550, 255] on div "Summary Monthly payments $118.38 First instalment $118.38 Balloon $0.00 Net amo…" at bounding box center [669, 103] width 266 height 580
type input "4,213.09"
drag, startPoint x: 446, startPoint y: 193, endPoint x: 439, endPoint y: 193, distance: 6.9
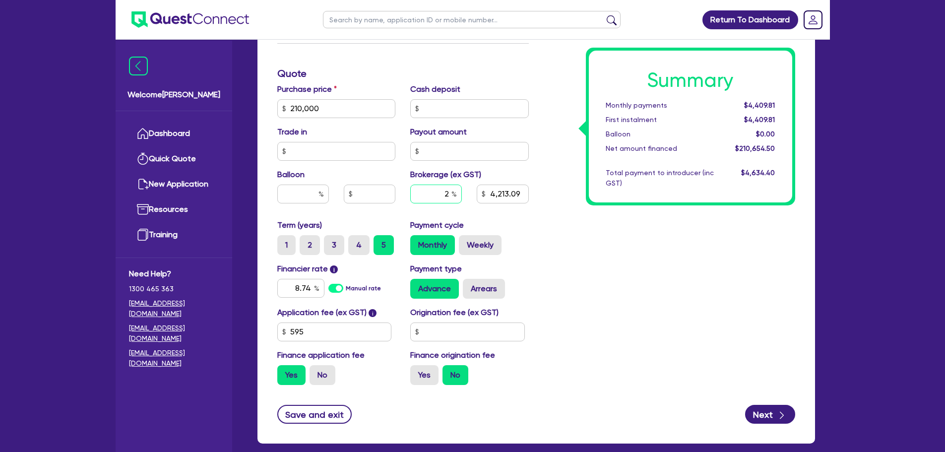
click at [441, 193] on input "2" at bounding box center [436, 193] width 52 height 19
type input "5"
click at [565, 224] on div "Summary Monthly payments $4,409.81 First instalment $4,409.81 Balloon $0.00 Net…" at bounding box center [669, 103] width 266 height 580
type input "10,532.73"
click at [315, 196] on input "text" at bounding box center [303, 193] width 52 height 19
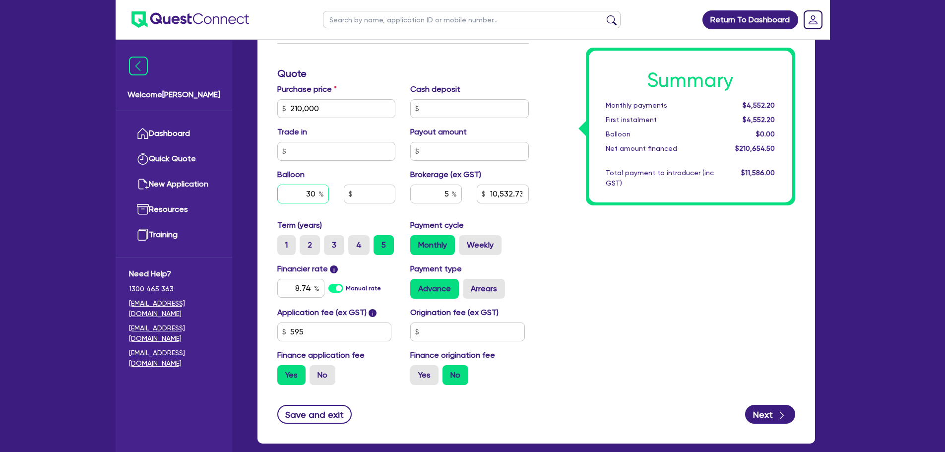
type input "30"
type input "10,532.73"
click at [649, 265] on div "Summary Monthly payments $4,552.20 First instalment $4,552.20 Balloon $0.00 Net…" at bounding box center [669, 103] width 266 height 580
type input "63,000"
type input "10,532.73"
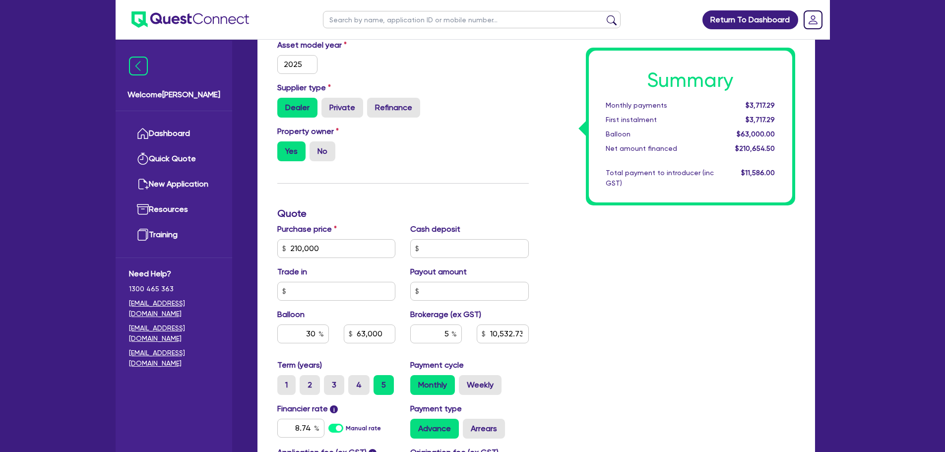
scroll to position [347, 0]
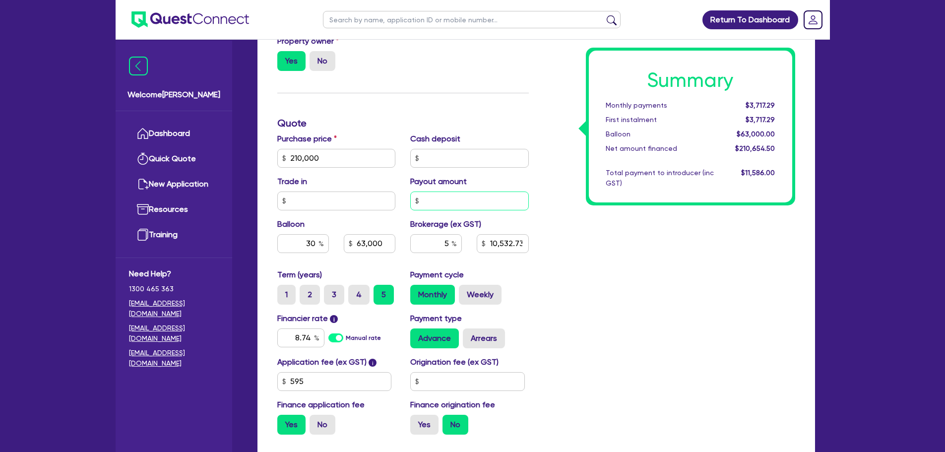
click at [473, 199] on input "text" at bounding box center [469, 200] width 119 height 19
type input "63,000"
type input "10,532.73"
click at [360, 206] on input "text" at bounding box center [336, 200] width 119 height 19
type input "63,000"
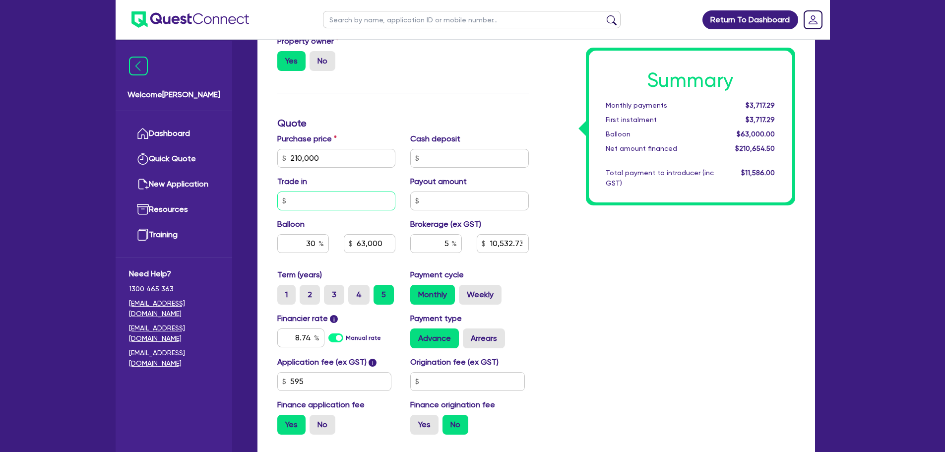
type input "10,532.73"
click at [356, 156] on input "210,000" at bounding box center [336, 158] width 119 height 19
click at [441, 158] on input "text" at bounding box center [469, 158] width 119 height 19
click at [352, 205] on input "text" at bounding box center [336, 200] width 119 height 19
click at [429, 159] on input "text" at bounding box center [469, 158] width 119 height 19
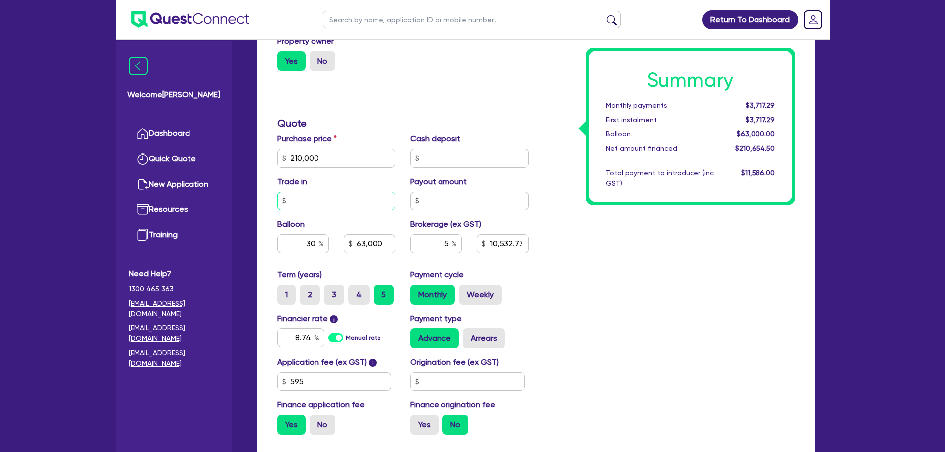
click at [326, 209] on input "text" at bounding box center [336, 200] width 119 height 19
click at [424, 207] on input "text" at bounding box center [469, 200] width 119 height 19
click at [461, 158] on input "text" at bounding box center [469, 158] width 119 height 19
click at [449, 202] on input "text" at bounding box center [469, 200] width 119 height 19
click at [447, 162] on input "text" at bounding box center [469, 158] width 119 height 19
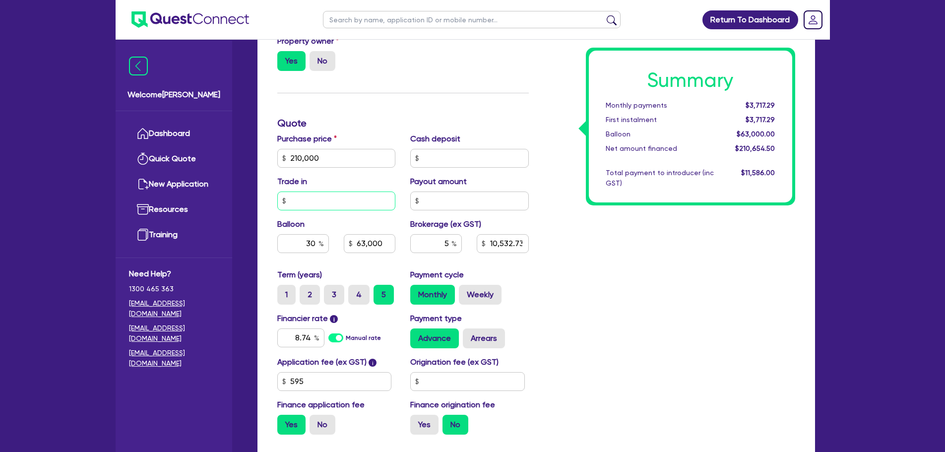
click at [364, 208] on input "text" at bounding box center [336, 200] width 119 height 19
click at [435, 203] on input "text" at bounding box center [469, 200] width 119 height 19
click at [318, 247] on input "30" at bounding box center [303, 243] width 52 height 19
click at [381, 245] on input "63,000" at bounding box center [370, 243] width 52 height 19
click at [315, 246] on input "30" at bounding box center [303, 243] width 52 height 19
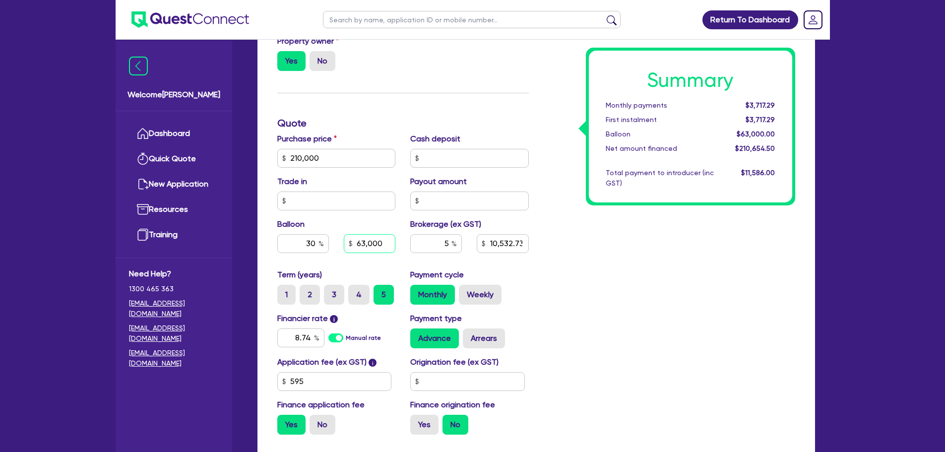
drag, startPoint x: 385, startPoint y: 245, endPoint x: 387, endPoint y: 253, distance: 8.6
click at [386, 246] on input "63,000" at bounding box center [370, 243] width 52 height 19
click at [439, 243] on input "5" at bounding box center [436, 243] width 52 height 19
click at [507, 246] on input "10,532.73" at bounding box center [502, 243] width 52 height 19
drag, startPoint x: 315, startPoint y: 241, endPoint x: 303, endPoint y: 243, distance: 12.0
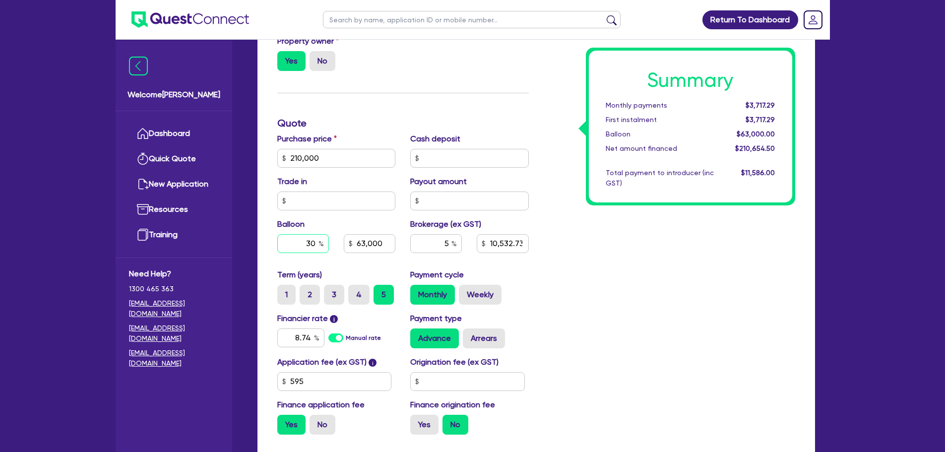
click at [303, 242] on input "30" at bounding box center [303, 243] width 52 height 19
type input "0"
type input "63,000"
type input "10,532.73"
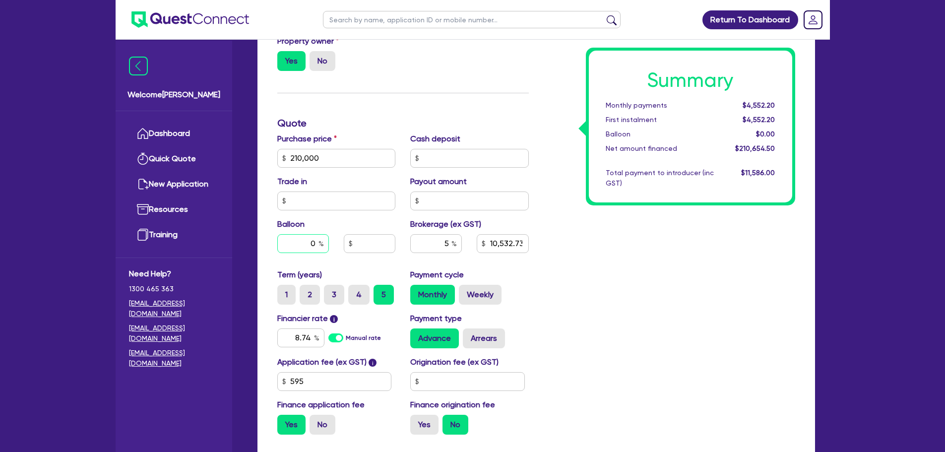
type input "0"
click at [540, 273] on div "Summary Monthly payments Calculating... First instalment Calculating... Balloon…" at bounding box center [669, 153] width 266 height 580
type input "10,532.73"
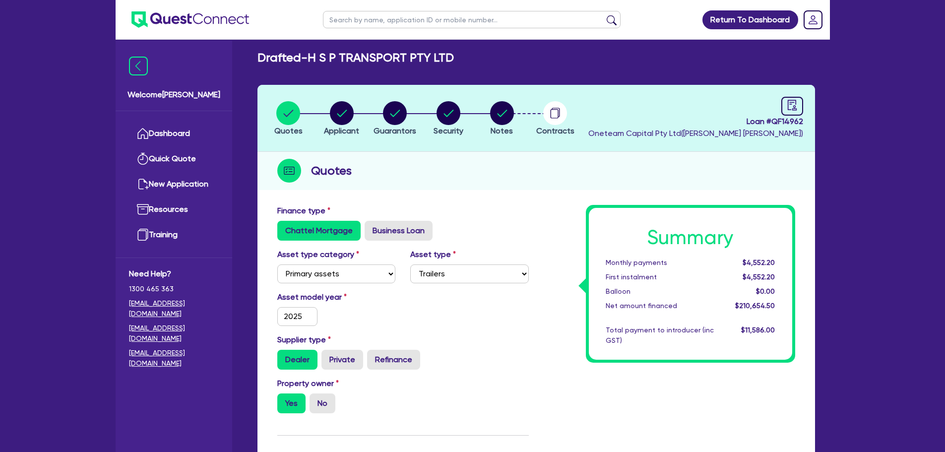
scroll to position [0, 0]
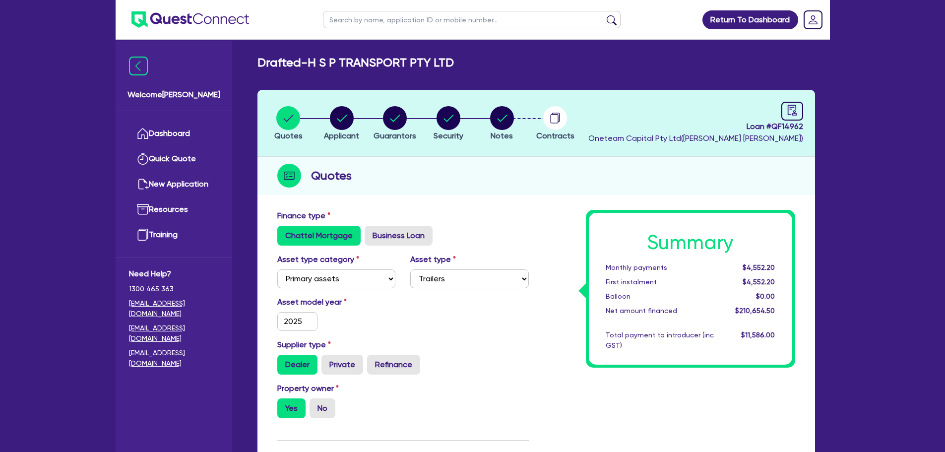
click at [388, 22] on input "text" at bounding box center [471, 19] width 297 height 17
type input "J&J"
click button "submit" at bounding box center [611, 22] width 16 height 14
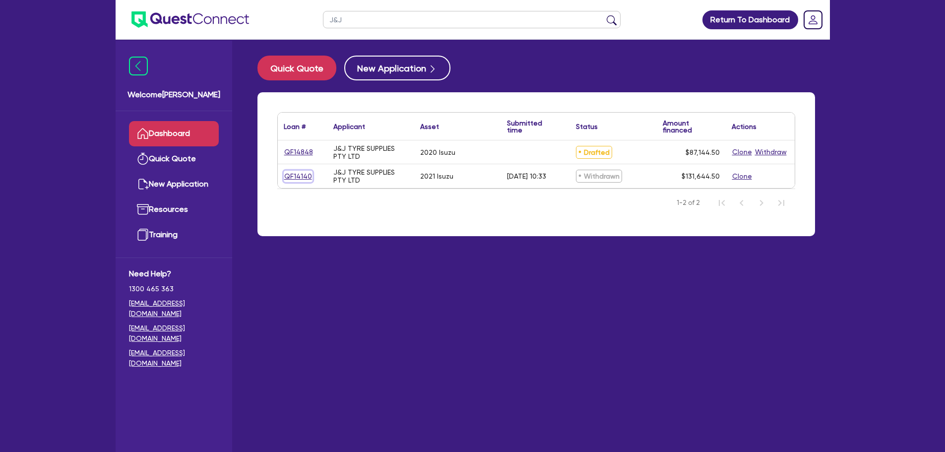
click at [303, 180] on link "QF14140" at bounding box center [298, 176] width 29 height 11
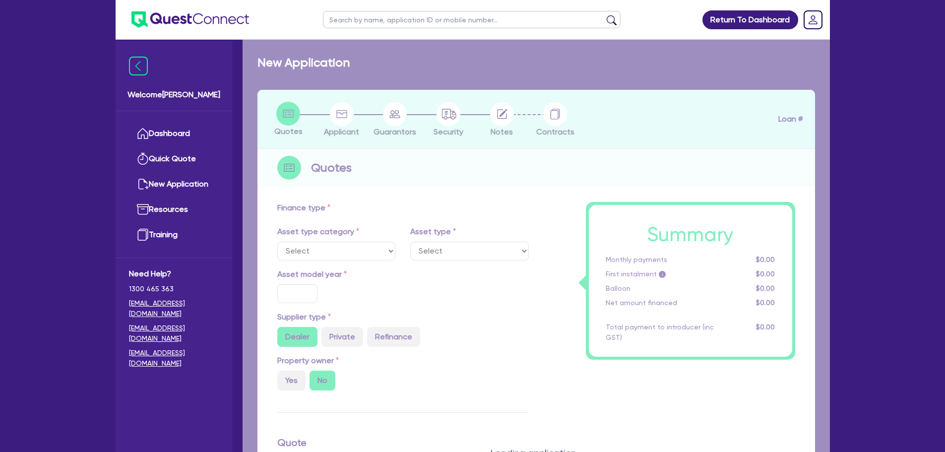
select select "PRIMARY_ASSETS"
type input "2021"
type input "130,000"
type input "5"
type input "6,582.23"
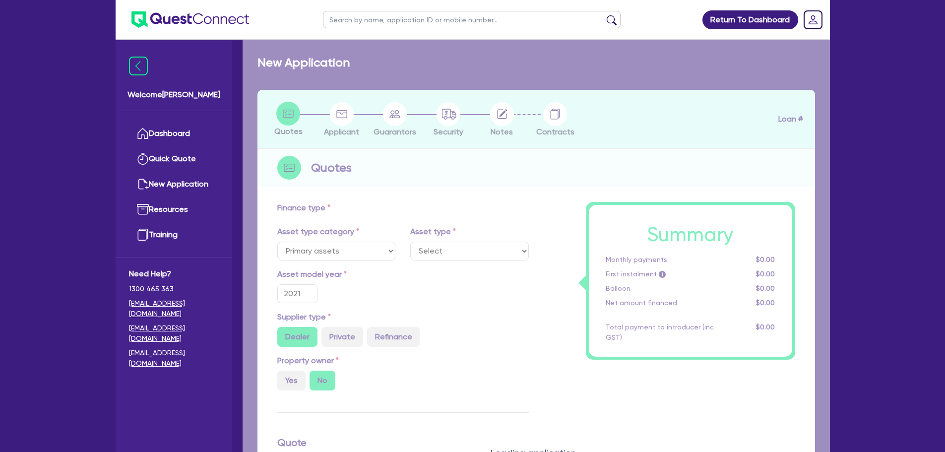
type input "10.89"
type input "900"
select select "HEAVY_TRUCKS"
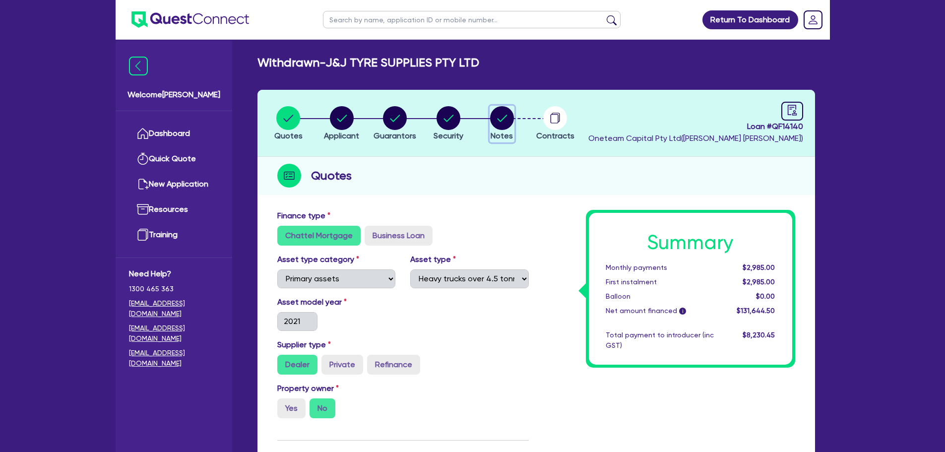
click at [489, 129] on button "Notes" at bounding box center [501, 124] width 25 height 37
select select "Other"
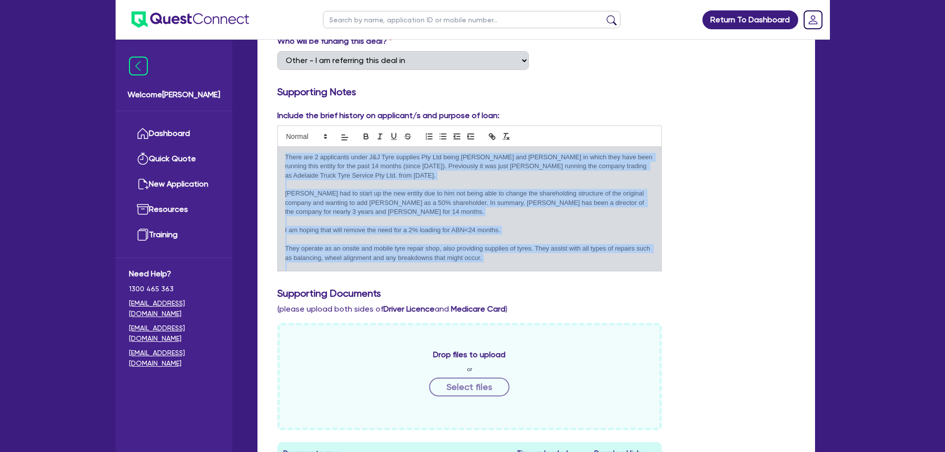
drag, startPoint x: 477, startPoint y: 261, endPoint x: 274, endPoint y: 155, distance: 229.1
click at [274, 155] on div "Include the brief history on applicant/s and purpose of loan: There are 2 appli…" at bounding box center [470, 191] width 400 height 162
copy div "There are 2 applicants under J&J Tyre supplies Pty Ltd being Jack and Josh in w…"
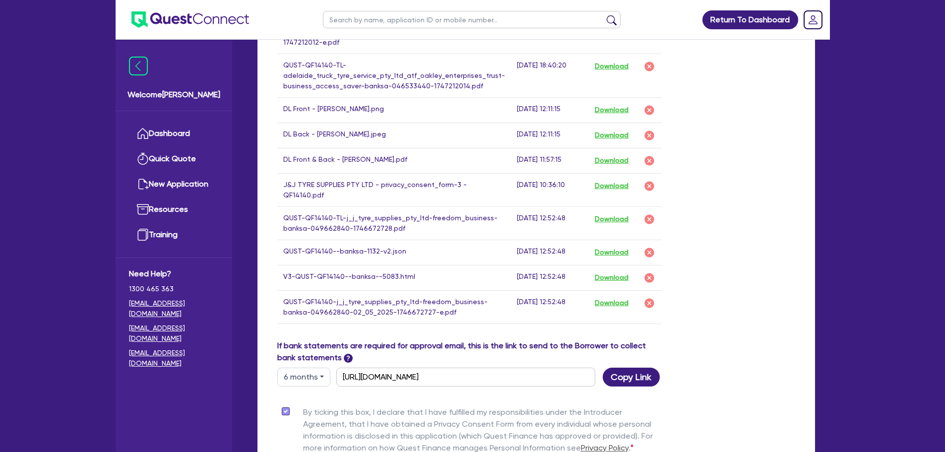
scroll to position [744, 0]
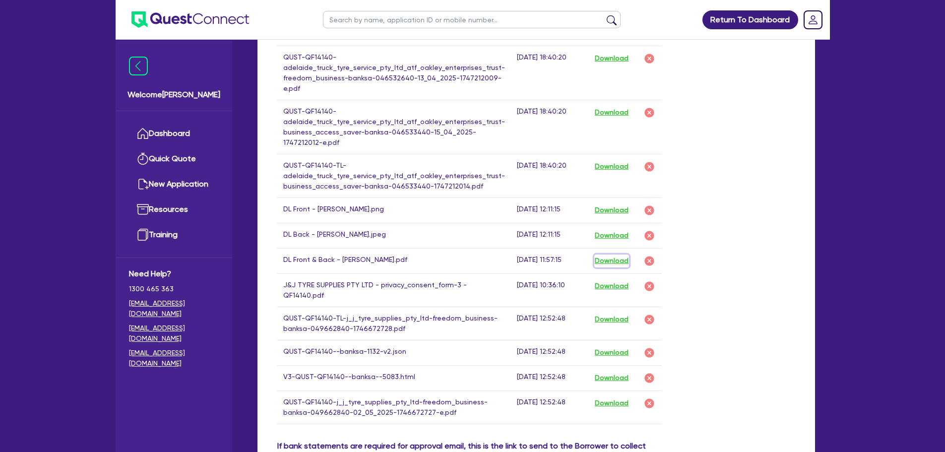
click at [600, 262] on button "Download" at bounding box center [611, 260] width 35 height 13
click at [603, 238] on button "Download" at bounding box center [611, 235] width 35 height 13
click at [608, 211] on button "Download" at bounding box center [611, 210] width 35 height 13
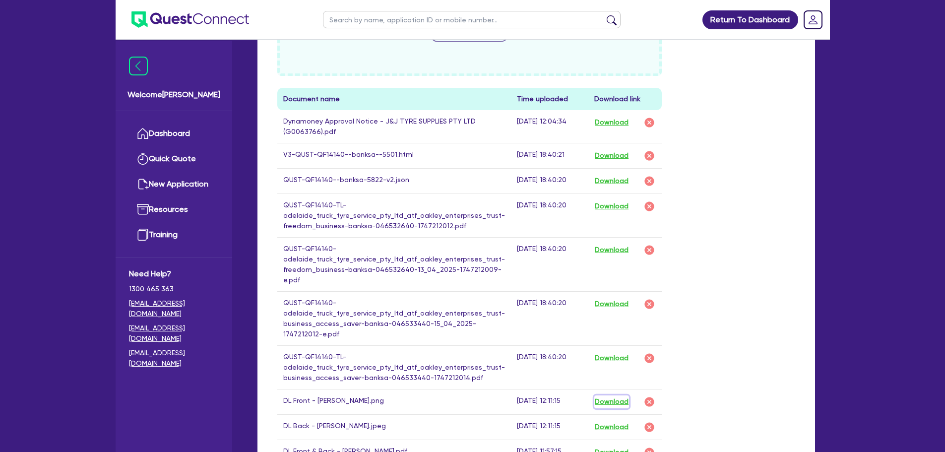
scroll to position [545, 0]
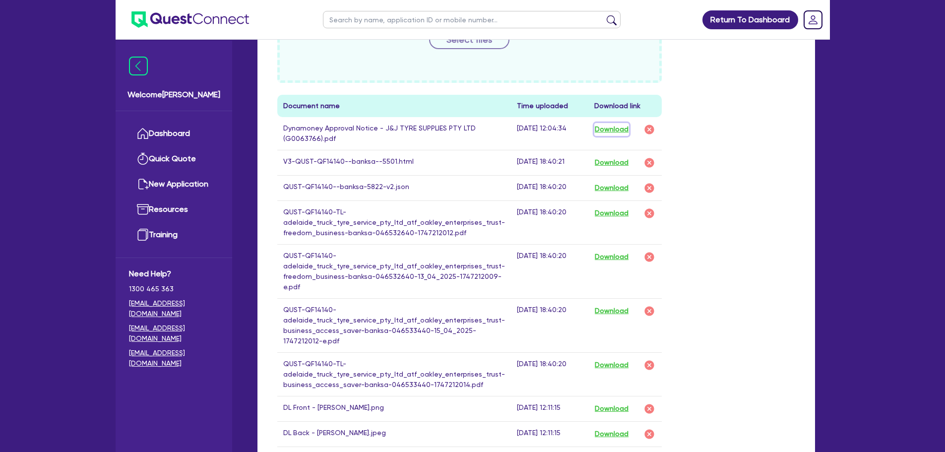
click at [611, 133] on button "Download" at bounding box center [611, 129] width 35 height 13
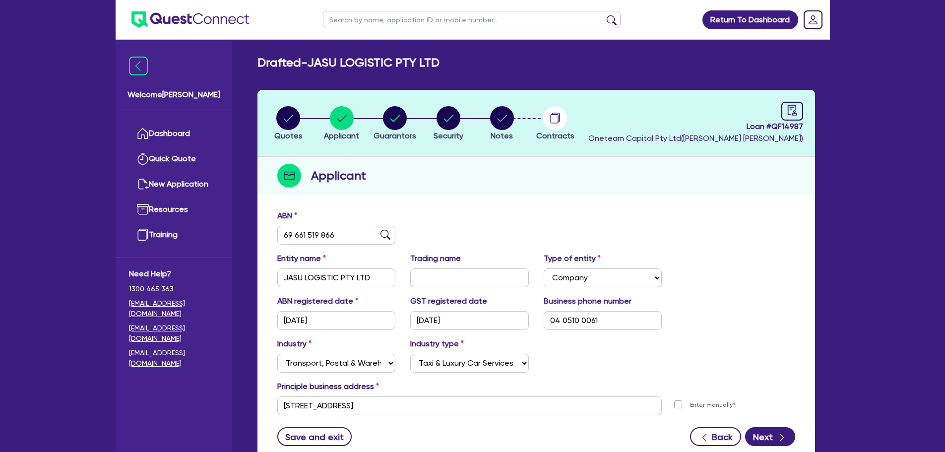
select select "COMPANY"
select select "TRANSPORT_WAREHOUSING"
select select "TAXI_LUXURY_CAR_SERVICES"
click at [170, 128] on link "Dashboard" at bounding box center [174, 133] width 90 height 25
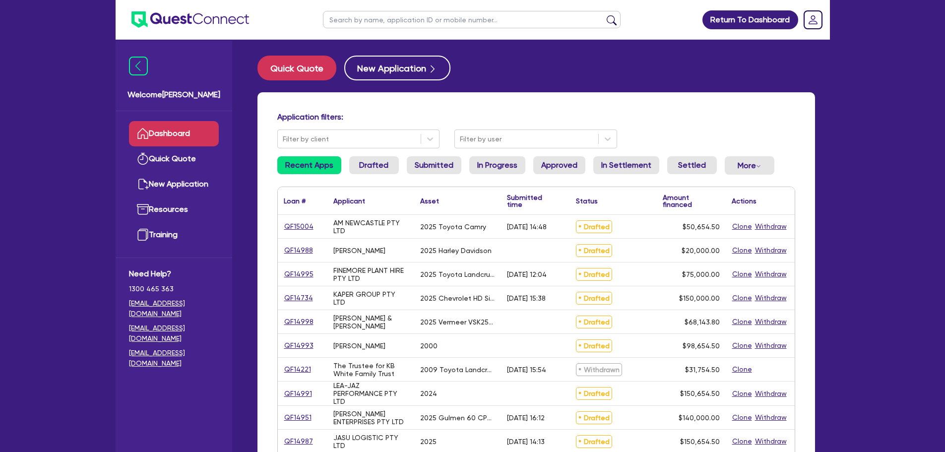
click at [369, 19] on input "text" at bounding box center [471, 19] width 297 height 17
type input "jasu"
click at [603, 15] on button "submit" at bounding box center [611, 22] width 16 height 14
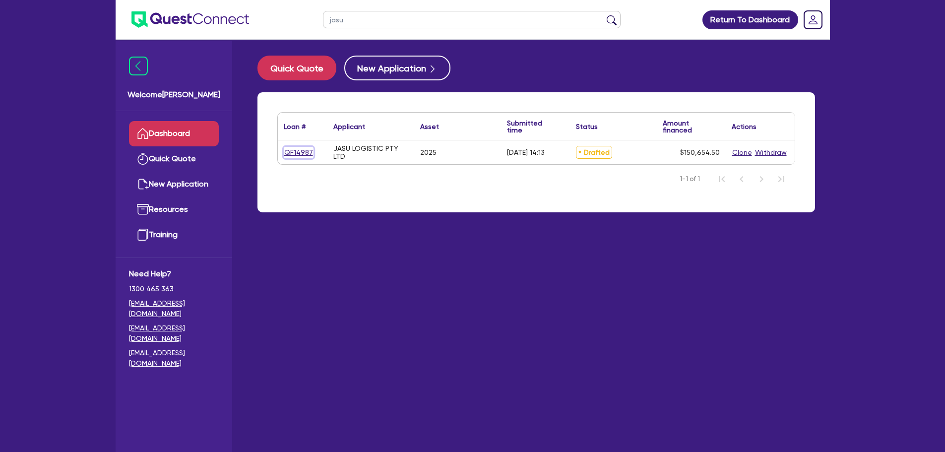
click at [289, 148] on link "QF14987" at bounding box center [299, 152] width 30 height 11
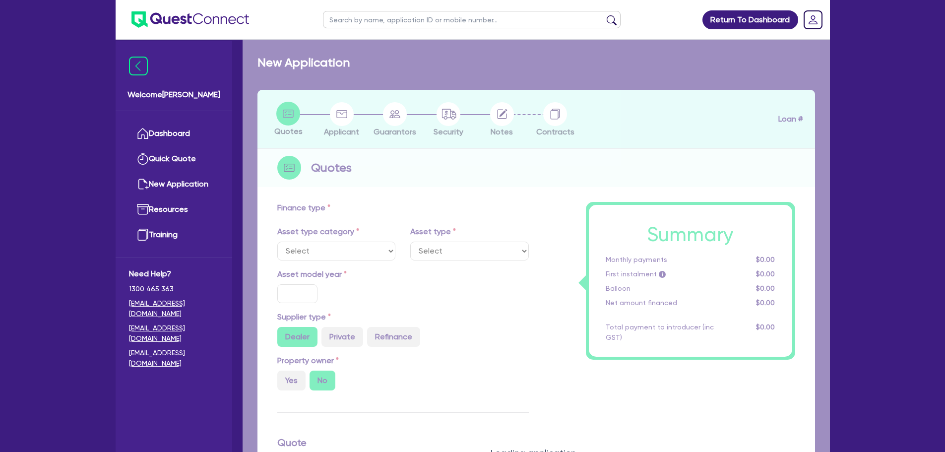
select select "PRIMARY_ASSETS"
type input "2025"
radio input "true"
type input "150,000"
type input "10"
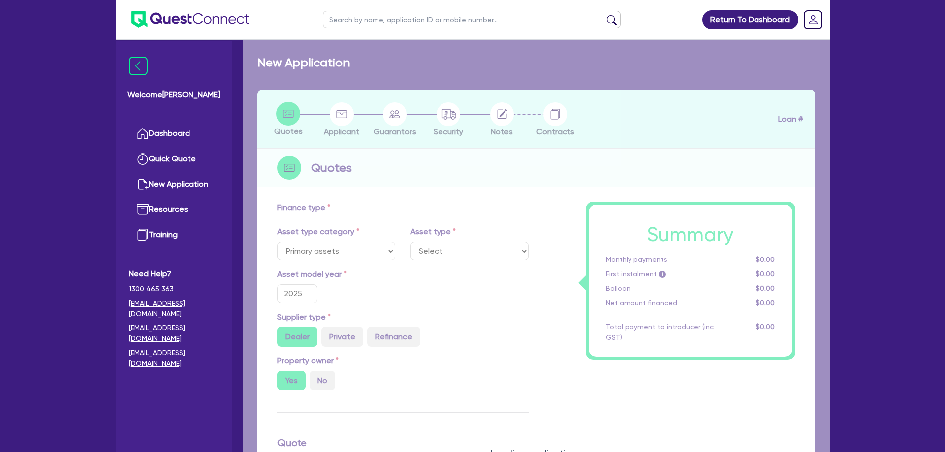
select select "TRAILERS"
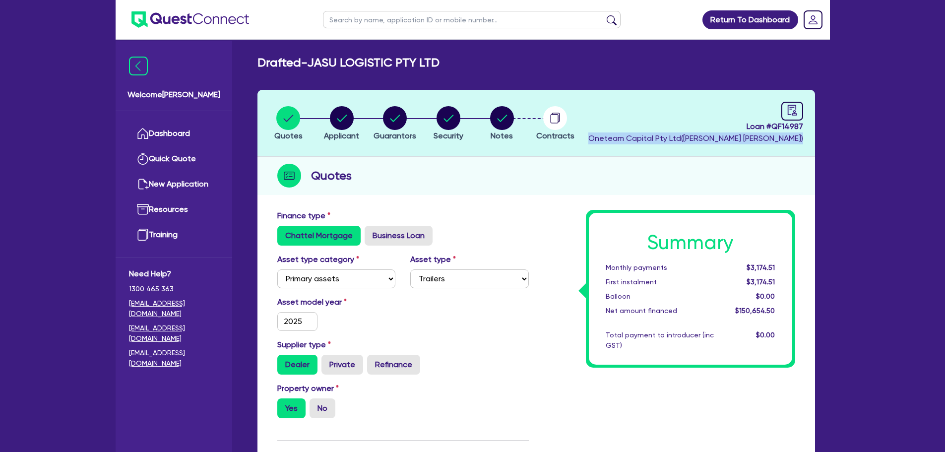
drag, startPoint x: 652, startPoint y: 138, endPoint x: 811, endPoint y: 141, distance: 159.2
click at [811, 141] on header "Quotes Applicant Guarantors Security Notes Contracts Loan # QF14987 Oneteam Cap…" at bounding box center [535, 123] width 557 height 67
click at [782, 159] on div "Quotes" at bounding box center [535, 176] width 557 height 38
drag, startPoint x: 809, startPoint y: 137, endPoint x: 648, endPoint y: 126, distance: 162.0
click at [648, 126] on header "Quotes Applicant Guarantors Security Notes Contracts Loan # QF14987 Oneteam Cap…" at bounding box center [535, 123] width 557 height 67
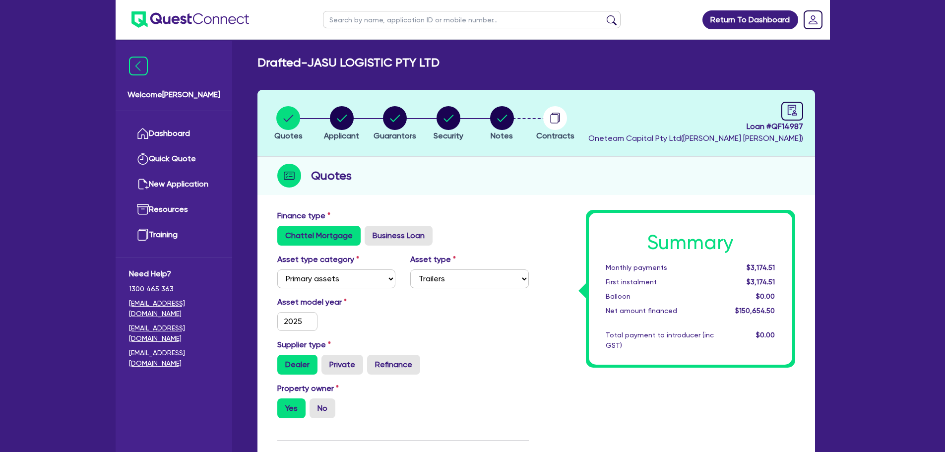
click at [663, 158] on div "Quotes" at bounding box center [535, 176] width 557 height 38
drag, startPoint x: 786, startPoint y: 114, endPoint x: 763, endPoint y: 142, distance: 36.3
click at [787, 114] on icon "audit" at bounding box center [791, 110] width 11 height 11
select select "DRAFTED_AMENDED"
select select "Other"
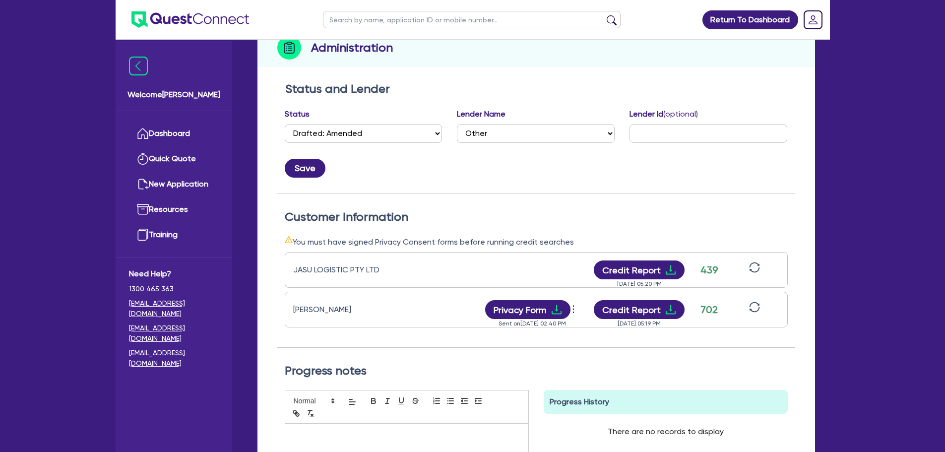
scroll to position [99, 0]
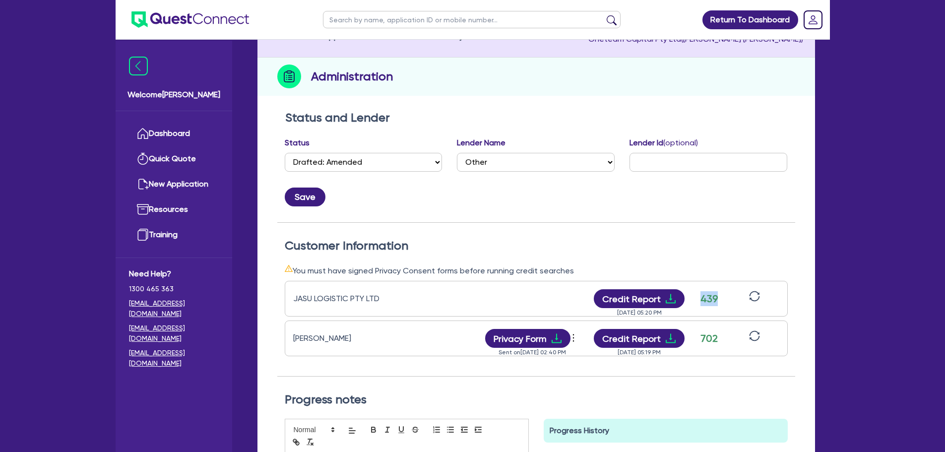
drag, startPoint x: 717, startPoint y: 301, endPoint x: 700, endPoint y: 299, distance: 17.9
click at [700, 299] on div "439" at bounding box center [709, 298] width 25 height 15
click at [727, 231] on div "Customer Information You must have signed Privacy Consent forms before running …" at bounding box center [536, 300] width 518 height 154
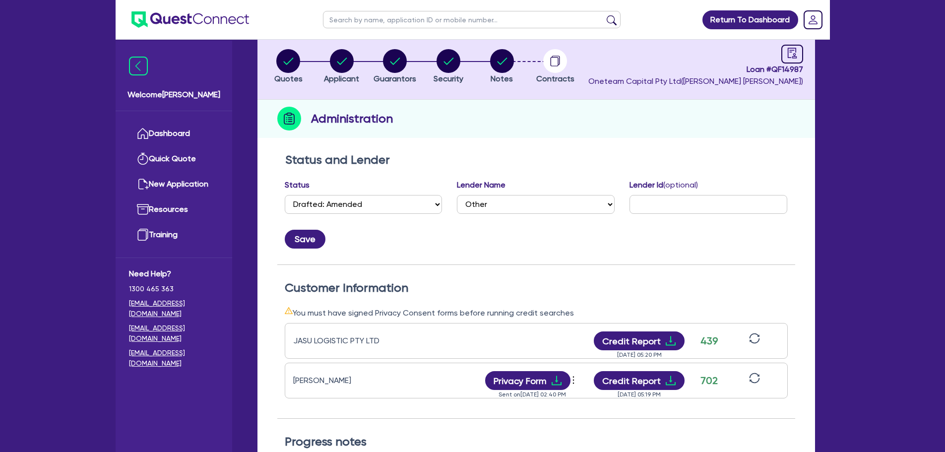
scroll to position [0, 0]
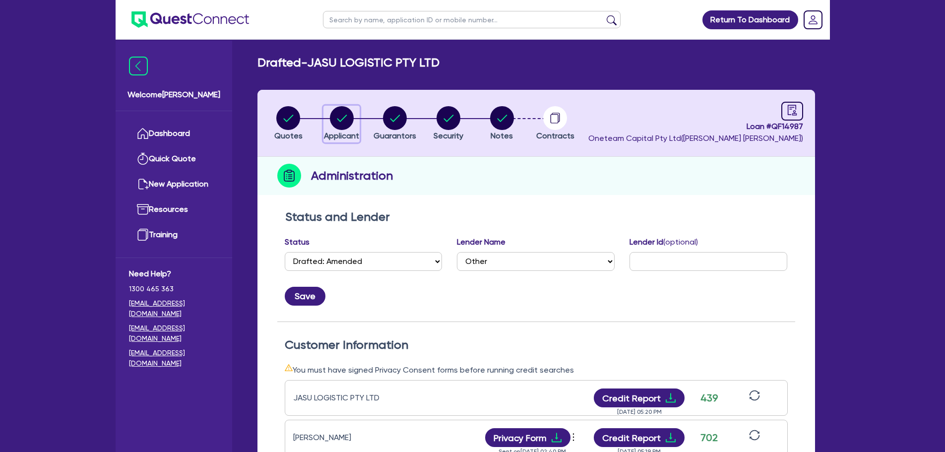
click at [334, 111] on circle "button" at bounding box center [342, 118] width 24 height 24
select select "COMPANY"
select select "TRANSPORT_WAREHOUSING"
select select "TAXI_LUXURY_CAR_SERVICES"
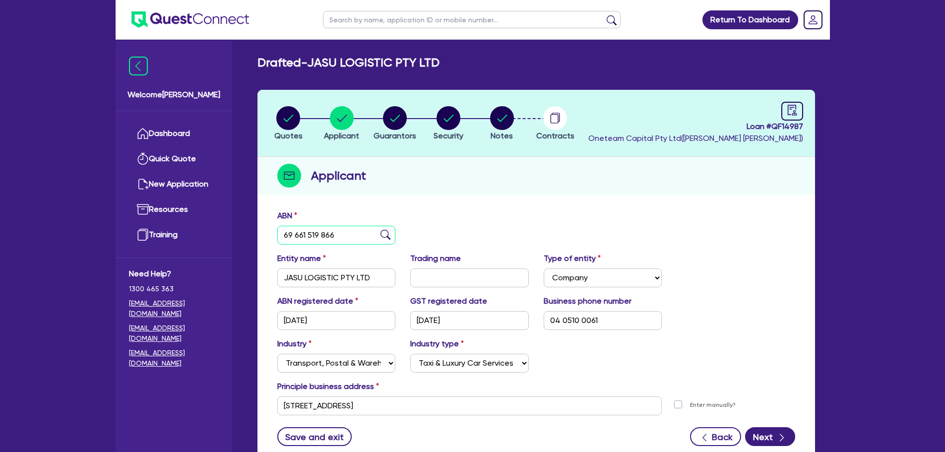
drag, startPoint x: 337, startPoint y: 233, endPoint x: 242, endPoint y: 226, distance: 95.4
click at [242, 226] on div "Drafted - JASU LOGISTIC PTY LTD Quotes Applicant Guarantors Security Notes Cont…" at bounding box center [535, 267] width 587 height 422
click at [576, 211] on div "ABN 69 661 519 866" at bounding box center [536, 231] width 533 height 43
click at [784, 110] on link at bounding box center [792, 111] width 22 height 19
select select "DRAFTED_AMENDED"
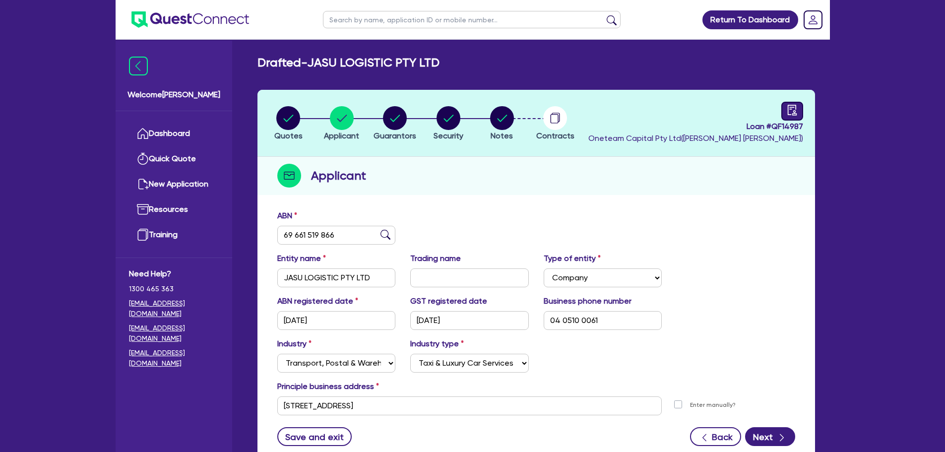
select select "Other"
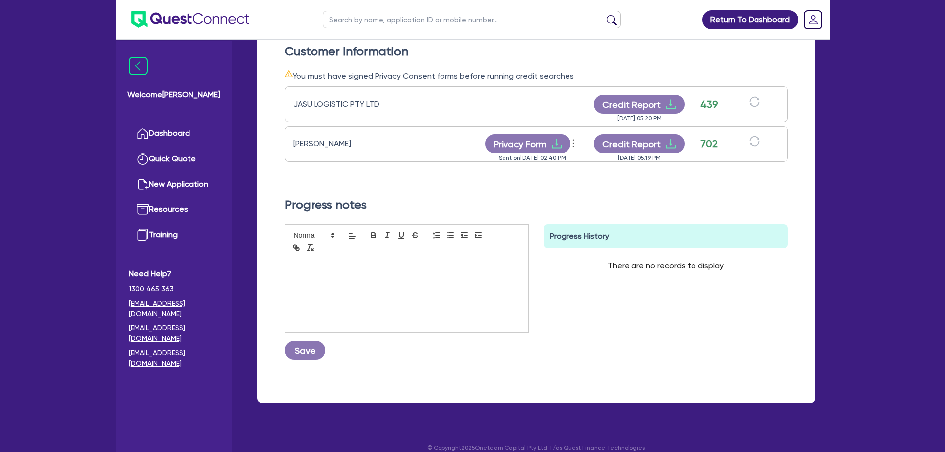
scroll to position [297, 0]
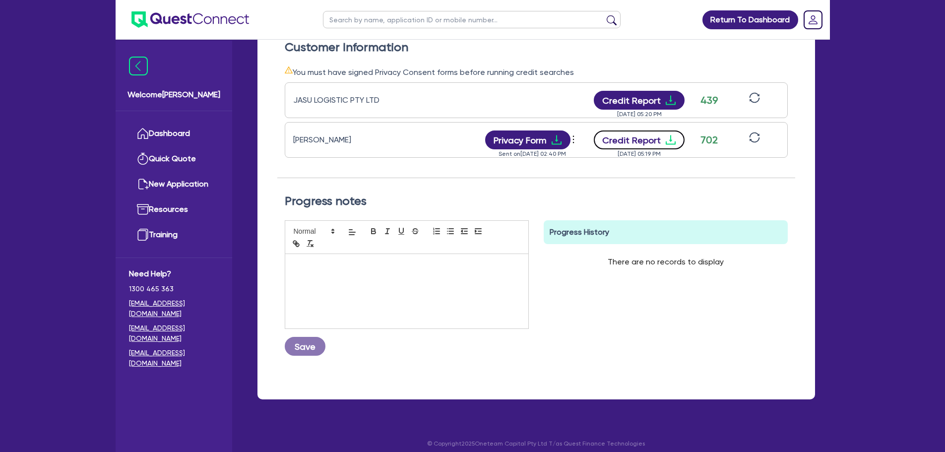
click at [636, 142] on button "Credit Report" at bounding box center [639, 139] width 91 height 19
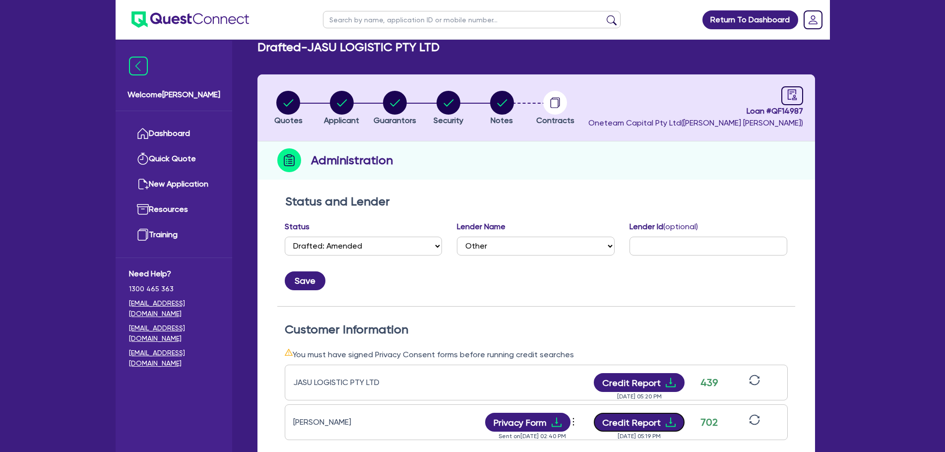
scroll to position [0, 0]
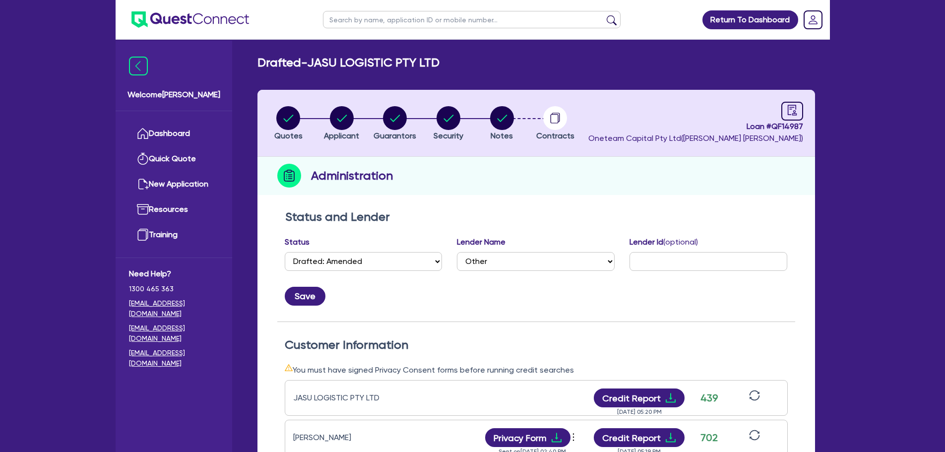
click at [401, 17] on input "text" at bounding box center [471, 19] width 297 height 17
type input "J&J"
click button "submit" at bounding box center [611, 22] width 16 height 14
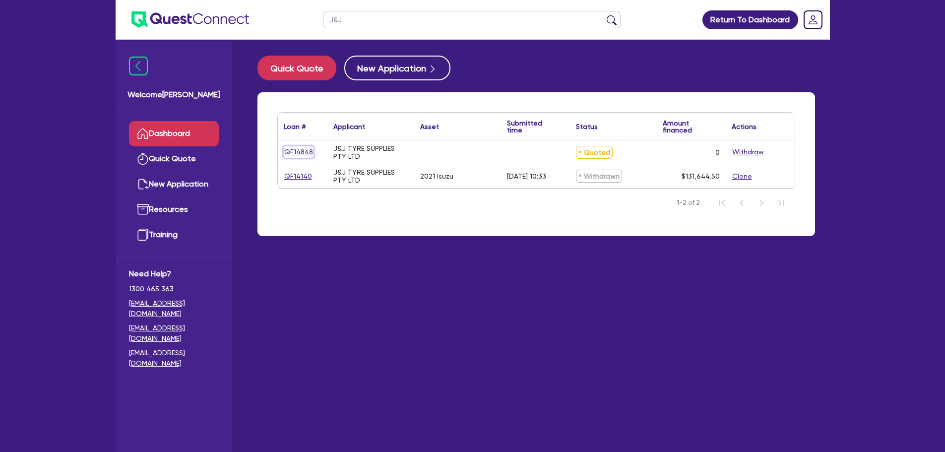
click at [303, 153] on link "QF14848" at bounding box center [299, 151] width 30 height 11
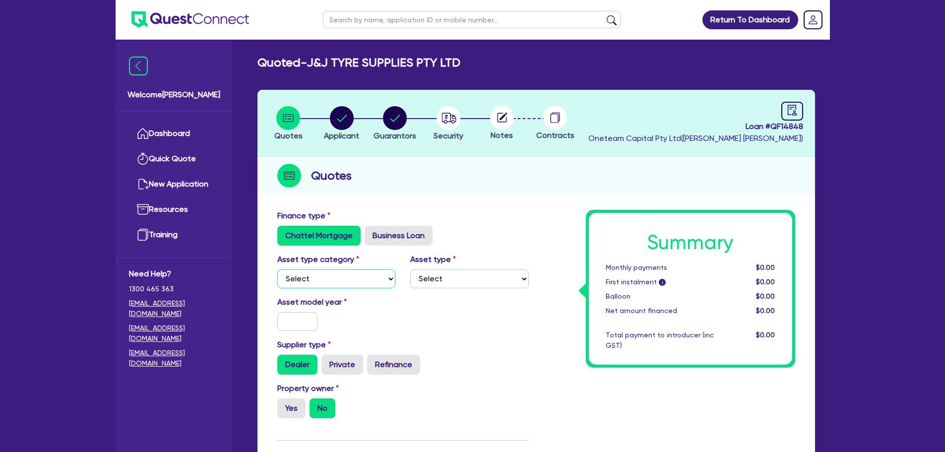
click at [346, 281] on select "Select Cars and light trucks Primary assets Secondary assets Tertiary assets" at bounding box center [336, 278] width 119 height 19
select select "PRIMARY_ASSETS"
click at [277, 269] on select "Select Cars and light trucks Primary assets Secondary assets Tertiary assets" at bounding box center [336, 278] width 119 height 19
drag, startPoint x: 445, startPoint y: 277, endPoint x: 446, endPoint y: 285, distance: 8.5
click at [445, 277] on select "Select Heavy trucks over 4.5 tonne Trailers Bus and coaches Yellow goods and ex…" at bounding box center [469, 278] width 119 height 19
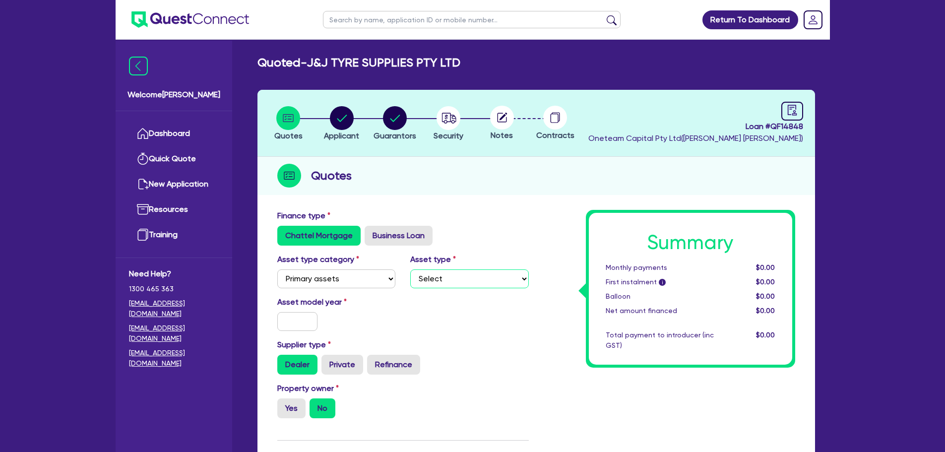
select select "HEAVY_TRUCKS"
click at [410, 269] on select "Select Heavy trucks over 4.5 tonne Trailers Bus and coaches Yellow goods and ex…" at bounding box center [469, 278] width 119 height 19
click at [306, 318] on input "text" at bounding box center [297, 321] width 41 height 19
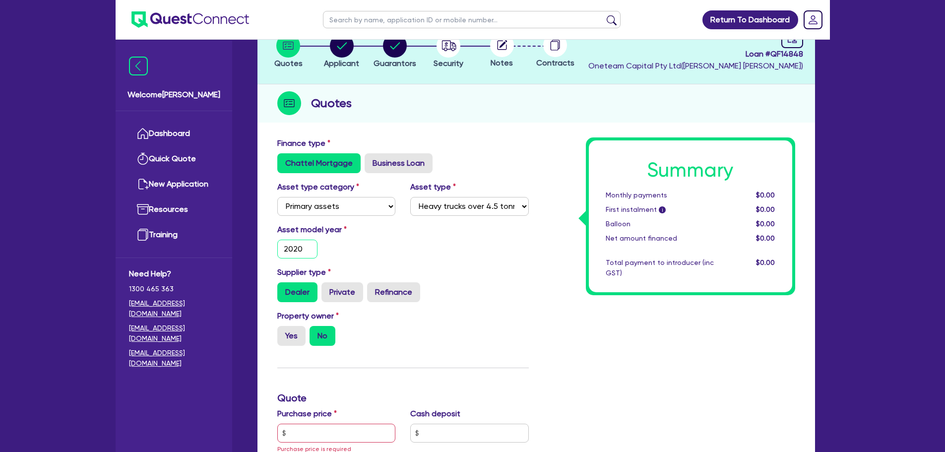
scroll to position [149, 0]
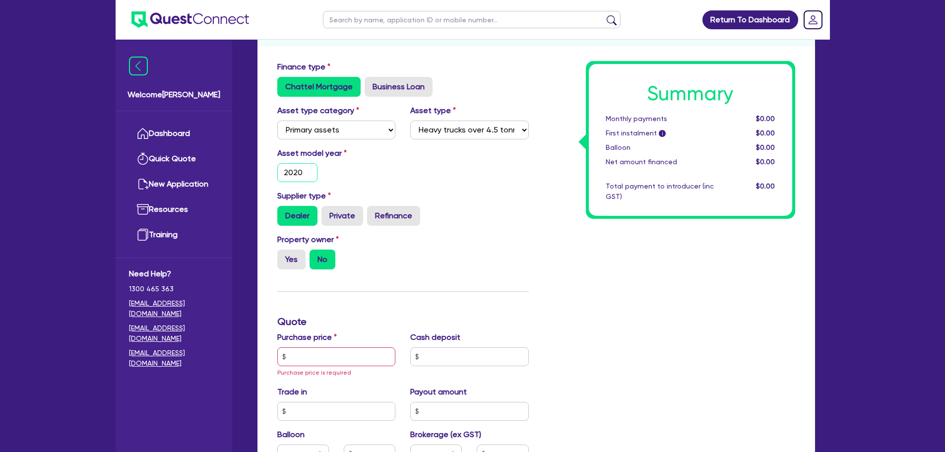
type input "2020"
click at [315, 357] on input "text" at bounding box center [336, 356] width 119 height 19
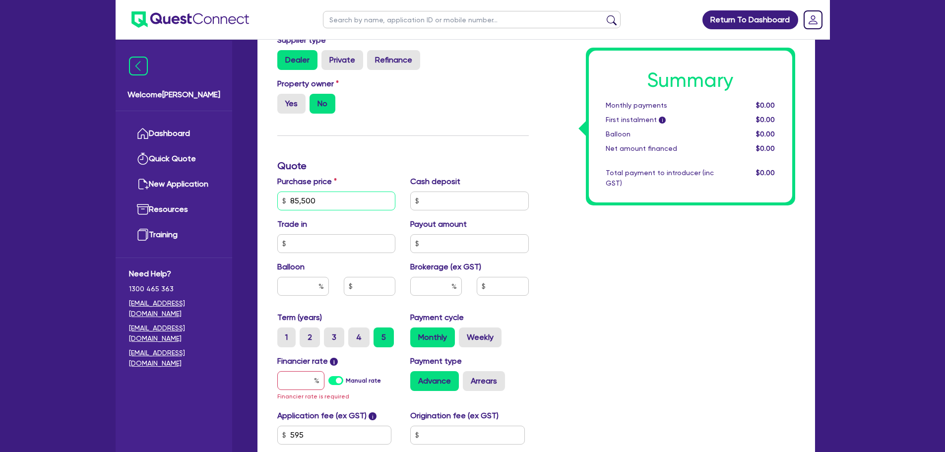
scroll to position [397, 0]
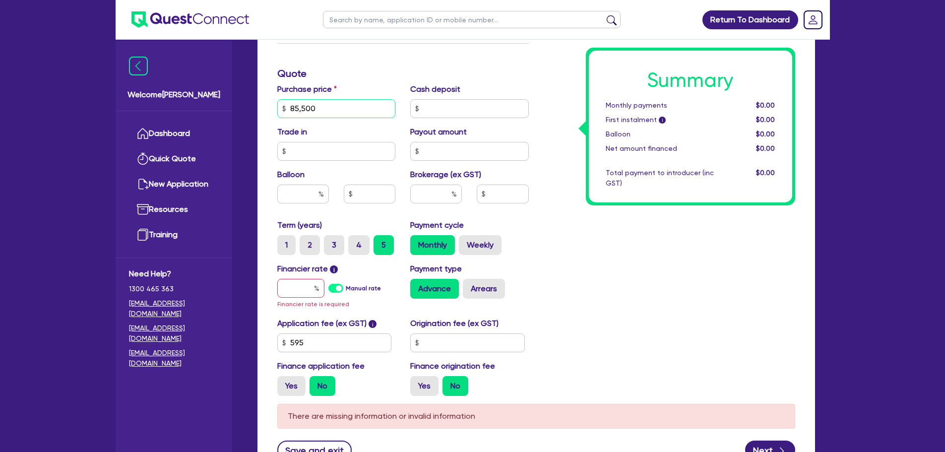
type input "85,500"
click at [305, 284] on input "text" at bounding box center [300, 288] width 47 height 19
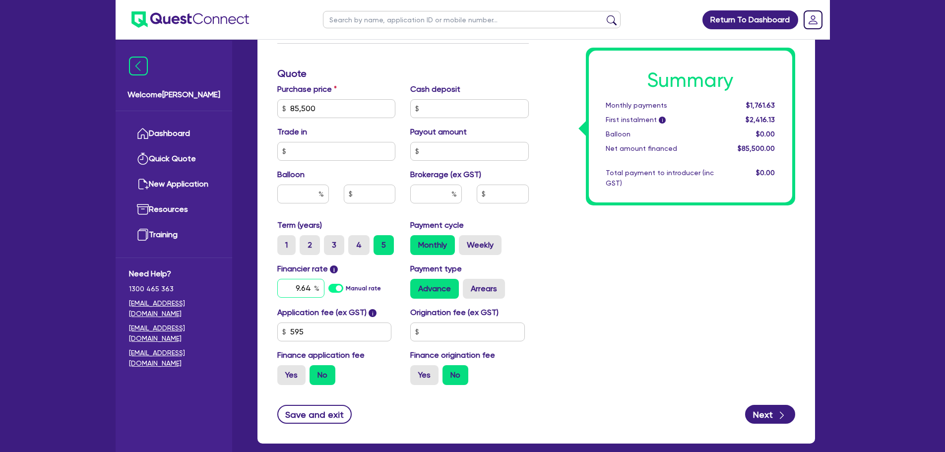
type input "9.64"
click at [448, 188] on input "text" at bounding box center [436, 193] width 52 height 19
type input "5"
type input "4,275"
type input "5"
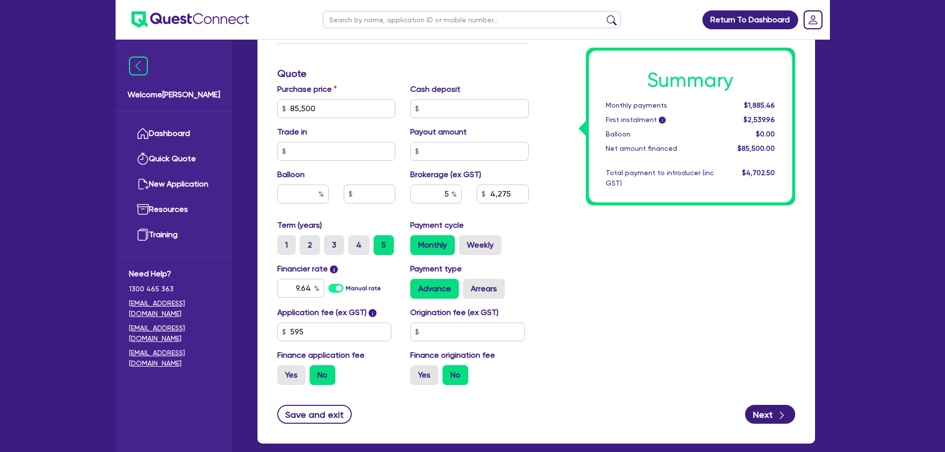
click at [675, 252] on div "Summary Monthly payments $1,885.46 First instalment i $2,539.96 Balloon $0.00 N…" at bounding box center [669, 103] width 266 height 580
type input "4,275"
click at [461, 331] on input "text" at bounding box center [467, 331] width 115 height 19
type input "900"
click at [561, 285] on div "Summary Monthly payments Calculating... First instalment i Calculating... Ballo…" at bounding box center [669, 103] width 266 height 580
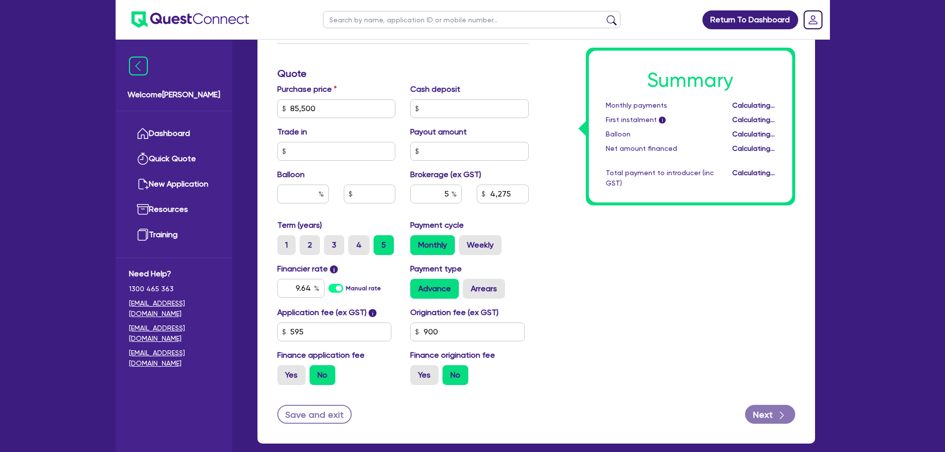
type input "4,275"
click at [295, 379] on label "Yes" at bounding box center [291, 375] width 28 height 20
click at [284, 371] on input "Yes" at bounding box center [280, 368] width 6 height 6
radio input "true"
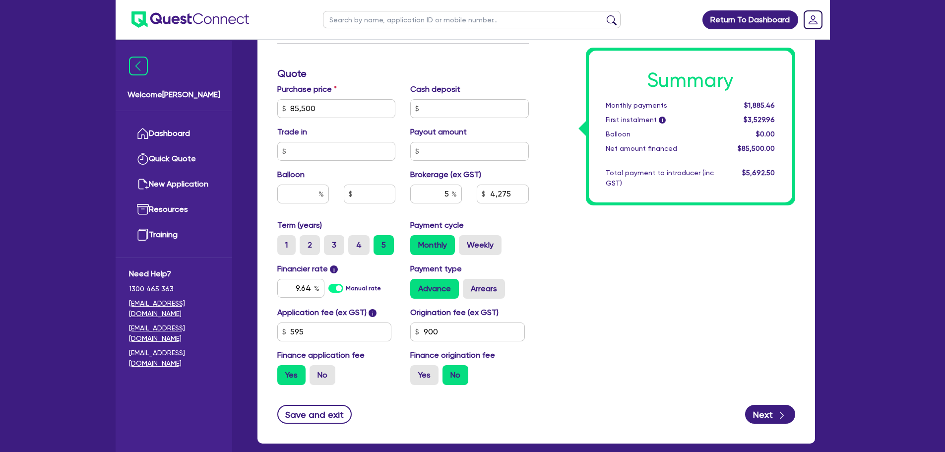
type input "4,307.73"
click at [421, 380] on label "Yes" at bounding box center [424, 375] width 28 height 20
click at [416, 371] on input "Yes" at bounding box center [413, 368] width 6 height 6
radio input "true"
click at [763, 413] on button "Next" at bounding box center [770, 414] width 50 height 19
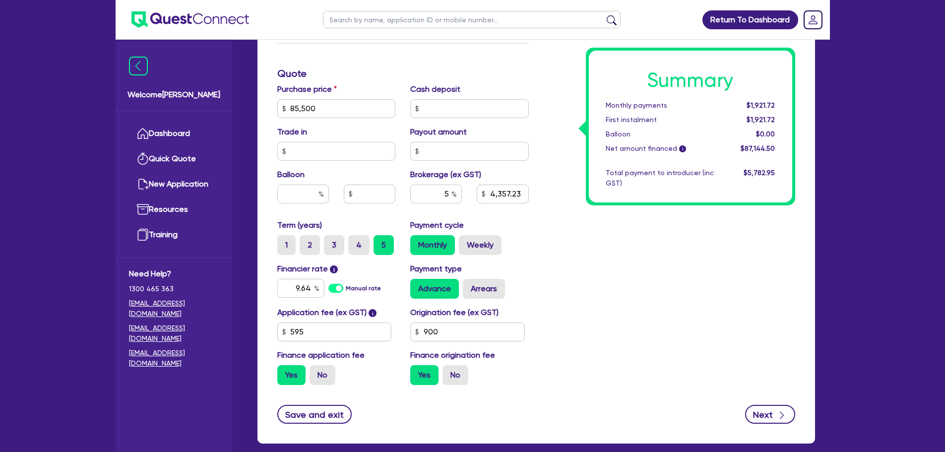
type input "4,357.23"
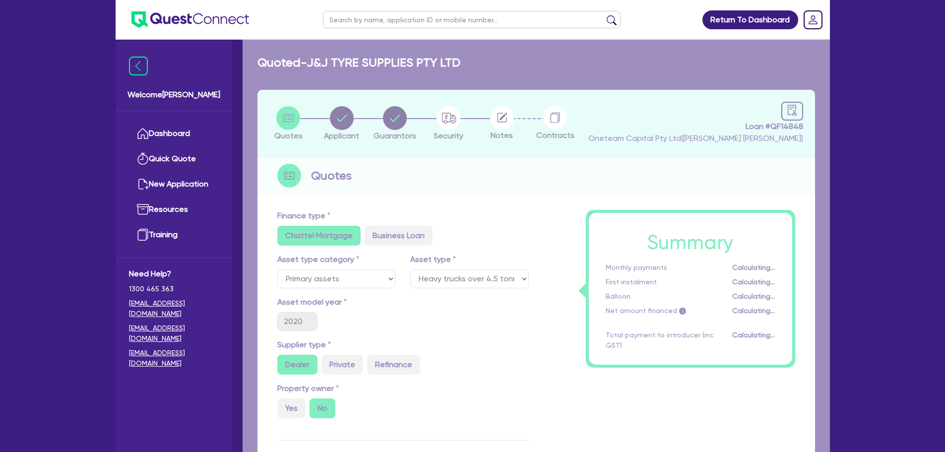
select select "COMPANY"
select select "RETAIL_WHOLESALE_TRADE"
select select "MOTOR_VEHICLES"
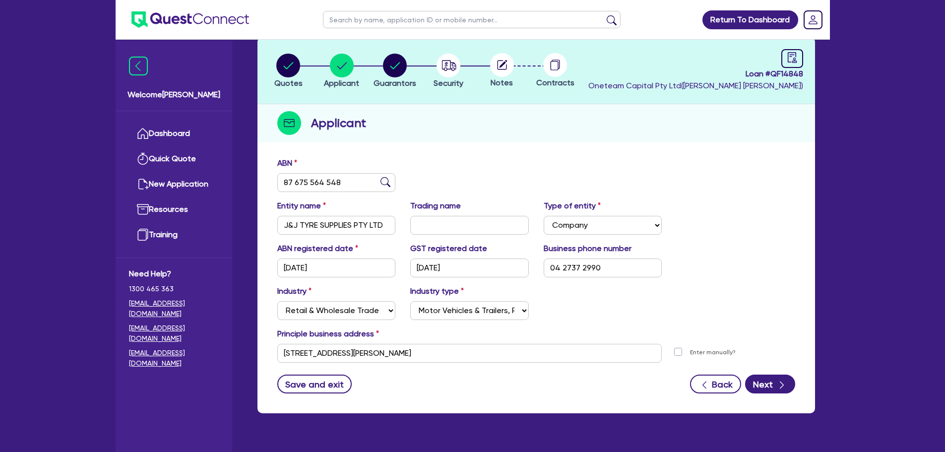
scroll to position [74, 0]
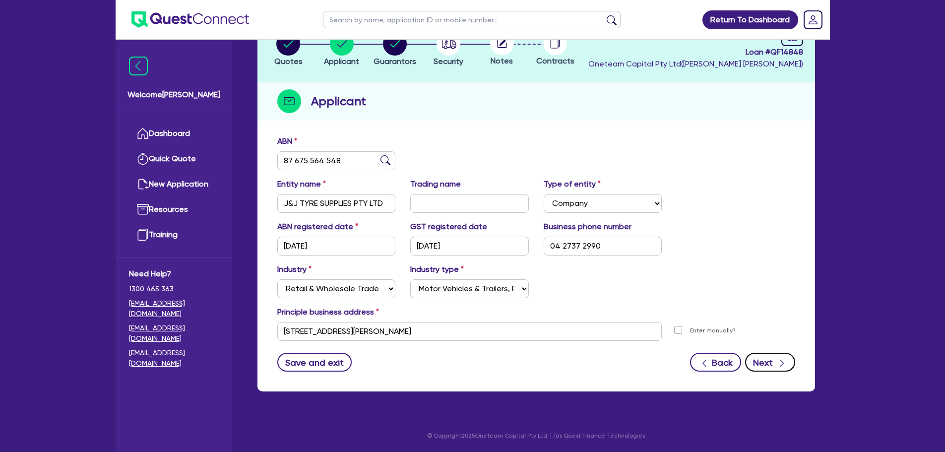
click at [778, 357] on div "button" at bounding box center [781, 362] width 10 height 12
select select "MR"
select select "SA"
select select "DE_FACTO"
select select "CASH"
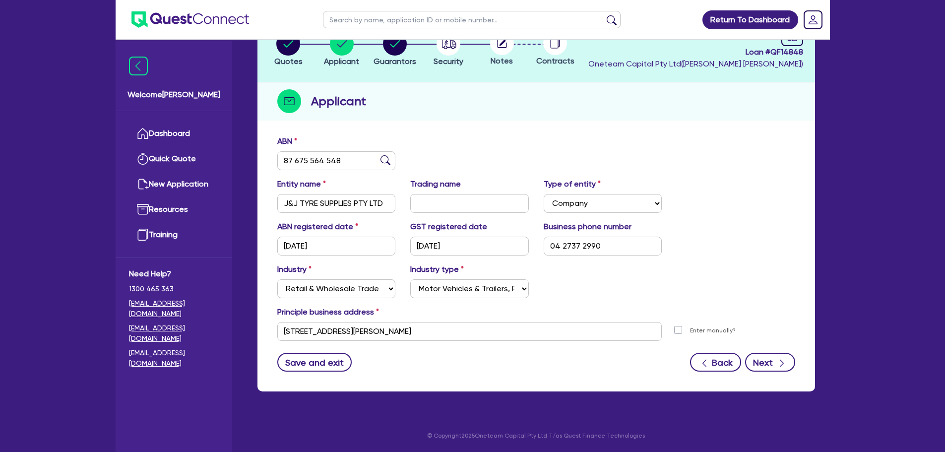
select select "HOUSEHOLD_PERSONAL"
select select "VEHICLE"
select select "TRUCK"
select select "EQUIPMENT"
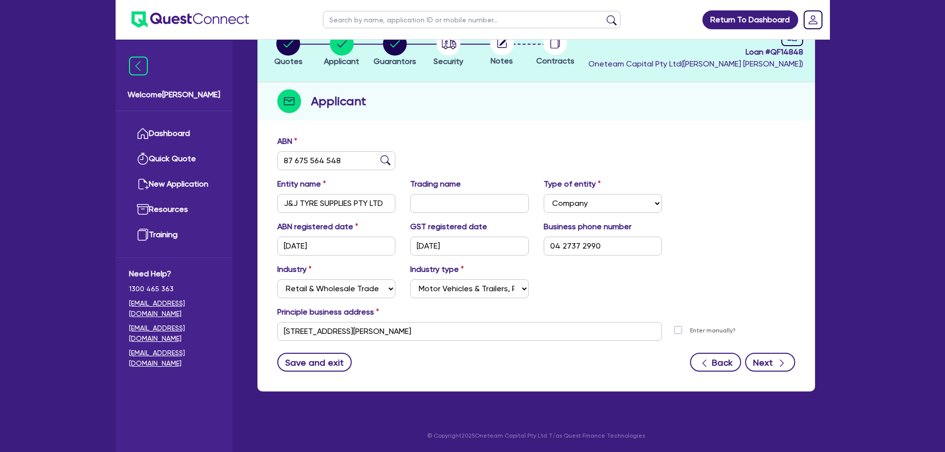
select select "MR"
select select "SA"
select select "SINGLE"
select select "CASH"
select select "HOUSEHOLD_PERSONAL"
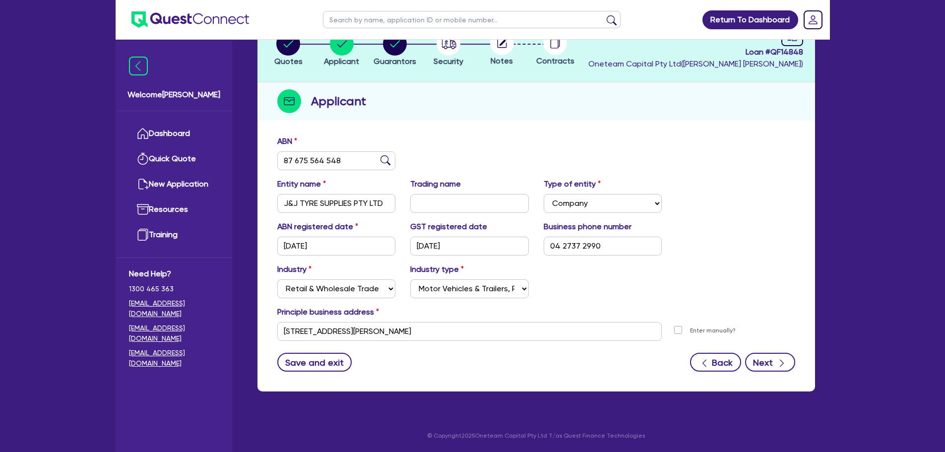
select select "VEHICLE"
select select "TRUCK"
select select "EQUIPMENT"
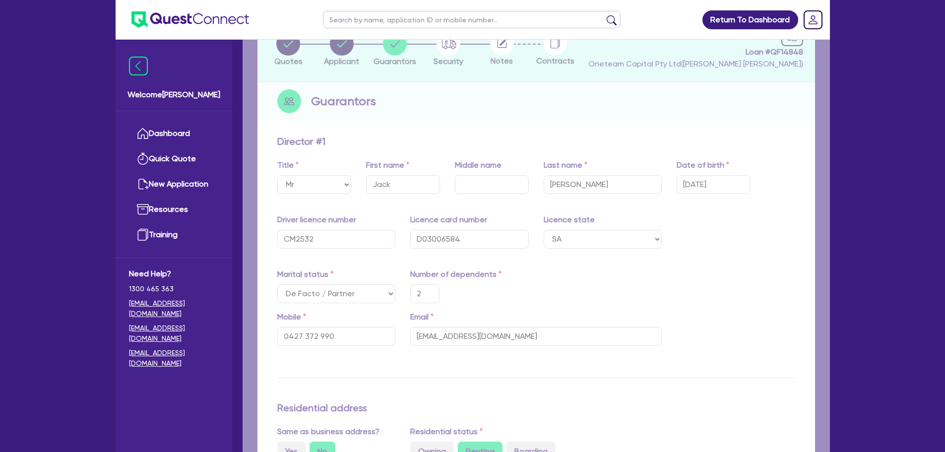
type input "2"
type input "0427 372 990"
type input "40,000"
type input "30,000"
type input "50,000"
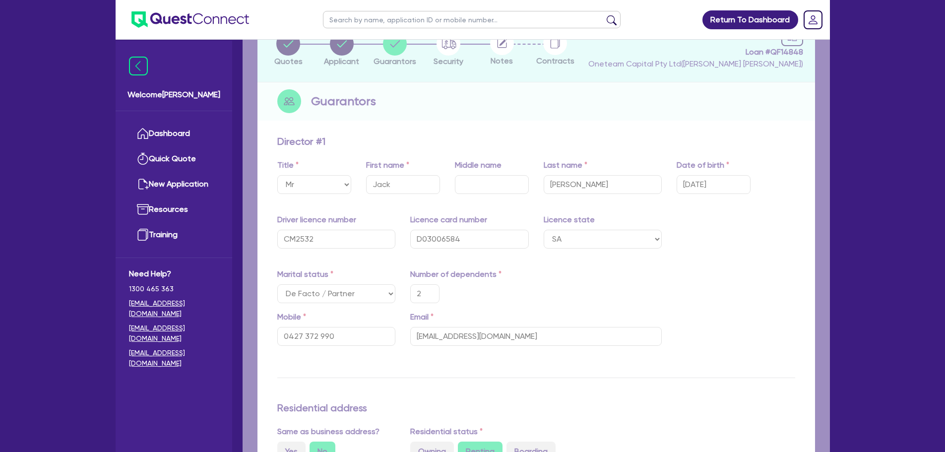
type input "75,000"
type input "80,000"
type input "0"
type input "0418 404 909"
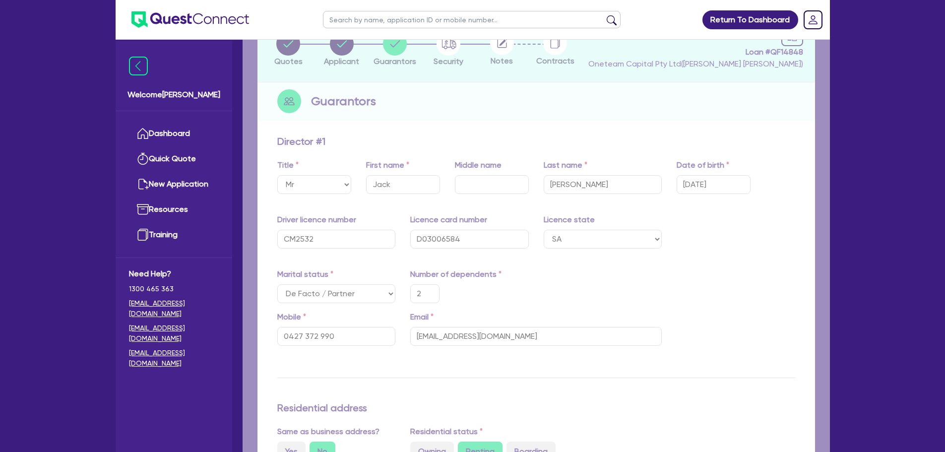
type input "40,000"
type input "30,000"
type input "40,000"
type input "75,000"
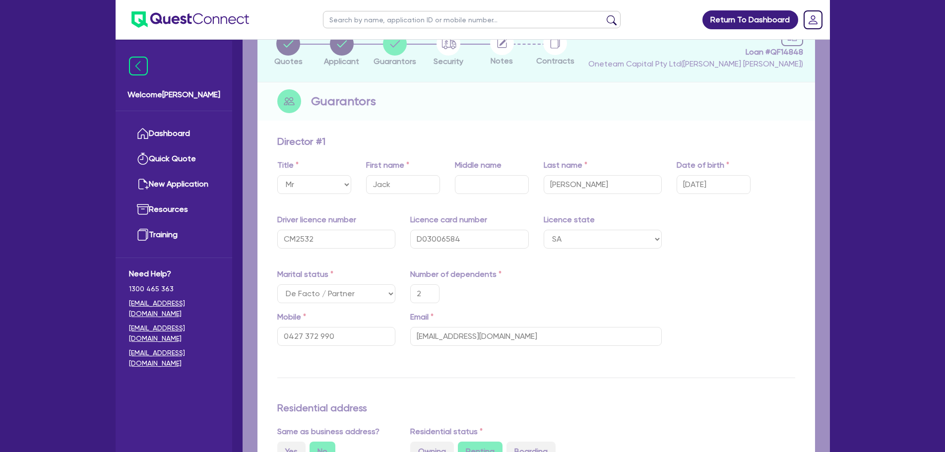
type input "80,000"
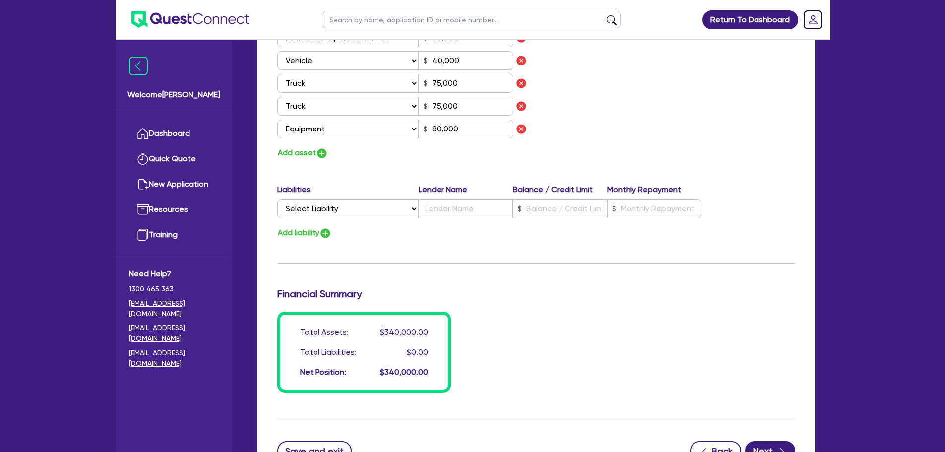
scroll to position [1649, 0]
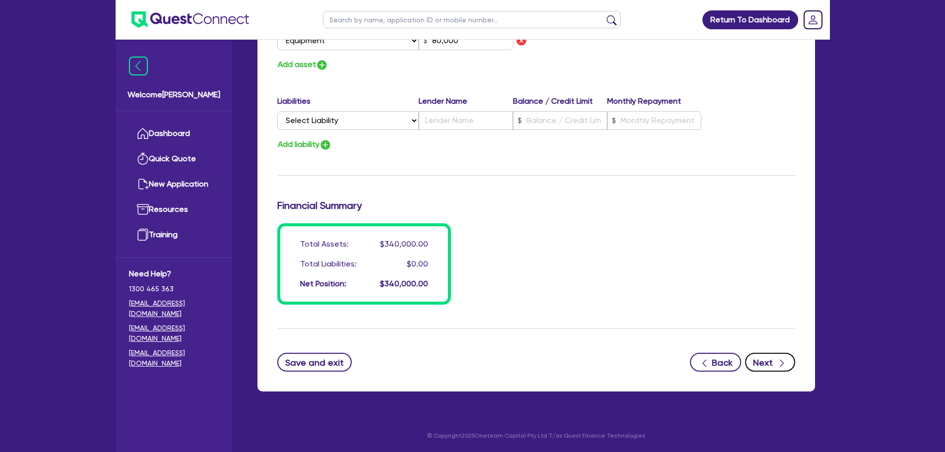
click at [764, 358] on button "Next" at bounding box center [770, 362] width 50 height 19
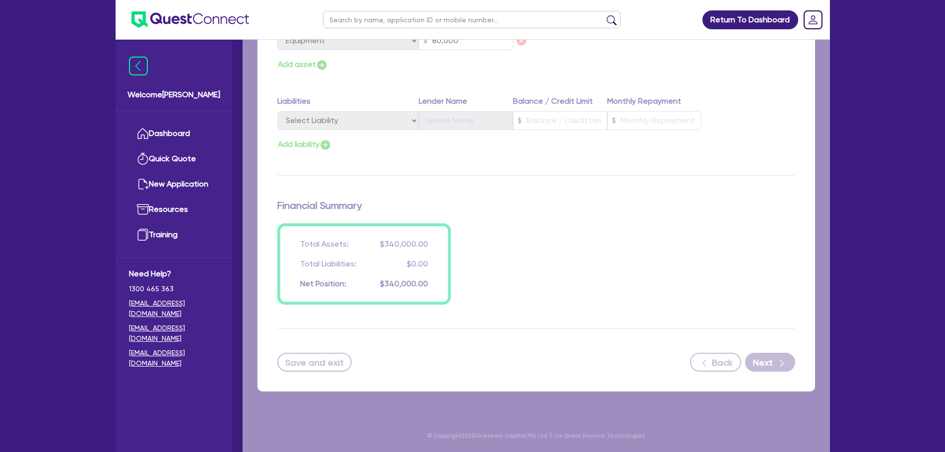
select select "PRIMARY_ASSETS"
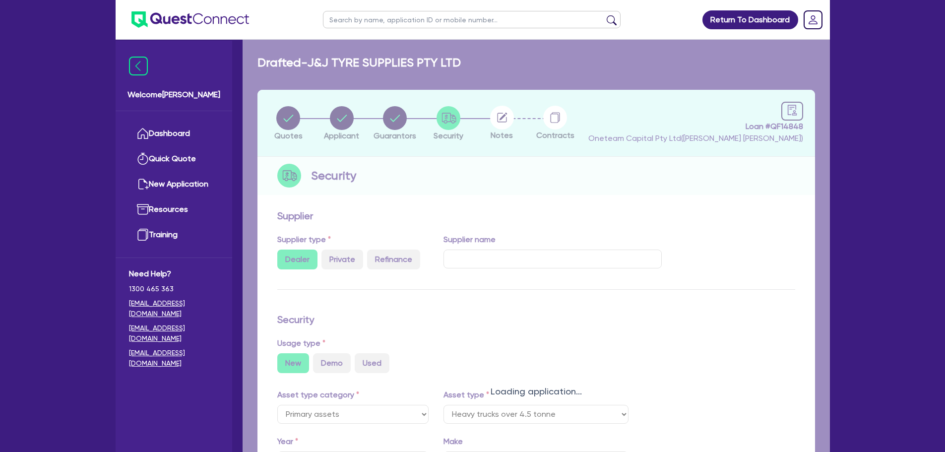
select select "HEAVY_TRUCKS"
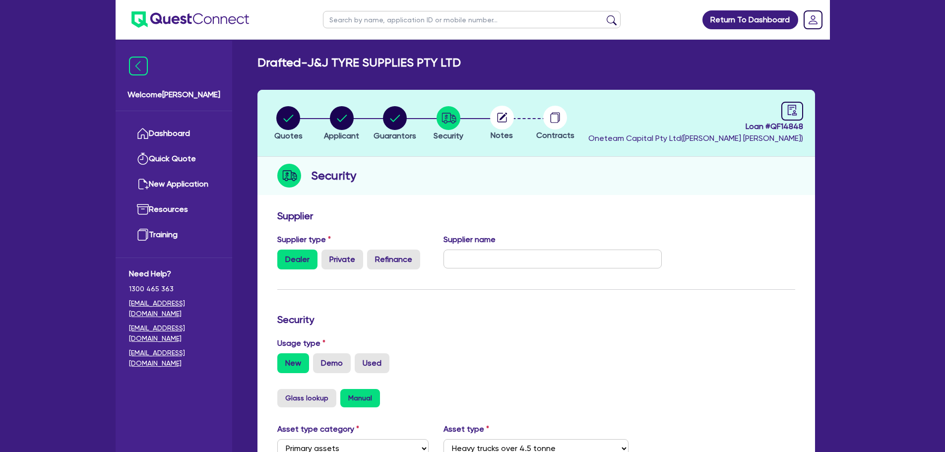
scroll to position [311, 0]
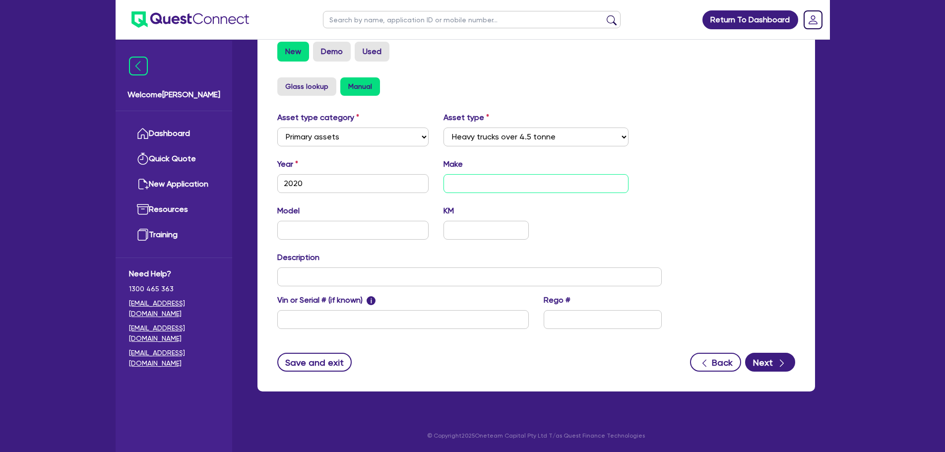
click at [543, 187] on input "text" at bounding box center [535, 183] width 185 height 19
type input "Isuzu"
click at [772, 362] on button "Next" at bounding box center [770, 362] width 50 height 19
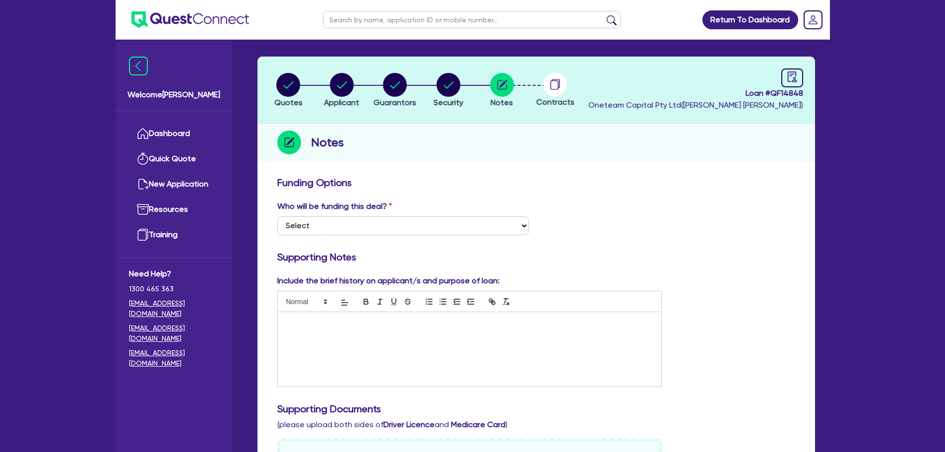
scroll to position [50, 0]
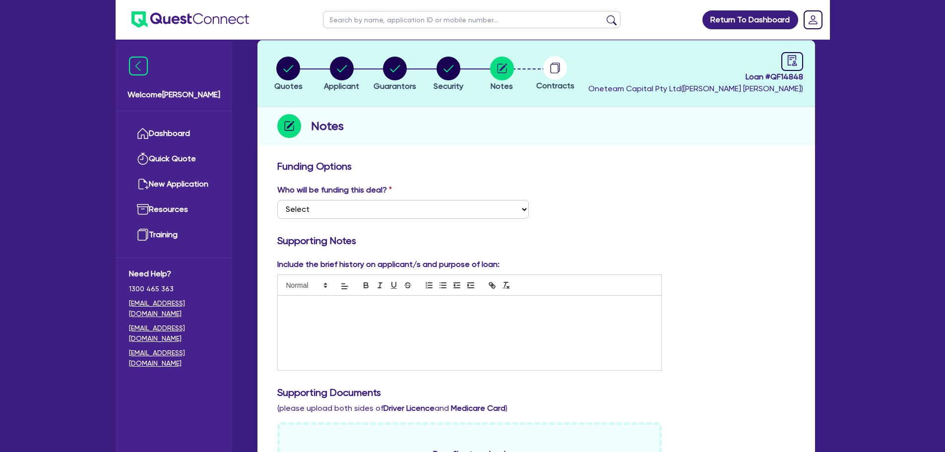
click at [373, 345] on div at bounding box center [470, 333] width 384 height 74
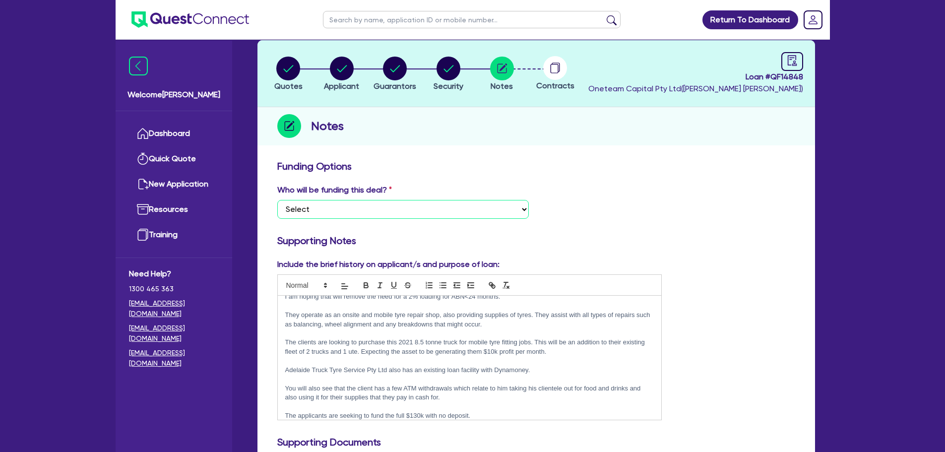
click at [444, 215] on select "Select I want Quest to fund 100% I will fund 100% I will co-fund with Quest Oth…" at bounding box center [402, 209] width 251 height 19
select select "Other"
click at [277, 200] on select "Select I want Quest to fund 100% I will fund 100% I will co-fund with Quest Oth…" at bounding box center [402, 209] width 251 height 19
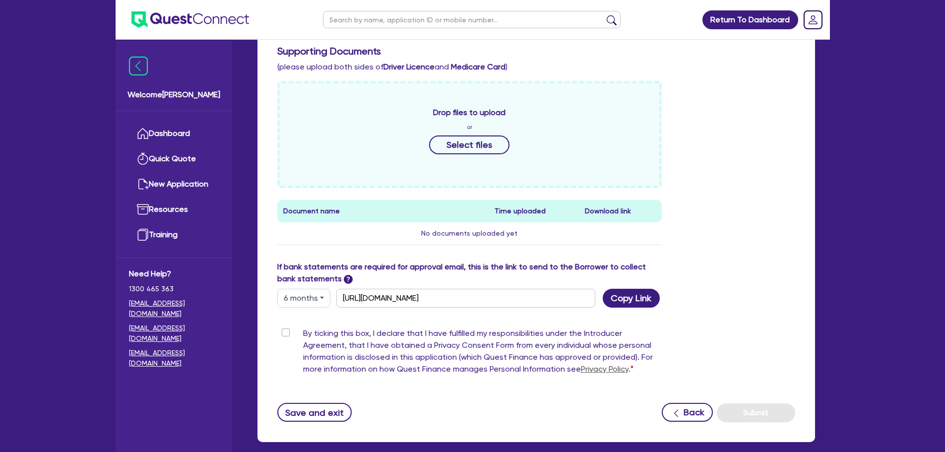
scroll to position [491, 0]
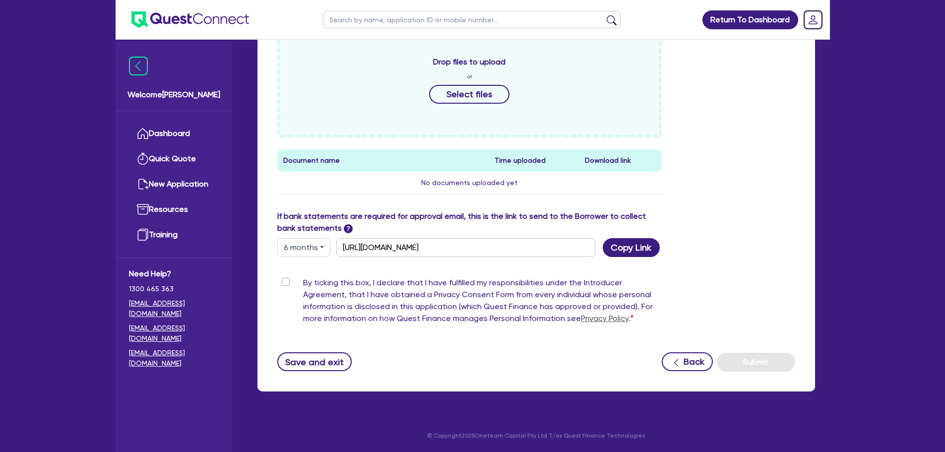
click at [303, 283] on label "By ticking this box, I declare that I have fulfilled my responsibilities under …" at bounding box center [482, 303] width 359 height 52
click at [285, 283] on input "By ticking this box, I declare that I have fulfilled my responsibilities under …" at bounding box center [281, 281] width 8 height 9
checkbox input "true"
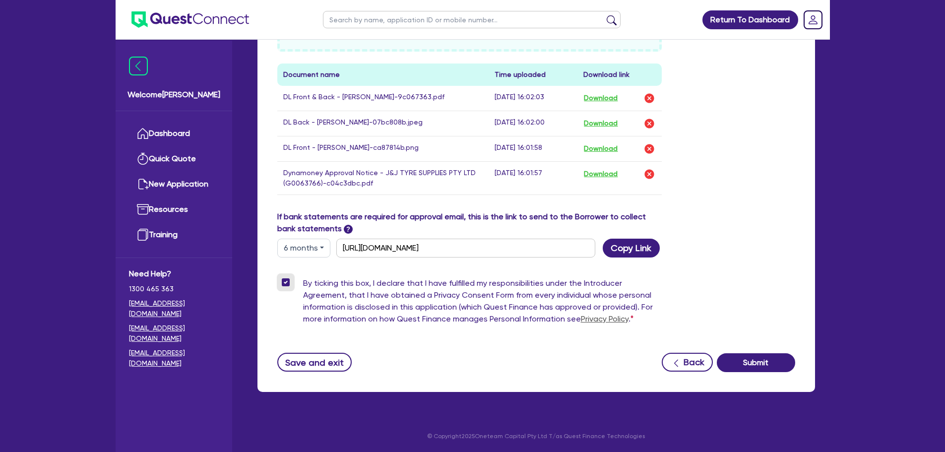
scroll to position [577, 0]
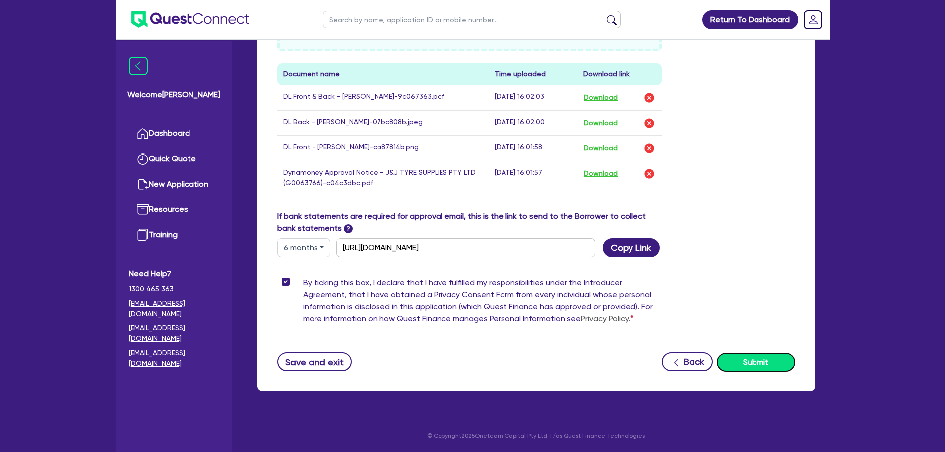
click at [769, 363] on button "Submit" at bounding box center [755, 362] width 78 height 19
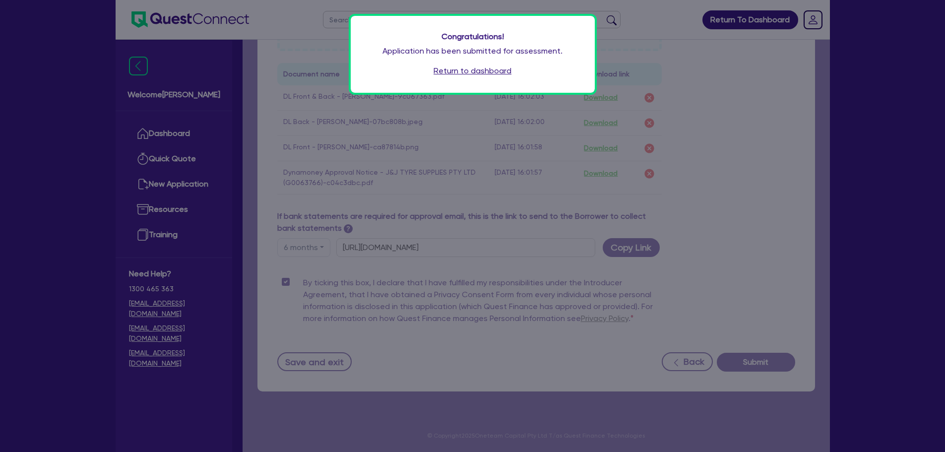
click at [482, 67] on link "Return to dashboard" at bounding box center [472, 71] width 78 height 12
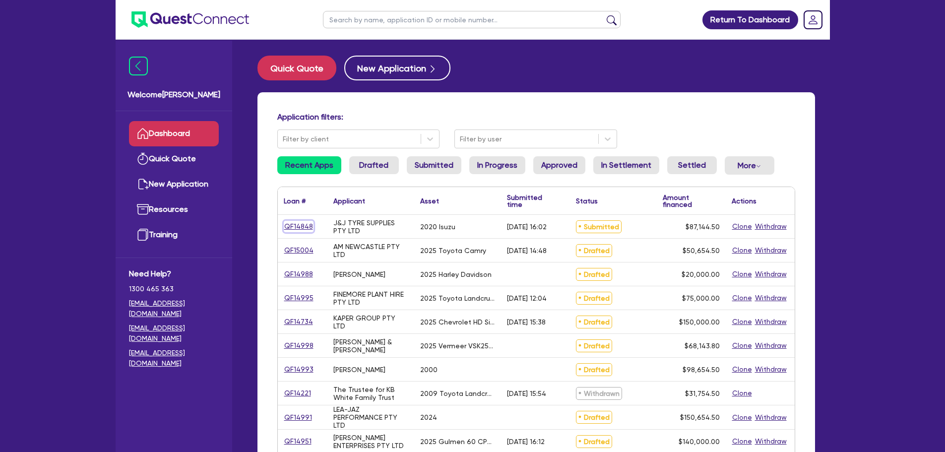
click at [299, 225] on link "QF14848" at bounding box center [299, 226] width 30 height 11
select select "PRIMARY_ASSETS"
select select "HEAVY_TRUCKS"
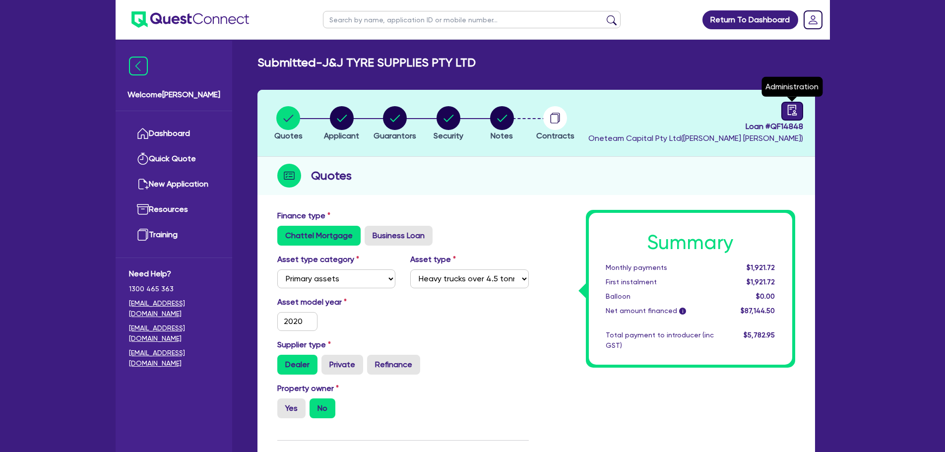
click at [788, 106] on icon "audit" at bounding box center [791, 110] width 11 height 11
select select "SUBMITTED_NEW"
select select "Other"
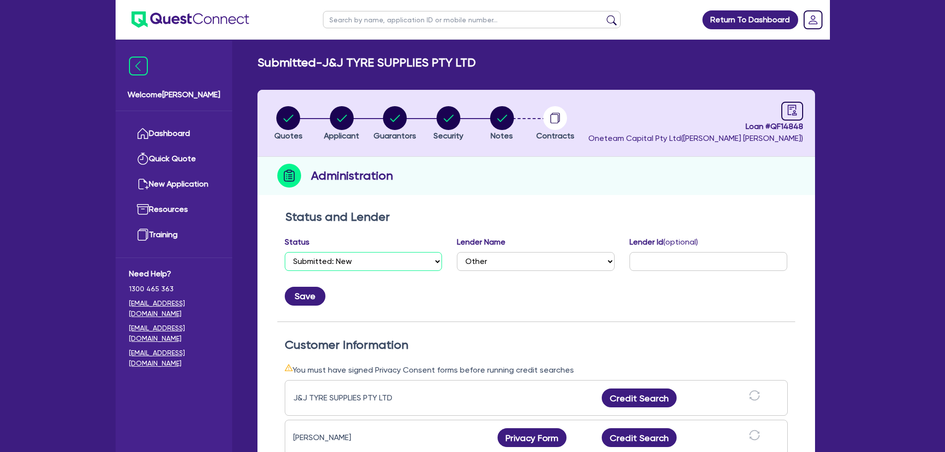
drag, startPoint x: 356, startPoint y: 261, endPoint x: 361, endPoint y: 278, distance: 18.2
click at [356, 261] on select "Select Quoted Drafted: New Drafted: Amended Submitted: New Submitted: Amended I…" at bounding box center [364, 261] width 158 height 19
select select "APPROVED_WAITING_FOR_MORE_INFO"
click at [285, 252] on select "Select Quoted Drafted: New Drafted: Amended Submitted: New Submitted: Amended I…" at bounding box center [364, 261] width 158 height 19
click at [532, 167] on div "Administration" at bounding box center [535, 176] width 557 height 38
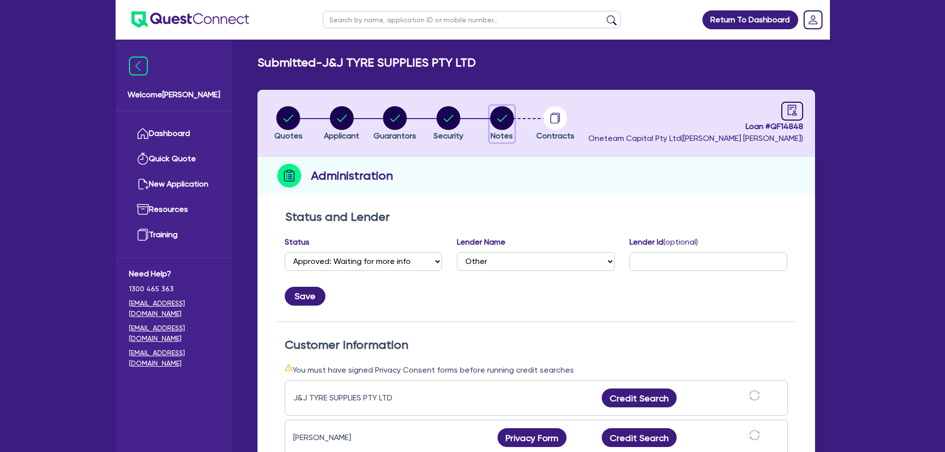
click at [500, 114] on circle "button" at bounding box center [502, 118] width 24 height 24
select select "Other"
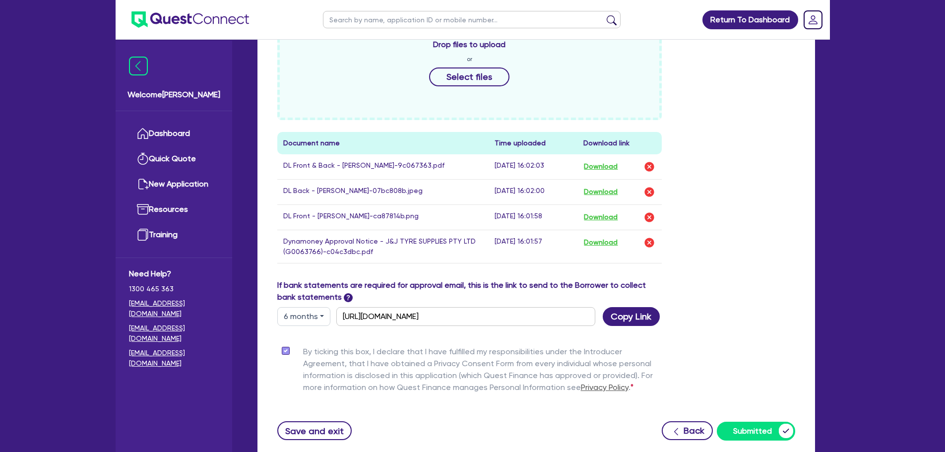
scroll to position [577, 0]
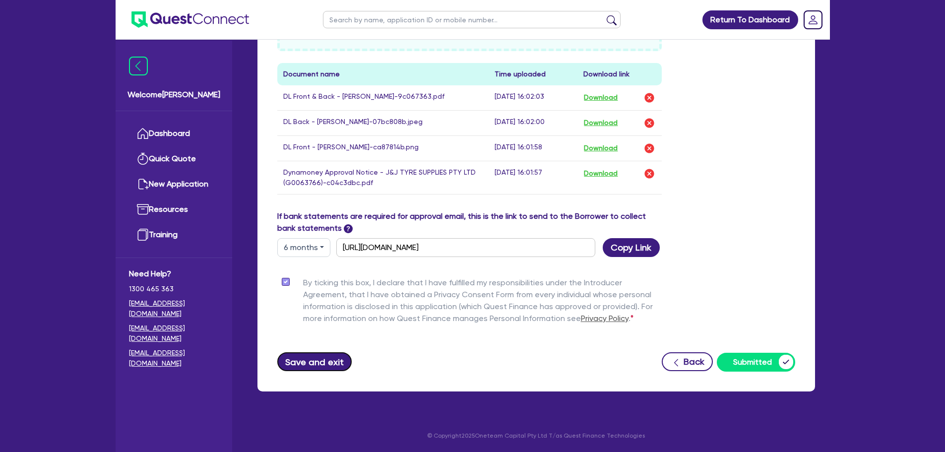
click at [321, 357] on button "Save and exit" at bounding box center [314, 361] width 75 height 19
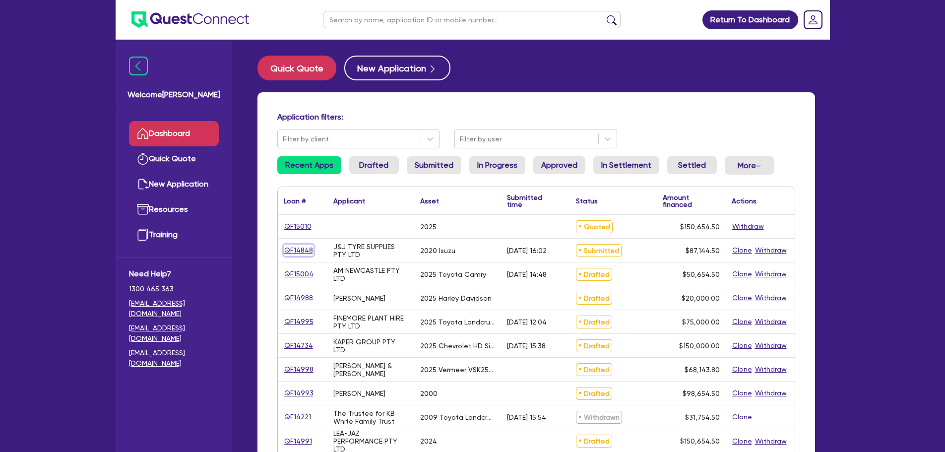
click at [301, 253] on link "QF14848" at bounding box center [299, 249] width 30 height 11
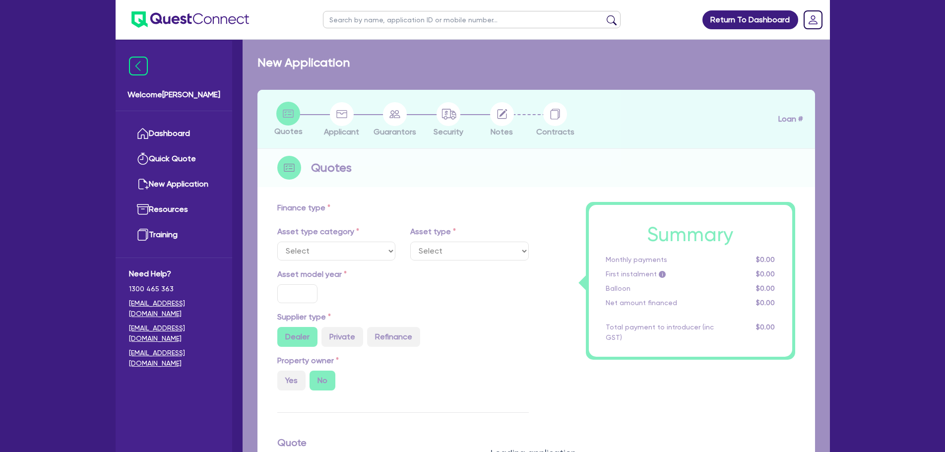
select select "PRIMARY_ASSETS"
type input "2020"
type input "85,500"
type input "5"
type input "4,357.23"
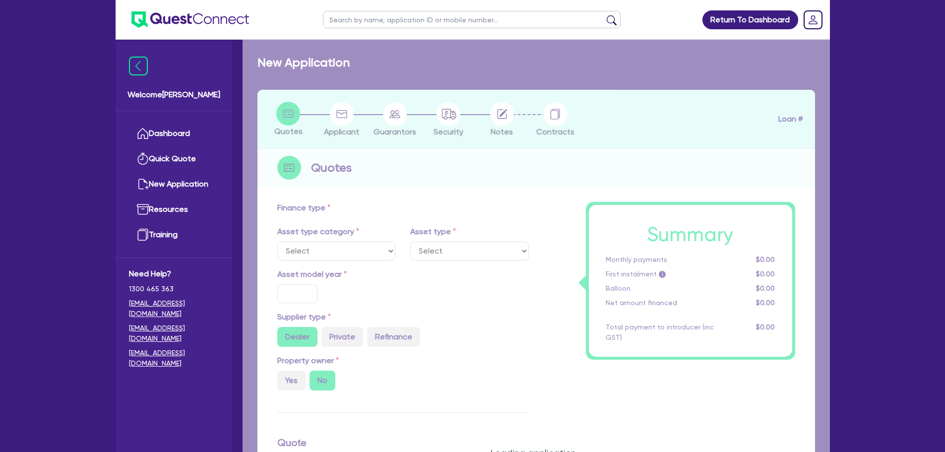
type input "9.64"
type input "900"
select select "HEAVY_TRUCKS"
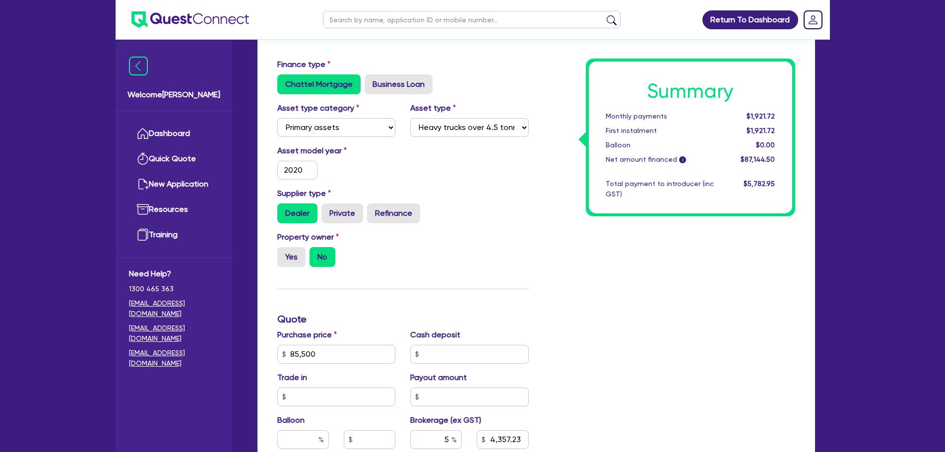
scroll to position [149, 0]
